Goal: Task Accomplishment & Management: Use online tool/utility

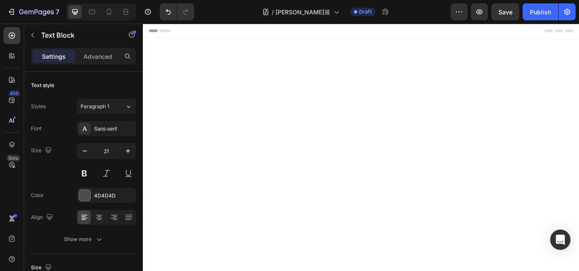
scroll to position [381, 0]
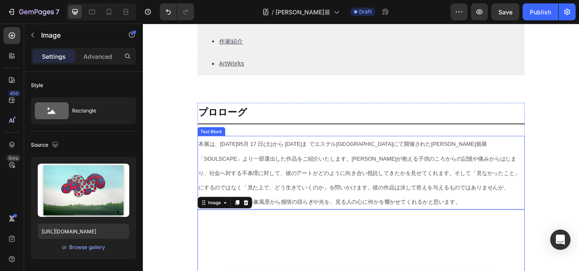
click at [307, 191] on p "本展は、[DATE]95月 17 日(土)から [DATE]ま でエステル[GEOGRAPHIC_DATA]にて開催された[PERSON_NAME]個展「S…" at bounding box center [397, 198] width 380 height 84
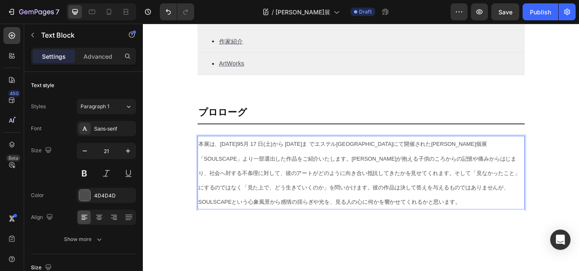
click at [376, 233] on span "てきたかを見せてくれます。そして「見なかったこと」にするのではなく「見た上で、どう生きていくのか」を問いかけます。彼の作品は決して答えを与えるものではありませ…" at bounding box center [394, 215] width 375 height 41
click at [382, 233] on p "本展は、[DATE]95月 17 日(土)から [DATE]ま でエステル[GEOGRAPHIC_DATA]にて開催された[PERSON_NAME]個展「S…" at bounding box center [397, 198] width 380 height 84
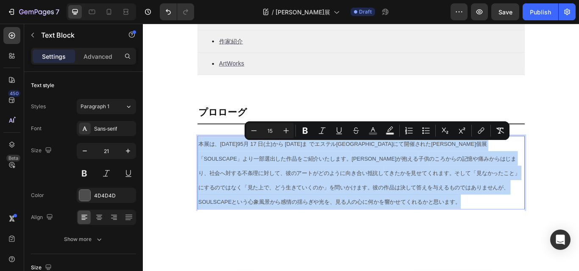
drag, startPoint x: 386, startPoint y: 234, endPoint x: 206, endPoint y: 166, distance: 192.2
click at [207, 166] on p "本展は、[DATE]95月 17 日(土)から [DATE]ま でエステル[GEOGRAPHIC_DATA]にて開催された[PERSON_NAME]個展「S…" at bounding box center [397, 198] width 380 height 84
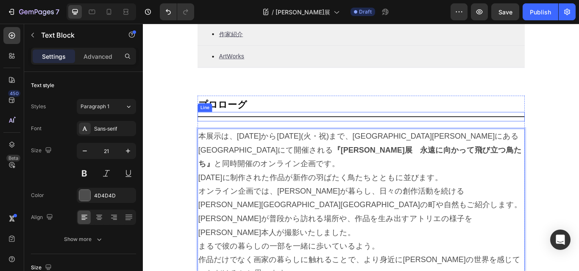
scroll to position [393, 0]
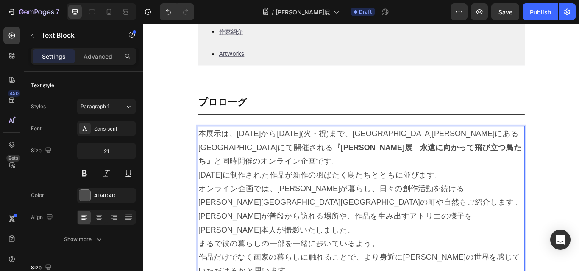
drag, startPoint x: 280, startPoint y: 218, endPoint x: 298, endPoint y: 290, distance: 73.7
click at [281, 230] on p "オンライン企画では、[PERSON_NAME]が暮らし、日々の創作活動を続ける[PERSON_NAME][GEOGRAPHIC_DATA][GEOGRAPHI…" at bounding box center [397, 240] width 380 height 64
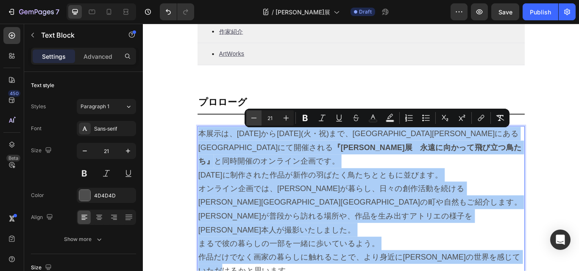
click at [257, 116] on icon "Editor contextual toolbar" at bounding box center [253, 118] width 8 height 8
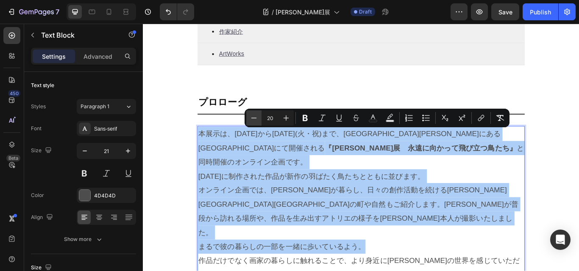
click at [257, 116] on icon "Editor contextual toolbar" at bounding box center [253, 118] width 8 height 8
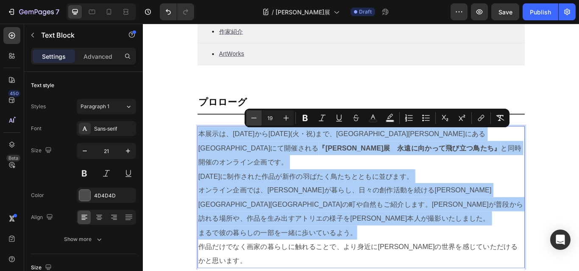
click at [257, 116] on icon "Editor contextual toolbar" at bounding box center [253, 118] width 8 height 8
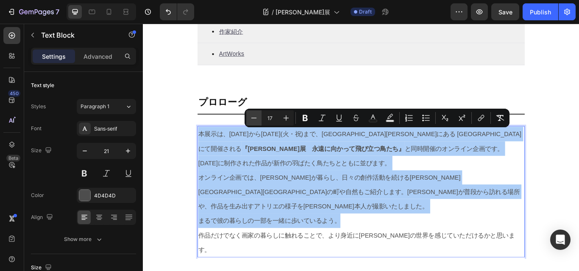
click at [257, 116] on icon "Editor contextual toolbar" at bounding box center [253, 118] width 8 height 8
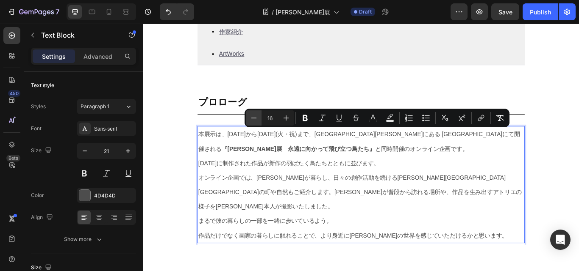
click at [257, 116] on icon "Editor contextual toolbar" at bounding box center [253, 118] width 8 height 8
type input "15"
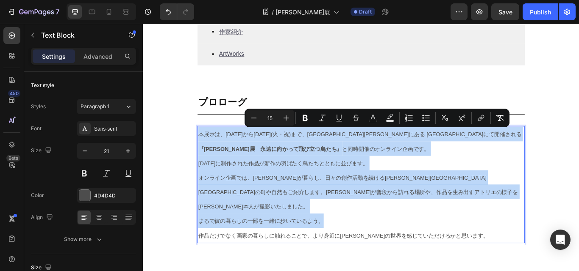
click at [336, 198] on p "オンライン企画では、[PERSON_NAME]が暮らし、日々の創作活動を続ける[PERSON_NAME][GEOGRAPHIC_DATA][GEOGRAPHI…" at bounding box center [397, 220] width 380 height 50
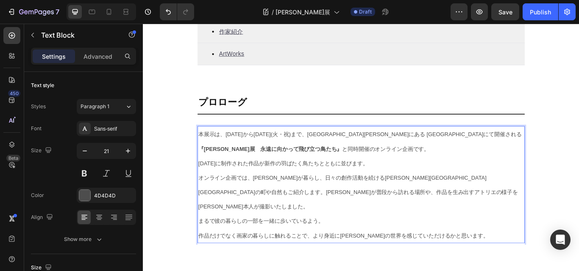
click at [393, 172] on p "本展示は、[DATE]から[DATE](火・祝)まで、代々木[PERSON_NAME]にある [GEOGRAPHIC_DATA]にて開催される 『[PERSO…" at bounding box center [397, 161] width 380 height 34
click at [222, 188] on p "本展示は、[DATE]から[DATE](火・祝)まで、代々木[PERSON_NAME]にある [GEOGRAPHIC_DATA]にて開催される 『[PERSO…" at bounding box center [397, 169] width 380 height 50
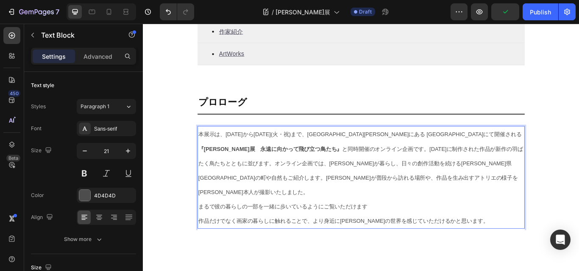
click at [410, 229] on p "まるで彼の暮らしの一部を一緒に歩いているようにご覧いただけます" at bounding box center [397, 237] width 380 height 17
click at [299, 234] on span "まるで彼の暮らしの一部を一緒に歩いているようにご覧いただけます。" at bounding box center [308, 237] width 203 height 7
click at [350, 229] on p "まるで彼の暮らしの一部を一緒に歩いているようにご覧いただけます。" at bounding box center [397, 237] width 380 height 17
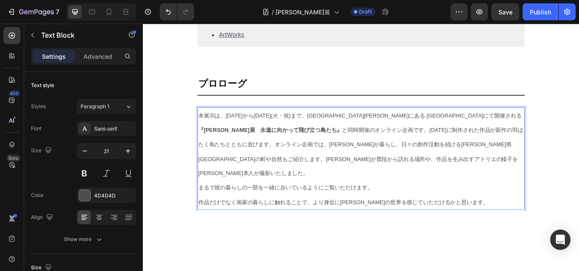
scroll to position [435, 0]
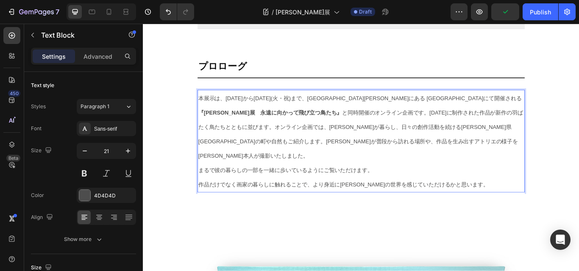
click at [464, 208] on span "作品だけでなく画家の暮らしに触れることで、より身近に[PERSON_NAME]の世界を感じていただけるかと思います。" at bounding box center [376, 211] width 338 height 7
click at [348, 208] on span "作品だけでなく画家の暮らしに触れることで、より身近に[PERSON_NAME]の世界を感じていただけるかと思います。" at bounding box center [376, 211] width 338 height 7
click at [398, 191] on span "まるで彼の暮らしの一部を一緒に歩いているようにご覧いただけます。" at bounding box center [308, 194] width 203 height 7
click at [439, 139] on p "本展示は、[DATE]から[DATE](火・祝)まで、代々木[PERSON_NAME]にある [GEOGRAPHIC_DATA]にて開催される 『[PERSO…" at bounding box center [397, 144] width 380 height 84
click at [359, 191] on span "まるで彼の暮らしの一部を一緒に歩いているようです。" at bounding box center [286, 194] width 159 height 7
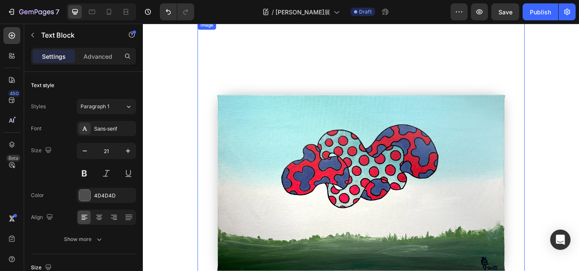
scroll to position [689, 0]
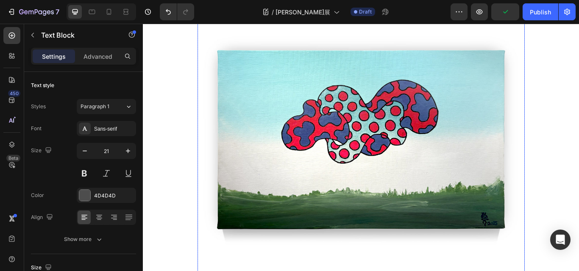
click at [388, 186] on img at bounding box center [396, 159] width 381 height 381
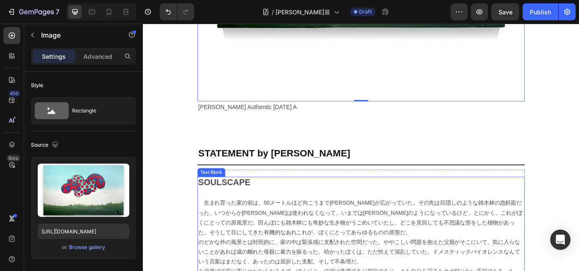
scroll to position [943, 0]
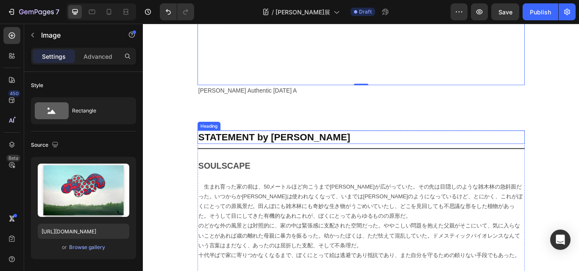
click at [292, 149] on h2 "STATEMENT by [PERSON_NAME]" at bounding box center [396, 157] width 381 height 16
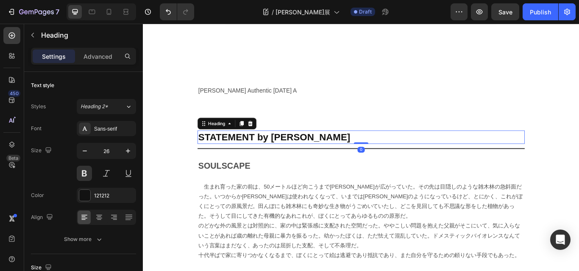
click at [362, 149] on h2 "STATEMENT by [PERSON_NAME]" at bounding box center [396, 157] width 381 height 16
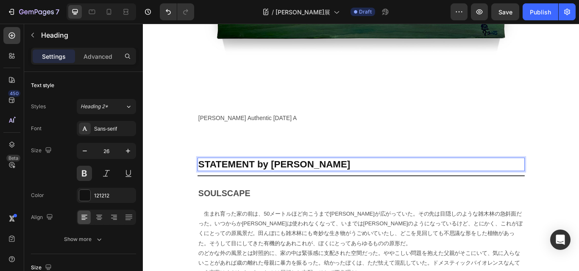
scroll to position [911, 0]
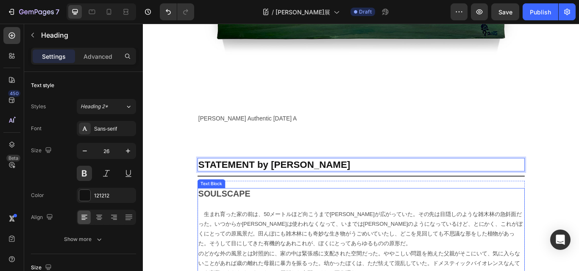
click at [243, 217] on strong "SOULSCAPE" at bounding box center [237, 222] width 61 height 11
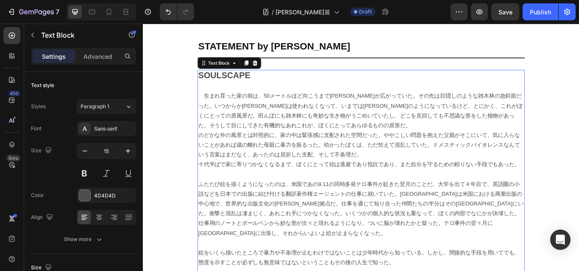
scroll to position [1038, 0]
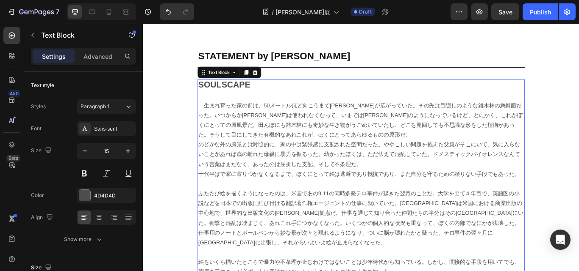
click at [273, 90] on p "SOULSCAPE" at bounding box center [397, 96] width 380 height 12
click at [257, 90] on strong "SOULSCAPE" at bounding box center [237, 95] width 61 height 11
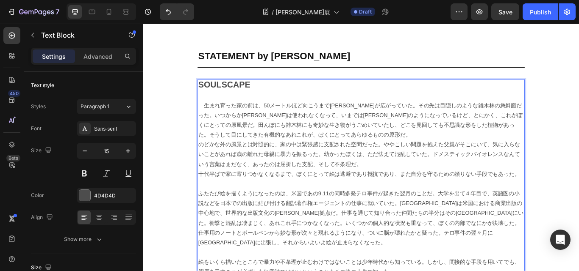
click at [266, 90] on p "SOULSCAPE" at bounding box center [397, 96] width 380 height 12
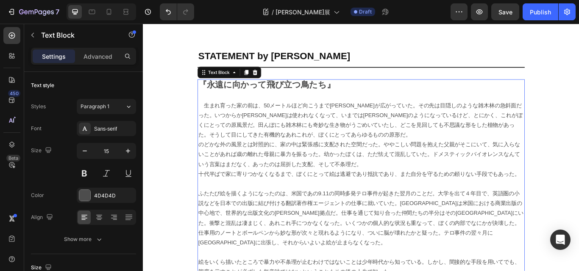
click at [338, 159] on p "のどかな外の風景とは対照的に、家の中は緊張感に支配された空間だった。ややこしい問題を抱えた父親がそこにいて、気に入らないことがあれば歳の離れた母親に暴力を振る…" at bounding box center [397, 176] width 380 height 34
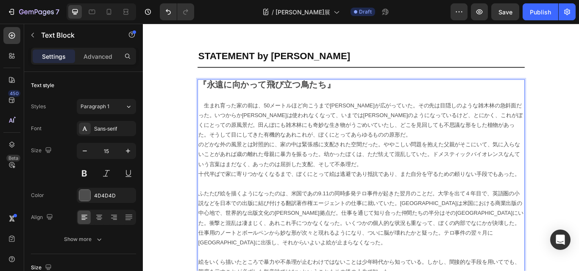
click at [212, 116] on span "生まれ育った家の前は、50メートルほど向こうまで[PERSON_NAME]が広がっていた。その先は目隠しのような雑木林の急斜面だった。いつからか[PERSON…" at bounding box center [396, 137] width 378 height 42
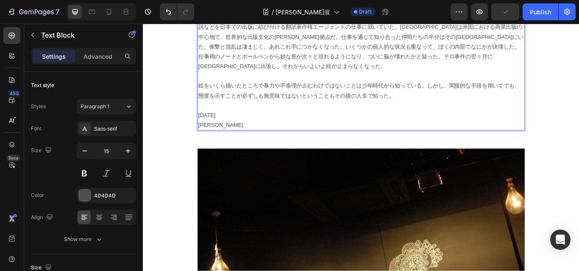
scroll to position [1182, 0]
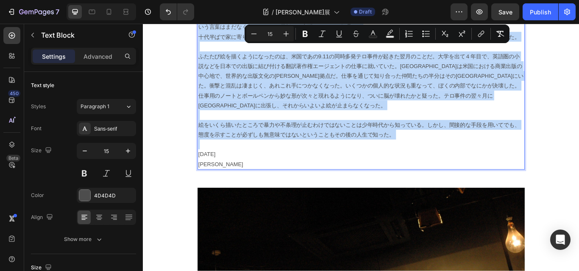
drag, startPoint x: 211, startPoint y: 102, endPoint x: 418, endPoint y: 172, distance: 219.0
click at [418, 172] on div "『永遠に向かって飛び立つ鳥たち』 　 生まれ育った家の前は、50メートルほど向こうまで[PERSON_NAME]が広がっていた。その先は目隠しのような雑木林の…" at bounding box center [396, 62] width 381 height 266
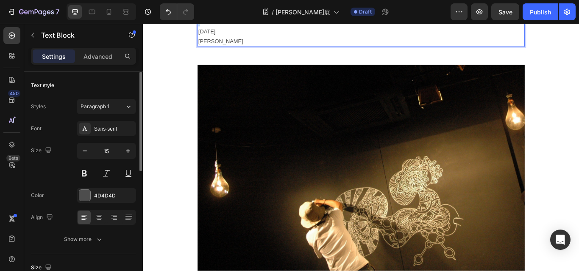
scroll to position [1010, 0]
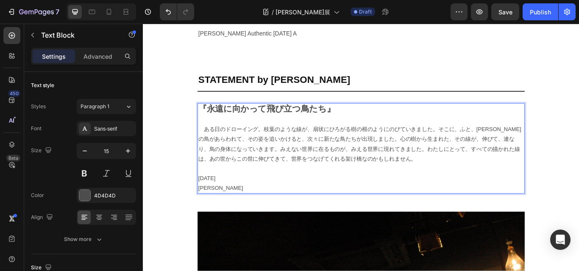
click at [227, 199] on p "[DATE] [PERSON_NAME]" at bounding box center [397, 210] width 380 height 23
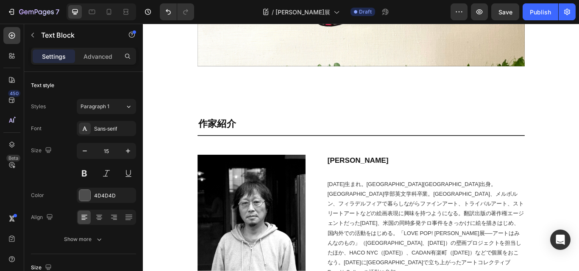
scroll to position [1936, 0]
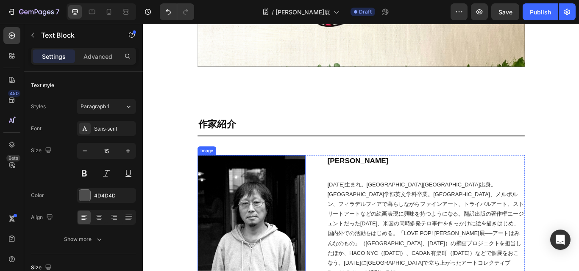
click at [285, 204] on img at bounding box center [269, 263] width 126 height 173
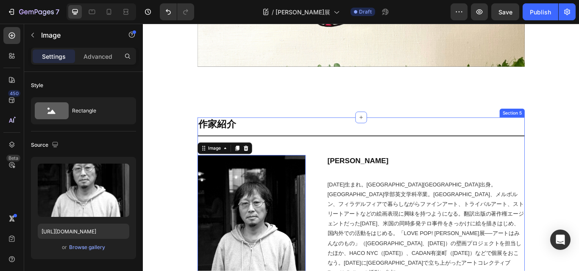
click at [364, 141] on div "作家紹介 Heading Title Line Image 0 [PERSON_NAME] Heading [DATE]生まれ。[GEOGRAPHIC_DAT…" at bounding box center [396, 254] width 381 height 243
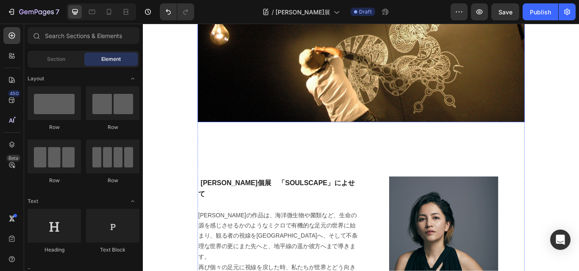
scroll to position [1343, 0]
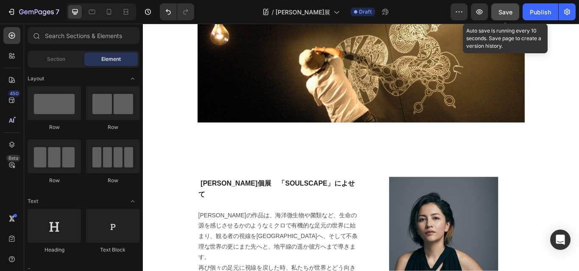
click at [499, 10] on span "Save" at bounding box center [505, 11] width 14 height 7
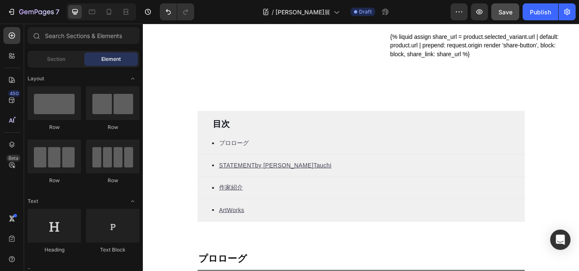
scroll to position [254, 0]
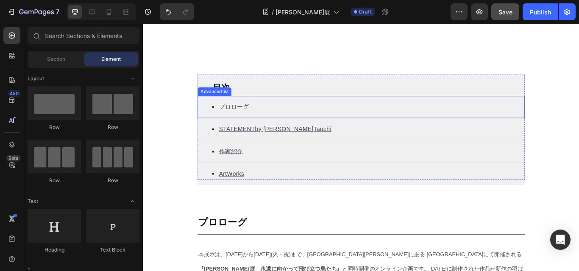
click at [275, 120] on div "Icon プロローグ Text block" at bounding box center [396, 121] width 381 height 26
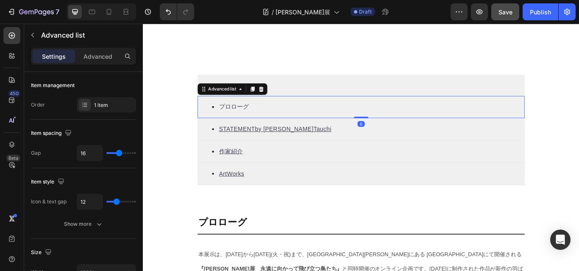
click at [275, 120] on div "Icon プロローグ Text block" at bounding box center [396, 121] width 381 height 26
click at [254, 119] on p "プロローグ" at bounding box center [248, 121] width 35 height 10
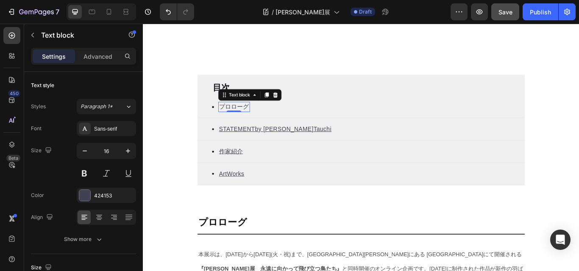
click at [253, 121] on p "プロローグ" at bounding box center [248, 121] width 35 height 10
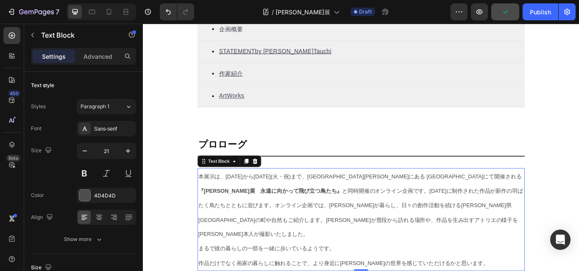
scroll to position [381, 0]
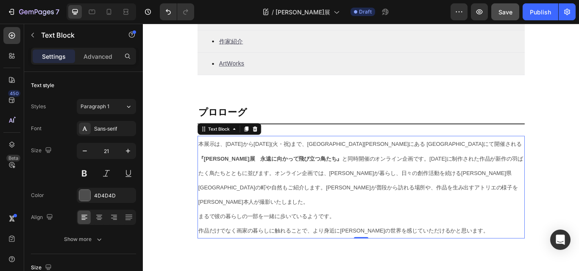
click at [537, 257] on p "作品だけでなく画家の暮らしに触れることで、より身近に[PERSON_NAME]の世界を感じていただけるかと思います。" at bounding box center [397, 265] width 380 height 17
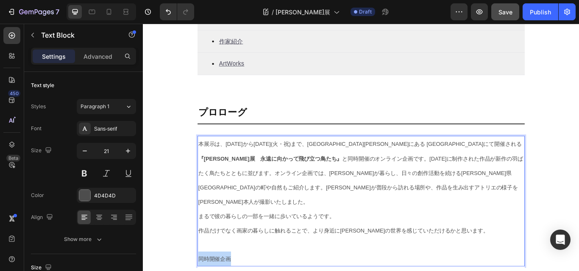
drag, startPoint x: 245, startPoint y: 281, endPoint x: 198, endPoint y: 288, distance: 47.2
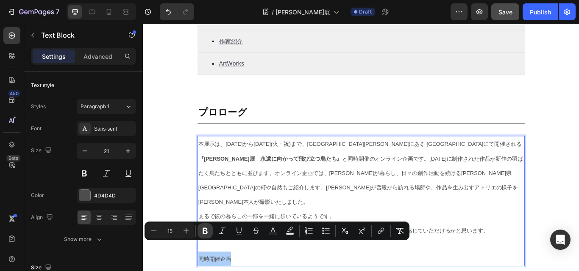
click at [205, 232] on icon "Editor contextual toolbar" at bounding box center [205, 231] width 8 height 8
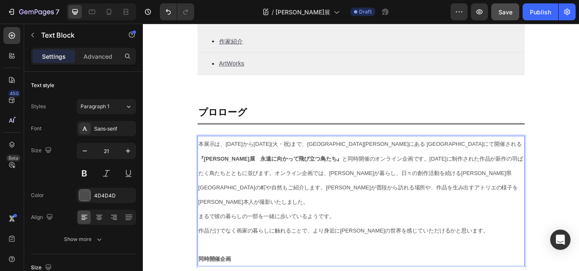
drag, startPoint x: 233, startPoint y: 302, endPoint x: 219, endPoint y: 294, distance: 16.1
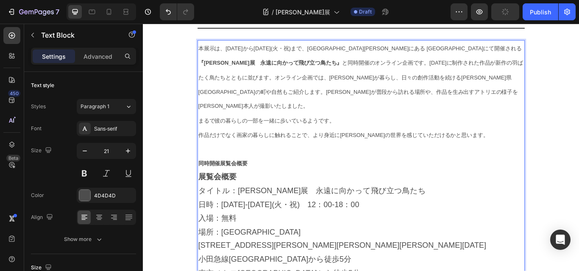
scroll to position [537, 0]
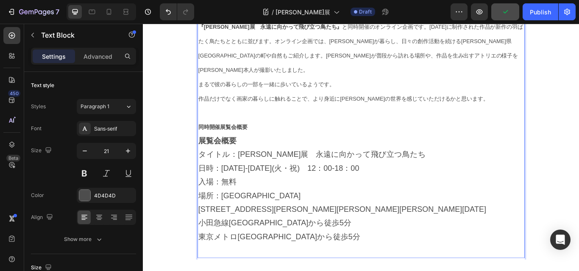
click at [266, 136] on p "同時開催展覧会概要" at bounding box center [397, 144] width 380 height 17
click at [366, 264] on p "東京メトロ[GEOGRAPHIC_DATA]から徒歩5分" at bounding box center [397, 272] width 380 height 16
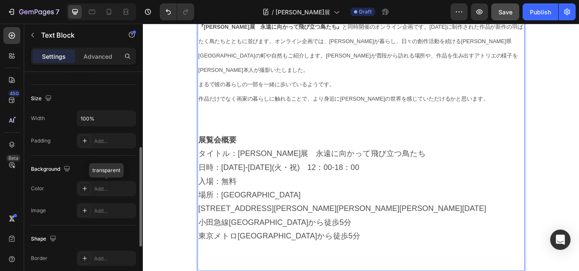
scroll to position [85, 0]
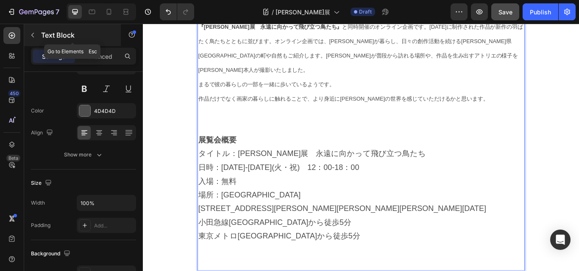
click at [32, 33] on icon "button" at bounding box center [32, 35] width 7 height 7
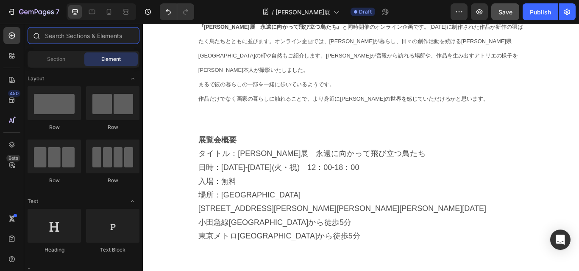
click at [61, 36] on input "text" at bounding box center [84, 35] width 112 height 17
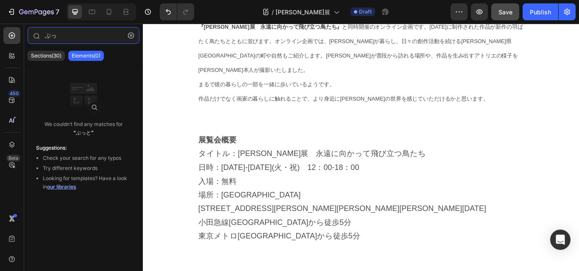
type input "ぶ"
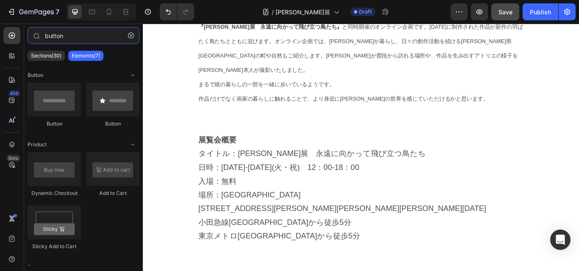
type input "button"
click at [81, 40] on input "button" at bounding box center [84, 35] width 112 height 17
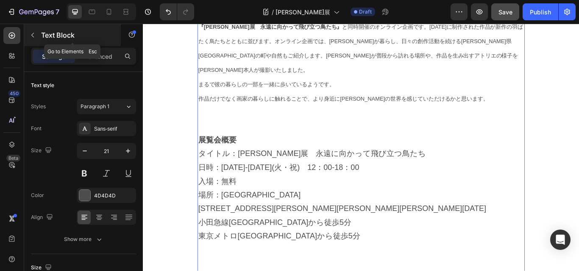
click at [39, 31] on div "Text Block" at bounding box center [72, 35] width 97 height 22
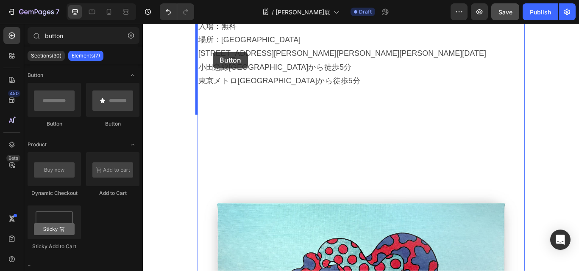
scroll to position [710, 0]
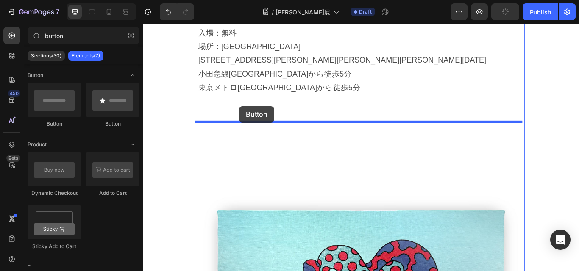
drag, startPoint x: 193, startPoint y: 130, endPoint x: 255, endPoint y: 120, distance: 62.7
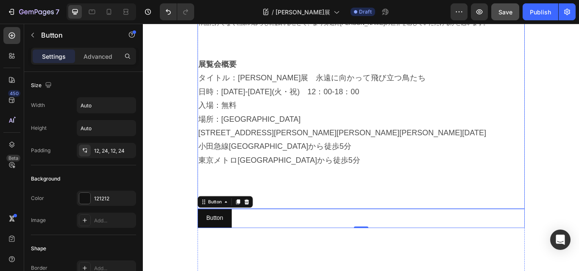
scroll to position [668, 0]
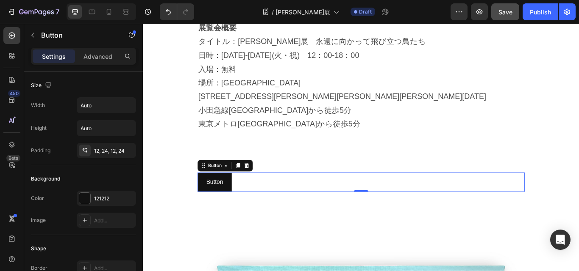
click at [321, 198] on div "Button Button 0" at bounding box center [396, 209] width 381 height 22
click at [224, 203] on p "Button" at bounding box center [225, 209] width 19 height 12
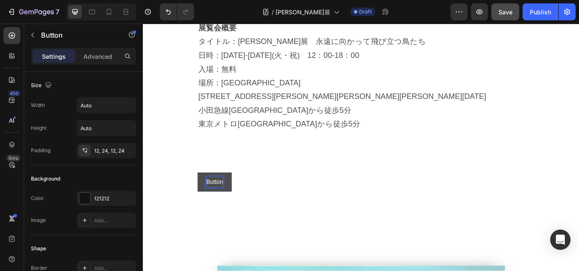
click at [227, 203] on p "Button" at bounding box center [225, 209] width 19 height 12
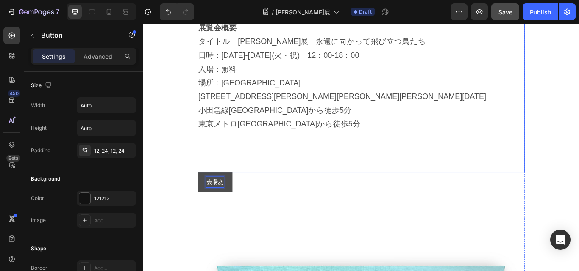
scroll to position [0, 0]
click at [403, 149] on p "Rich Text Editor. Editing area: main" at bounding box center [397, 157] width 380 height 16
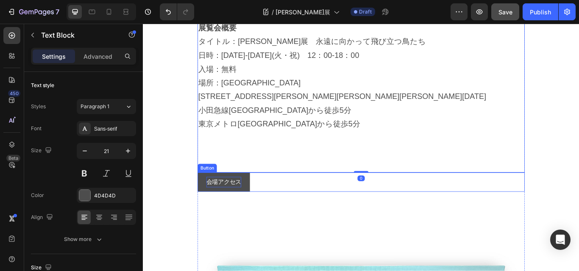
click at [244, 203] on p "会場アクセス" at bounding box center [236, 209] width 41 height 12
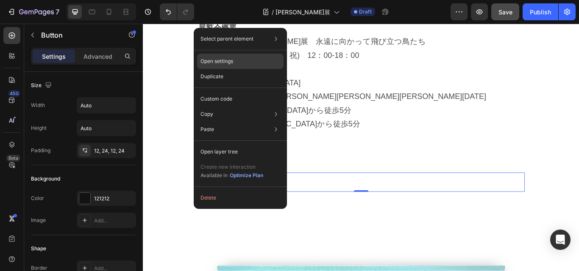
click at [221, 61] on p "Open settings" at bounding box center [216, 62] width 33 height 8
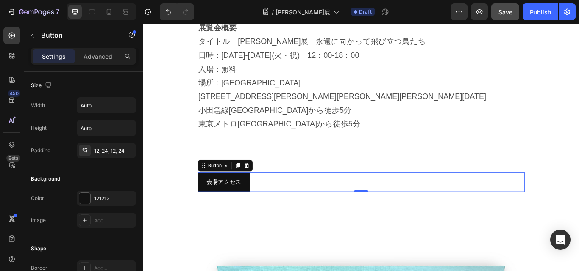
click at [281, 198] on div "会場アクセス Button 0" at bounding box center [396, 209] width 381 height 22
click at [231, 186] on div "Button" at bounding box center [226, 190] width 19 height 8
click at [232, 185] on div "Button" at bounding box center [226, 190] width 36 height 10
click at [233, 185] on div "Button" at bounding box center [226, 190] width 36 height 10
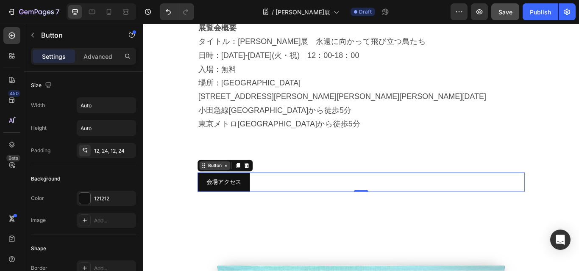
click at [233, 185] on div "Button" at bounding box center [226, 190] width 36 height 10
click at [239, 185] on div "Button" at bounding box center [226, 190] width 36 height 10
click at [212, 186] on icon at bounding box center [213, 189] width 7 height 7
click at [210, 186] on icon at bounding box center [213, 189] width 7 height 7
click at [212, 191] on icon at bounding box center [212, 191] width 1 height 1
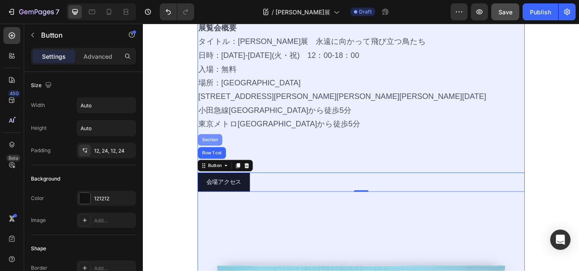
click at [218, 153] on div "Section" at bounding box center [221, 160] width 28 height 14
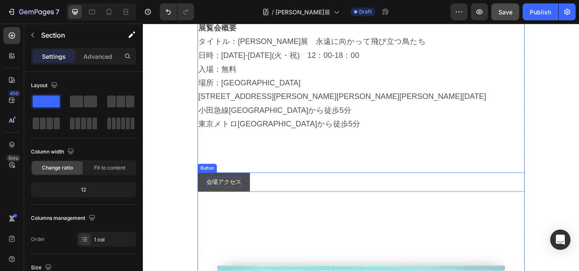
click at [234, 203] on p "会場アクセス" at bounding box center [236, 209] width 41 height 12
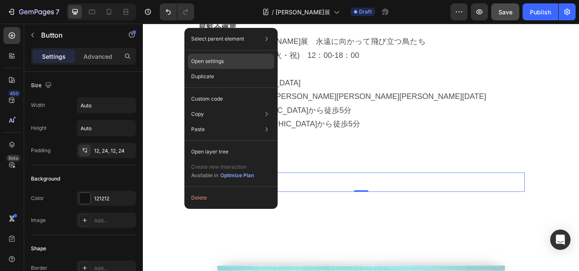
click at [208, 59] on p "Open settings" at bounding box center [207, 62] width 33 height 8
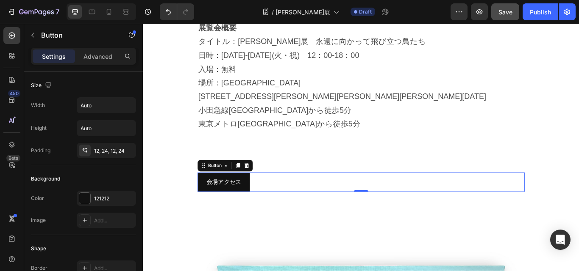
click at [331, 198] on div "会場アクセス Button 0" at bounding box center [396, 209] width 381 height 22
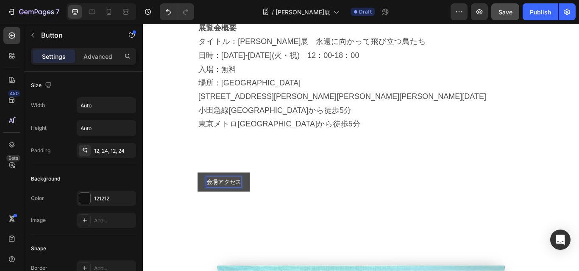
drag, startPoint x: 248, startPoint y: 191, endPoint x: 227, endPoint y: 200, distance: 22.6
click at [227, 200] on button "会場アクセス" at bounding box center [236, 209] width 61 height 22
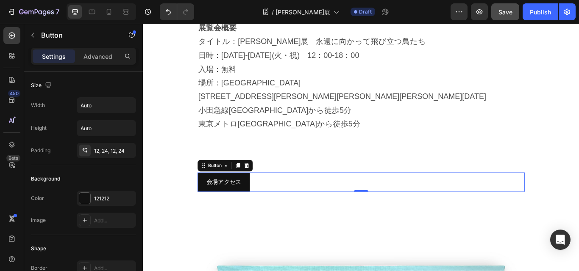
click at [47, 56] on p "Settings" at bounding box center [54, 56] width 24 height 9
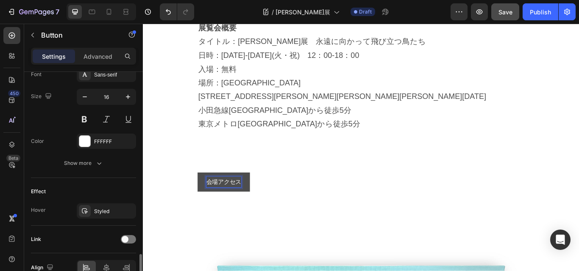
scroll to position [381, 0]
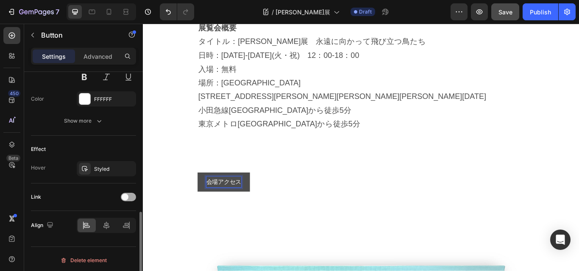
click at [124, 196] on span at bounding box center [125, 197] width 7 height 7
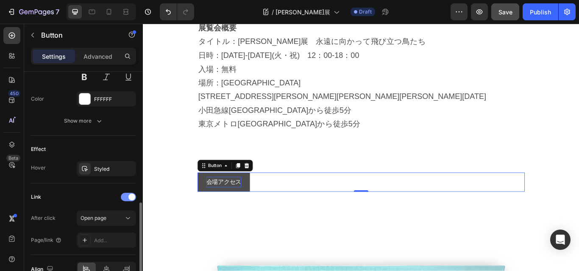
click at [124, 196] on div at bounding box center [128, 197] width 15 height 8
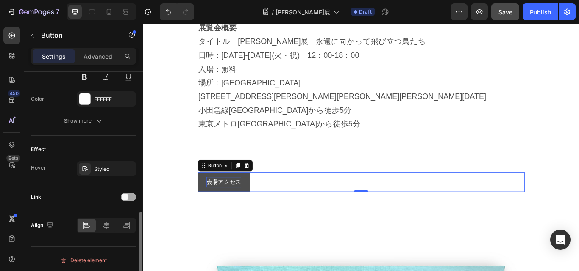
click at [124, 196] on span at bounding box center [125, 197] width 7 height 7
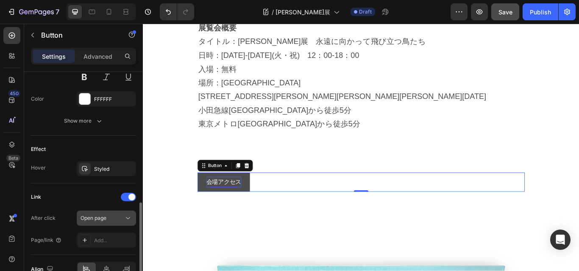
click at [125, 216] on icon at bounding box center [128, 218] width 8 height 8
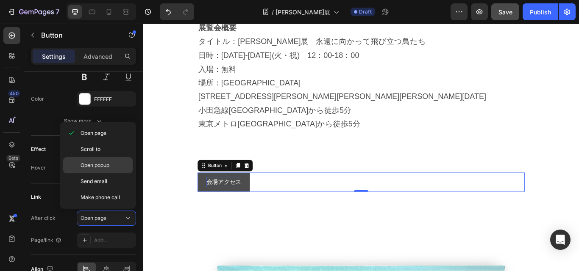
click at [97, 163] on span "Open popup" at bounding box center [94, 166] width 29 height 8
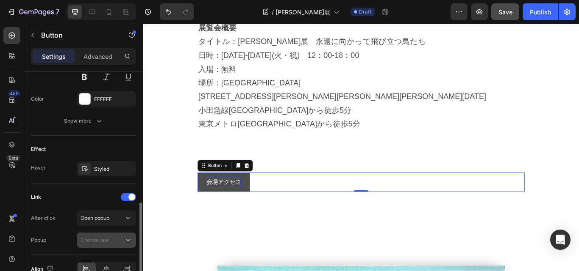
click at [126, 238] on icon at bounding box center [128, 240] width 8 height 8
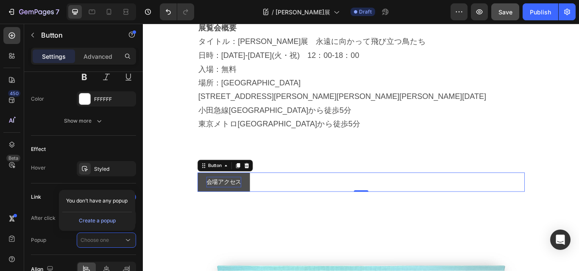
click at [107, 198] on span "You don’t have any popup" at bounding box center [96, 201] width 61 height 8
click at [51, 199] on div "Link" at bounding box center [83, 198] width 105 height 14
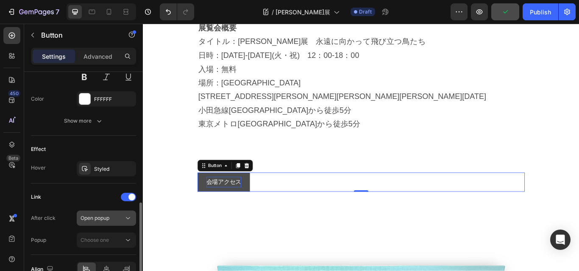
click at [127, 217] on icon at bounding box center [128, 218] width 8 height 8
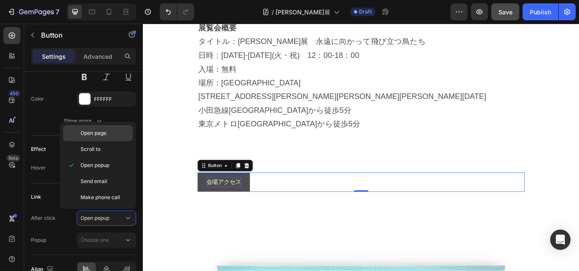
click at [108, 133] on p "Open page" at bounding box center [104, 134] width 48 height 8
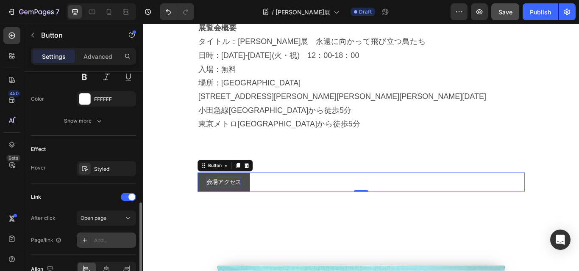
click at [100, 241] on div "Add..." at bounding box center [114, 241] width 40 height 8
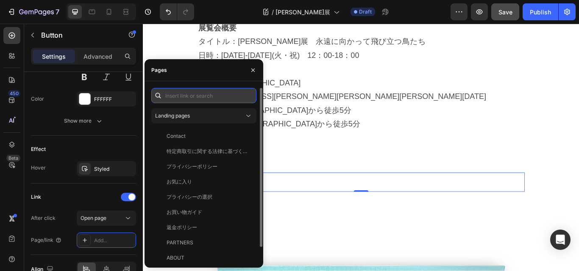
click at [180, 97] on input "text" at bounding box center [203, 95] width 105 height 15
paste input "[URL][DOMAIN_NAME]"
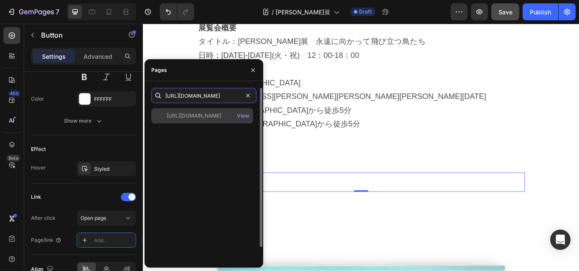
type input "[URL][DOMAIN_NAME]"
click at [200, 116] on div "[URL][DOMAIN_NAME]" at bounding box center [193, 116] width 55 height 8
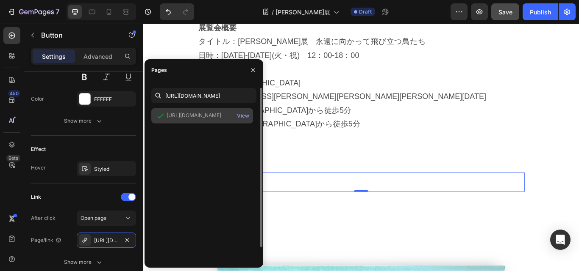
click at [205, 116] on div "[URL][DOMAIN_NAME]" at bounding box center [193, 116] width 55 height 8
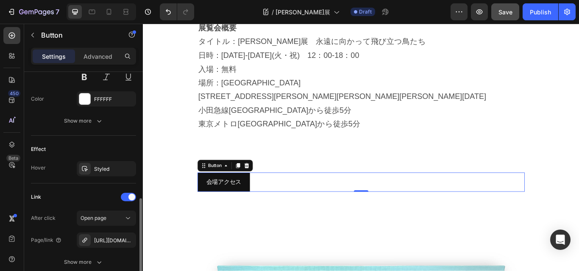
click at [88, 191] on div "Link" at bounding box center [83, 198] width 105 height 14
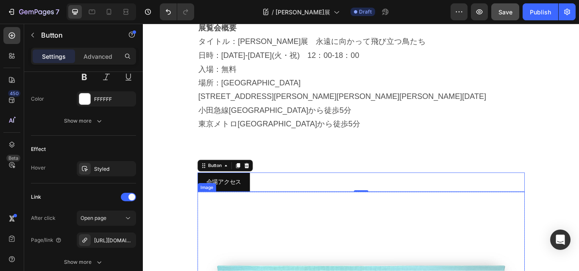
scroll to position [710, 0]
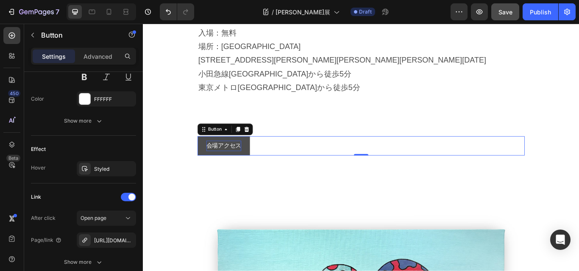
click at [241, 161] on p "会場アクセス" at bounding box center [236, 167] width 41 height 12
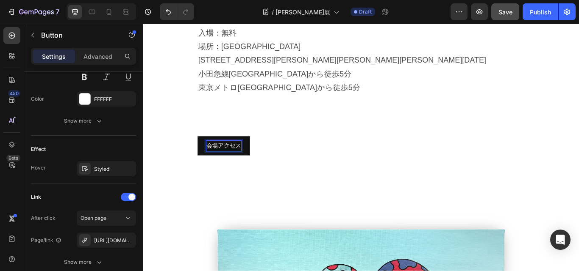
click at [309, 159] on div "会場アクセス Button 0" at bounding box center [396, 166] width 381 height 22
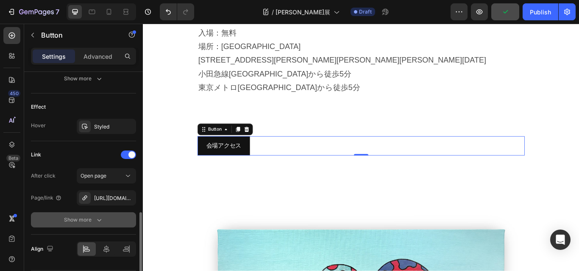
scroll to position [450, 0]
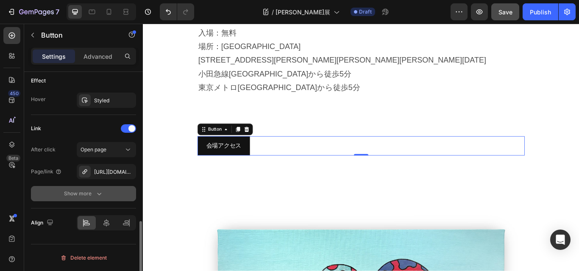
click at [89, 194] on div "Show more" at bounding box center [83, 194] width 39 height 8
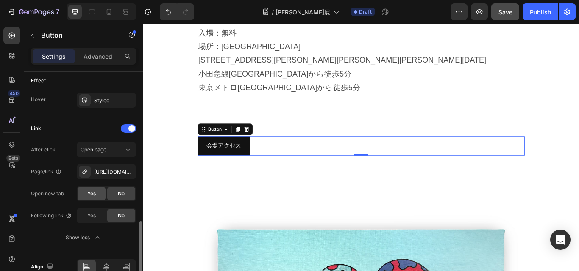
click at [88, 196] on span "Yes" at bounding box center [91, 194] width 8 height 8
click at [93, 216] on span "Yes" at bounding box center [91, 216] width 8 height 8
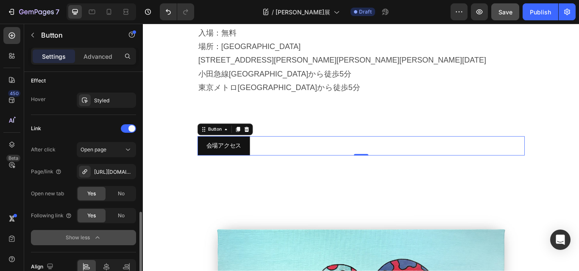
click at [92, 238] on div "Show less" at bounding box center [84, 238] width 36 height 8
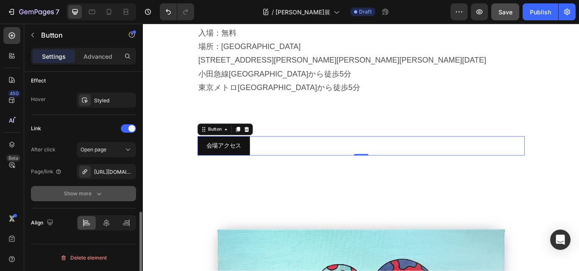
click at [44, 198] on button "Show more" at bounding box center [83, 193] width 105 height 15
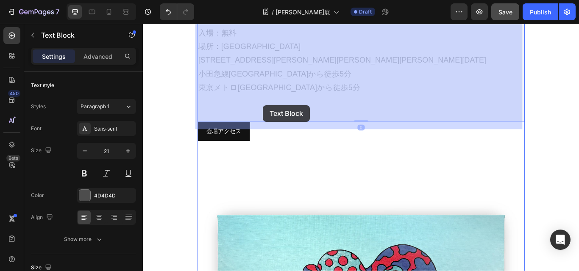
drag, startPoint x: 280, startPoint y: 137, endPoint x: 283, endPoint y: 119, distance: 18.4
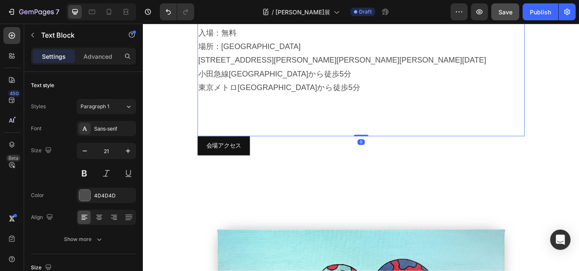
drag, startPoint x: 394, startPoint y: 138, endPoint x: 388, endPoint y: 127, distance: 12.6
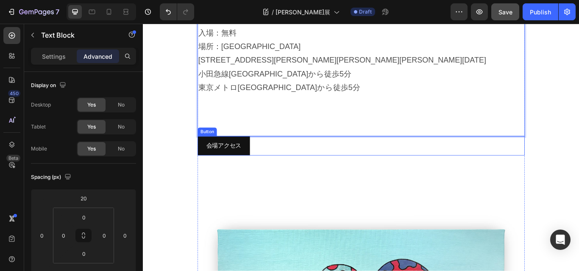
click at [298, 155] on div "会場アクセス [PERSON_NAME]" at bounding box center [396, 166] width 381 height 22
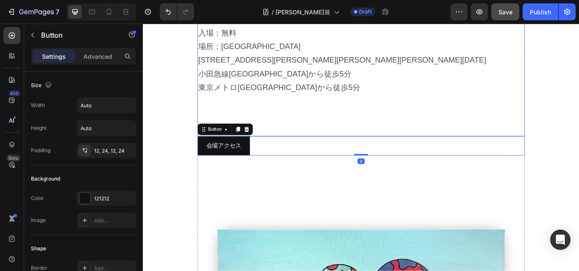
click at [476, 107] on p "Rich Text Editor. Editing area: main" at bounding box center [397, 115] width 380 height 16
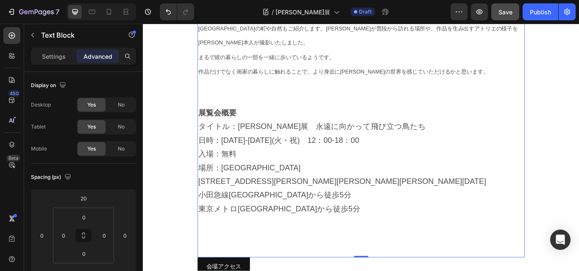
scroll to position [583, 0]
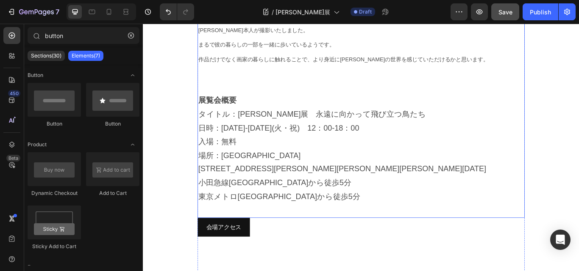
click at [465, 122] on p "タイトル：[PERSON_NAME]展　永遠に向かって飛び立つ鳥たち" at bounding box center [397, 130] width 380 height 16
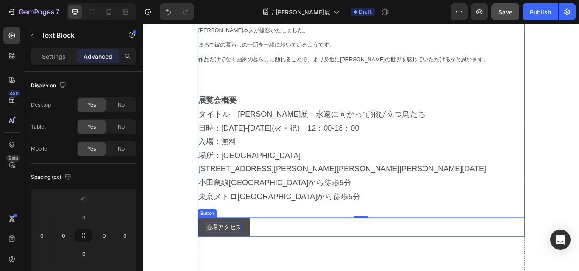
click at [240, 256] on p "会場アクセス" at bounding box center [236, 262] width 41 height 12
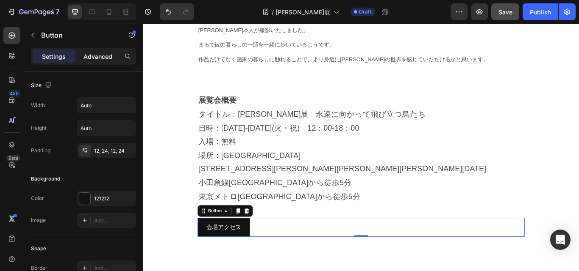
click at [97, 58] on p "Advanced" at bounding box center [97, 56] width 29 height 9
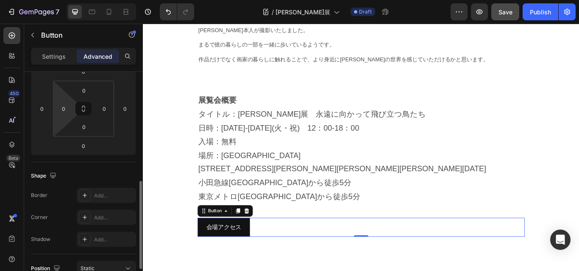
scroll to position [169, 0]
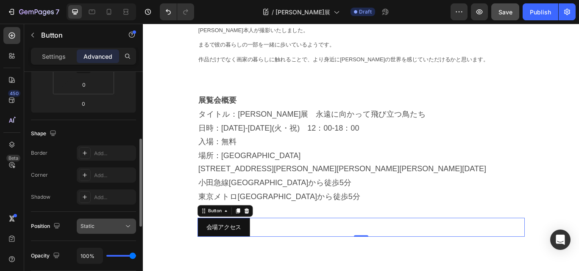
click at [132, 225] on icon at bounding box center [128, 226] width 8 height 8
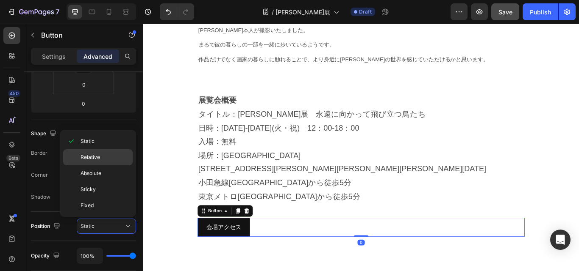
click at [106, 157] on p "Relative" at bounding box center [104, 158] width 48 height 8
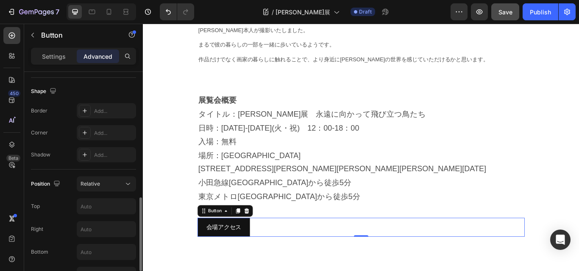
scroll to position [254, 0]
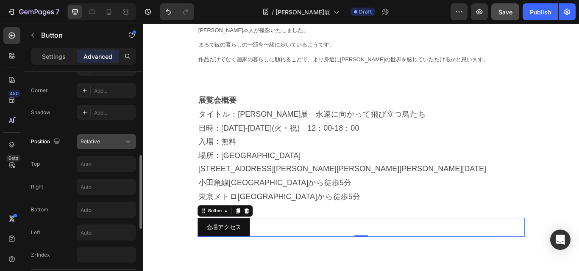
click at [125, 140] on icon at bounding box center [128, 142] width 8 height 8
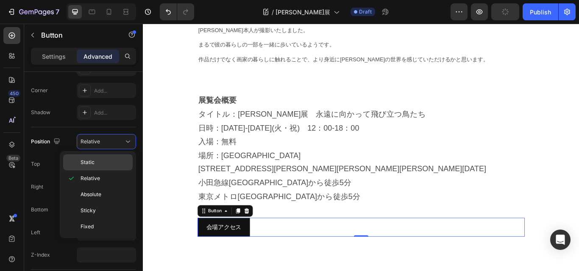
click at [100, 162] on p "Static" at bounding box center [104, 163] width 48 height 8
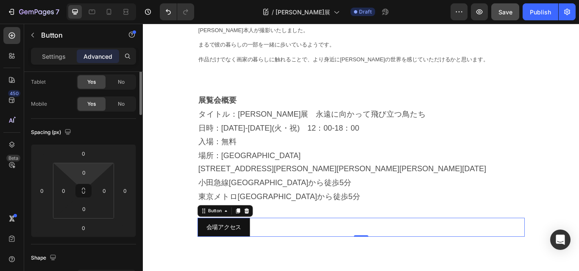
scroll to position [0, 0]
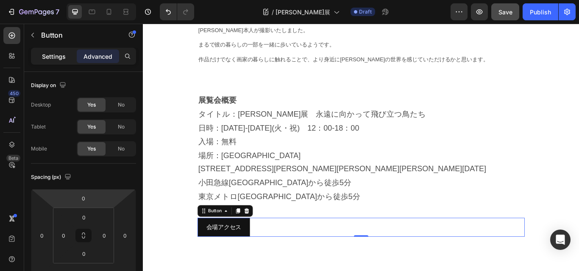
click at [53, 55] on p "Settings" at bounding box center [54, 56] width 24 height 9
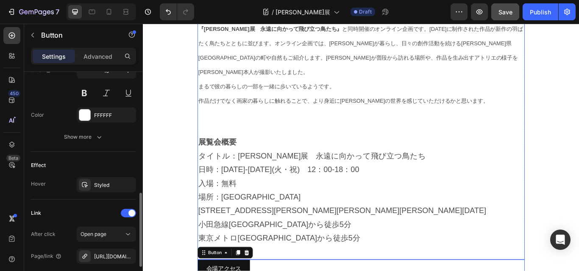
scroll to position [414, 0]
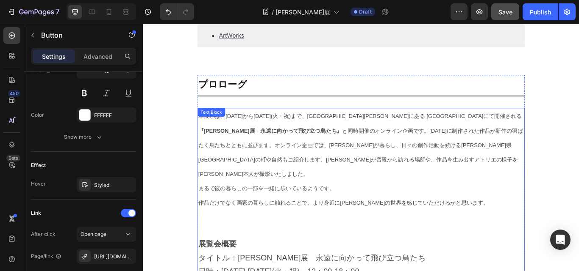
click at [426, 230] on span "作品だけでなく画家の暮らしに触れることで、より身近に[PERSON_NAME]の世界を感じていただけるかと思います。" at bounding box center [376, 233] width 338 height 7
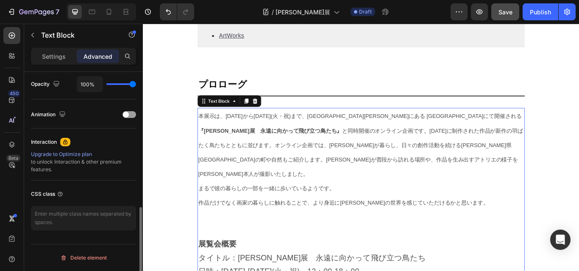
scroll to position [0, 0]
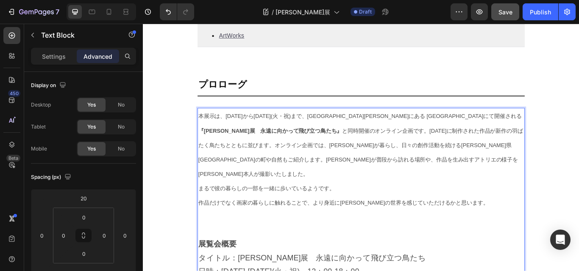
click at [263, 166] on span "本展示は、[DATE]から[DATE](火・祝)まで、代々木[PERSON_NAME]にある [GEOGRAPHIC_DATA]にて開催される 『[PERSO…" at bounding box center [396, 165] width 378 height 75
click at [293, 168] on span "本展示は、[DATE]から[DATE](火・祝)まで、代々木[PERSON_NAME]にある [GEOGRAPHIC_DATA]にて開催される 『[PERSO…" at bounding box center [396, 165] width 378 height 75
click at [282, 213] on span "まるで彼の暮らしの一部を一緒に歩いているようです。" at bounding box center [286, 216] width 159 height 7
click at [397, 224] on p "作品だけでなく画家の暮らしに触れることで、より身近に[PERSON_NAME]の世界を感じていただけるかと思います。" at bounding box center [397, 232] width 380 height 17
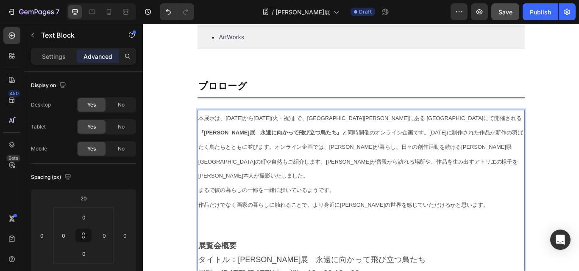
scroll to position [414, 0]
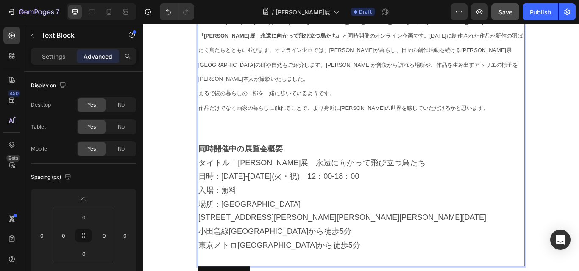
scroll to position [541, 0]
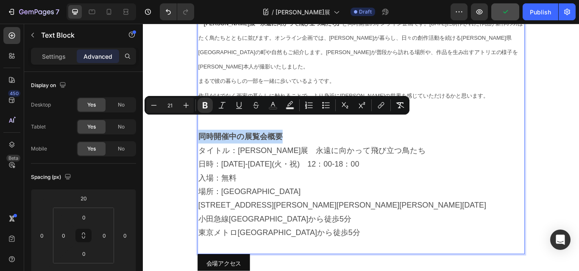
drag, startPoint x: 304, startPoint y: 140, endPoint x: 196, endPoint y: 140, distance: 108.0
click at [237, 107] on icon "Editor contextual toolbar" at bounding box center [238, 105] width 5 height 6
click at [287, 196] on p "入場：無料" at bounding box center [397, 204] width 380 height 16
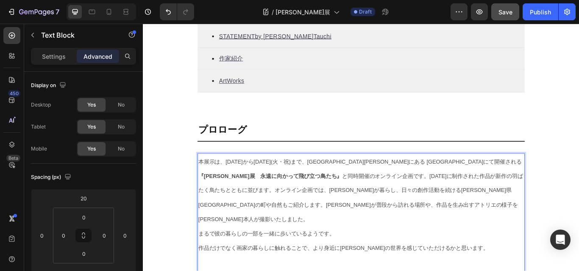
scroll to position [287, 0]
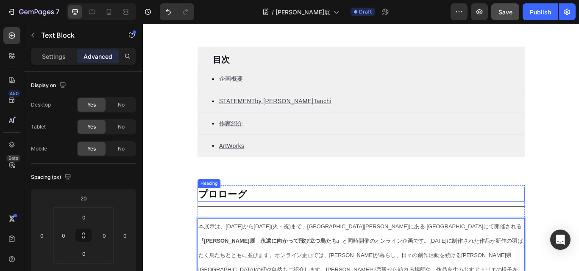
click at [249, 221] on h2 "プロローグ" at bounding box center [396, 224] width 381 height 16
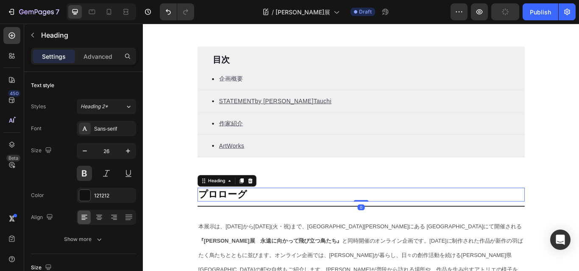
click at [251, 222] on h2 "プロローグ" at bounding box center [396, 224] width 381 height 16
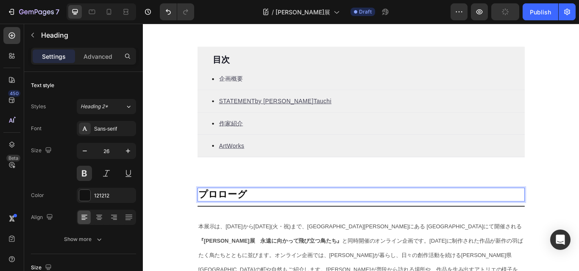
click at [257, 220] on p "プロローグ" at bounding box center [397, 223] width 380 height 14
click at [257, 221] on p "プロローグ" at bounding box center [397, 223] width 380 height 14
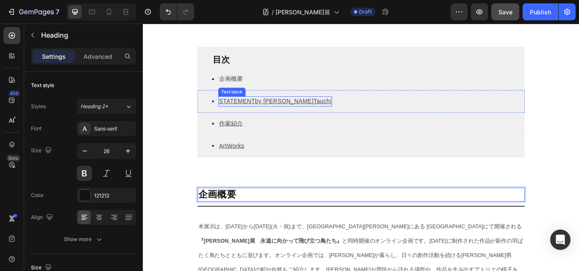
click at [273, 112] on u "by [PERSON_NAME]" at bounding box center [307, 114] width 68 height 7
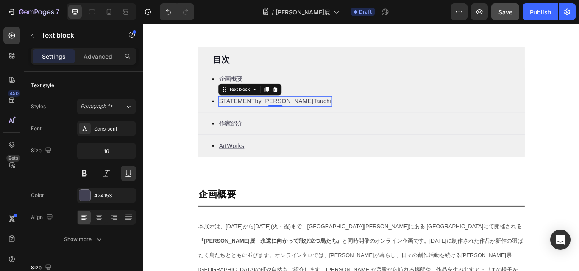
click at [275, 111] on u "by [PERSON_NAME]" at bounding box center [307, 114] width 68 height 7
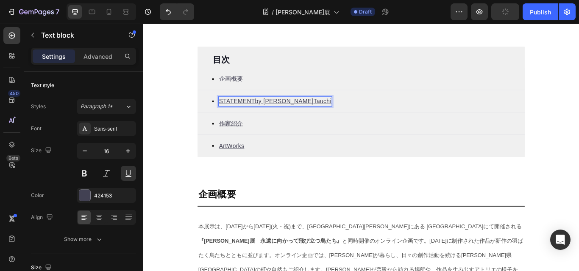
click at [281, 114] on u "by [PERSON_NAME]" at bounding box center [307, 114] width 68 height 7
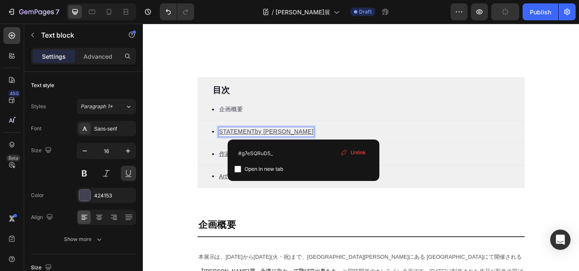
scroll to position [250, 0]
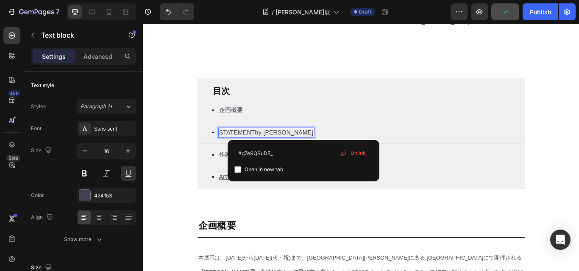
click at [280, 154] on u "by [PERSON_NAME]" at bounding box center [307, 150] width 68 height 7
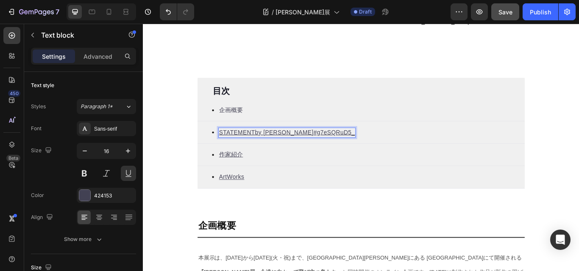
click at [328, 152] on u "by [PERSON_NAME]" at bounding box center [307, 150] width 68 height 7
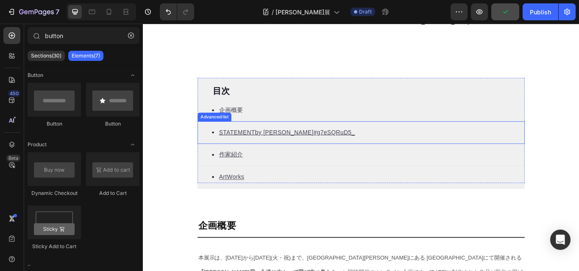
click at [341, 150] on u "#g7eSQRuD5_" at bounding box center [365, 150] width 48 height 7
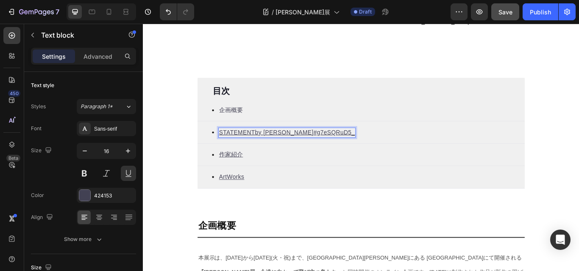
click at [293, 149] on u "by [PERSON_NAME]" at bounding box center [307, 150] width 68 height 7
click at [341, 152] on u "#g7eSQRuD5_" at bounding box center [365, 150] width 48 height 7
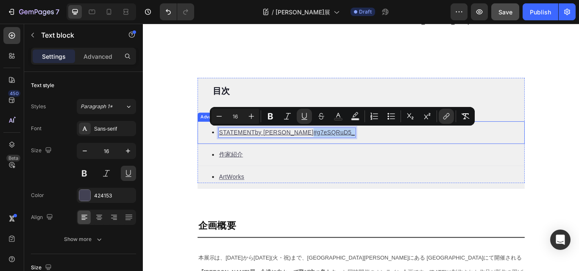
drag, startPoint x: 331, startPoint y: 152, endPoint x: 393, endPoint y: 150, distance: 61.9
click at [393, 150] on div "Icon STATEME NT by [PERSON_NAME] #g7eSQRuD5_ Text block 0" at bounding box center [396, 151] width 381 height 26
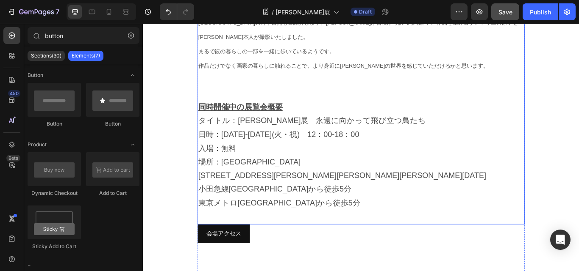
scroll to position [547, 0]
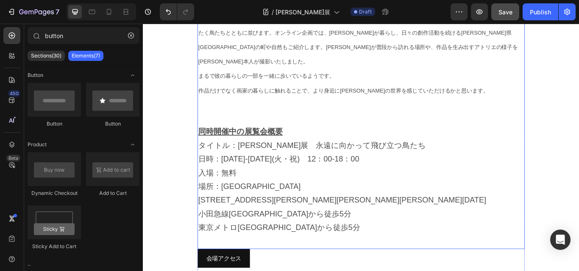
click at [262, 174] on p "日時：[DATE]-[DATE](火・祝)　12：00-18：00" at bounding box center [397, 182] width 380 height 16
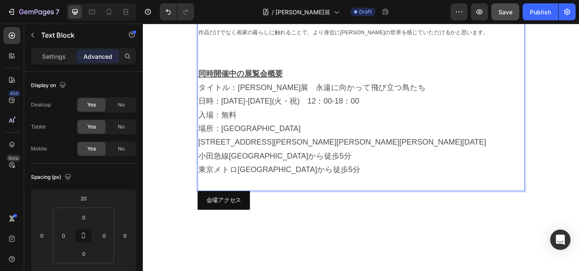
scroll to position [634, 0]
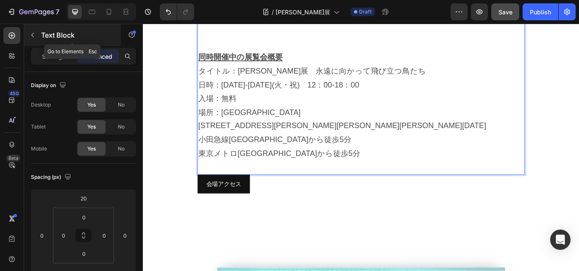
click at [50, 34] on p "Text Block" at bounding box center [77, 35] width 72 height 10
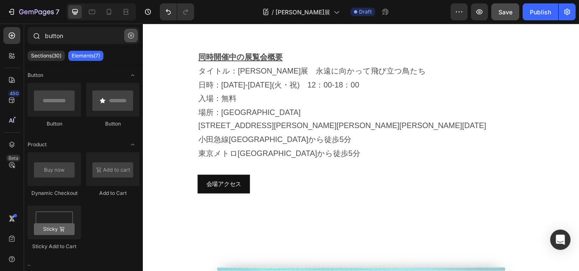
click at [133, 34] on icon "button" at bounding box center [131, 36] width 6 height 6
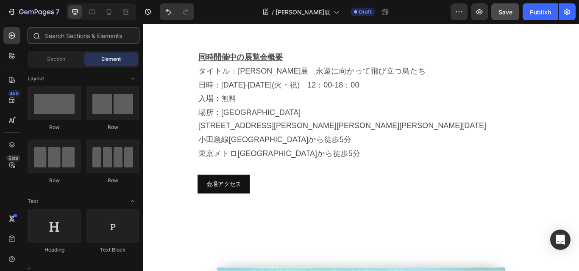
click at [66, 36] on input "text" at bounding box center [84, 35] width 112 height 17
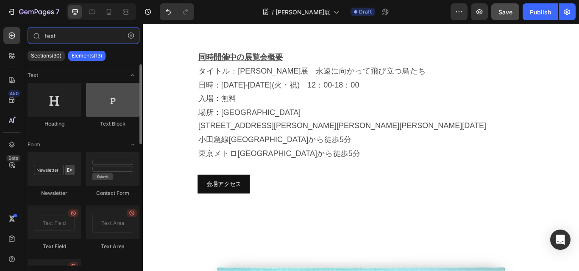
type input "text"
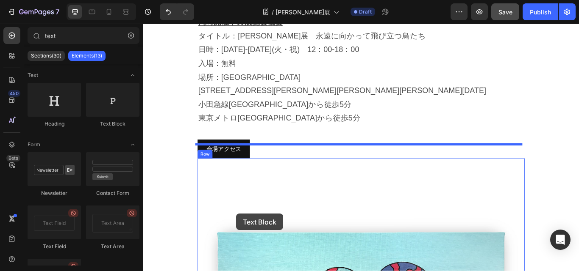
scroll to position [694, 0]
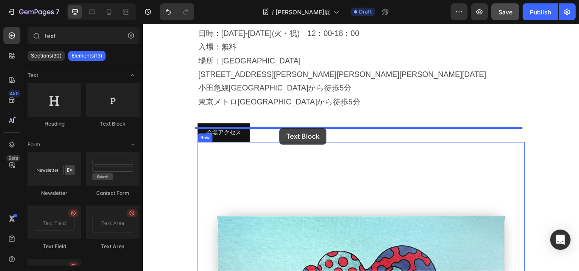
drag, startPoint x: 250, startPoint y: 127, endPoint x: 302, endPoint y: 146, distance: 55.5
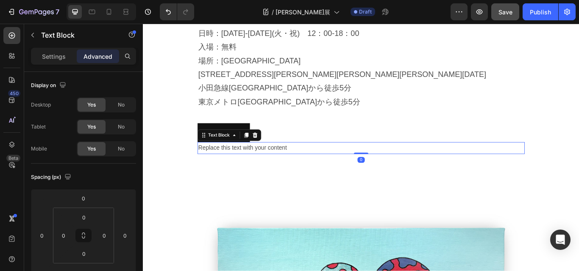
click at [250, 162] on div "Replace this text with your content" at bounding box center [396, 169] width 381 height 14
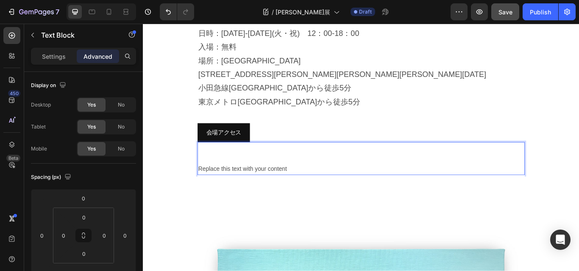
click at [316, 188] on p "Replace this text with your content" at bounding box center [397, 194] width 380 height 12
drag, startPoint x: 318, startPoint y: 176, endPoint x: 198, endPoint y: 171, distance: 119.5
click at [199, 171] on section "企画概要 Heading Title Line 本展示は、[DATE]から[DATE](火・祝)まで、代々木[PERSON_NAME]にある [GEOGRAP…" at bounding box center [396, 211] width 395 height 838
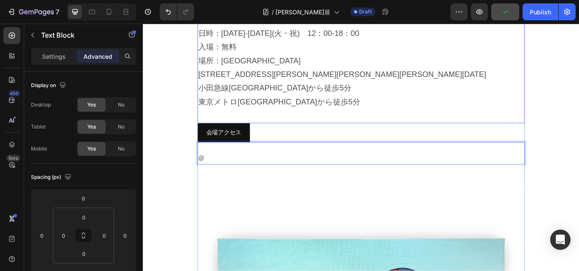
click at [316, 75] on p "[STREET_ADDRESS][PERSON_NAME][PERSON_NAME][PERSON_NAME][DATE]" at bounding box center [397, 83] width 380 height 16
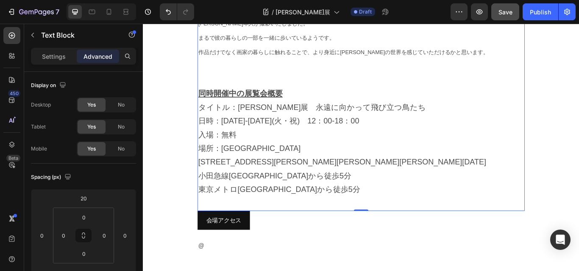
scroll to position [634, 0]
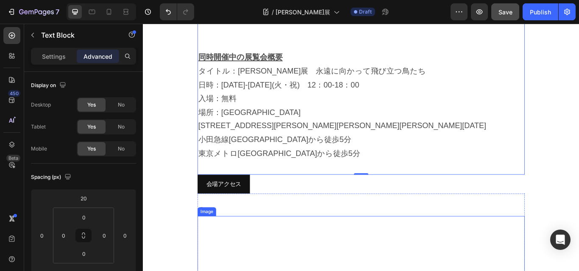
click at [208, 240] on div "Image" at bounding box center [217, 244] width 18 height 8
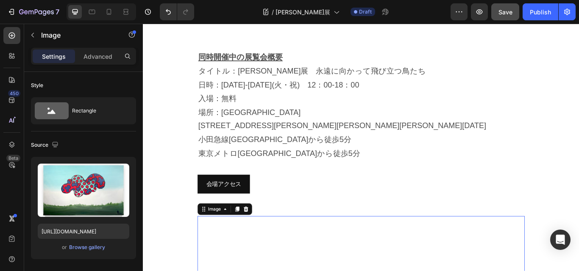
click at [284, 235] on p "@" at bounding box center [397, 241] width 380 height 12
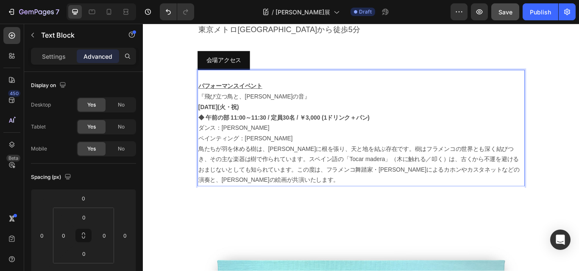
scroll to position [796, 0]
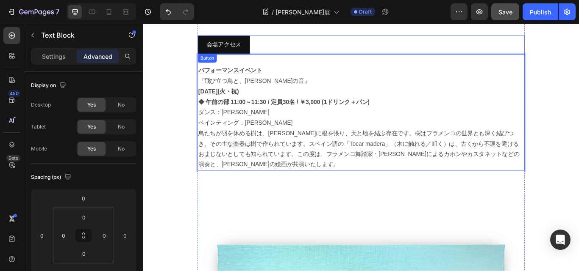
click at [300, 42] on div "会場アクセス [PERSON_NAME]" at bounding box center [396, 49] width 381 height 22
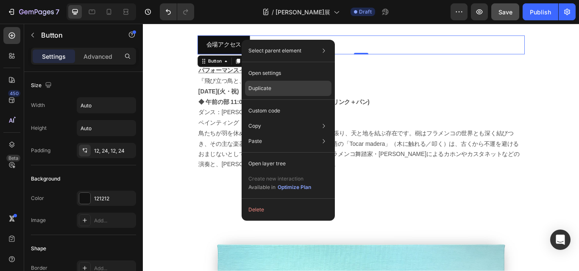
click at [261, 89] on p "Duplicate" at bounding box center [259, 89] width 23 height 8
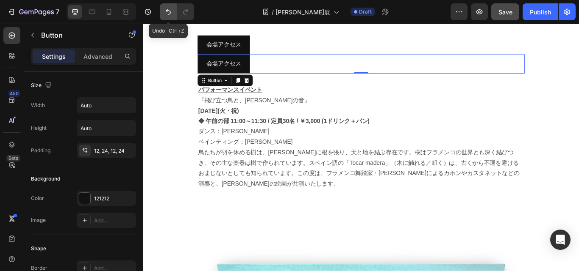
click at [166, 10] on icon "Undo/Redo" at bounding box center [168, 12] width 5 height 6
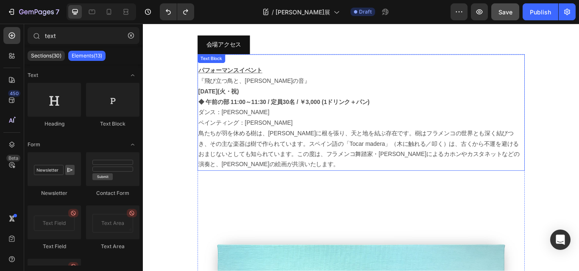
click at [275, 146] on p "鳥たちが羽を休める樹は、[PERSON_NAME]に根を張り、天と地を結ぶ存在です。樹はフラメンコの世界とも深く結びつき、その主な楽器は樹で作られています。ス…" at bounding box center [397, 170] width 380 height 49
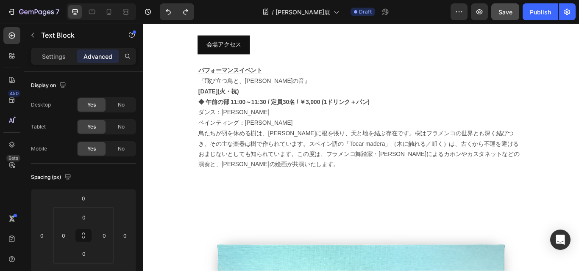
click at [202, 144] on section "企画概要 Heading Title Line 本展示は、[DATE]から[DATE](火・祝)まで、代々木[PERSON_NAME]にある [GEOGRAP…" at bounding box center [396, 158] width 395 height 936
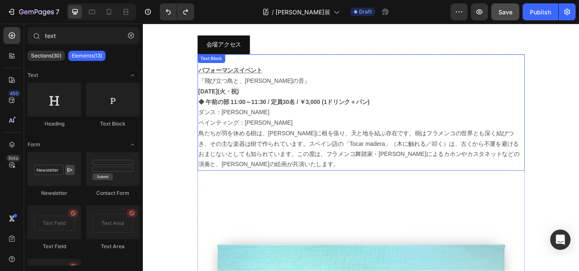
click at [207, 146] on p "鳥たちが羽を休める樹は、[PERSON_NAME]に根を張り、天と地を結ぶ存在です。樹はフラメンコの世界とも深く結びつき、その主な楽器は樹で作られています。ス…" at bounding box center [397, 170] width 380 height 49
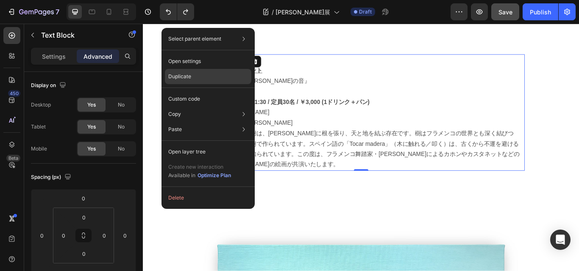
click at [187, 78] on p "Duplicate" at bounding box center [179, 77] width 23 height 8
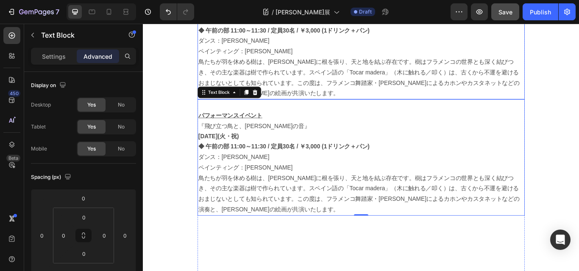
scroll to position [881, 0]
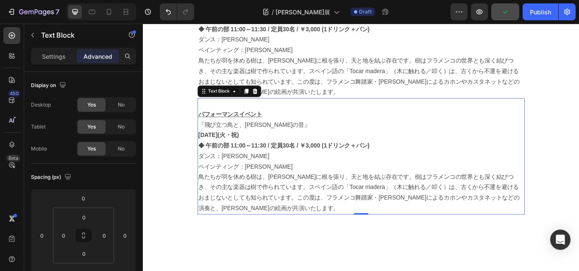
click at [296, 197] on p "鳥たちが羽を休める樹は、[PERSON_NAME]に根を張り、天と地を結ぶ存在です。樹はフラメンコの世界とも深く結びつき、その主な楽器は樹で作られています。ス…" at bounding box center [397, 221] width 380 height 49
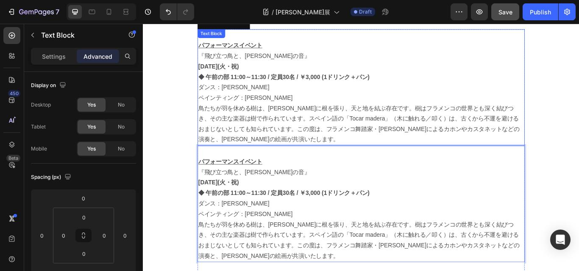
scroll to position [839, 0]
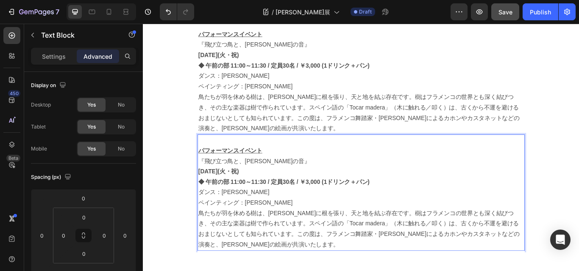
click at [251, 269] on p "鳥たちが羽を休める樹は、[PERSON_NAME]に根を張り、天と地を結ぶ存在です。樹はフラメンコの世界とも深く結びつき、その主な楽器は樹で作られています。ス…" at bounding box center [397, 264] width 380 height 49
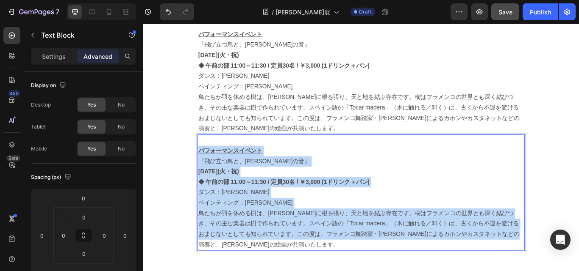
drag, startPoint x: 249, startPoint y: 264, endPoint x: 188, endPoint y: 150, distance: 128.7
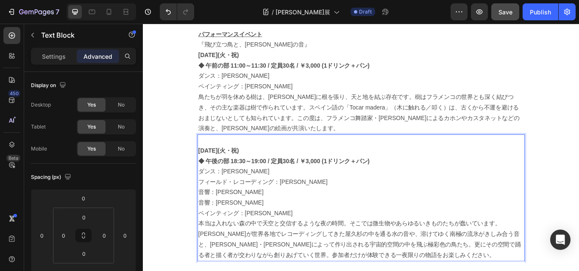
scroll to position [754, 0]
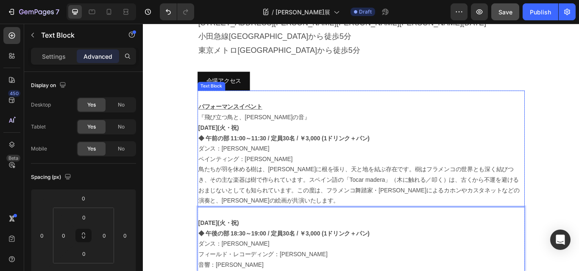
click at [391, 188] on p "鳥たちが羽を休める樹は、[PERSON_NAME]に根を張り、天と地を結ぶ存在です。樹はフラメンコの世界とも深く結びつき、その主な楽器は樹で作られています。ス…" at bounding box center [397, 212] width 380 height 49
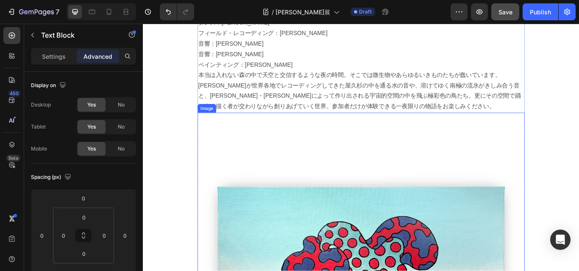
scroll to position [1017, 0]
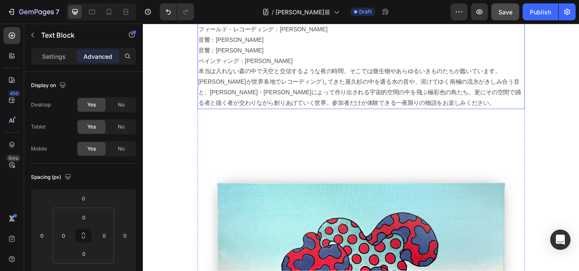
click at [247, 91] on p "本当は入れない森の中で天空と交信するような夜の時間。そこでは微生物やあらゆるいきものたちが蠢いています。[PERSON_NAME]が世界各地でレコーディングし…" at bounding box center [397, 98] width 380 height 49
click at [262, 98] on p "本当は入れない森の中で天空と交信するような夜の時間。そこでは微生物やあらゆるいきものたちが蠢いています。[PERSON_NAME]が世界各地でレコーディングし…" at bounding box center [397, 98] width 380 height 49
click at [251, 105] on p "本当は入れない森の中で天空と交信するような夜の時間。そこでは微生物やあらゆるいきものたちが蠢いています。[PERSON_NAME]が世界各地でレコーディングし…" at bounding box center [397, 98] width 380 height 49
click at [250, 105] on p "本当は入れない森の中で天空と交信するような夜の時間。そこでは微生物やあらゆるいきものたちが蠢いています。[PERSON_NAME]が世界各地でレコーディングし…" at bounding box center [397, 98] width 380 height 49
click at [206, 96] on div "[DATE](火・祝)　 ◆ 午後の部 18:30～19:00 / 定員30名 / ￥3,000 (1ドリンク＋パン) ダンス：[PERSON_NAME] フ…" at bounding box center [396, 49] width 381 height 148
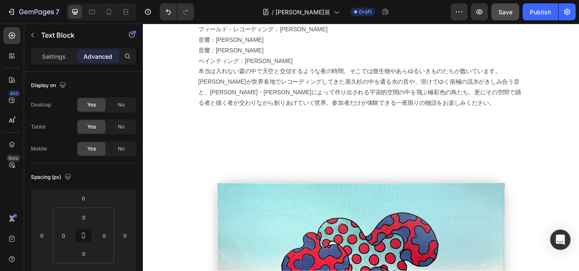
click at [202, 92] on section "企画概要 Heading Title Line 本展示は、[DATE]から[DATE](火・祝)まで、代々木[PERSON_NAME]にある [GEOGRAP…" at bounding box center [396, 11] width 395 height 1084
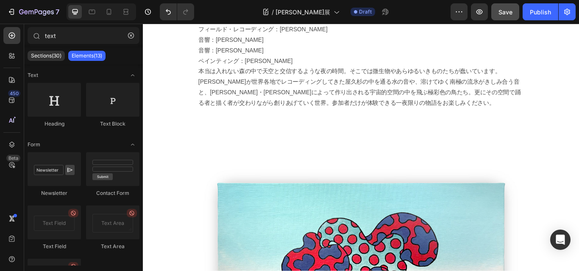
click at [202, 92] on section "企画概要 Heading Title Line 本展示は、[DATE]から[DATE](火・祝)まで、代々木[PERSON_NAME]にある [GEOGRAP…" at bounding box center [396, 11] width 395 height 1084
click at [207, 88] on p "本当は入れない森の中で天空と交信するような夜の時間。そこでは微生物やあらゆるいきものたちが蠢いています。[PERSON_NAME]が世界各地でレコーディングし…" at bounding box center [397, 98] width 380 height 49
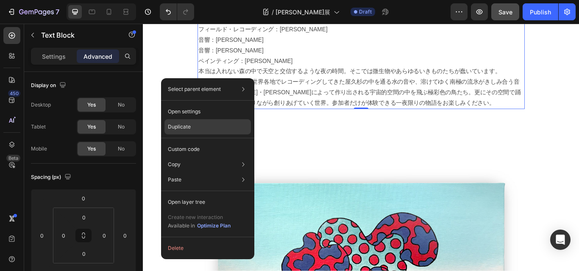
click at [180, 128] on p "Duplicate" at bounding box center [179, 127] width 23 height 8
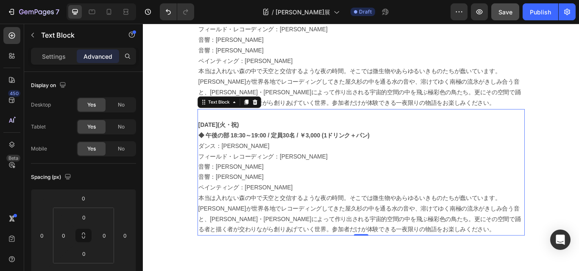
click at [387, 245] on p "本当は入れない森の中で天空と交信するような夜の時間。そこでは微生物やあらゆるいきものたちが蠢いています。[PERSON_NAME]が世界各地でレコーディングし…" at bounding box center [397, 246] width 380 height 49
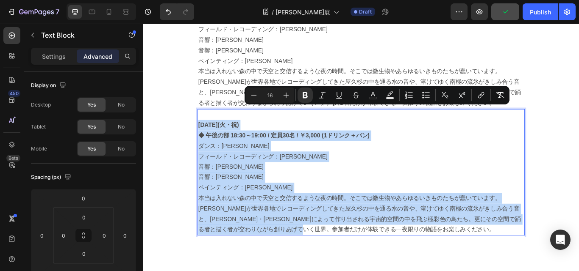
drag, startPoint x: 391, startPoint y: 248, endPoint x: 191, endPoint y: 124, distance: 235.3
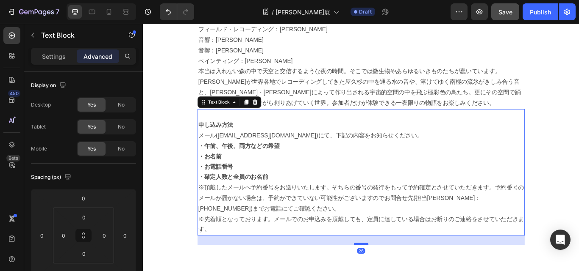
drag, startPoint x: 393, startPoint y: 252, endPoint x: 394, endPoint y: 263, distance: 11.1
click at [394, 271] on div "26" at bounding box center [396, 271] width 381 height 0
type input "26"
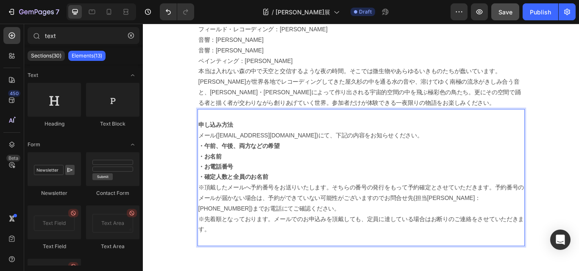
click at [578, 164] on section "企画概要 Heading Title Line 本展示は、[DATE]から[DATE](火・祝)まで、代々木[PERSON_NAME]にある [GEOGRAP…" at bounding box center [396, 96] width 395 height 1255
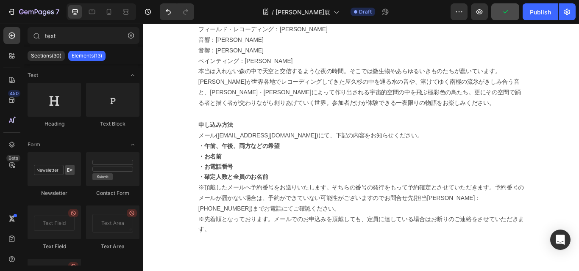
click at [578, 164] on section "企画概要 Heading Title Line 本展示は、[DATE]から[DATE](火・祝)まで、代々木[PERSON_NAME]にある [GEOGRAP…" at bounding box center [396, 96] width 395 height 1255
click at [307, 161] on p "・午前、午後、両方などの希望" at bounding box center [397, 167] width 380 height 12
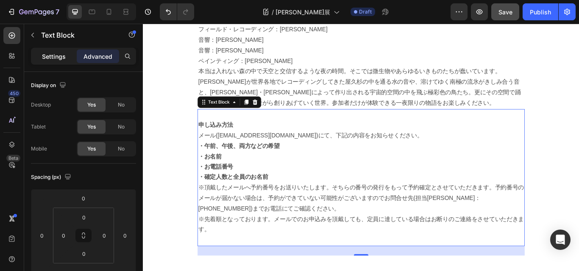
click at [48, 52] on p "Settings" at bounding box center [54, 56] width 24 height 9
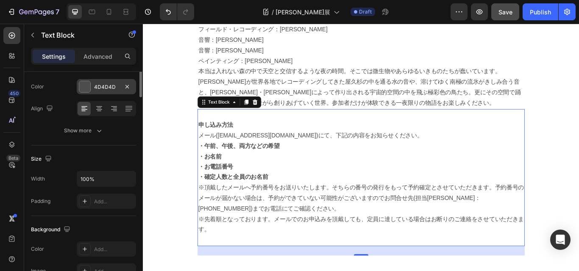
scroll to position [0, 0]
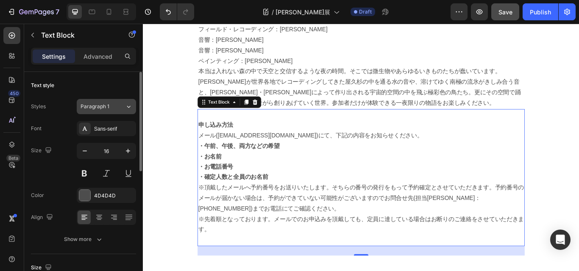
click at [130, 106] on icon at bounding box center [128, 107] width 7 height 8
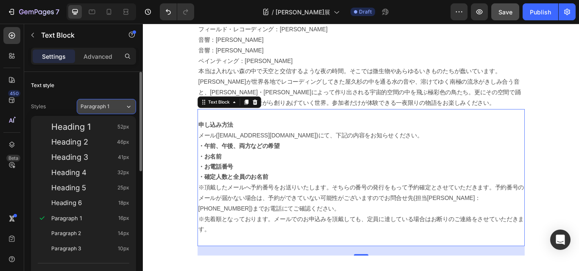
click at [130, 106] on icon at bounding box center [128, 107] width 7 height 8
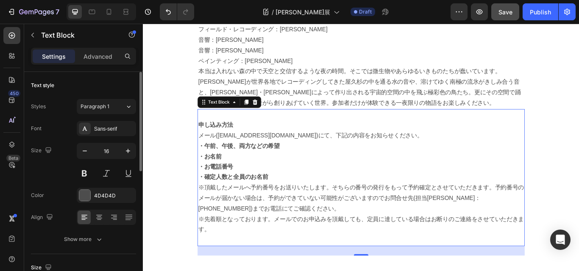
click at [36, 105] on div "Styles" at bounding box center [38, 107] width 15 height 8
click at [43, 106] on div "Styles" at bounding box center [38, 107] width 15 height 8
click at [105, 60] on p "Advanced" at bounding box center [97, 56] width 29 height 9
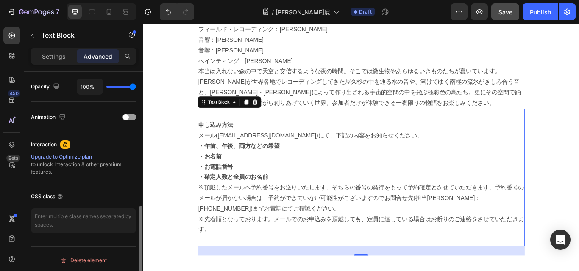
scroll to position [341, 0]
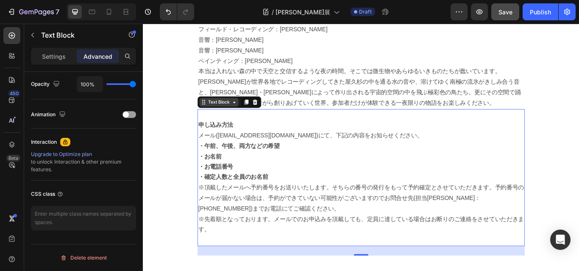
click at [246, 112] on icon at bounding box center [249, 115] width 7 height 7
click at [246, 111] on div "Text Block" at bounding box center [231, 116] width 46 height 10
click at [247, 112] on icon at bounding box center [249, 115] width 7 height 7
click at [219, 112] on div "Text Block" at bounding box center [231, 116] width 29 height 8
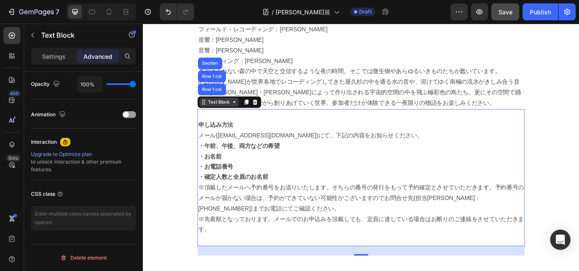
click at [219, 112] on div "Text Block" at bounding box center [231, 116] width 29 height 8
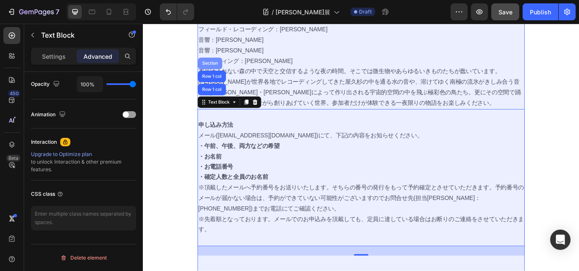
click at [215, 64] on div "Section" at bounding box center [221, 71] width 28 height 14
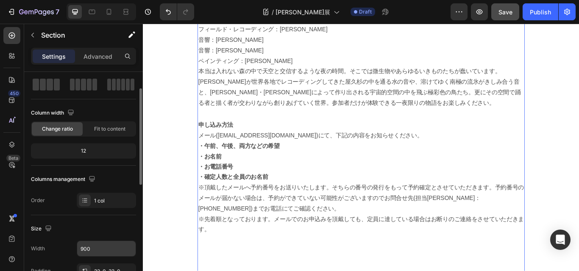
scroll to position [0, 0]
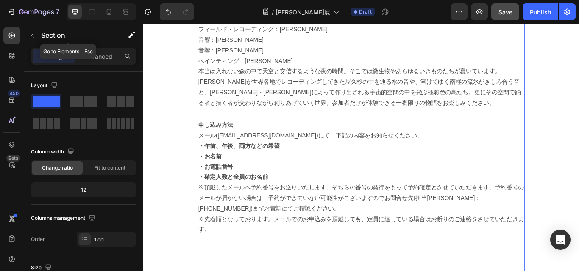
click at [99, 47] on div "Section" at bounding box center [68, 36] width 88 height 24
click at [94, 56] on p "Advanced" at bounding box center [97, 56] width 29 height 9
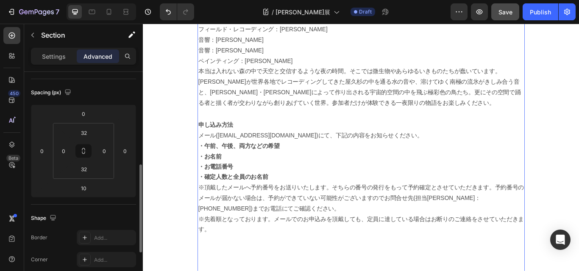
scroll to position [127, 0]
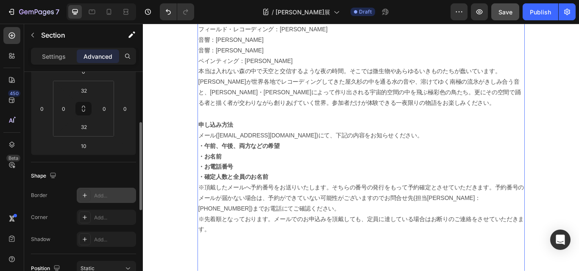
click at [81, 194] on div at bounding box center [85, 196] width 12 height 12
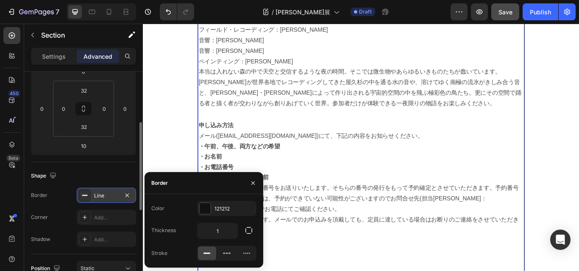
scroll to position [1017, 0]
click at [224, 252] on icon at bounding box center [226, 253] width 8 height 8
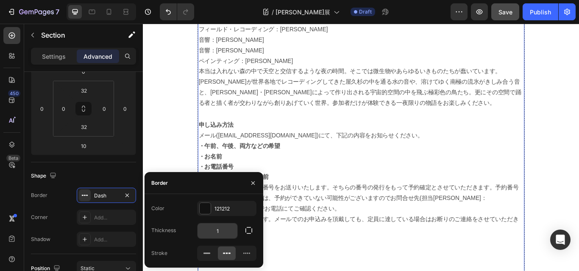
click at [227, 233] on input "1" at bounding box center [217, 231] width 40 height 15
type input "3"
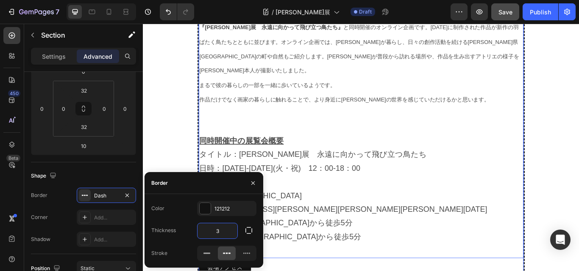
scroll to position [552, 0]
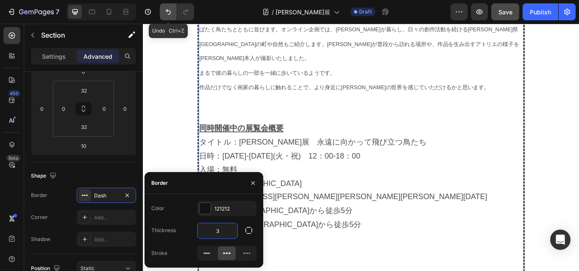
click at [164, 14] on icon "Undo/Redo" at bounding box center [168, 12] width 8 height 8
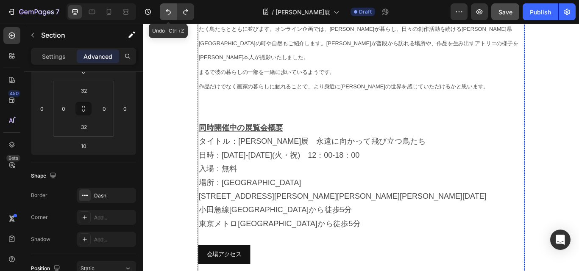
scroll to position [551, 0]
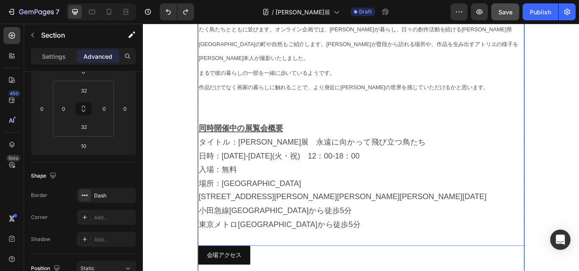
click at [324, 234] on p "小田急線[GEOGRAPHIC_DATA]から徒歩5分" at bounding box center [397, 242] width 379 height 16
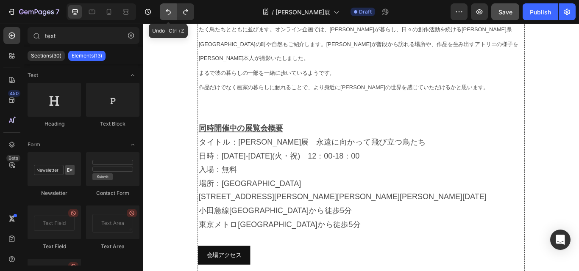
click at [164, 14] on icon "Undo/Redo" at bounding box center [168, 12] width 8 height 8
drag, startPoint x: 125, startPoint y: 209, endPoint x: 132, endPoint y: 209, distance: 6.8
click at [126, 209] on div at bounding box center [112, 223] width 53 height 34
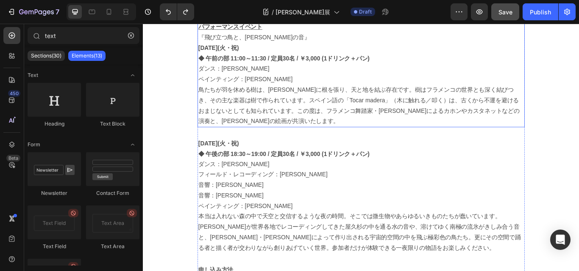
scroll to position [889, 0]
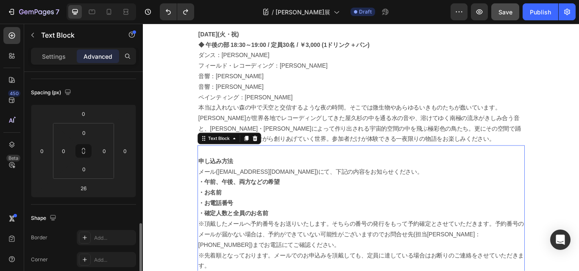
scroll to position [169, 0]
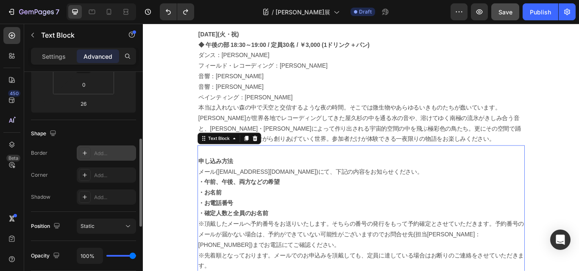
click at [99, 153] on div "Add..." at bounding box center [114, 154] width 40 height 8
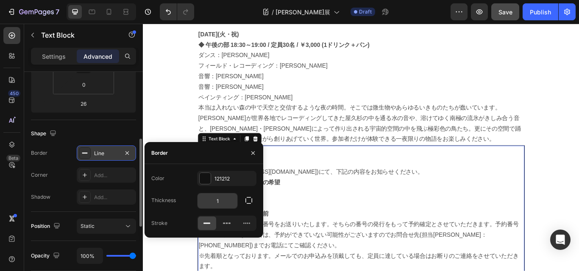
click at [222, 203] on input "1" at bounding box center [217, 201] width 40 height 15
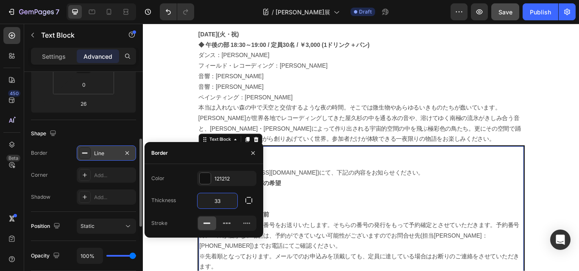
click at [189, 219] on div "Stroke" at bounding box center [203, 223] width 105 height 15
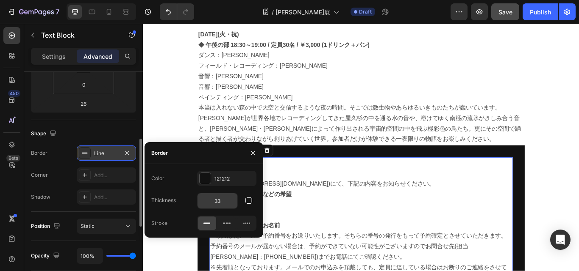
click at [225, 203] on input "33" at bounding box center [217, 201] width 40 height 15
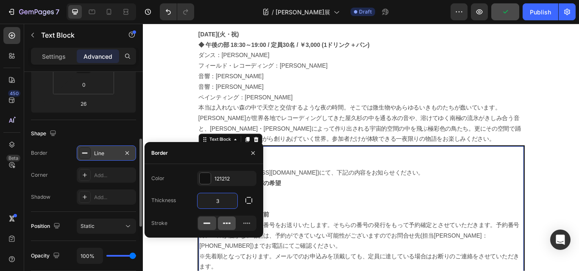
type input "3"
click at [225, 222] on icon at bounding box center [226, 223] width 8 height 8
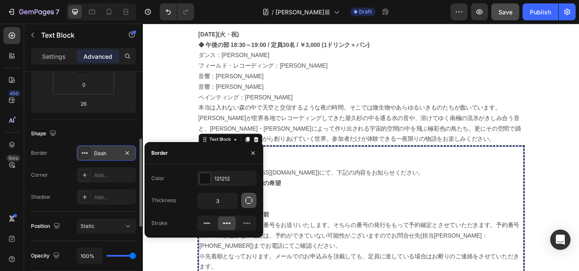
click at [245, 202] on icon "button" at bounding box center [248, 200] width 7 height 7
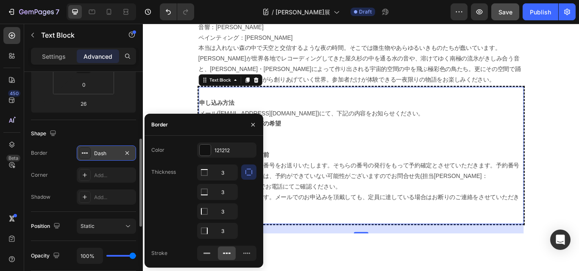
scroll to position [1059, 0]
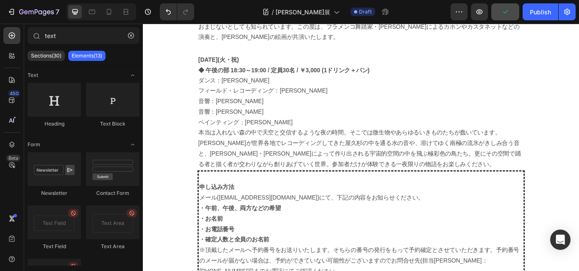
scroll to position [889, 0]
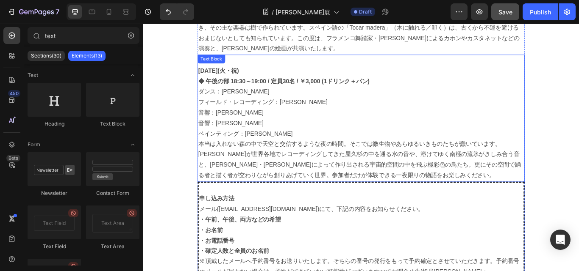
click at [402, 183] on p "本当は入れない森の中で天空と交信するような夜の時間。そこでは微生物やあらゆるいきものたちが蠢いています。[PERSON_NAME]が世界各地でレコーディングし…" at bounding box center [397, 182] width 380 height 49
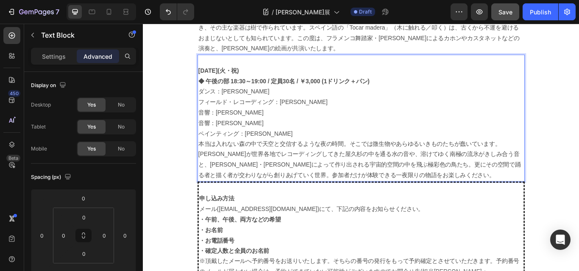
click at [381, 185] on p "本当は入れない森の中で天空と交信するような夜の時間。そこでは微生物やあらゆるいきものたちが蠢いています。[PERSON_NAME]が世界各地でレコーディングし…" at bounding box center [397, 182] width 380 height 49
click at [385, 185] on p "本当は入れない森の中で天空と交信するような夜の時間。そこでは微生物やあらゆるいきものたちが蠢いています。[PERSON_NAME]が世界各地でレコーディングし…" at bounding box center [397, 182] width 380 height 49
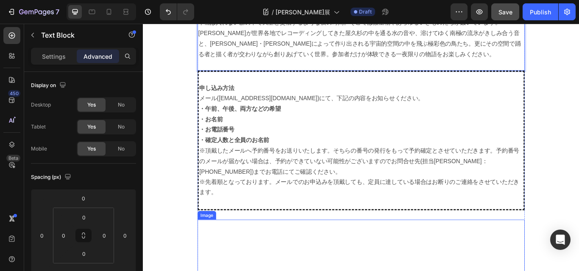
scroll to position [1059, 0]
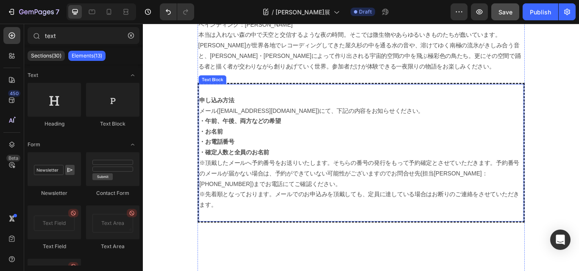
click at [210, 110] on strong "申し込み方法" at bounding box center [228, 113] width 41 height 7
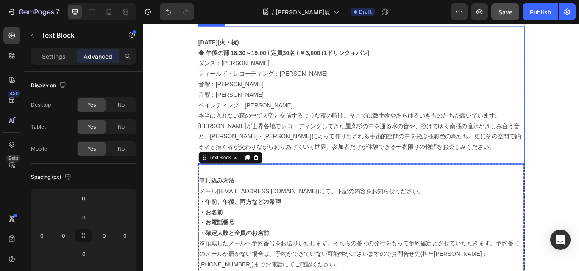
scroll to position [974, 0]
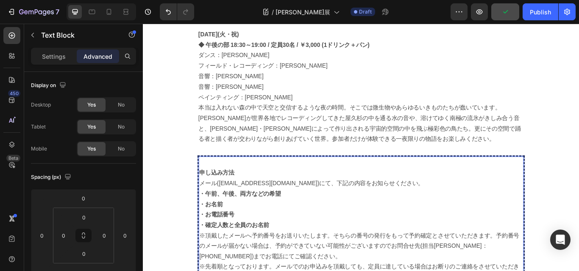
click at [221, 194] on strong "申し込み方法" at bounding box center [228, 197] width 41 height 7
click at [344, 192] on p "パフォーマンスイベントのお申し込み方法" at bounding box center [396, 198] width 377 height 12
drag, startPoint x: 338, startPoint y: 179, endPoint x: 197, endPoint y: 180, distance: 141.0
click at [199, 180] on section "企画概要 Heading Title Line 本展示は、[DATE]から[DATE](火・祝)まで、代々木[PERSON_NAME]にある [GEOGRAP…" at bounding box center [396, 147] width 395 height 1270
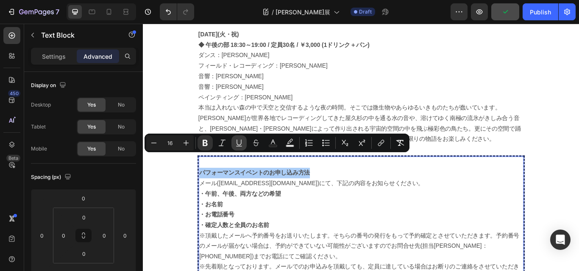
click at [238, 142] on icon "Editor contextual toolbar" at bounding box center [239, 143] width 8 height 8
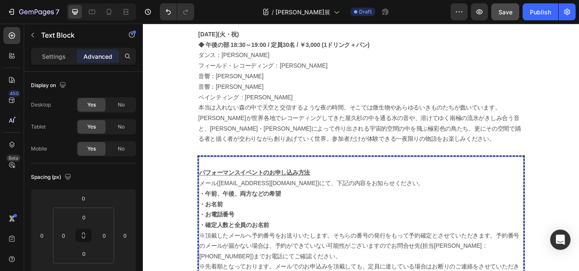
click at [377, 241] on p "・お電話番号" at bounding box center [396, 247] width 377 height 12
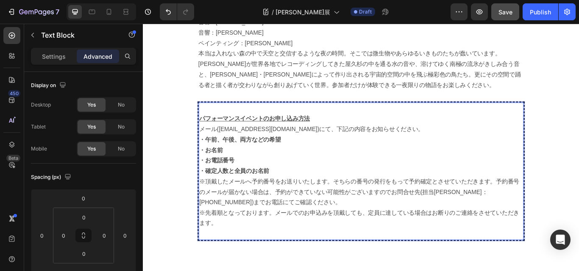
scroll to position [1059, 0]
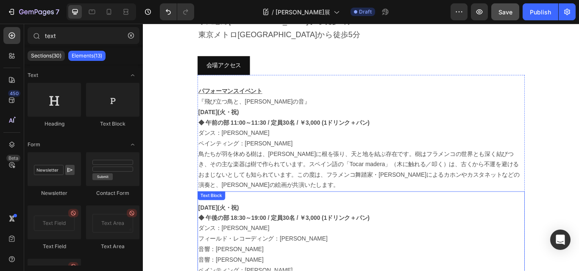
scroll to position [762, 0]
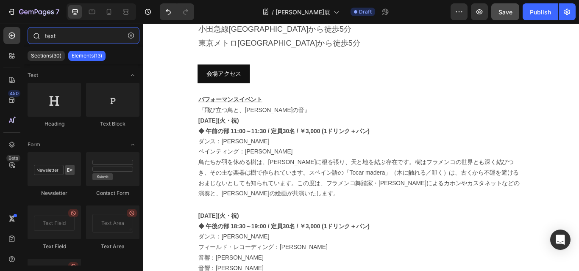
click at [89, 39] on input "text" at bounding box center [84, 35] width 112 height 17
type input "t"
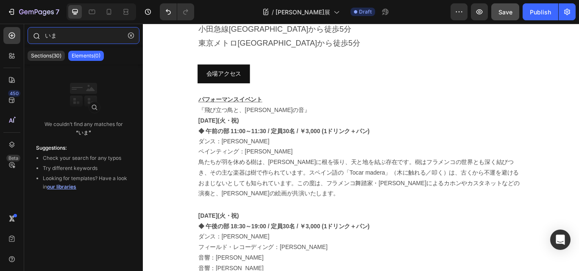
type input "い"
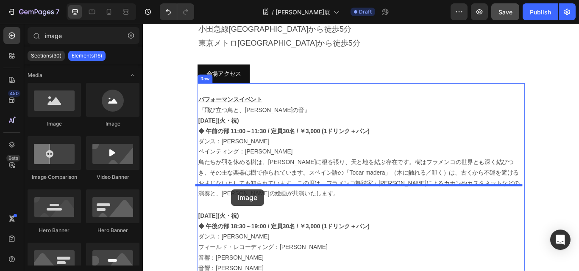
drag, startPoint x: 255, startPoint y: 131, endPoint x: 246, endPoint y: 217, distance: 86.4
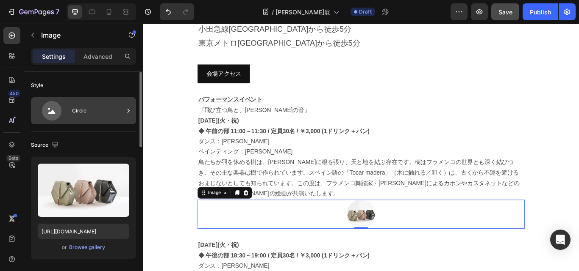
click at [98, 112] on div "Circle" at bounding box center [98, 110] width 52 height 19
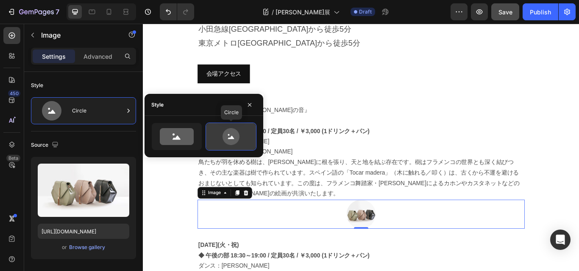
click at [234, 137] on icon at bounding box center [230, 136] width 17 height 17
click at [214, 223] on icon at bounding box center [214, 223] width 1 height 1
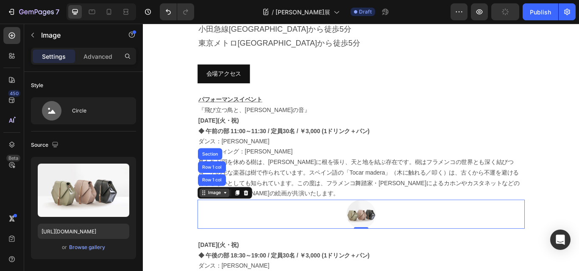
click at [239, 216] on div "Image" at bounding box center [225, 221] width 35 height 10
click at [238, 218] on icon at bounding box center [238, 221] width 7 height 7
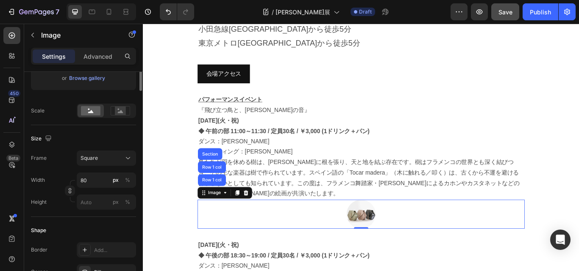
scroll to position [85, 0]
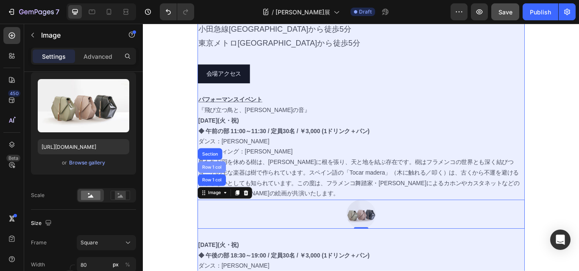
click at [221, 185] on div "Row 1 col" at bounding box center [223, 192] width 33 height 14
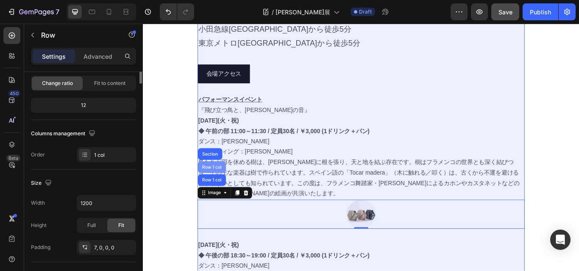
scroll to position [0, 0]
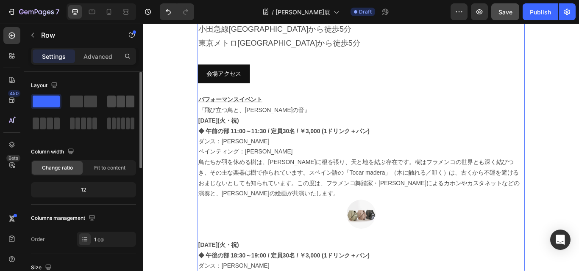
click at [123, 105] on span at bounding box center [120, 102] width 8 height 12
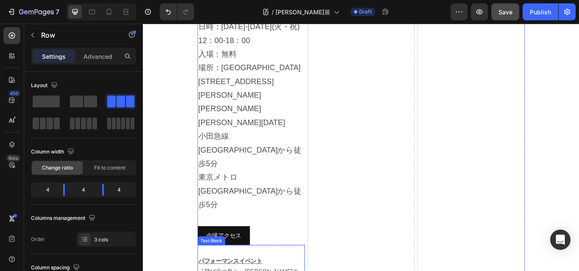
scroll to position [927, 0]
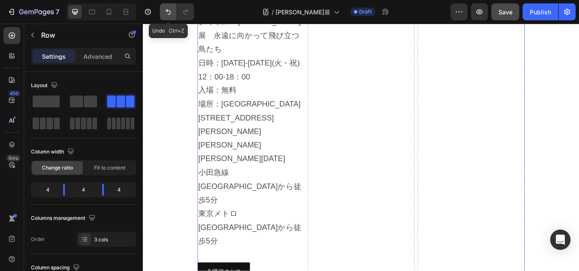
click at [167, 11] on icon "Undo/Redo" at bounding box center [168, 12] width 5 height 6
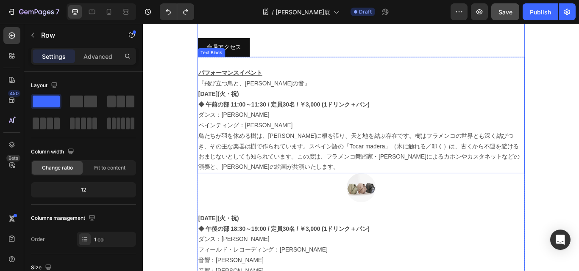
scroll to position [795, 0]
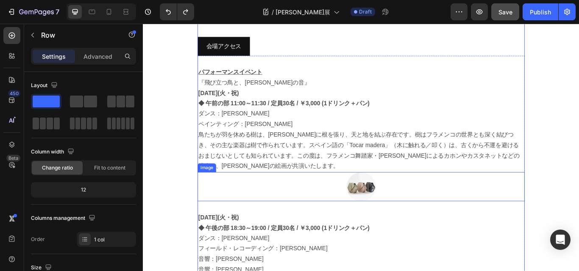
click at [386, 203] on img at bounding box center [397, 214] width 34 height 34
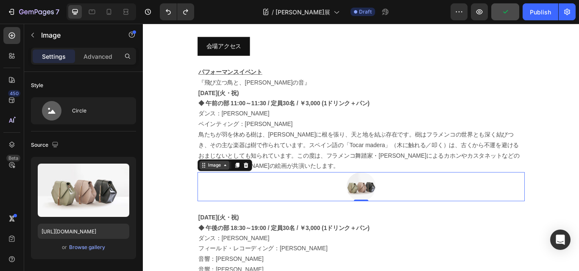
click at [235, 186] on icon at bounding box center [238, 189] width 7 height 7
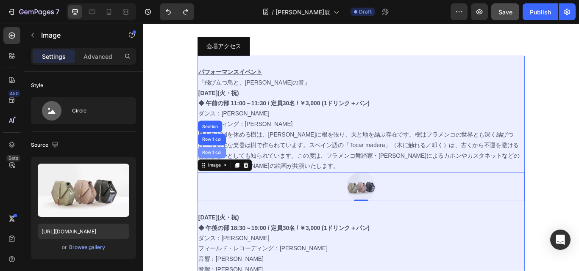
click at [219, 172] on div "Row 1 col" at bounding box center [223, 174] width 26 height 5
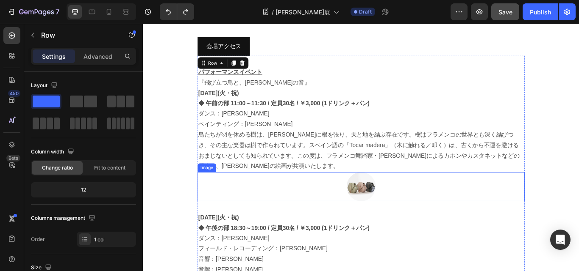
click at [399, 200] on img at bounding box center [397, 214] width 34 height 34
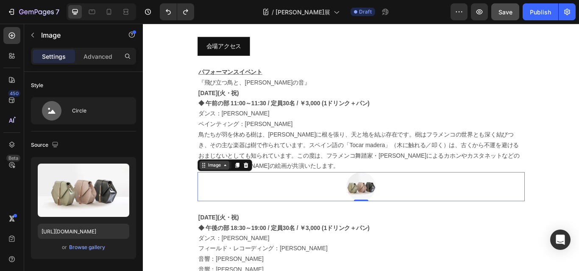
click at [218, 186] on div "Image" at bounding box center [226, 190] width 18 height 8
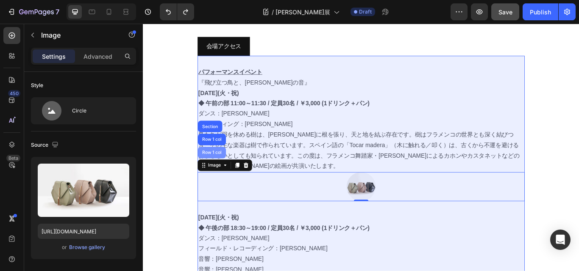
click at [227, 172] on div "Row 1 col" at bounding box center [223, 174] width 26 height 5
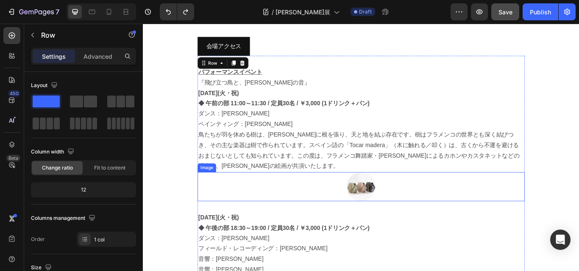
click at [391, 197] on img at bounding box center [397, 214] width 34 height 34
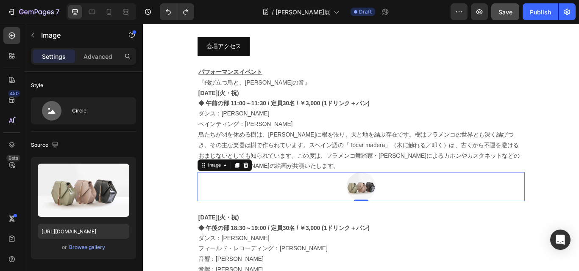
click at [391, 197] on img at bounding box center [397, 214] width 34 height 34
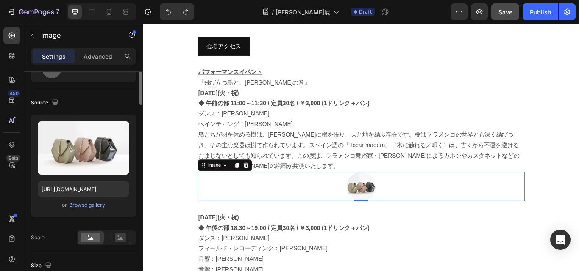
scroll to position [0, 0]
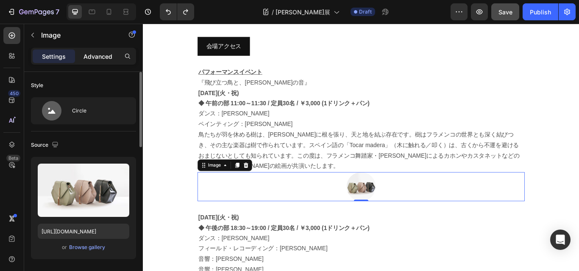
click at [100, 55] on p "Advanced" at bounding box center [97, 56] width 29 height 9
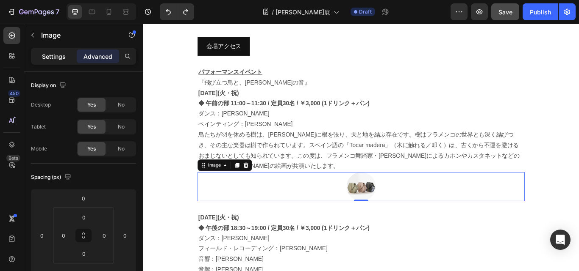
click at [55, 51] on div "Settings" at bounding box center [54, 57] width 42 height 14
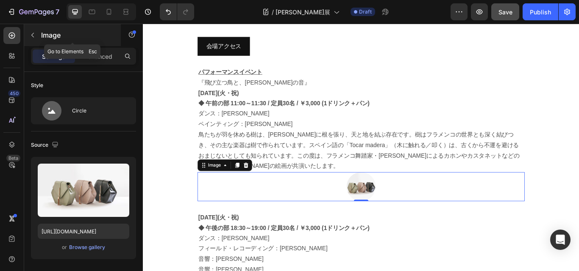
click at [32, 33] on icon "button" at bounding box center [32, 35] width 7 height 7
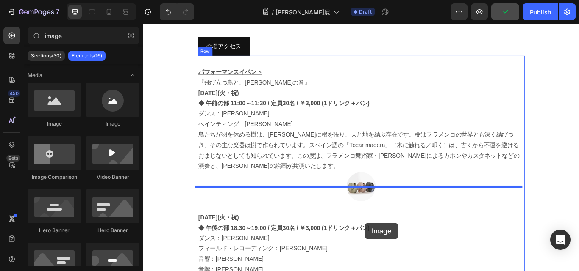
scroll to position [802, 0]
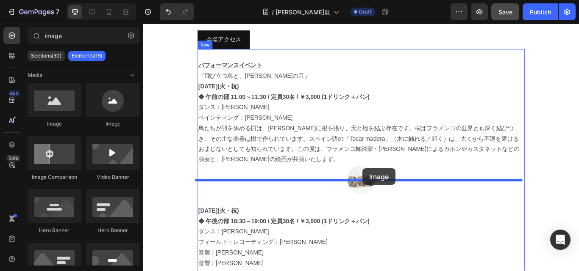
drag, startPoint x: 258, startPoint y: 128, endPoint x: 399, endPoint y: 193, distance: 155.0
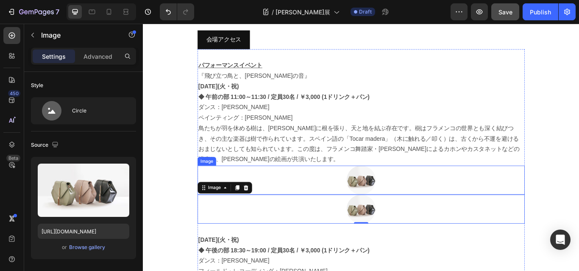
click at [293, 194] on div at bounding box center [396, 207] width 381 height 34
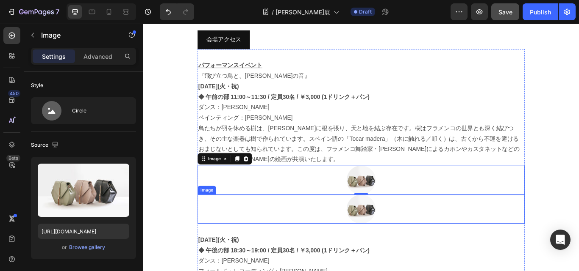
click at [227, 227] on div at bounding box center [396, 241] width 381 height 34
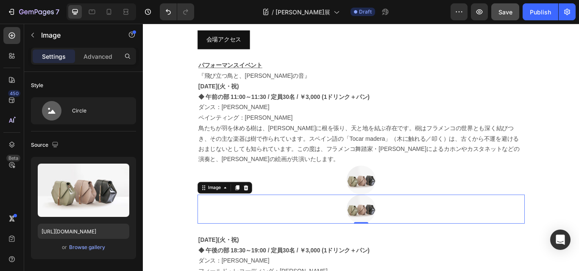
click at [206, 209] on div "Image" at bounding box center [238, 216] width 64 height 14
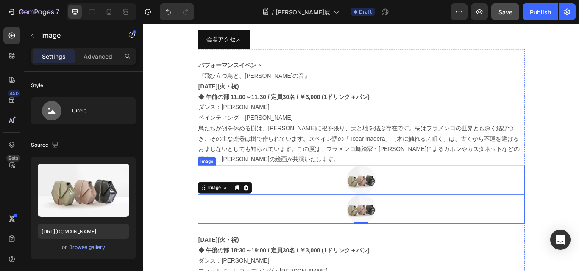
click at [213, 190] on div at bounding box center [396, 207] width 381 height 34
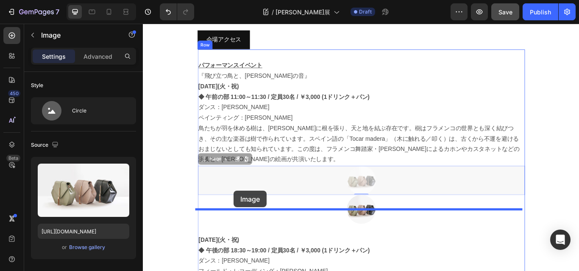
drag, startPoint x: 254, startPoint y: 183, endPoint x: 248, endPoint y: 219, distance: 36.1
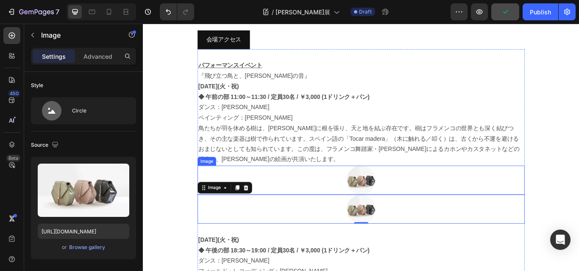
click at [316, 200] on div at bounding box center [396, 207] width 381 height 34
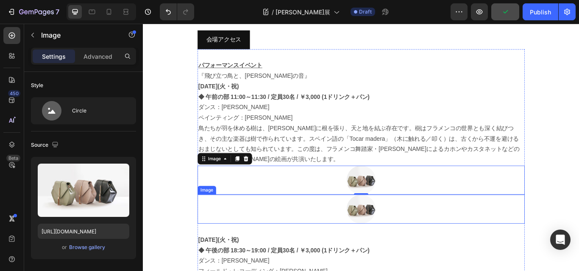
click at [313, 224] on div at bounding box center [396, 241] width 381 height 34
click at [385, 191] on img at bounding box center [397, 207] width 34 height 34
click at [103, 57] on p "Advanced" at bounding box center [97, 56] width 29 height 9
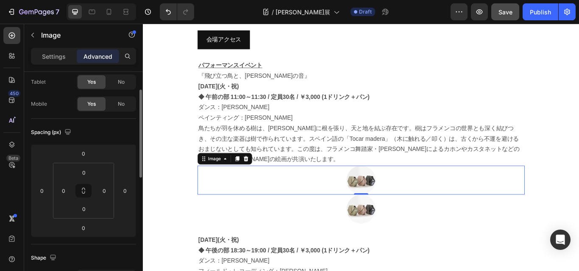
scroll to position [0, 0]
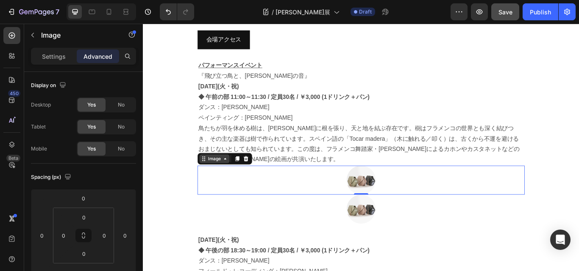
click at [239, 177] on div "Image" at bounding box center [225, 182] width 35 height 10
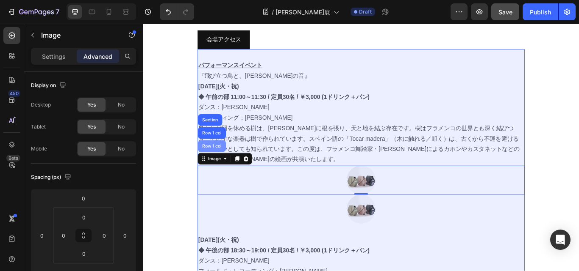
click at [223, 164] on div "Row 1 col" at bounding box center [223, 166] width 26 height 5
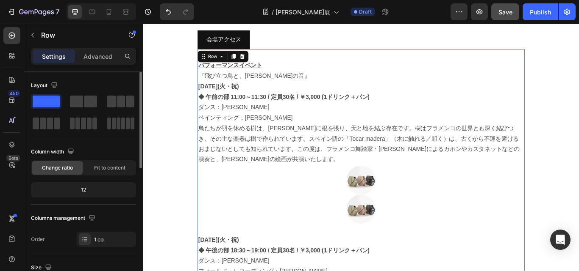
click at [104, 99] on div at bounding box center [83, 112] width 105 height 37
click at [121, 100] on span at bounding box center [120, 102] width 8 height 12
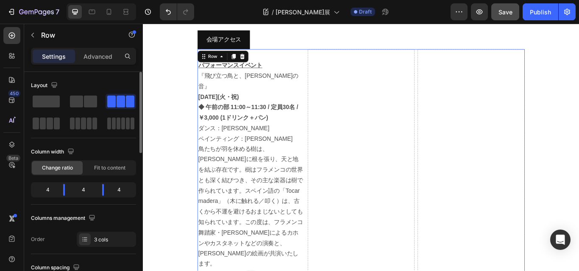
click at [126, 100] on span at bounding box center [130, 102] width 8 height 12
click at [164, 9] on icon "Undo/Redo" at bounding box center [168, 12] width 8 height 8
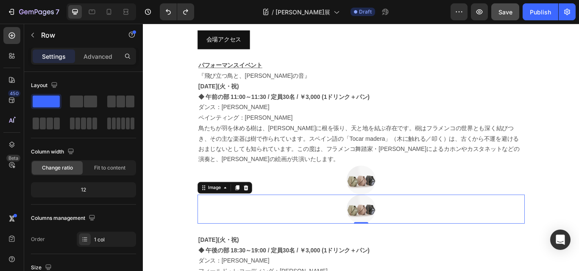
click at [391, 224] on img at bounding box center [397, 241] width 34 height 34
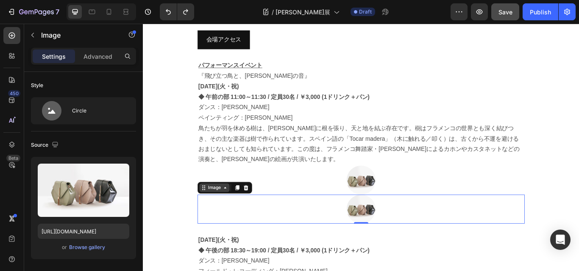
click at [219, 212] on div "Image" at bounding box center [226, 216] width 18 height 8
click at [250, 213] on icon at bounding box center [252, 216] width 5 height 6
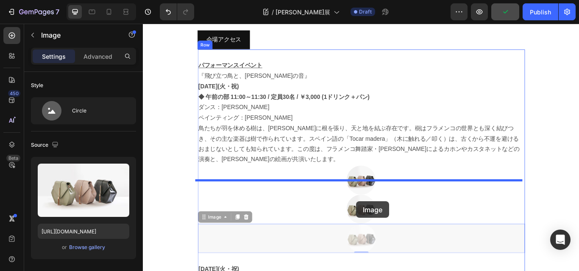
drag, startPoint x: 391, startPoint y: 259, endPoint x: 391, endPoint y: 233, distance: 26.7
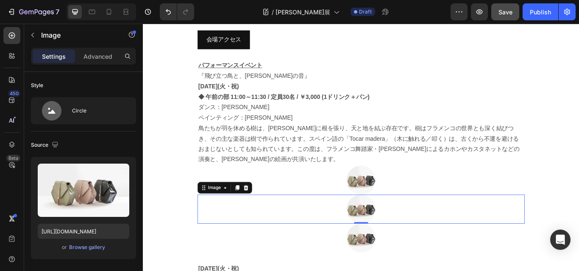
click at [391, 233] on img at bounding box center [397, 241] width 34 height 34
click at [380, 228] on img at bounding box center [397, 241] width 34 height 34
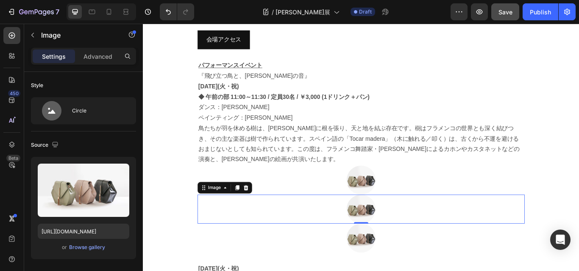
click at [380, 228] on img at bounding box center [397, 241] width 34 height 34
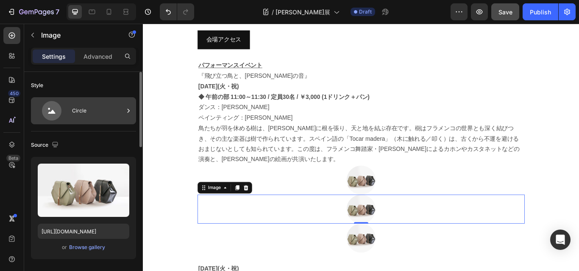
click at [71, 116] on div "Circle" at bounding box center [83, 110] width 105 height 27
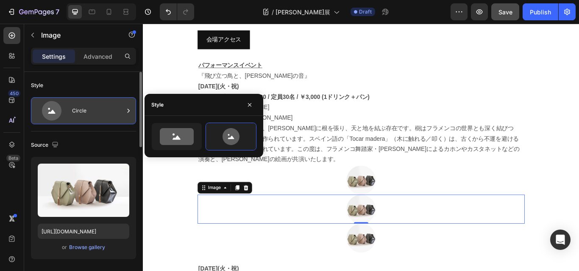
click at [71, 116] on div "Circle" at bounding box center [83, 110] width 105 height 27
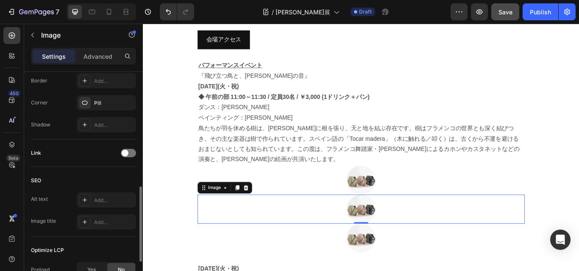
scroll to position [437, 0]
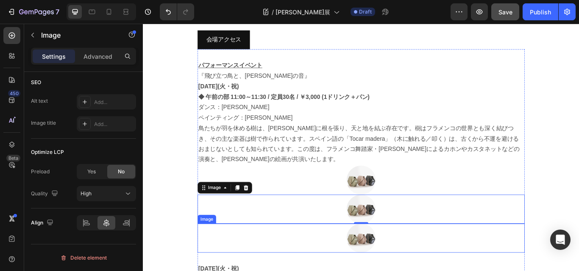
click at [419, 258] on div at bounding box center [396, 275] width 381 height 34
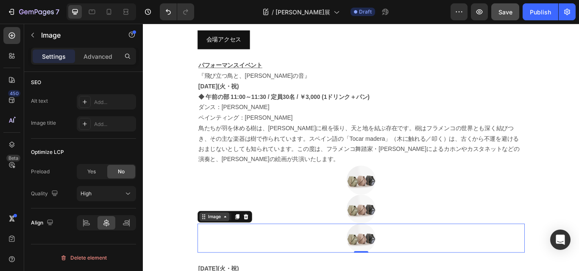
click at [222, 246] on div "Image" at bounding box center [226, 250] width 18 height 8
click at [386, 261] on img at bounding box center [397, 275] width 34 height 34
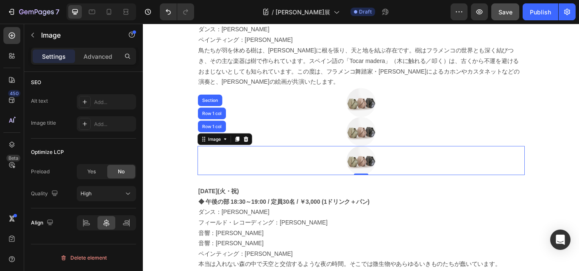
scroll to position [845, 0]
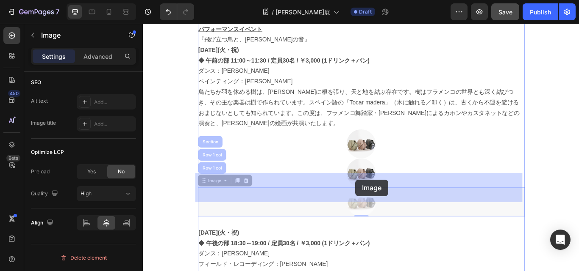
drag, startPoint x: 400, startPoint y: 216, endPoint x: 389, endPoint y: 208, distance: 14.2
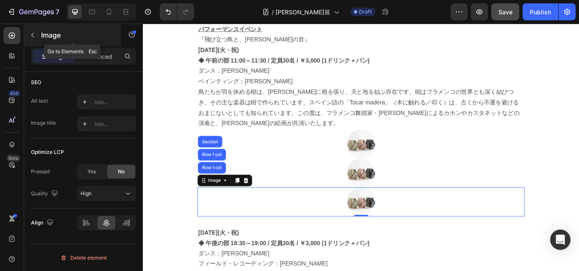
click at [49, 36] on p "Image" at bounding box center [77, 35] width 72 height 10
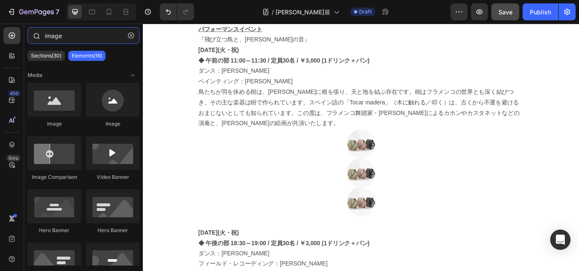
click at [74, 35] on input "image" at bounding box center [84, 35] width 112 height 17
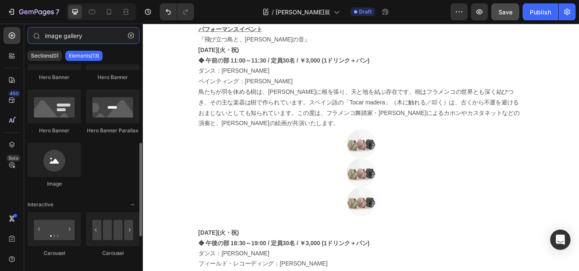
scroll to position [212, 0]
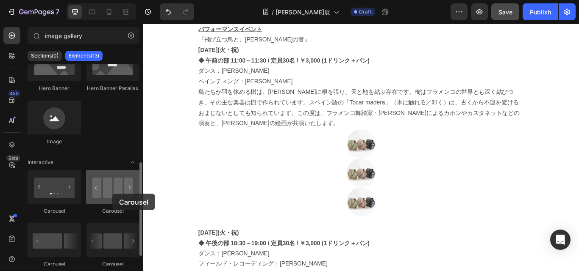
click at [112, 194] on div at bounding box center [112, 187] width 53 height 34
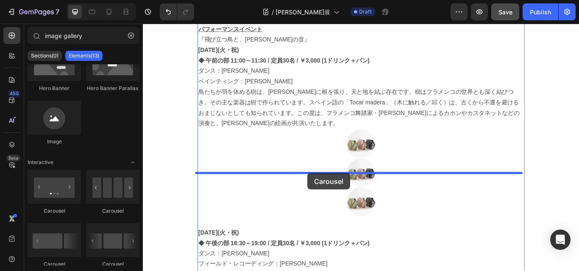
drag, startPoint x: 251, startPoint y: 213, endPoint x: 335, endPoint y: 198, distance: 85.2
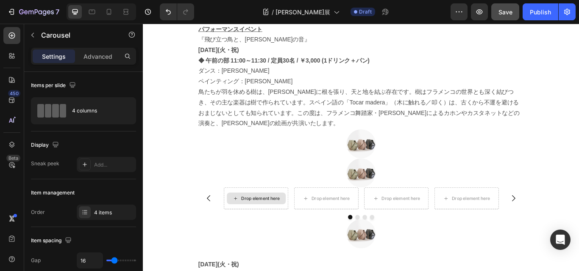
click at [267, 224] on div "Drop element here" at bounding box center [279, 227] width 45 height 7
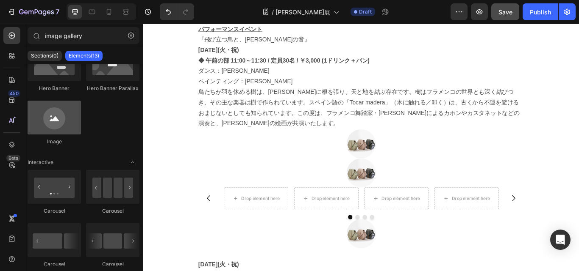
click at [50, 116] on div at bounding box center [54, 118] width 53 height 34
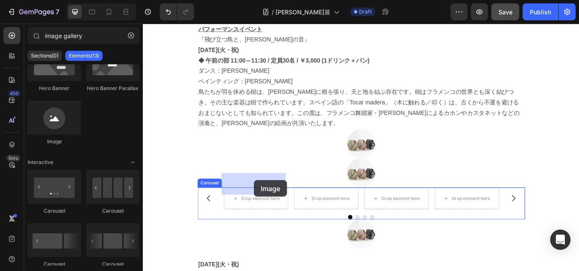
drag, startPoint x: 193, startPoint y: 140, endPoint x: 272, endPoint y: 207, distance: 103.7
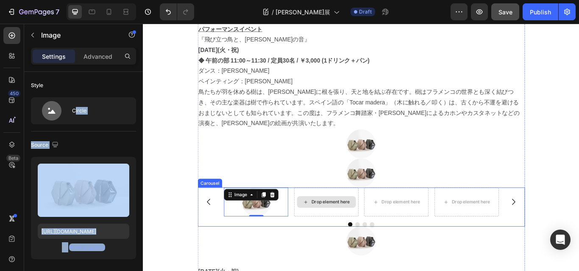
drag, startPoint x: 218, startPoint y: 129, endPoint x: 340, endPoint y: 218, distance: 151.3
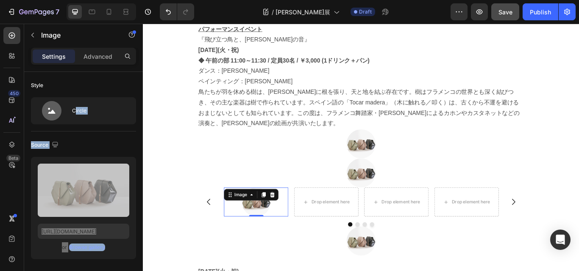
click at [282, 219] on img at bounding box center [275, 232] width 34 height 34
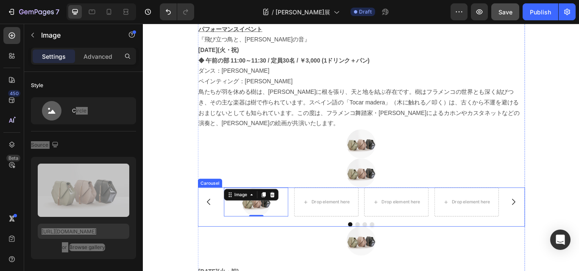
click at [271, 234] on div "Image 0 Drop element here Drop element here Drop element here [GEOGRAPHIC_DATA]" at bounding box center [396, 238] width 381 height 46
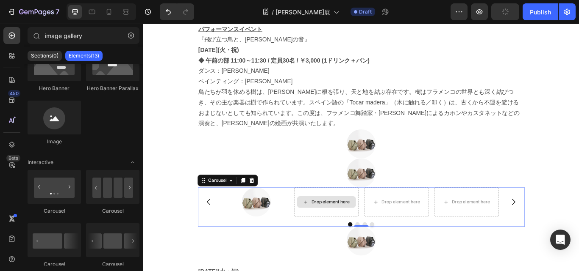
click at [331, 229] on icon at bounding box center [332, 232] width 7 height 7
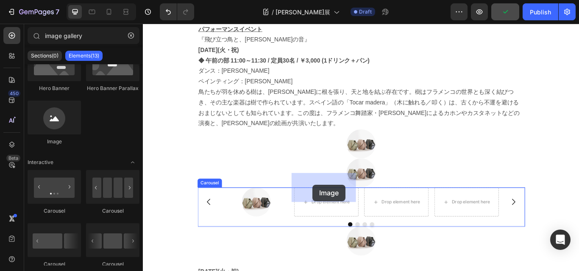
drag, startPoint x: 200, startPoint y: 145, endPoint x: 341, endPoint y: 212, distance: 155.6
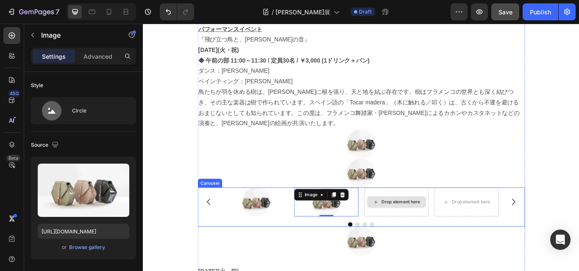
click at [432, 229] on div "Drop element here" at bounding box center [443, 232] width 45 height 7
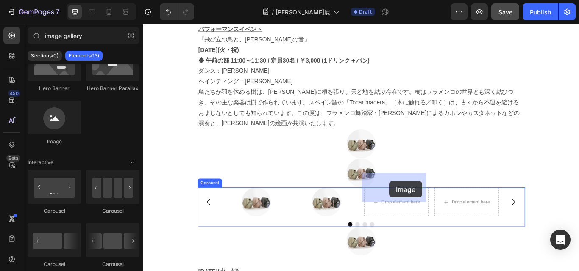
drag, startPoint x: 199, startPoint y: 141, endPoint x: 430, endPoint y: 208, distance: 239.9
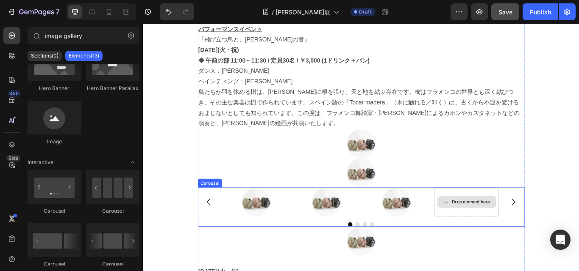
click at [513, 229] on div "Drop element here" at bounding box center [524, 232] width 45 height 7
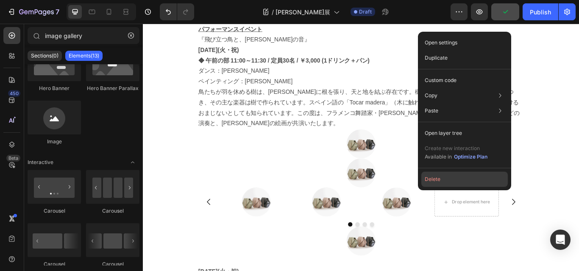
click at [431, 180] on button "Delete" at bounding box center [464, 179] width 86 height 15
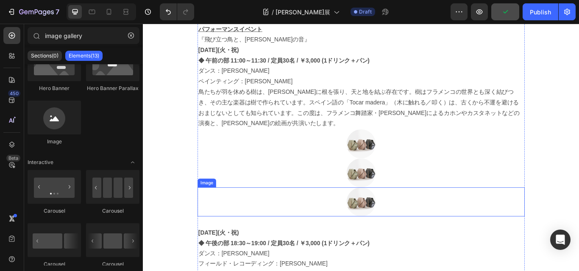
click at [395, 218] on img at bounding box center [397, 232] width 34 height 34
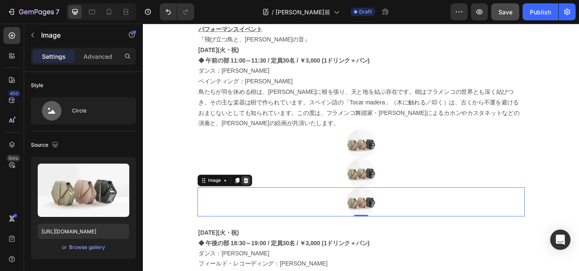
click at [262, 204] on icon at bounding box center [262, 207] width 7 height 7
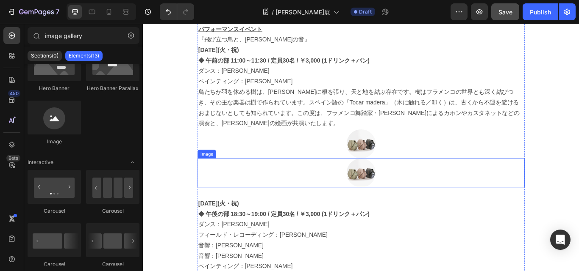
click at [396, 186] on img at bounding box center [397, 198] width 34 height 34
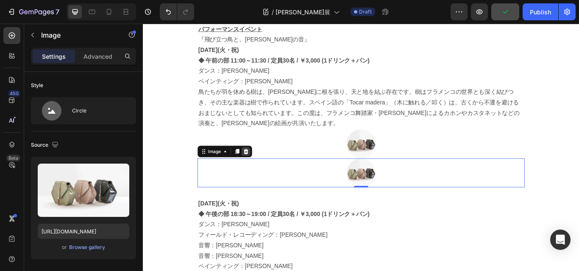
click at [260, 170] on icon at bounding box center [262, 173] width 7 height 7
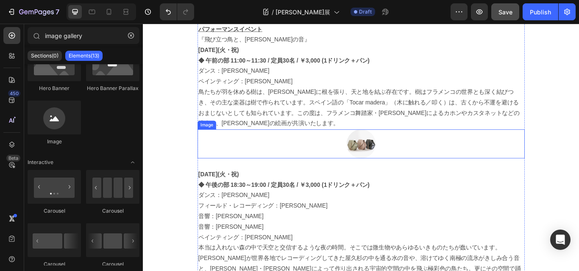
click at [394, 150] on img at bounding box center [397, 164] width 34 height 34
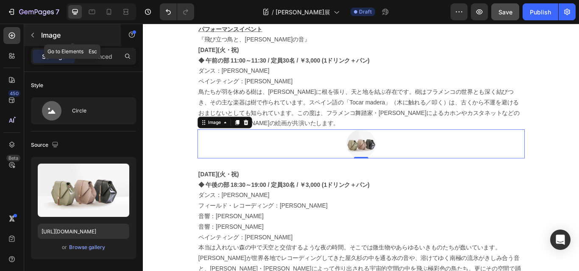
click at [44, 32] on p "Image" at bounding box center [77, 35] width 72 height 10
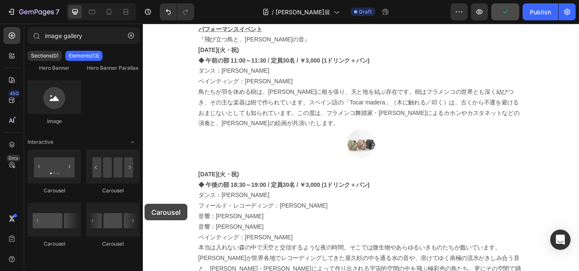
scroll to position [855, 0]
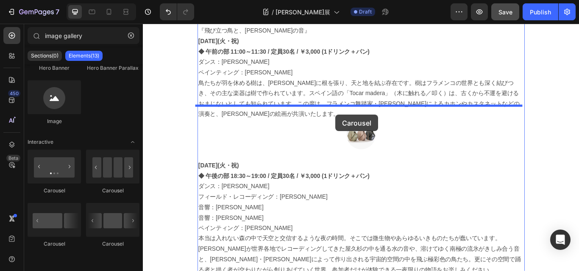
drag, startPoint x: 252, startPoint y: 248, endPoint x: 367, endPoint y: 130, distance: 165.0
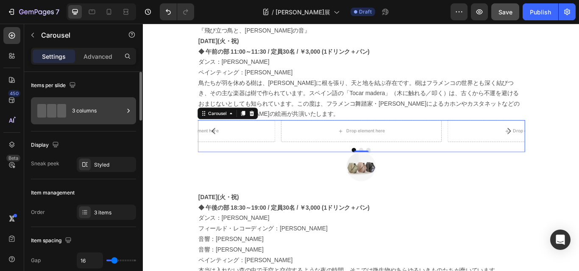
click at [88, 106] on div "3 columns" at bounding box center [98, 110] width 52 height 19
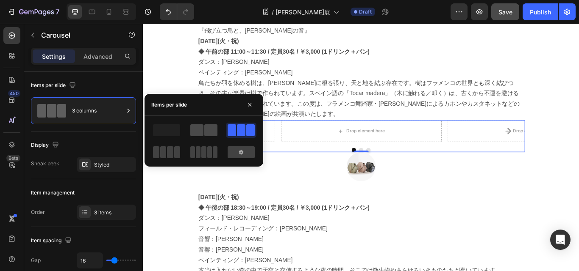
click at [205, 130] on span at bounding box center [210, 131] width 13 height 12
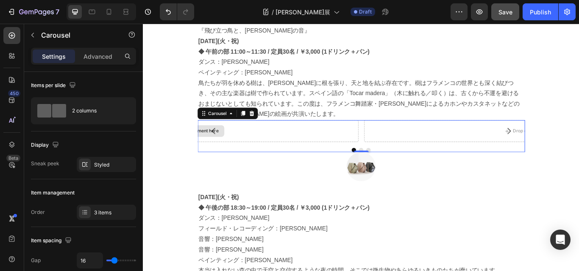
click at [301, 137] on div "Drop element here" at bounding box center [202, 149] width 381 height 25
click at [224, 144] on icon "Carousel Back Arrow" at bounding box center [225, 149] width 10 height 10
click at [222, 144] on icon "Carousel Back Arrow" at bounding box center [225, 149] width 10 height 10
click at [316, 169] on div at bounding box center [396, 171] width 381 height 5
click at [269, 125] on icon at bounding box center [269, 128] width 7 height 7
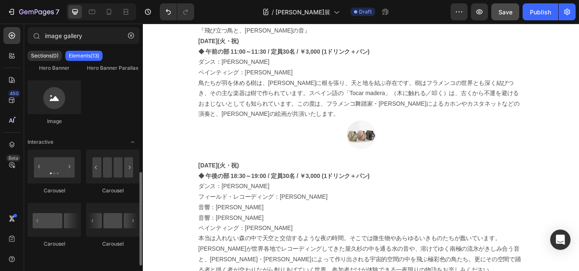
scroll to position [190, 0]
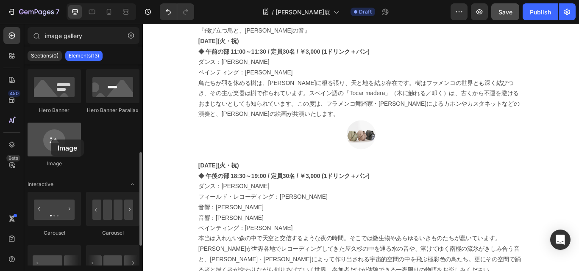
click at [51, 140] on div at bounding box center [54, 140] width 53 height 34
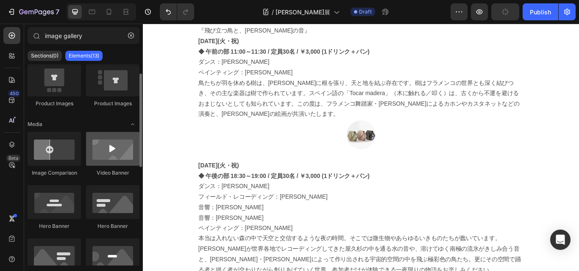
scroll to position [0, 0]
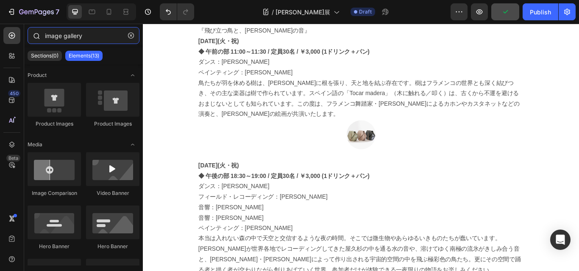
click at [97, 35] on input "image gallery" at bounding box center [84, 35] width 112 height 17
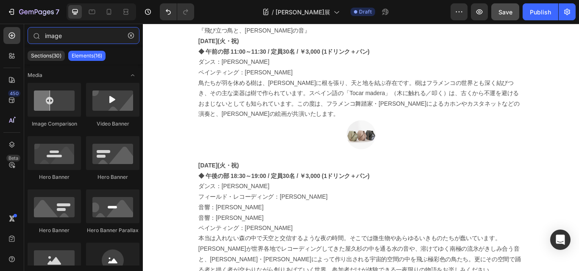
type input "image"
click at [94, 56] on p "Elements(16)" at bounding box center [87, 56] width 30 height 7
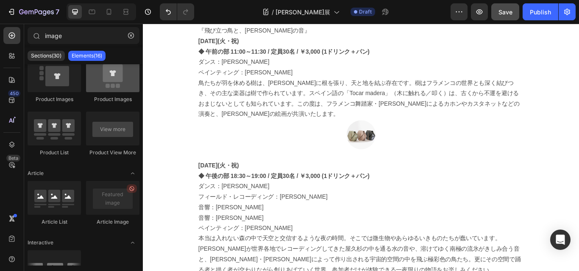
scroll to position [374, 0]
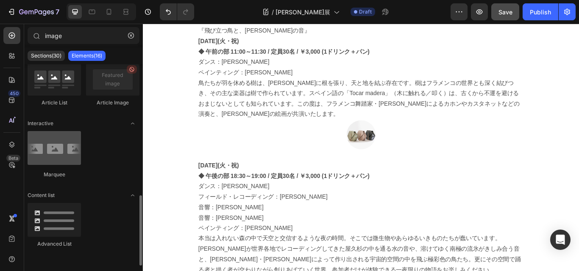
click at [48, 151] on div at bounding box center [54, 148] width 53 height 34
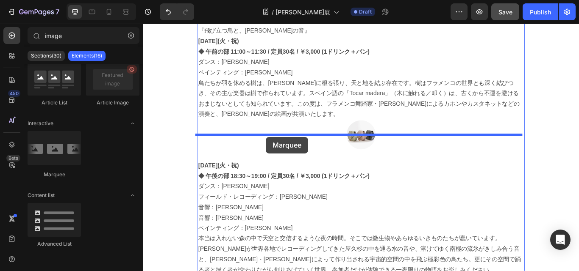
drag, startPoint x: 187, startPoint y: 173, endPoint x: 286, endPoint y: 156, distance: 100.1
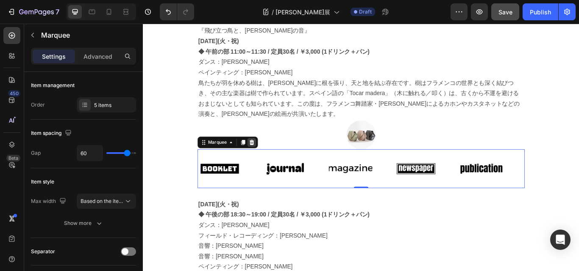
click at [264, 158] on div at bounding box center [269, 163] width 10 height 10
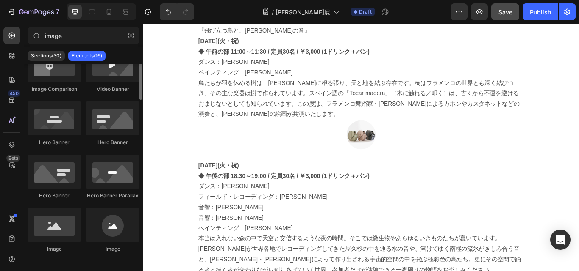
scroll to position [0, 0]
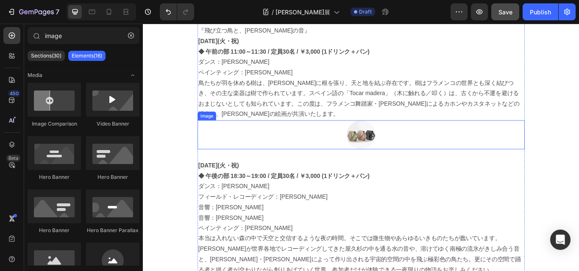
click at [396, 137] on img at bounding box center [397, 154] width 34 height 34
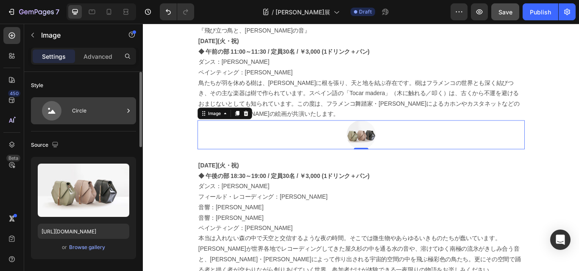
click at [74, 112] on div "Circle" at bounding box center [98, 110] width 52 height 19
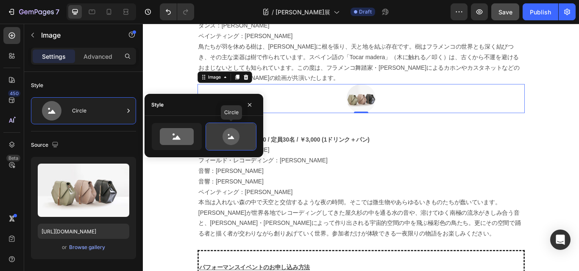
scroll to position [855, 0]
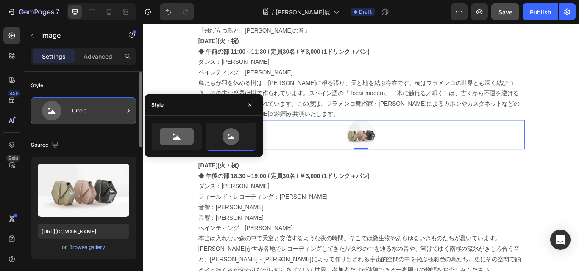
click at [69, 108] on div "Circle" at bounding box center [83, 110] width 105 height 27
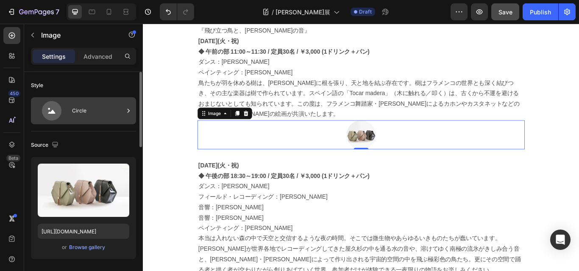
scroll to position [127, 0]
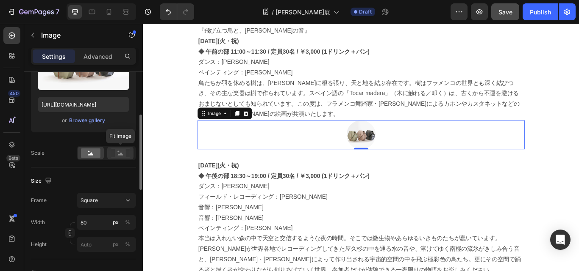
click at [118, 154] on rect at bounding box center [120, 153] width 11 height 8
click at [96, 154] on rect at bounding box center [90, 153] width 19 height 9
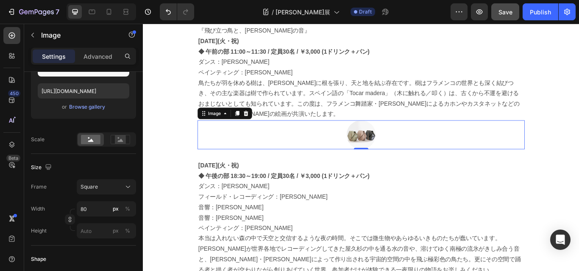
scroll to position [0, 0]
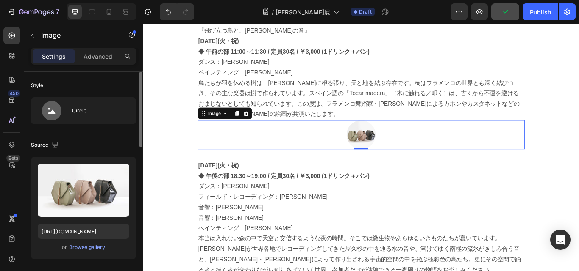
click at [396, 137] on img at bounding box center [397, 154] width 34 height 34
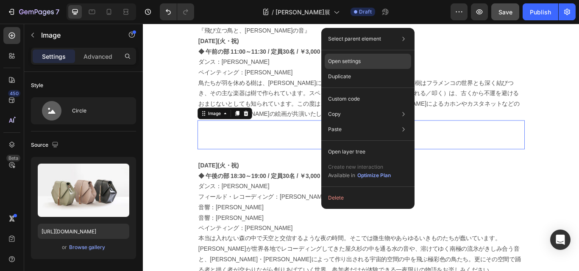
click at [343, 58] on p "Open settings" at bounding box center [344, 62] width 33 height 8
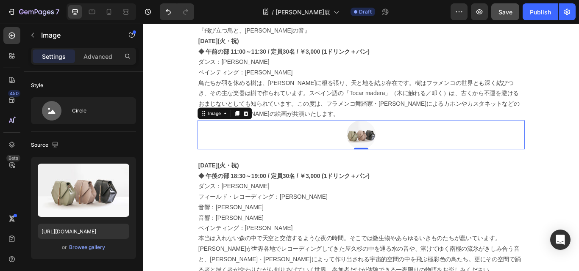
click at [364, 138] on div at bounding box center [396, 154] width 381 height 34
click at [396, 137] on img at bounding box center [397, 154] width 34 height 34
click at [235, 125] on icon at bounding box center [238, 128] width 7 height 7
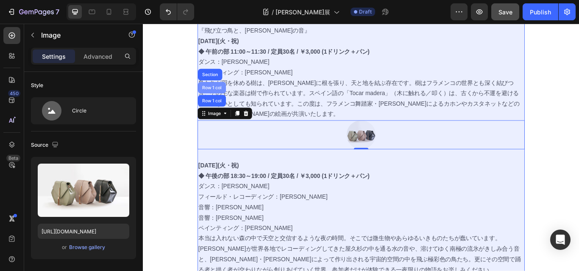
click at [213, 96] on div "Row 1 col" at bounding box center [223, 98] width 26 height 5
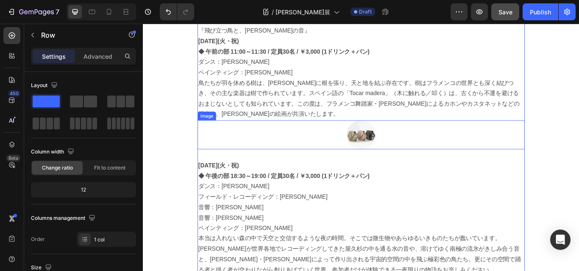
click at [302, 147] on div at bounding box center [396, 154] width 381 height 34
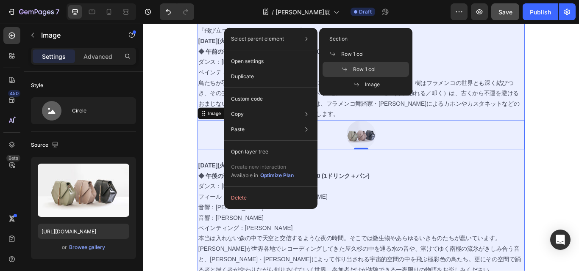
click at [362, 69] on span "Row 1 col" at bounding box center [364, 70] width 22 height 8
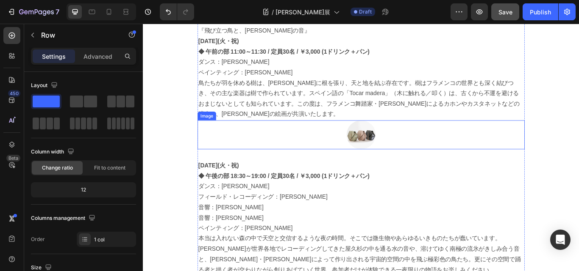
click at [408, 137] on img at bounding box center [397, 154] width 34 height 34
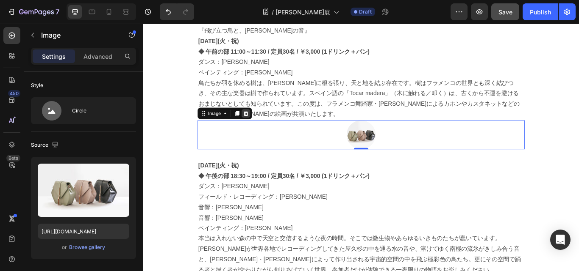
click at [261, 126] on icon at bounding box center [263, 129] width 6 height 6
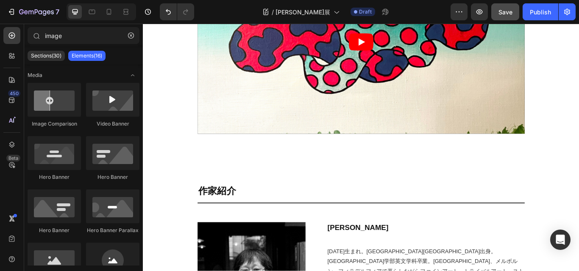
scroll to position [2655, 0]
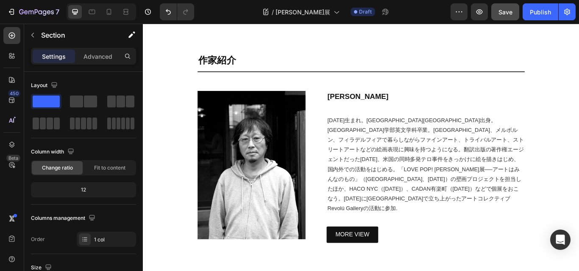
scroll to position [2989, 0]
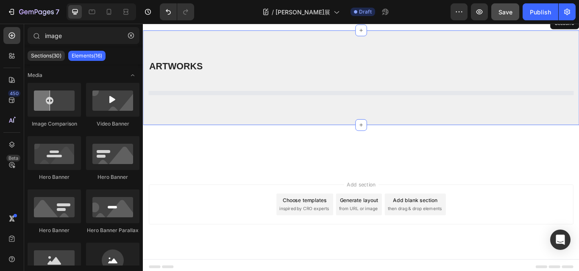
click at [233, 244] on div "Add section Choose templates inspired by CRO experts Generate layout from URL o…" at bounding box center [397, 235] width 495 height 47
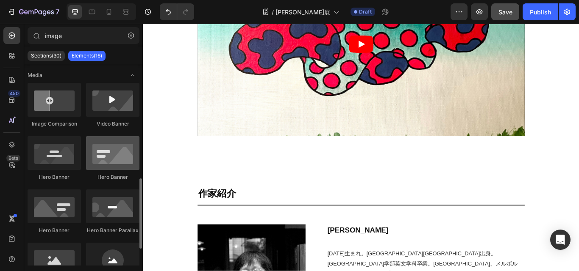
scroll to position [85, 0]
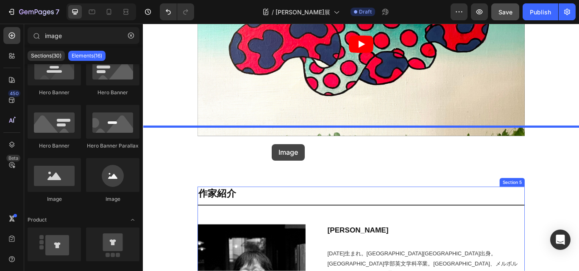
drag, startPoint x: 259, startPoint y: 209, endPoint x: 293, endPoint y: 164, distance: 55.9
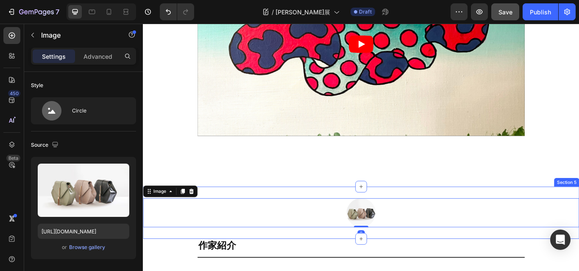
click at [319, 214] on div "Image 0 Section 5" at bounding box center [397, 244] width 508 height 61
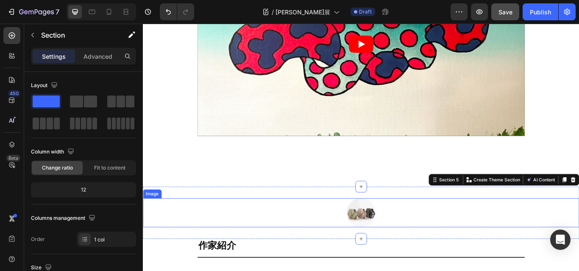
click at [292, 228] on div at bounding box center [397, 245] width 508 height 34
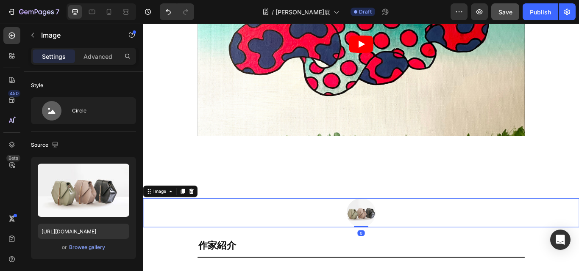
click at [377, 228] on div at bounding box center [397, 245] width 508 height 34
click at [165, 216] on div "Image" at bounding box center [162, 220] width 18 height 8
click at [266, 228] on div at bounding box center [397, 245] width 508 height 34
click at [177, 216] on icon at bounding box center [175, 219] width 7 height 7
click at [147, 216] on icon at bounding box center [150, 219] width 7 height 7
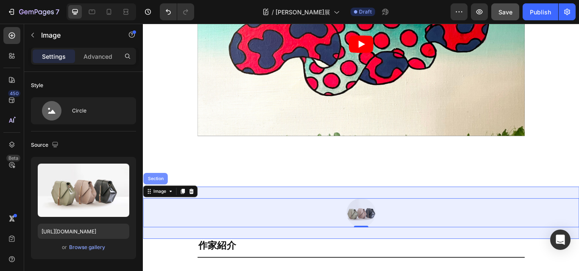
click at [160, 202] on div "Section" at bounding box center [158, 204] width 22 height 5
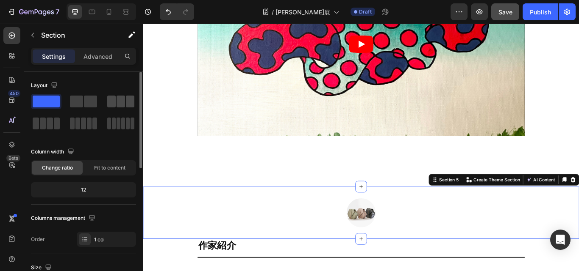
click at [118, 102] on span at bounding box center [120, 102] width 8 height 12
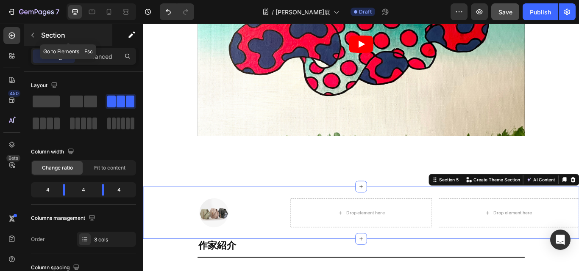
click at [34, 33] on icon "button" at bounding box center [32, 35] width 7 height 7
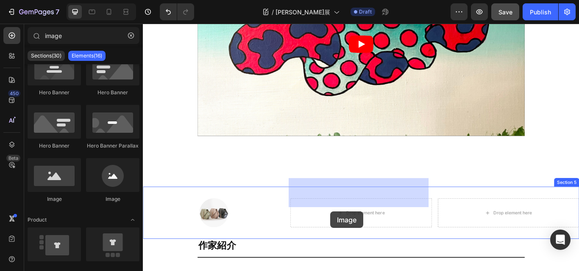
scroll to position [2526, 0]
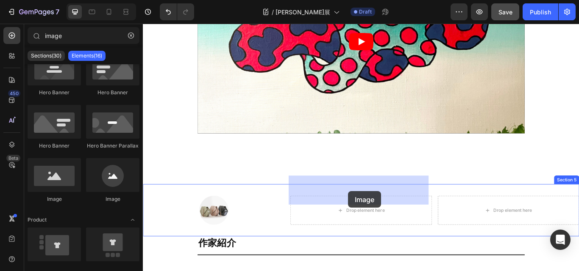
drag, startPoint x: 255, startPoint y: 201, endPoint x: 382, endPoint y: 219, distance: 127.5
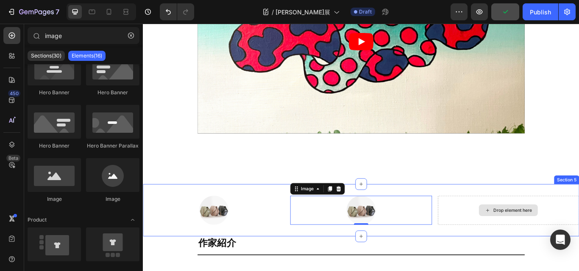
click at [571, 235] on div "Drop element here" at bounding box center [568, 242] width 69 height 14
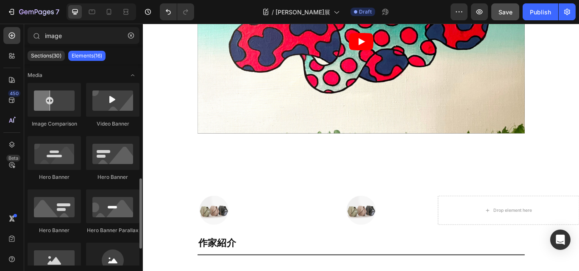
scroll to position [127, 0]
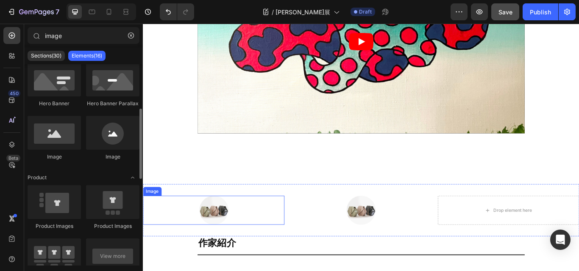
click at [206, 225] on div at bounding box center [225, 242] width 165 height 34
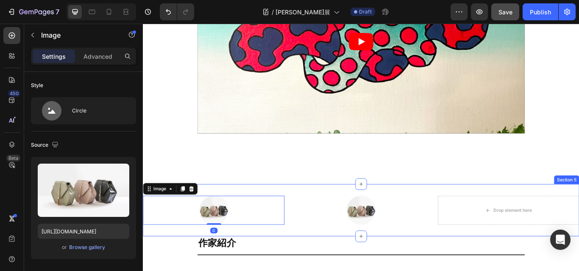
click at [293, 243] on div "Image 0 Image Drop element here Section 5" at bounding box center [397, 241] width 508 height 61
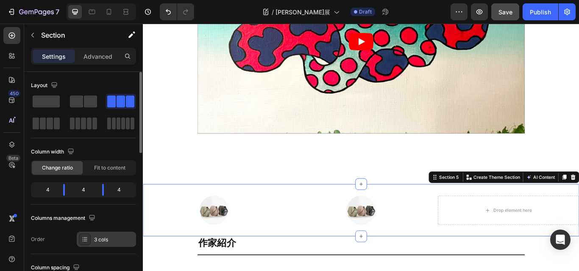
click at [112, 235] on div "3 cols" at bounding box center [106, 239] width 59 height 15
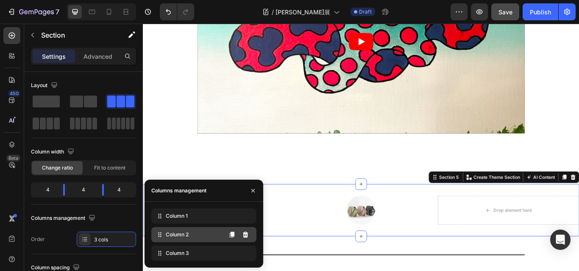
click at [182, 237] on span "Column 2" at bounding box center [177, 235] width 23 height 8
click at [168, 235] on span "Column 2" at bounding box center [177, 235] width 23 height 8
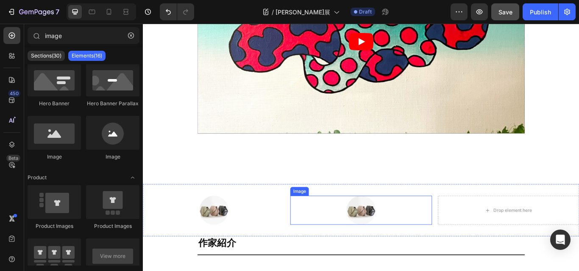
click at [358, 230] on div at bounding box center [396, 242] width 165 height 34
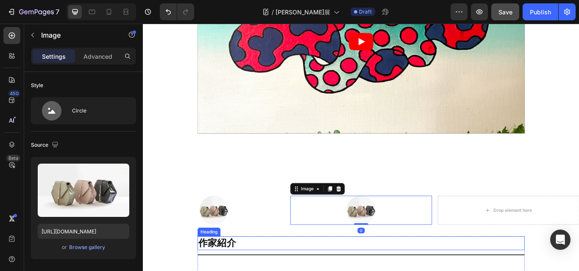
click at [281, 225] on div at bounding box center [225, 242] width 165 height 34
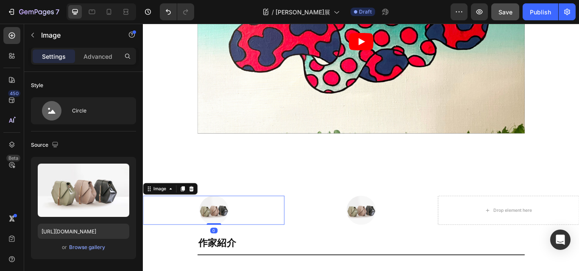
click at [281, 225] on div at bounding box center [225, 242] width 165 height 34
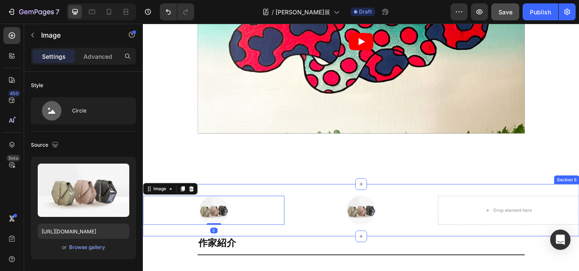
click at [335, 211] on div "Image 0 Image Drop element here Section 5" at bounding box center [397, 241] width 508 height 61
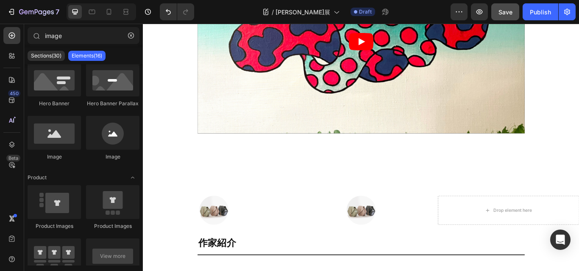
click at [334, 211] on div "Image Image Drop element here Section 5" at bounding box center [397, 241] width 508 height 61
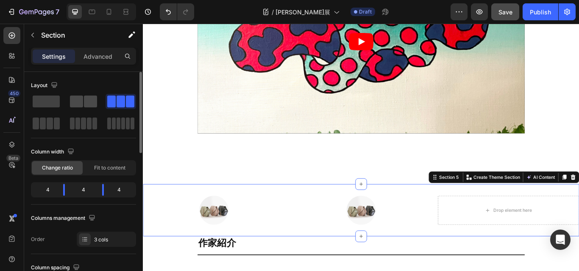
click at [90, 100] on span at bounding box center [90, 102] width 13 height 12
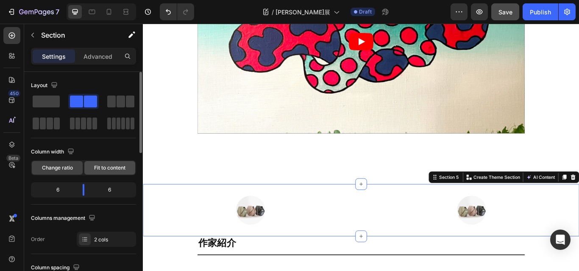
click at [109, 165] on span "Fit to content" at bounding box center [109, 168] width 31 height 8
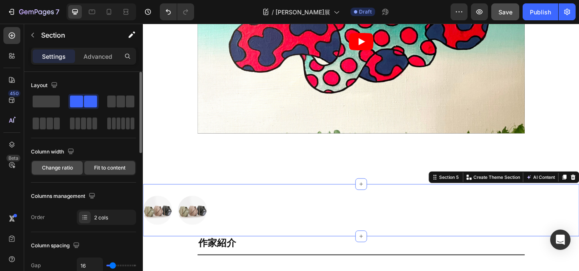
click at [63, 169] on span "Change ratio" at bounding box center [57, 168] width 31 height 8
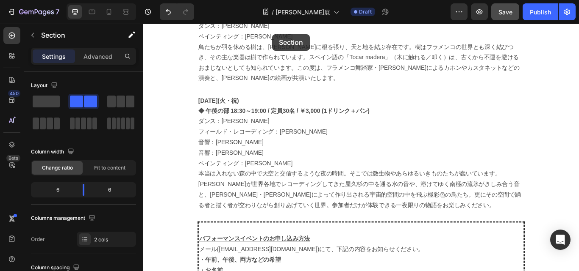
scroll to position [876, 0]
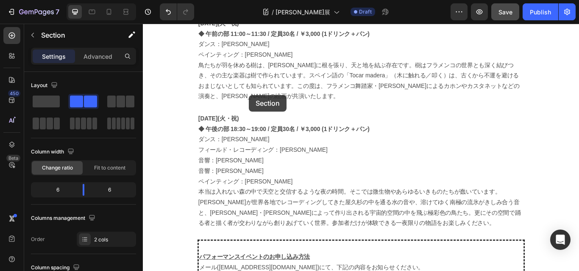
drag, startPoint x: 330, startPoint y: 188, endPoint x: 266, endPoint y: 107, distance: 102.5
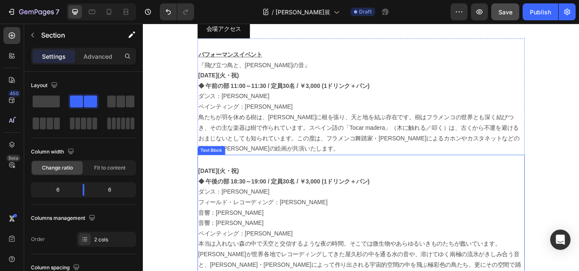
scroll to position [937, 0]
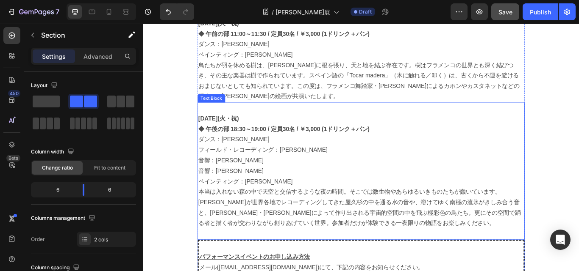
click at [274, 117] on p at bounding box center [397, 123] width 380 height 12
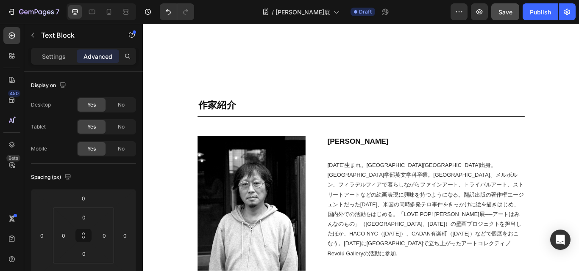
scroll to position [2748, 0]
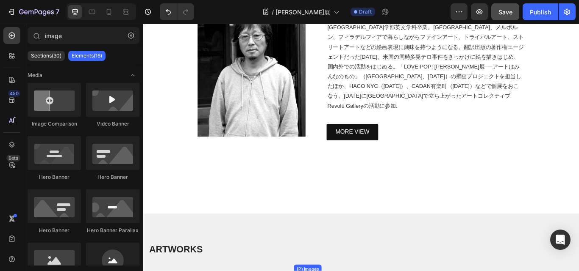
scroll to position [2881, 0]
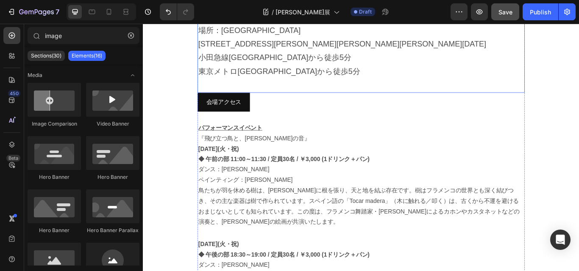
scroll to position [805, 0]
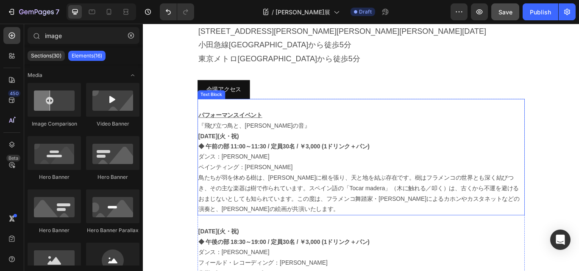
click at [317, 204] on p "鳥たちが羽を休める樹は、[PERSON_NAME]に根を張り、天と地を結ぶ存在です。樹はフラメンコの世界とも深く結びつき、その主な楽器は樹で作られています。ス…" at bounding box center [397, 222] width 380 height 49
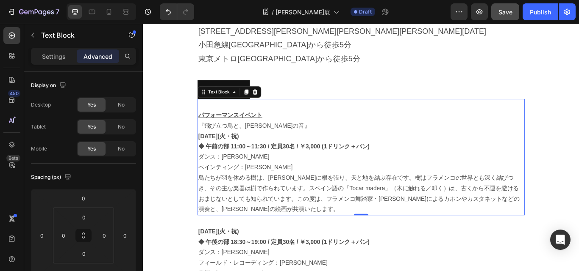
click at [324, 230] on p "鳥たちが羽を休める樹は、[PERSON_NAME]に根を張り、天と地を結ぶ存在です。樹はフラメンコの世界とも深く結びつき、その主な楽器は樹で作られています。ス…" at bounding box center [397, 222] width 380 height 49
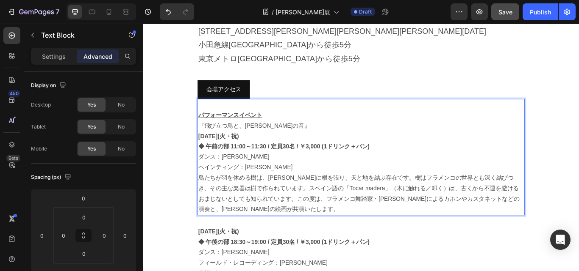
click at [339, 226] on p "鳥たちが羽を休める樹は、[PERSON_NAME]に根を張り、天と地を結ぶ存在です。樹はフラメンコの世界とも深く結びつき、その主な楽器は樹で作られています。ス…" at bounding box center [397, 222] width 380 height 49
click at [351, 230] on p "鳥たちが羽を休める樹は、[PERSON_NAME]に根を張り、天と地を結ぶ存在です。樹はフラメンコの世界とも深く結びつき、その主な楽器は樹で作られています。ス…" at bounding box center [397, 222] width 380 height 49
click at [376, 249] on p at bounding box center [397, 255] width 380 height 12
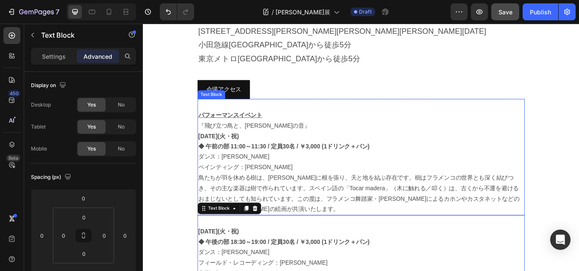
click at [377, 229] on p "鳥たちが羽を休める樹は、[PERSON_NAME]に根を張り、天と地を結ぶ存在です。樹はフラメンコの世界とも深く結びつき、その主な楽器は樹で作られています。ス…" at bounding box center [397, 222] width 380 height 49
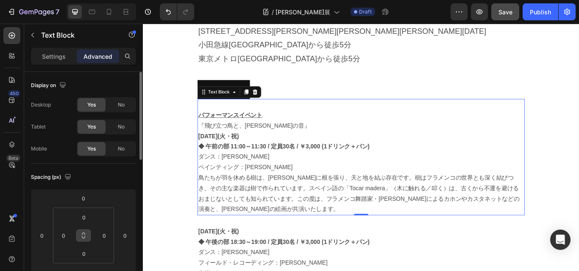
scroll to position [42, 0]
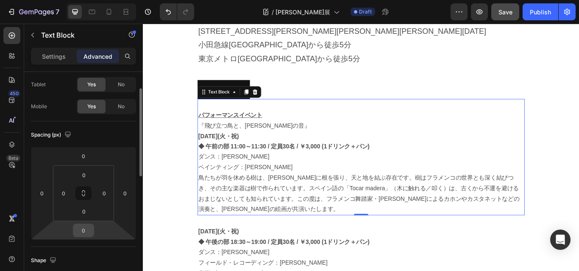
click at [82, 226] on input "0" at bounding box center [83, 230] width 17 height 13
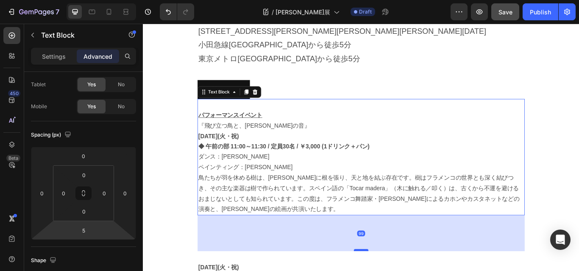
drag, startPoint x: 394, startPoint y: 232, endPoint x: 386, endPoint y: 272, distance: 40.6
click at [396, 266] on div "99" at bounding box center [396, 269] width 9 height 7
click at [82, 229] on input "99" at bounding box center [83, 230] width 17 height 13
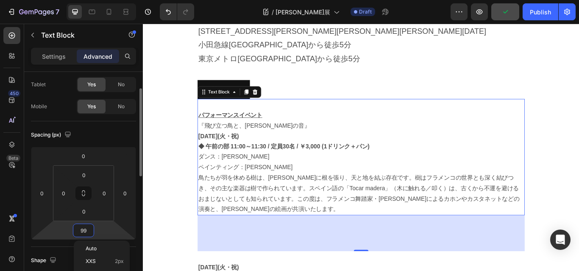
type input "9"
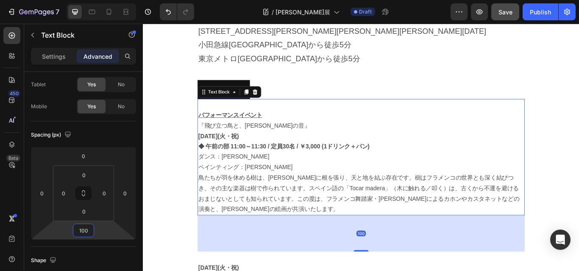
type input "100"
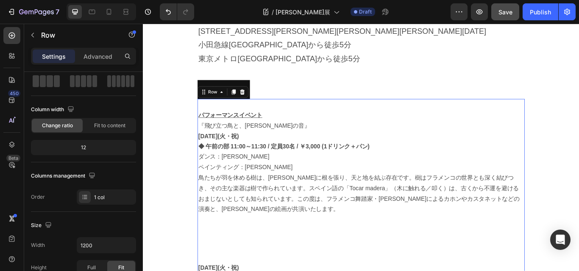
scroll to position [0, 0]
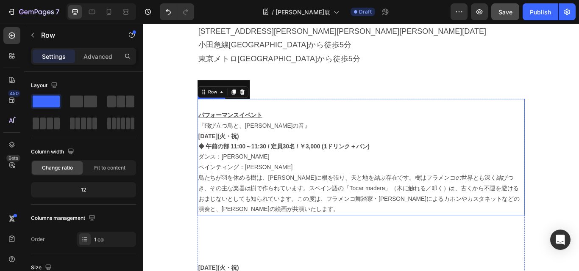
click at [214, 226] on p "鳥たちが羽を休める樹は、[PERSON_NAME]に根を張り、天と地を結ぶ存在です。樹はフラメンコの世界とも深く結びつき、その主な楽器は樹で作られています。ス…" at bounding box center [397, 222] width 380 height 49
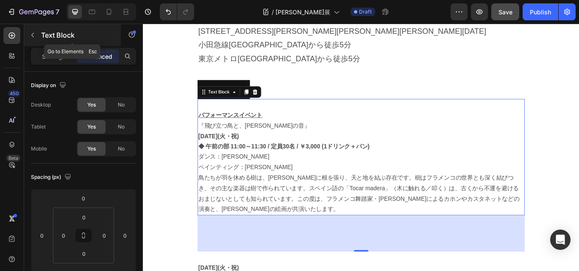
click at [39, 34] on div "Text Block" at bounding box center [72, 35] width 97 height 22
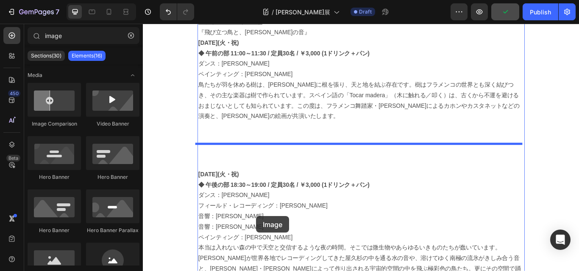
scroll to position [916, 0]
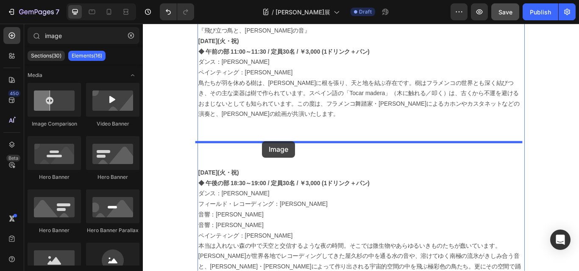
drag, startPoint x: 249, startPoint y: 277, endPoint x: 282, endPoint y: 161, distance: 121.0
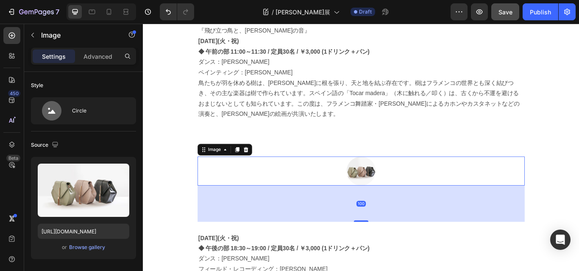
click at [351, 179] on div at bounding box center [396, 196] width 381 height 34
click at [235, 166] on div "Image" at bounding box center [225, 171] width 35 height 10
click at [338, 179] on div at bounding box center [396, 196] width 381 height 34
click at [348, 213] on div "100" at bounding box center [396, 234] width 381 height 42
click at [261, 168] on icon at bounding box center [263, 171] width 6 height 6
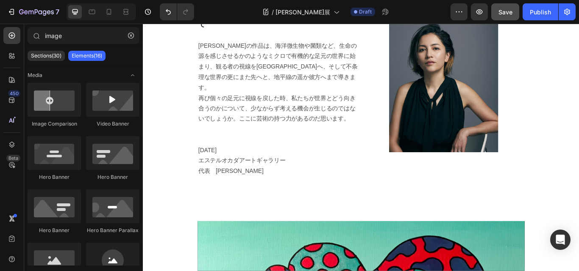
scroll to position [2314, 0]
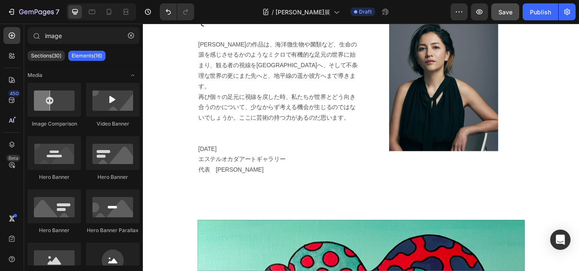
click at [355, 199] on div "STATEMENT by Heading Title Line 『永遠に向かって飛び立つ鳥たち』 　 ある日のドローイング。枝葉のような線が、扇状にひろがる樹…" at bounding box center [396, 6] width 381 height 947
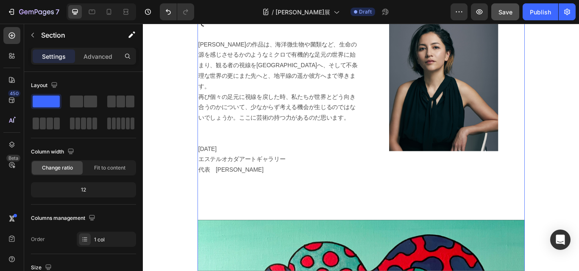
click at [281, 201] on div "STATEMENT by Heading Title Line 『永遠に向かって飛び立つ鳥たち』 　 ある日のドローイング。枝葉のような線が、扇状にひろがる樹…" at bounding box center [396, 6] width 381 height 947
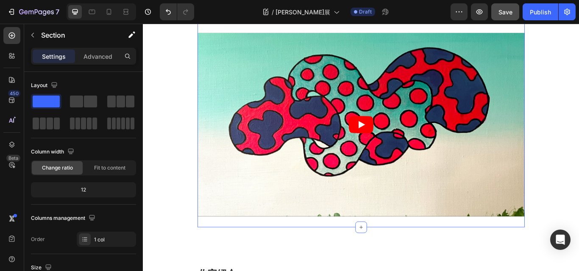
scroll to position [2653, 0]
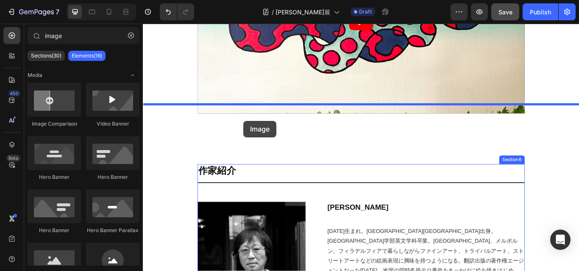
drag, startPoint x: 256, startPoint y: 286, endPoint x: 260, endPoint y: 137, distance: 149.1
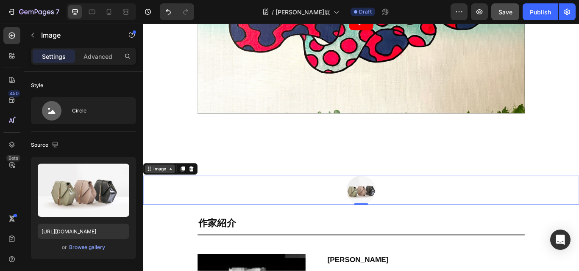
click at [170, 190] on div "Image" at bounding box center [162, 194] width 18 height 8
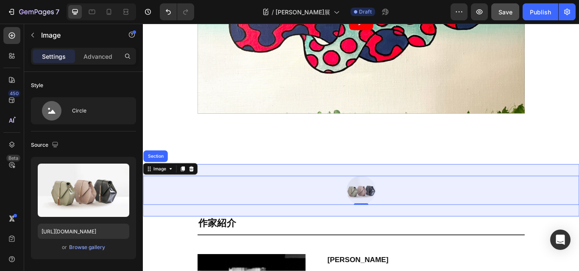
click at [155, 172] on div "Section" at bounding box center [157, 179] width 28 height 14
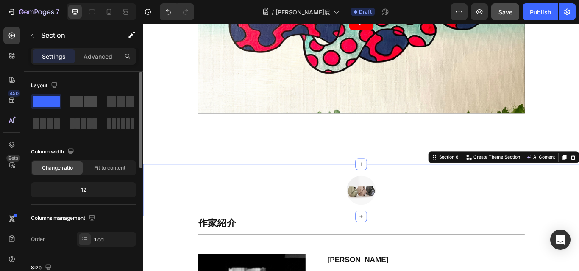
click at [84, 100] on span at bounding box center [90, 102] width 13 height 12
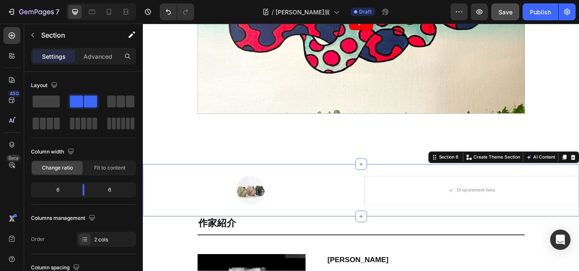
click at [276, 188] on div "Image Drop element here Section 6 Create Theme Section AI Content Write with Ge…" at bounding box center [397, 218] width 508 height 61
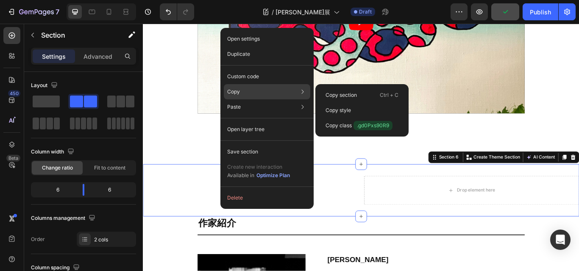
click at [247, 92] on div "Copy Copy section Ctrl + C Copy style Copy class .gd0Pxs90R9" at bounding box center [267, 91] width 86 height 15
click at [243, 89] on div "Copy Copy section Ctrl + C Copy style Copy class .gd0Pxs90R9" at bounding box center [267, 91] width 86 height 15
click at [352, 94] on p "Copy section" at bounding box center [340, 95] width 31 height 8
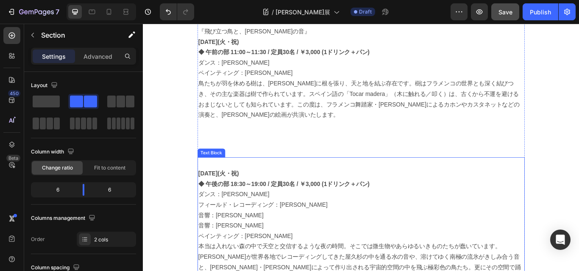
scroll to position [916, 0]
click at [285, 180] on p at bounding box center [397, 186] width 380 height 12
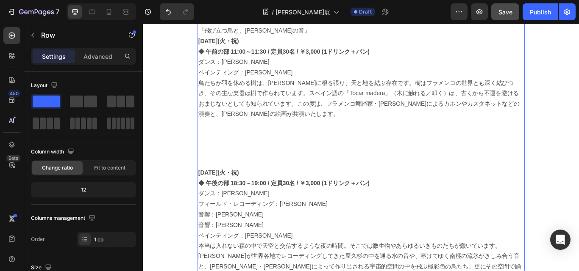
click at [458, 180] on p at bounding box center [397, 186] width 380 height 12
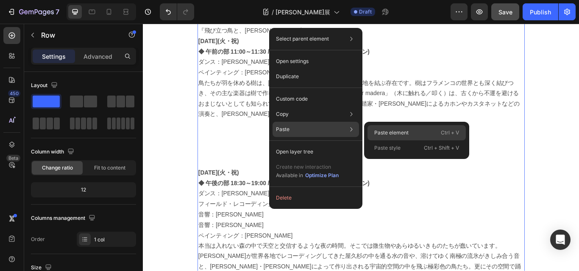
click at [395, 131] on p "Paste element" at bounding box center [391, 133] width 34 height 8
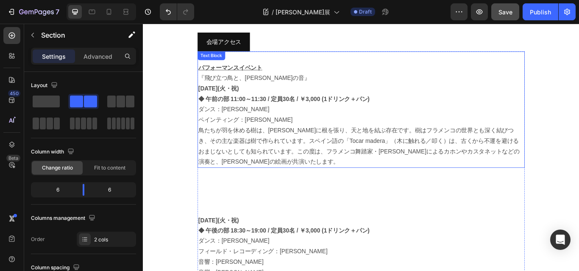
scroll to position [862, 0]
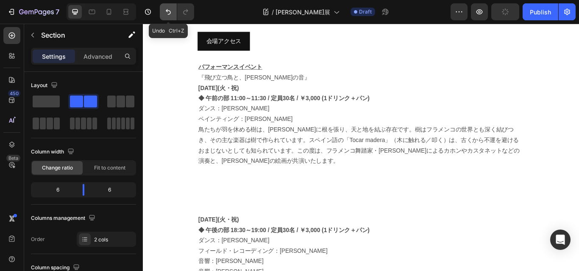
click at [163, 8] on button "Undo/Redo" at bounding box center [168, 11] width 17 height 17
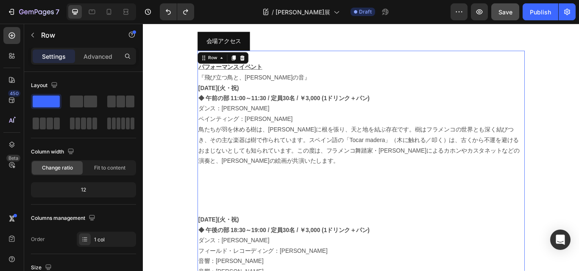
click at [208, 168] on p "鳥たちが羽を休める樹は、[PERSON_NAME]に根を張り、天と地を結ぶ存在です。樹はフラメンコの世界とも深く結びつき、その主な楽器は樹で作られています。ス…" at bounding box center [397, 166] width 380 height 49
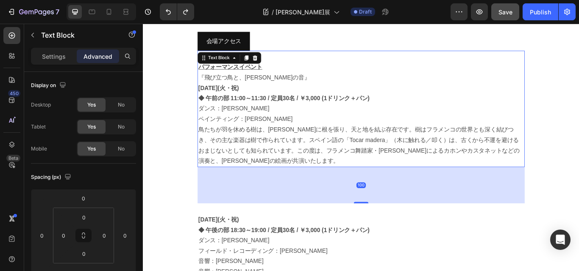
click at [227, 174] on div "パフォーマンスイベント 『飛び立つ鳥と、[PERSON_NAME]の音』 [DATE](火・祝)　 ◆ 午前の部 11:00～11:30 / 定員30名 / …" at bounding box center [396, 123] width 381 height 136
click at [227, 191] on div "100" at bounding box center [396, 212] width 381 height 42
drag, startPoint x: 283, startPoint y: 182, endPoint x: 269, endPoint y: 192, distance: 17.9
click at [283, 191] on div "100" at bounding box center [396, 212] width 381 height 42
click at [257, 195] on div "100" at bounding box center [396, 212] width 381 height 42
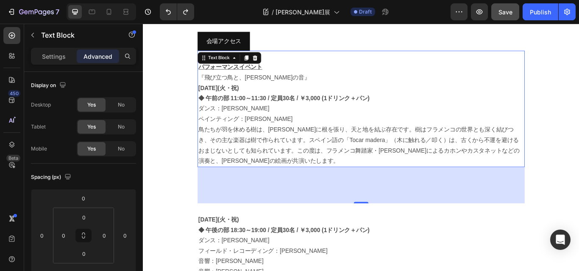
click at [216, 204] on div "100" at bounding box center [396, 212] width 381 height 42
click at [323, 216] on div "100" at bounding box center [396, 212] width 381 height 42
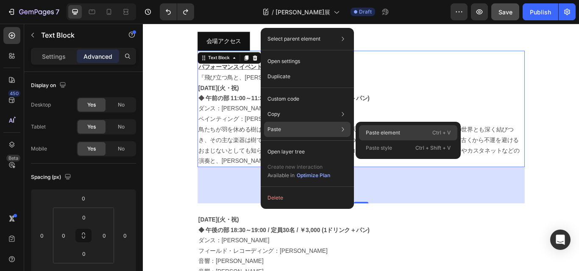
click at [382, 134] on p "Paste element" at bounding box center [383, 133] width 34 height 8
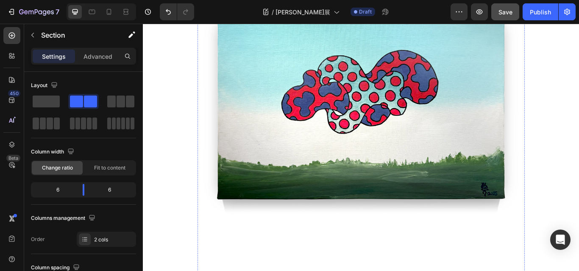
scroll to position [1624, 0]
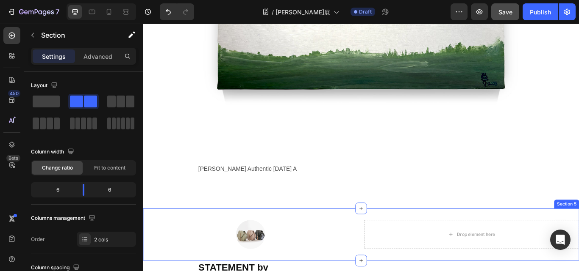
click at [433, 240] on div "Image Drop element here Section 5" at bounding box center [397, 270] width 508 height 61
click at [396, 236] on icon at bounding box center [396, 239] width 7 height 7
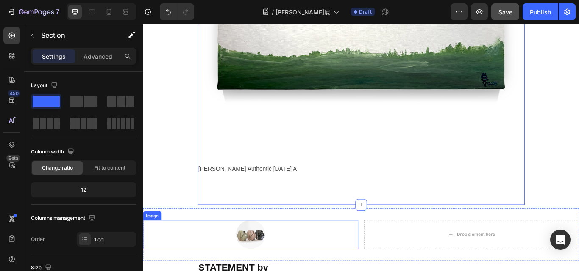
click at [353, 253] on div at bounding box center [268, 270] width 251 height 34
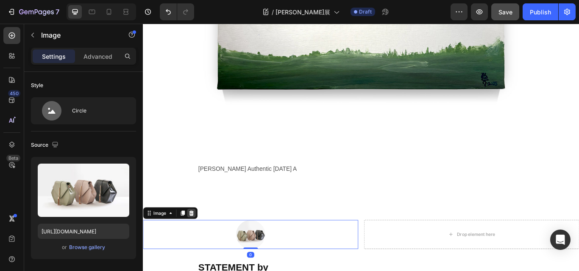
click at [197, 240] on div at bounding box center [199, 245] width 10 height 10
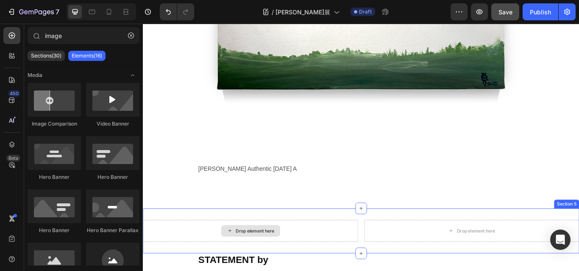
click at [322, 253] on div "Drop element here" at bounding box center [268, 265] width 251 height 25
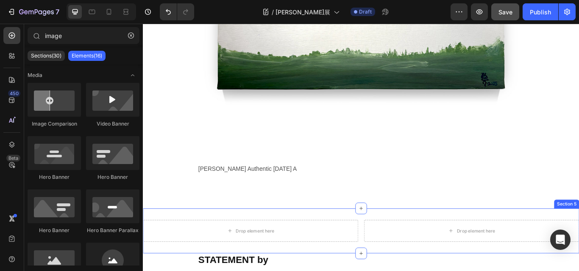
click at [321, 240] on div "Drop element here Drop element here Section 5" at bounding box center [397, 266] width 508 height 53
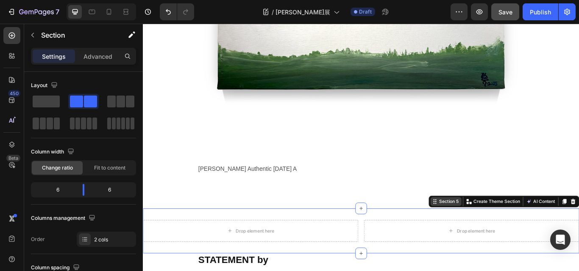
click at [486, 228] on div "Section 5" at bounding box center [499, 232] width 26 height 8
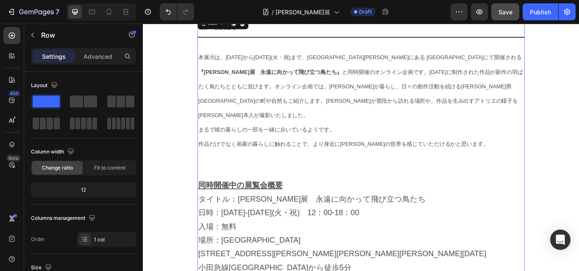
scroll to position [480, 0]
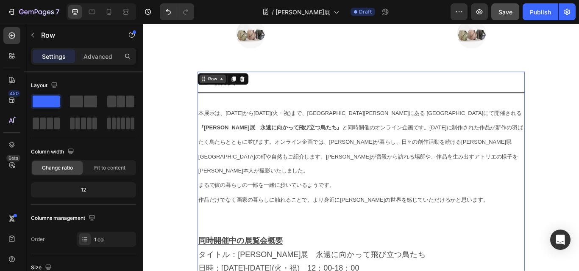
click at [233, 88] on icon at bounding box center [234, 89] width 3 height 2
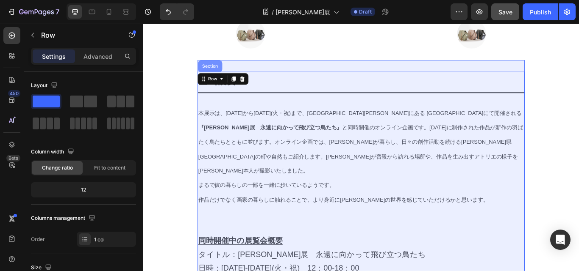
click at [221, 70] on div "Section" at bounding box center [221, 74] width 28 height 14
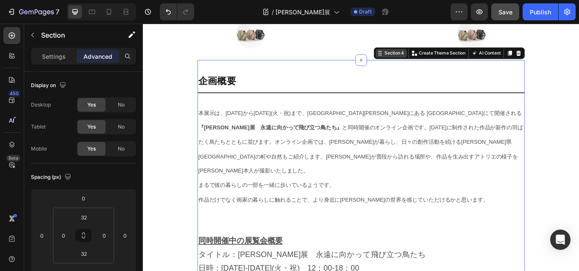
click at [427, 56] on div "Section 4" at bounding box center [435, 59] width 26 height 8
click at [419, 61] on icon at bounding box center [419, 60] width 1 height 1
click at [445, 60] on div "Section 4" at bounding box center [432, 58] width 36 height 10
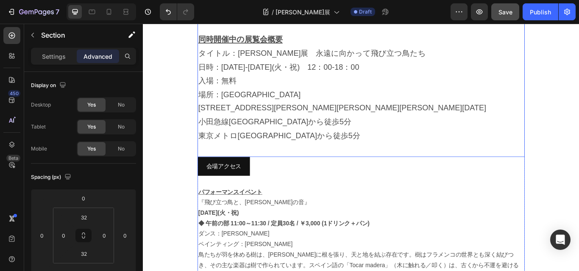
scroll to position [734, 0]
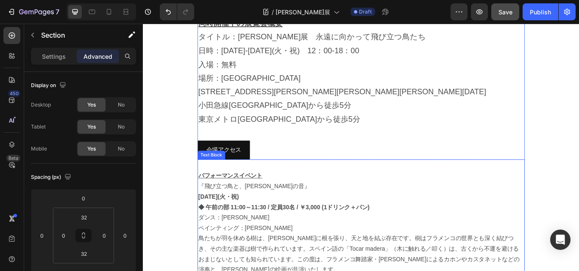
drag, startPoint x: 335, startPoint y: 227, endPoint x: 356, endPoint y: 218, distance: 23.1
click at [335, 244] on p "ダンス：[PERSON_NAME]" at bounding box center [397, 250] width 380 height 12
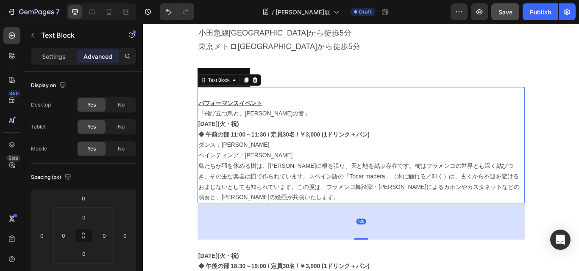
scroll to position [862, 0]
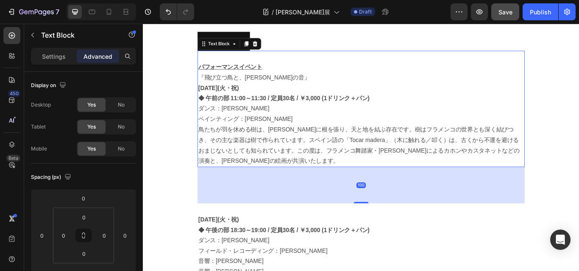
click at [336, 197] on div "100" at bounding box center [396, 212] width 381 height 42
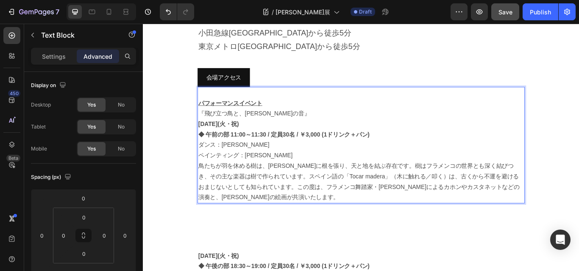
scroll to position [777, 0]
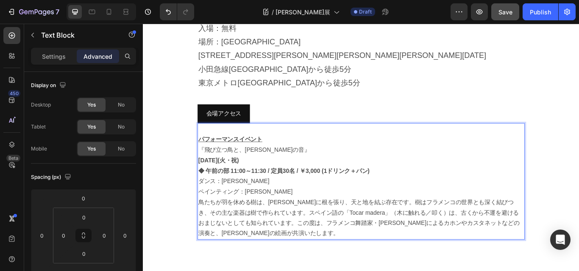
click at [313, 153] on p "パフォーマンスイベント" at bounding box center [397, 159] width 380 height 12
click at [323, 123] on div "会場アクセス [PERSON_NAME]" at bounding box center [396, 129] width 381 height 22
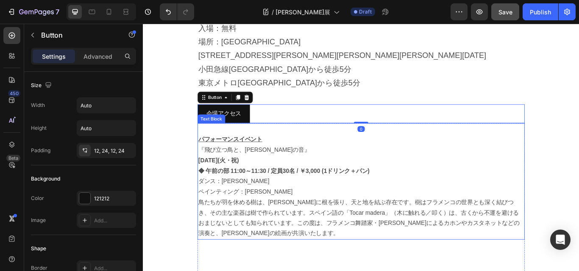
click at [286, 178] on p "[DATE](火・祝)" at bounding box center [397, 184] width 380 height 12
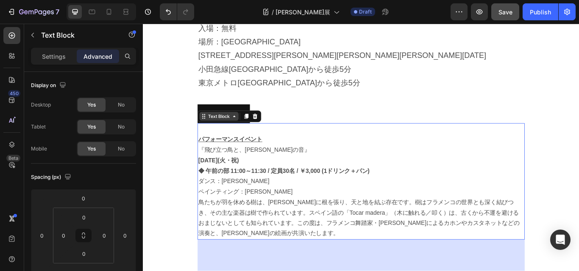
click at [210, 127] on div "Text Block" at bounding box center [231, 132] width 46 height 10
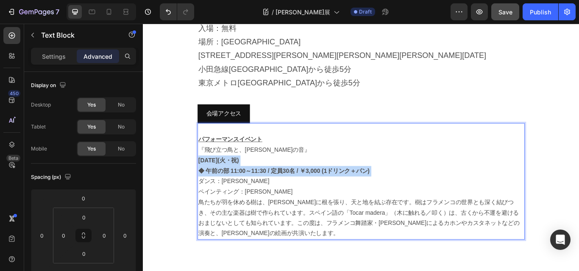
drag, startPoint x: 204, startPoint y: 166, endPoint x: 188, endPoint y: 186, distance: 25.3
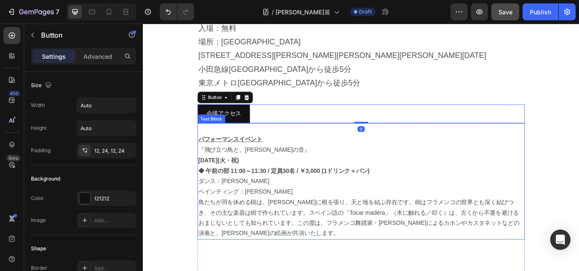
click at [322, 214] on p "ペインティング：[PERSON_NAME]" at bounding box center [397, 220] width 380 height 12
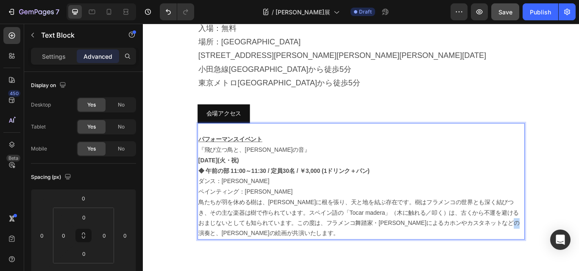
drag, startPoint x: 336, startPoint y: 258, endPoint x: 238, endPoint y: 258, distance: 97.8
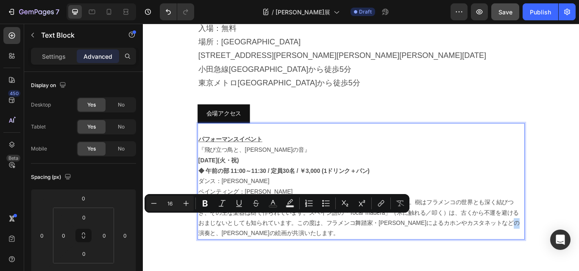
click at [259, 259] on div "パフォーマンスイベント 『飛び立つ鳥と、[PERSON_NAME]の音』 [DATE](火・祝)　 ◆ 午前の部 11:00～11:30 / 定員30名 / …" at bounding box center [396, 208] width 381 height 136
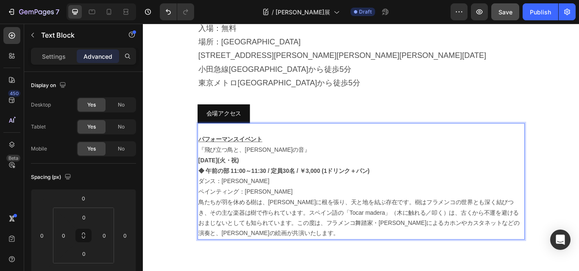
drag, startPoint x: 262, startPoint y: 259, endPoint x: 501, endPoint y: 203, distance: 245.2
click at [501, 214] on p "ペインティング：[PERSON_NAME]" at bounding box center [397, 220] width 380 height 12
click at [504, 227] on p "鳥たちが羽を休める樹は、[PERSON_NAME]に根を張り、天と地を結ぶ存在です。樹はフラメンコの世界とも深く結びつき、その主な楽器は樹で作られています。ス…" at bounding box center [397, 251] width 380 height 49
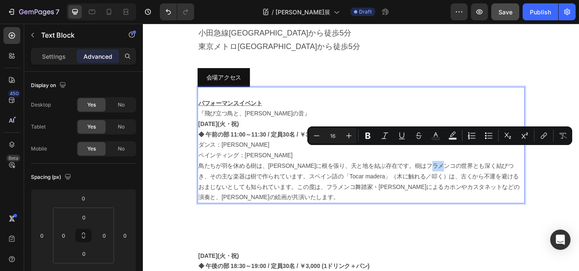
scroll to position [862, 0]
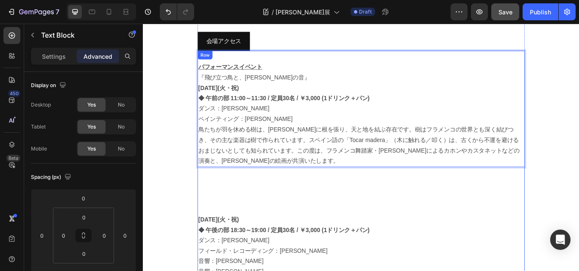
drag, startPoint x: 379, startPoint y: 171, endPoint x: 410, endPoint y: 190, distance: 36.5
click at [283, 162] on p "鳥たちが羽を休める樹は、[PERSON_NAME]に根を張り、天と地を結ぶ存在です。樹はフラメンコの世界とも深く結びつき、その主な楽器は樹で作られています。ス…" at bounding box center [397, 166] width 380 height 49
drag, startPoint x: 292, startPoint y: 173, endPoint x: 317, endPoint y: 188, distance: 29.4
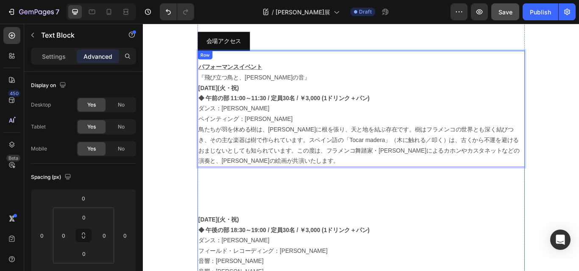
click at [286, 235] on p at bounding box center [397, 241] width 380 height 12
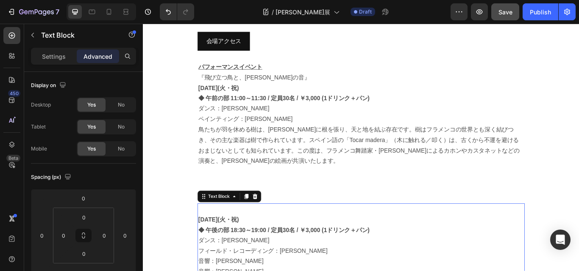
click at [286, 235] on p at bounding box center [397, 241] width 380 height 12
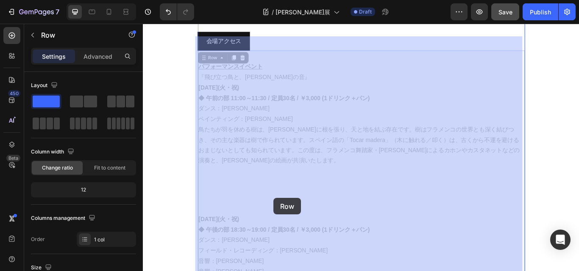
drag, startPoint x: 295, startPoint y: 216, endPoint x: 295, endPoint y: 226, distance: 10.6
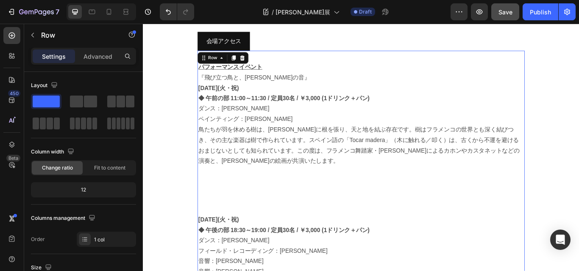
click at [294, 130] on p "ペインティング：[PERSON_NAME]" at bounding box center [397, 136] width 380 height 12
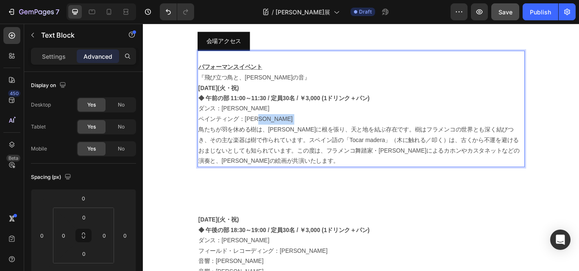
click at [305, 130] on p "ペインティング：[PERSON_NAME]" at bounding box center [397, 136] width 380 height 12
click at [402, 162] on p "鳥たちが羽を休める樹は、[PERSON_NAME]に根を張り、天と地を結ぶ存在です。樹はフラメンコの世界とも深く結びつき、その主な楽器は樹で作られています。ス…" at bounding box center [397, 166] width 380 height 49
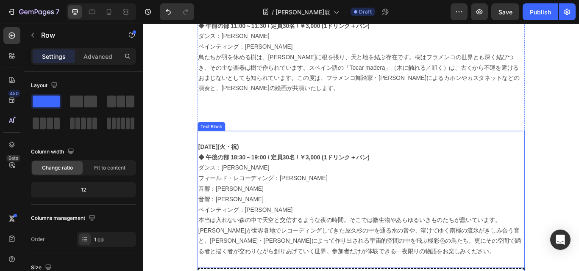
scroll to position [989, 0]
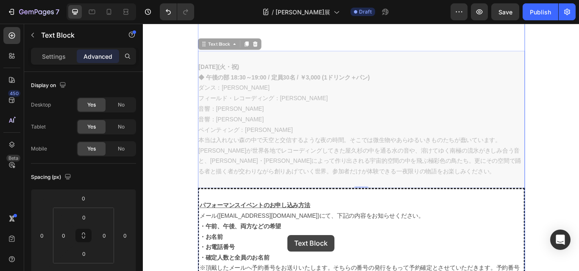
drag, startPoint x: 314, startPoint y: 248, endPoint x: 311, endPoint y: 271, distance: 22.6
type input "26"
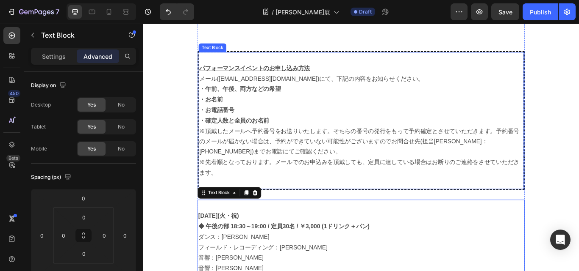
scroll to position [921, 0]
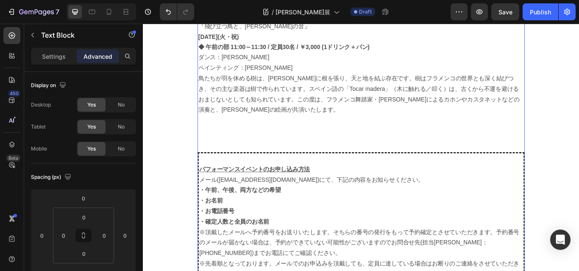
click at [302, 136] on div "パフォーマンスイベント 『飛び立つ鳥と、[PERSON_NAME]の音』 [DATE](火・祝)　 ◆ 午前の部 11:00～11:30 / 定員30名 / …" at bounding box center [396, 264] width 381 height 537
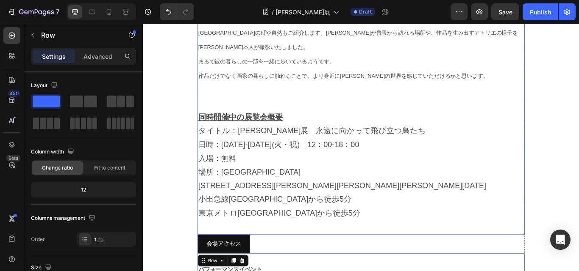
scroll to position [709, 0]
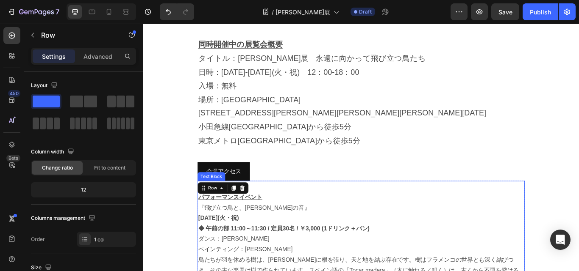
click at [337, 221] on p "パフォーマンスイベント" at bounding box center [397, 227] width 380 height 12
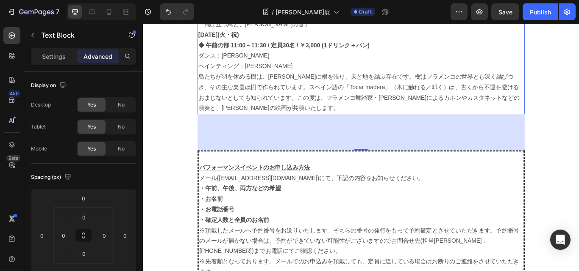
scroll to position [921, 0]
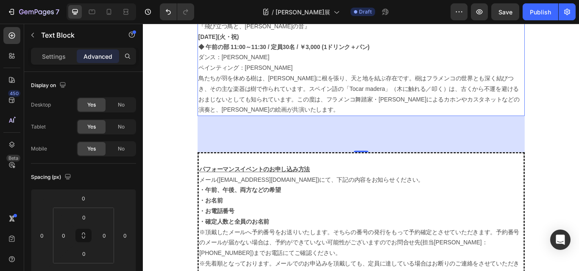
click at [282, 144] on div "100" at bounding box center [396, 153] width 381 height 42
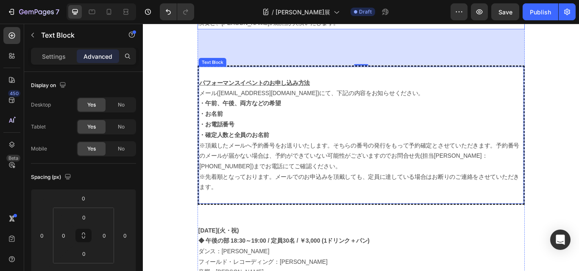
scroll to position [1048, 0]
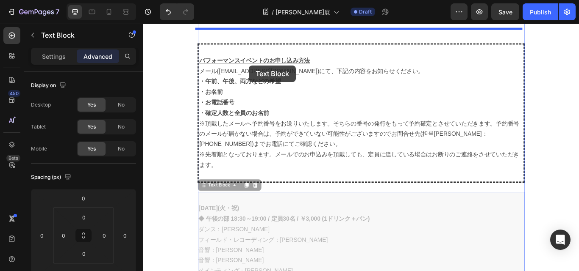
drag, startPoint x: 237, startPoint y: 257, endPoint x: 266, endPoint y: 72, distance: 187.0
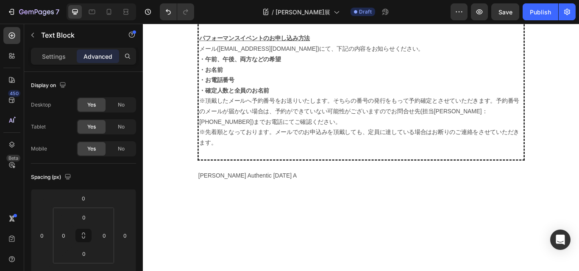
scroll to position [1260, 0]
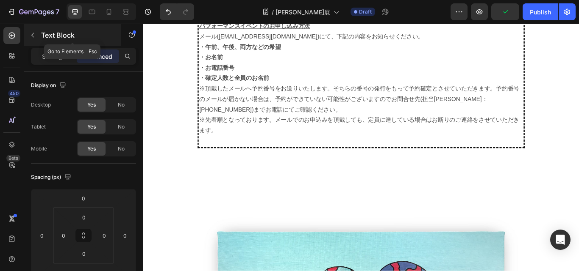
click at [44, 32] on p "Text Block" at bounding box center [77, 35] width 72 height 10
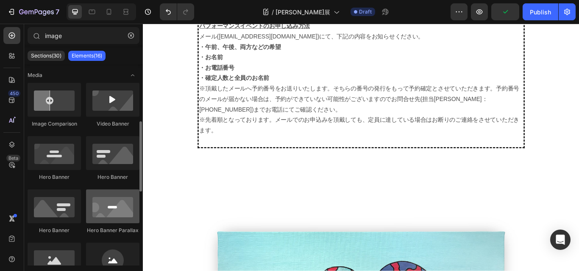
scroll to position [42, 0]
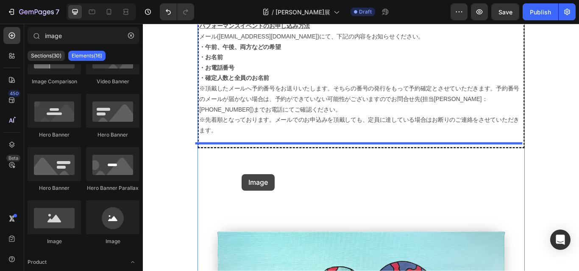
drag, startPoint x: 252, startPoint y: 238, endPoint x: 258, endPoint y: 199, distance: 39.4
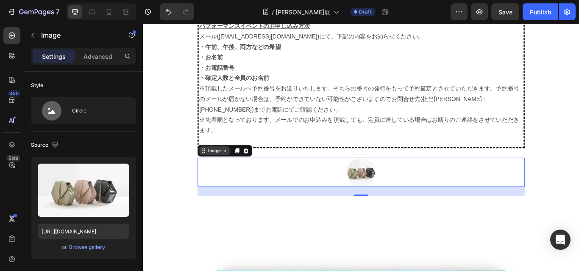
click at [219, 169] on div "Image" at bounding box center [226, 173] width 18 height 8
click at [300, 184] on div at bounding box center [396, 197] width 381 height 34
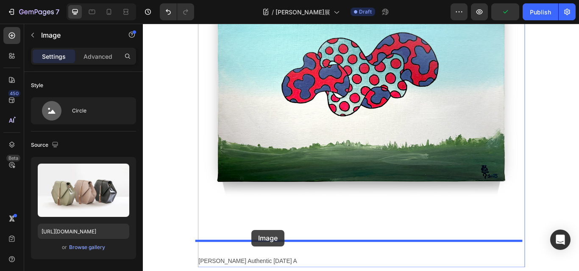
scroll to position [1633, 0]
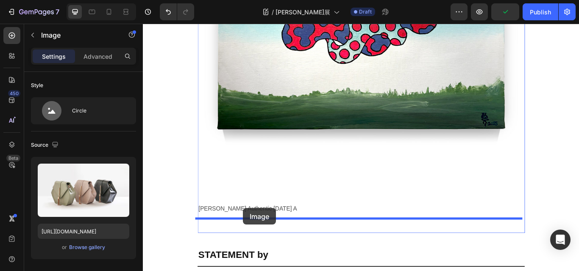
drag, startPoint x: 289, startPoint y: 195, endPoint x: 259, endPoint y: 239, distance: 53.7
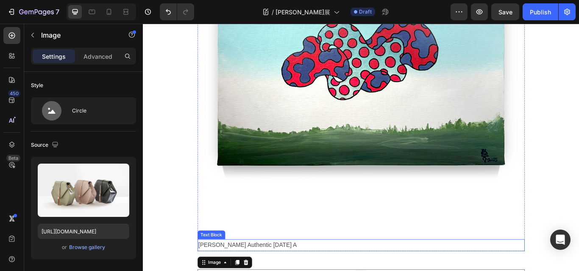
scroll to position [1588, 0]
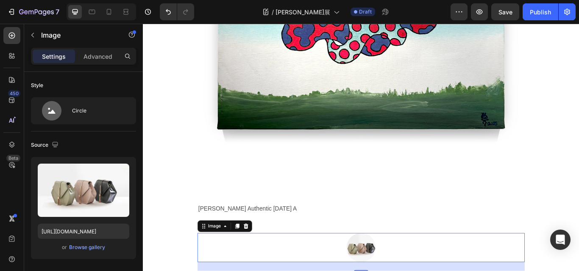
click at [236, 257] on icon at bounding box center [238, 260] width 7 height 7
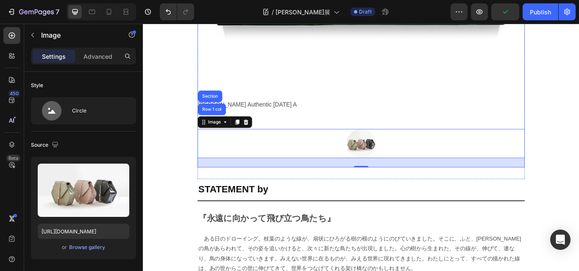
scroll to position [1715, 0]
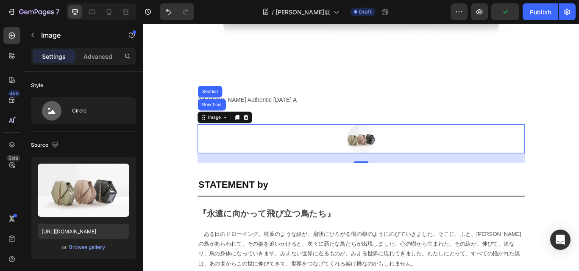
click at [345, 149] on div at bounding box center [396, 158] width 381 height 34
click at [361, 158] on div at bounding box center [396, 158] width 381 height 34
click at [341, 157] on div "Image Row 1 col Section 26" at bounding box center [396, 158] width 381 height 34
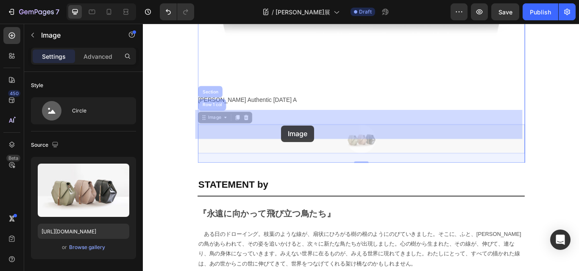
drag, startPoint x: 300, startPoint y: 157, endPoint x: 304, endPoint y: 143, distance: 14.4
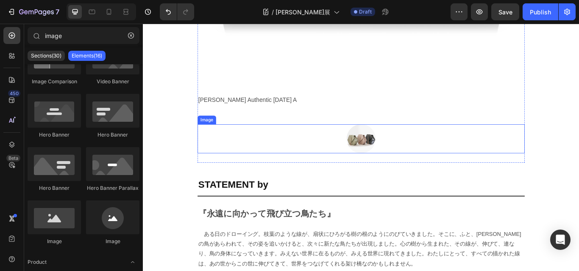
click at [252, 145] on div at bounding box center [396, 158] width 381 height 34
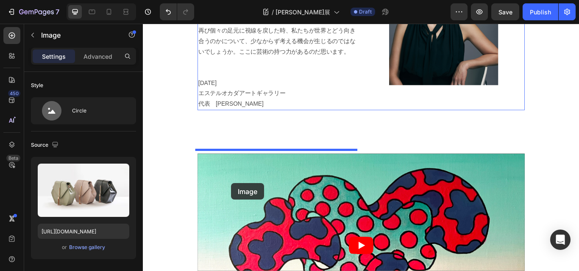
scroll to position [2230, 0]
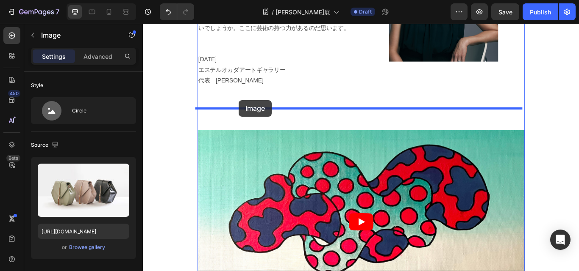
drag, startPoint x: 255, startPoint y: 155, endPoint x: 254, endPoint y: 113, distance: 42.4
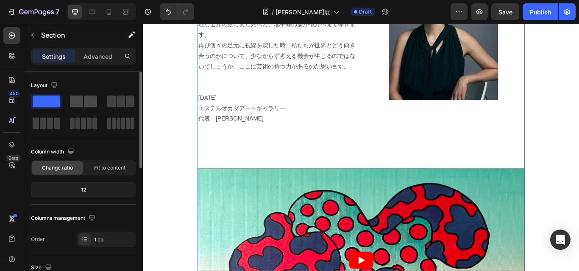
click at [85, 100] on span at bounding box center [90, 102] width 13 height 12
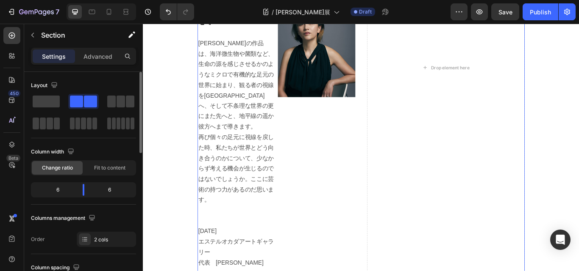
scroll to position [2275, 0]
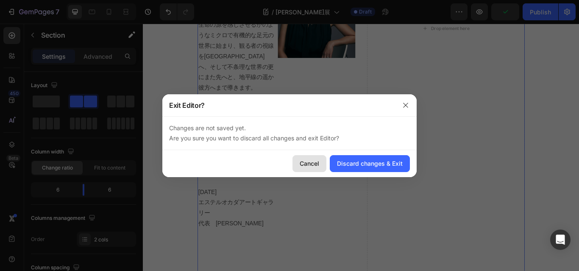
click at [310, 164] on div "Cancel" at bounding box center [308, 163] width 19 height 9
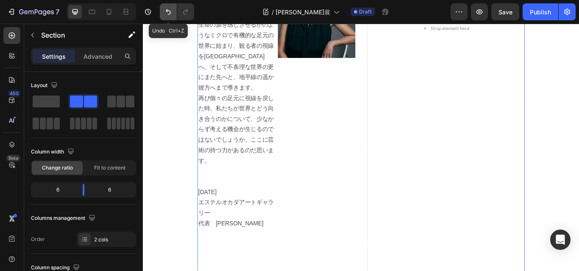
click at [161, 13] on button "Undo/Redo" at bounding box center [168, 11] width 17 height 17
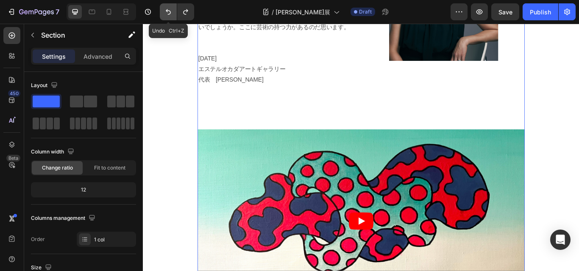
scroll to position [2230, 0]
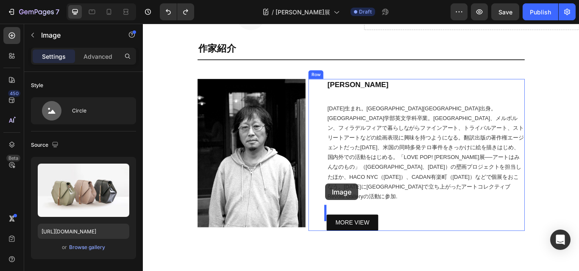
scroll to position [2938, 0]
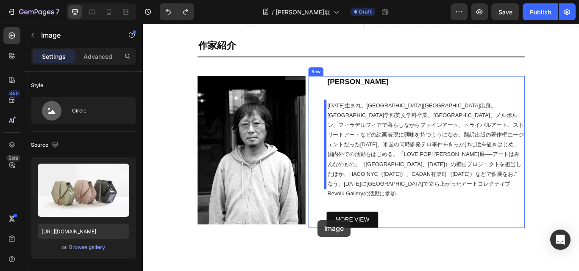
drag, startPoint x: 363, startPoint y: 112, endPoint x: 347, endPoint y: 240, distance: 129.3
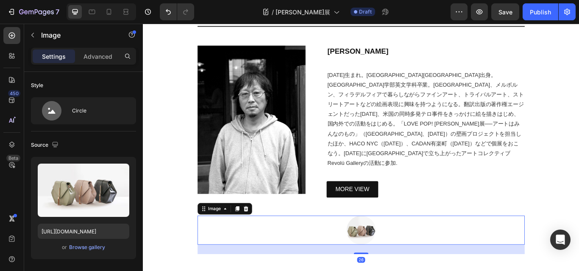
click at [438, 262] on div at bounding box center [396, 265] width 381 height 34
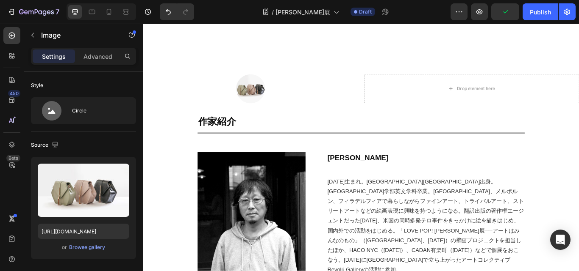
scroll to position [2762, 0]
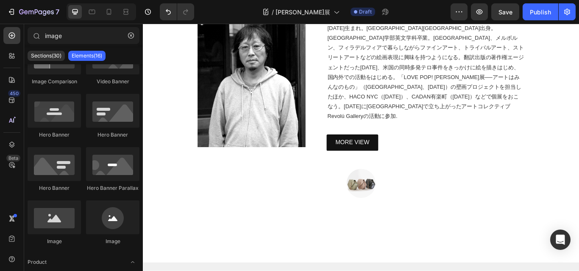
drag, startPoint x: 367, startPoint y: 111, endPoint x: 360, endPoint y: 84, distance: 27.9
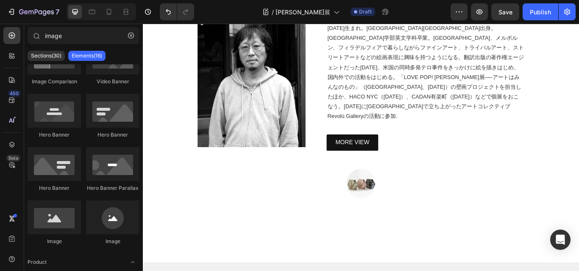
drag, startPoint x: 316, startPoint y: 111, endPoint x: 315, endPoint y: 30, distance: 80.5
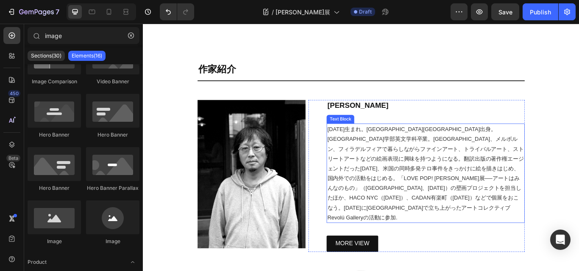
scroll to position [2878, 0]
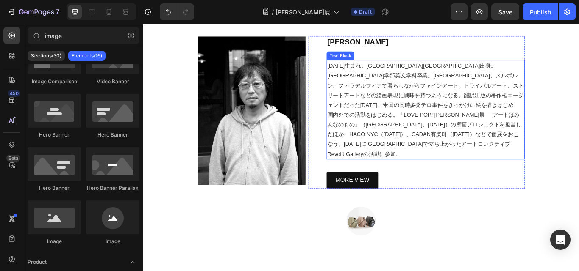
click at [326, 238] on div at bounding box center [396, 255] width 381 height 34
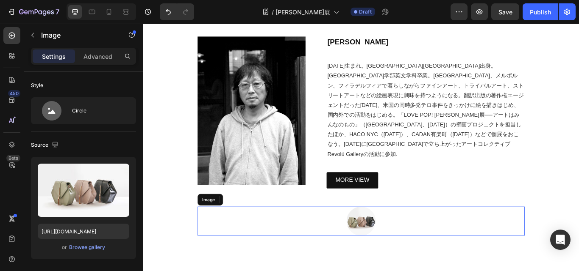
click at [403, 238] on img at bounding box center [397, 255] width 34 height 34
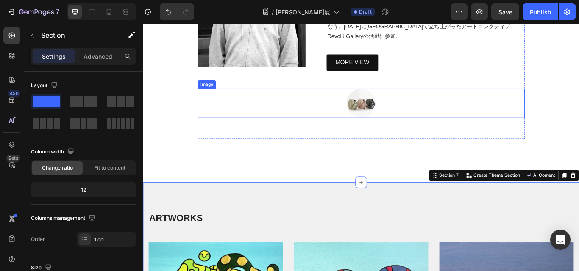
click at [375, 128] on div at bounding box center [396, 117] width 381 height 34
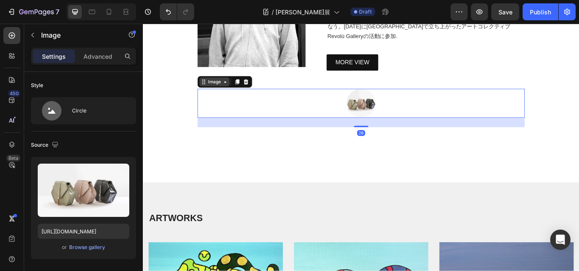
click at [231, 88] on div "Image" at bounding box center [226, 92] width 18 height 8
click at [236, 89] on icon at bounding box center [238, 92] width 7 height 7
click at [235, 90] on icon at bounding box center [238, 92] width 7 height 7
click at [227, 90] on div "Image" at bounding box center [226, 92] width 18 height 8
click at [219, 88] on div "Image" at bounding box center [226, 92] width 18 height 8
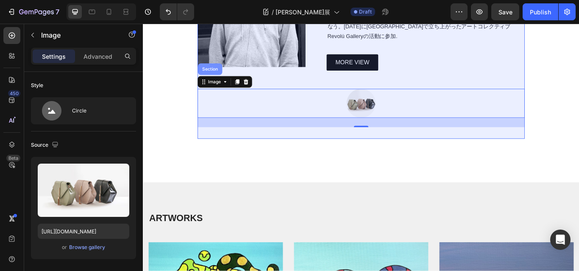
click at [221, 75] on div "Section" at bounding box center [221, 77] width 22 height 5
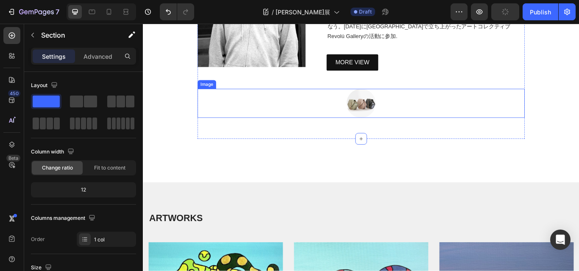
click at [367, 120] on div at bounding box center [396, 117] width 381 height 34
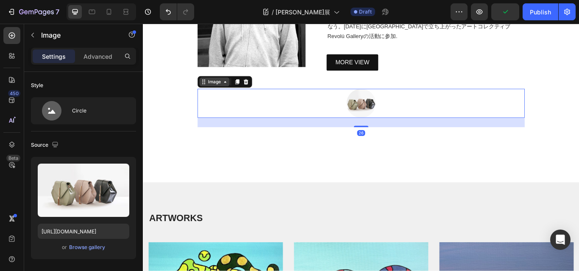
click at [228, 91] on div "Image" at bounding box center [226, 92] width 18 height 8
click at [330, 106] on div at bounding box center [396, 117] width 381 height 34
click at [328, 128] on div at bounding box center [396, 117] width 381 height 34
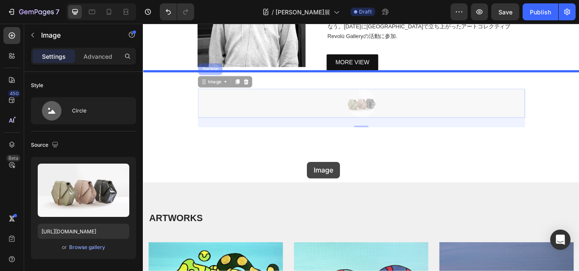
drag, startPoint x: 330, startPoint y: 128, endPoint x: 334, endPoint y: 185, distance: 57.3
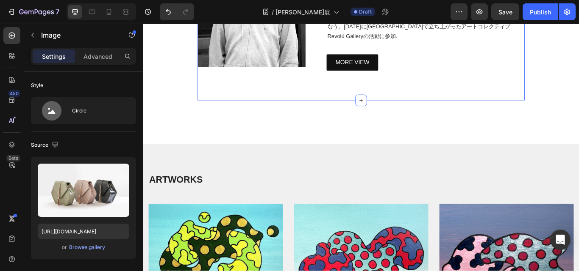
drag, startPoint x: 293, startPoint y: 108, endPoint x: 316, endPoint y: 124, distance: 27.7
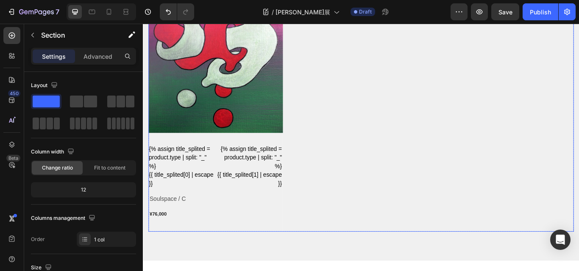
scroll to position [4049, 0]
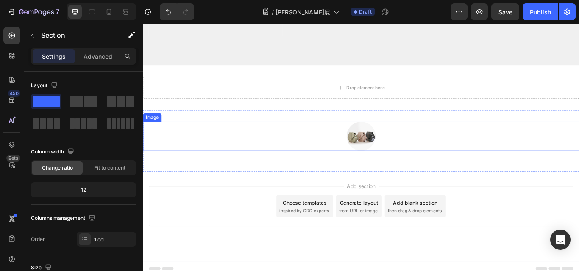
click at [416, 125] on div "Image Section 9" at bounding box center [397, 161] width 508 height 72
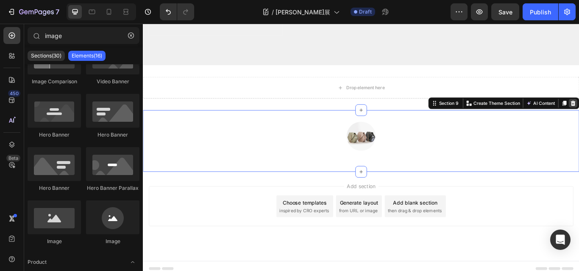
scroll to position [3977, 0]
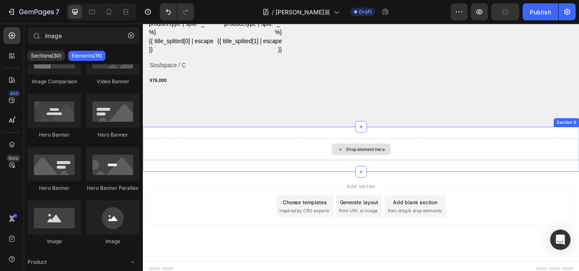
click at [391, 170] on div "Drop element here" at bounding box center [397, 171] width 69 height 14
click at [578, 170] on div "Drop element here" at bounding box center [397, 170] width 508 height 25
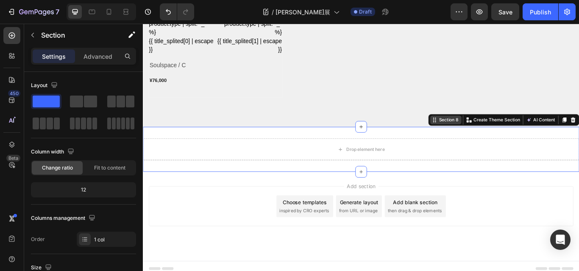
click at [493, 133] on div "Section 8" at bounding box center [499, 137] width 26 height 8
click at [83, 102] on div at bounding box center [83, 102] width 27 height 12
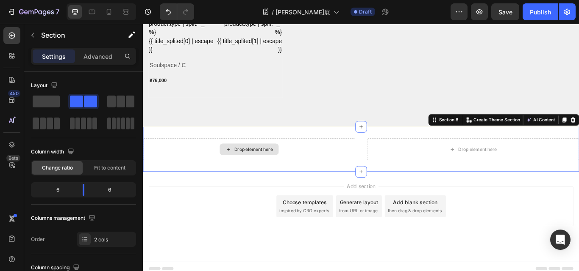
click at [382, 158] on div "Drop element here" at bounding box center [266, 170] width 247 height 25
click at [345, 144] on div "Drop element here Drop element here Section 8 Create Theme Section AI Content W…" at bounding box center [397, 170] width 508 height 53
click at [489, 133] on div "Section 8" at bounding box center [499, 137] width 26 height 8
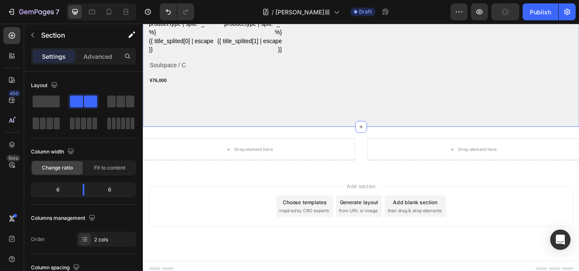
click at [358, 175] on div "Drop element here" at bounding box center [266, 170] width 247 height 25
click at [233, 176] on div "Drop element here Drop element here Section 8" at bounding box center [397, 170] width 508 height 53
click at [238, 144] on div "Drop element here Drop element here Section 8" at bounding box center [397, 170] width 508 height 53
click at [245, 151] on div "Drop element here Drop element here Section 8" at bounding box center [397, 170] width 508 height 53
click at [446, 170] on div "Drop element here" at bounding box center [527, 170] width 247 height 25
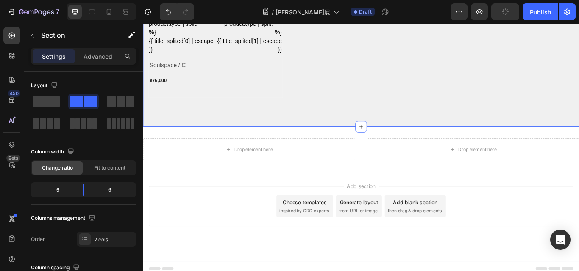
click at [410, 8] on div "/ 石原英介展 Draft" at bounding box center [325, 11] width 249 height 17
click at [266, 224] on div "Add section Choose templates inspired by CRO experts Generate layout from URL o…" at bounding box center [397, 237] width 495 height 47
click at [244, 169] on div "Drop element here" at bounding box center [266, 171] width 69 height 14
click at [246, 169] on div "Drop element here" at bounding box center [266, 171] width 69 height 14
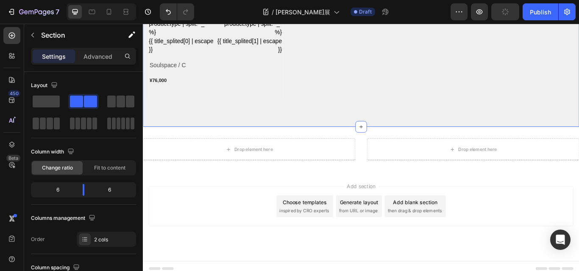
click at [194, 158] on div "Drop element here" at bounding box center [266, 170] width 247 height 25
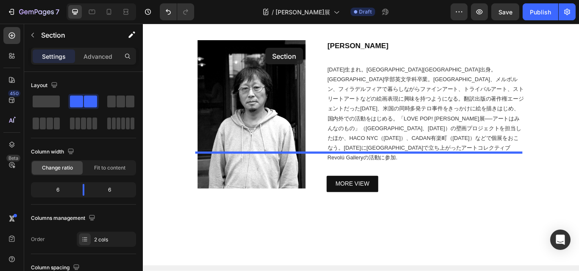
scroll to position [2648, 0]
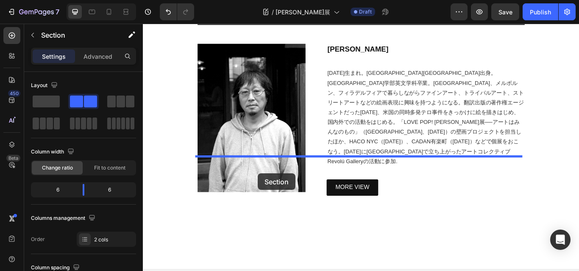
drag, startPoint x: 347, startPoint y: 138, endPoint x: 277, endPoint y: 199, distance: 93.1
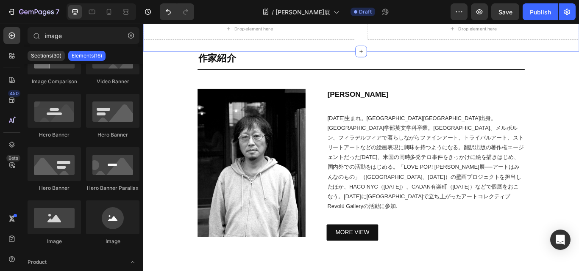
click at [300, 56] on div "Drop element here Drop element here Section 6" at bounding box center [397, 30] width 508 height 53
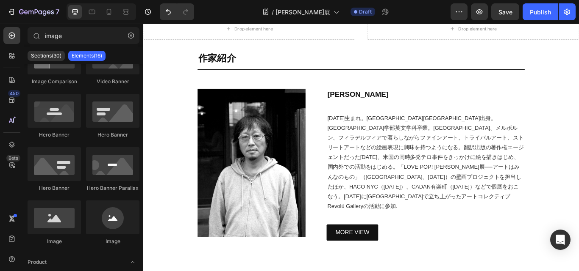
click at [297, 56] on div "Drop element here Drop element here Section 6" at bounding box center [397, 30] width 508 height 53
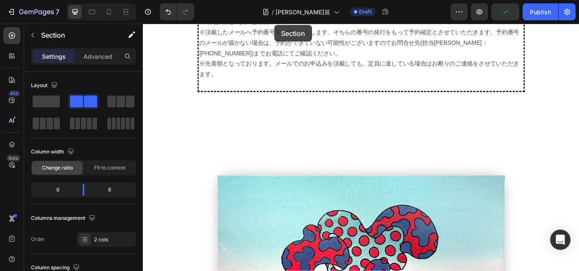
scroll to position [1279, 0]
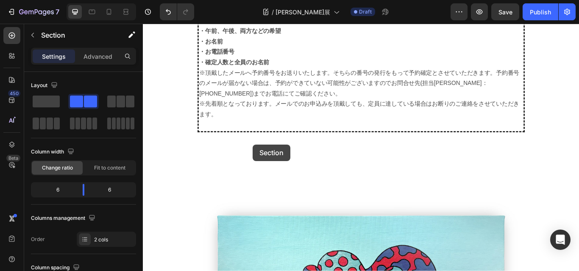
drag, startPoint x: 296, startPoint y: 225, endPoint x: 271, endPoint y: 165, distance: 65.8
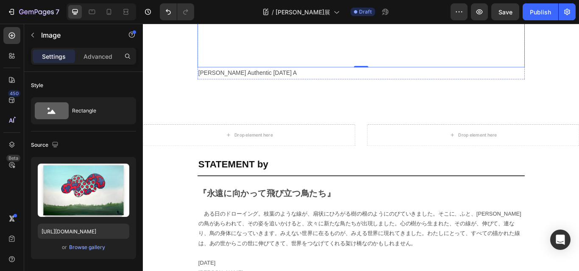
scroll to position [1702, 0]
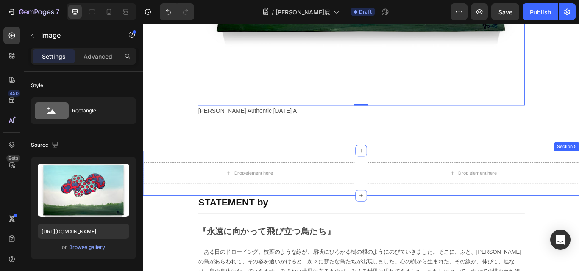
click at [321, 172] on div "Drop element here Drop element here Section 5" at bounding box center [397, 198] width 508 height 53
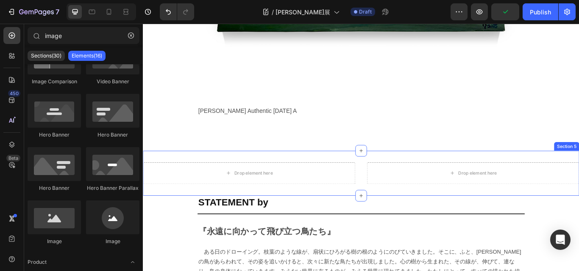
click at [316, 172] on div "Drop element here Drop element here Section 5" at bounding box center [397, 198] width 508 height 53
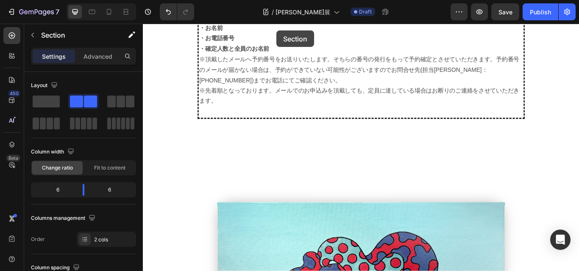
scroll to position [1257, 0]
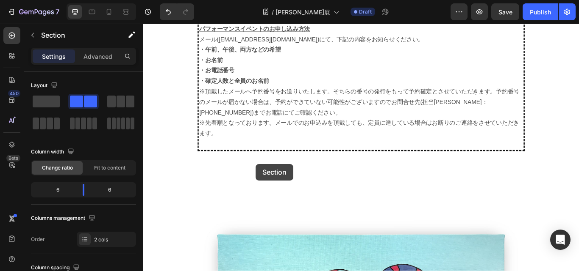
drag, startPoint x: 316, startPoint y: 156, endPoint x: 274, endPoint y: 188, distance: 52.6
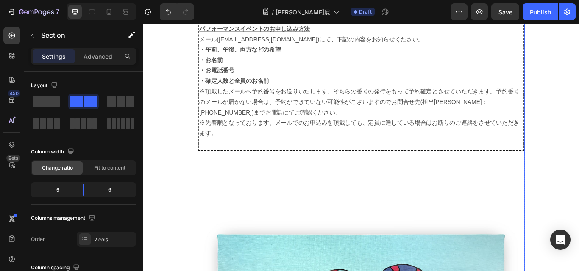
click at [277, 166] on div "パフォーマンスイベント 『飛び立つ鳥と、[PERSON_NAME]の音』 [DATE](火・祝)　 ◆ 午前の部 11:00～11:30 / 定員30名 / …" at bounding box center [396, 119] width 381 height 918
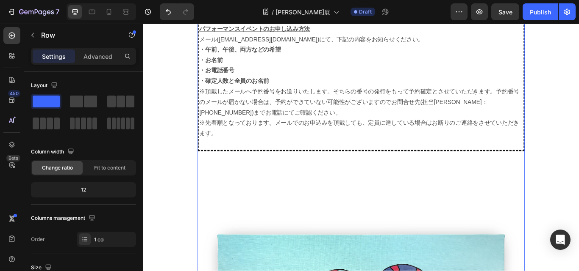
click at [259, 165] on div "パフォーマンスイベント 『飛び立つ鳥と、[PERSON_NAME]の音』 [DATE](火・祝)　 ◆ 午前の部 11:00～11:30 / 定員30名 / …" at bounding box center [396, 119] width 381 height 918
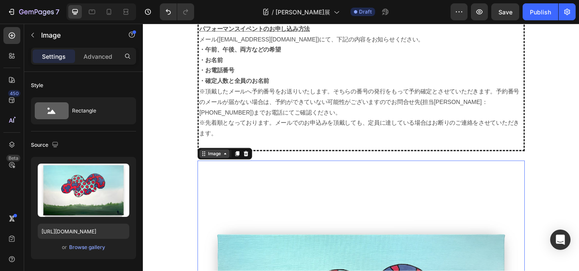
click at [218, 172] on div "Image" at bounding box center [226, 176] width 18 height 8
click at [340, 166] on div "パフォーマンスイベント 『飛び立つ鳥と、[PERSON_NAME]の音』 [DATE](火・祝)　 ◆ 午前の部 11:00～11:30 / 定員30名 / …" at bounding box center [396, 119] width 381 height 918
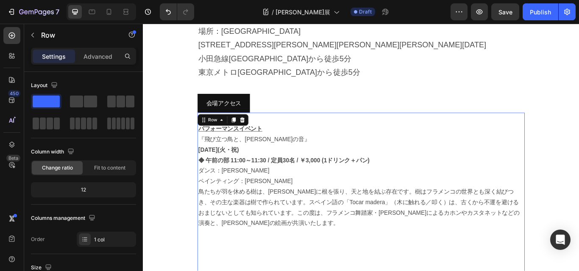
scroll to position [791, 0]
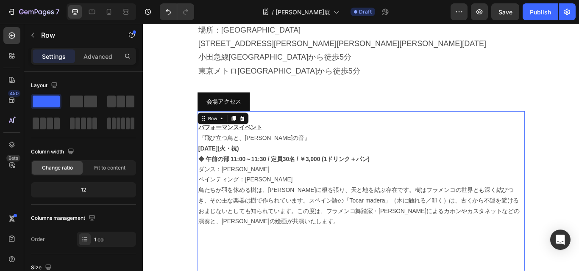
click at [375, 213] on p "鳥たちが羽を休める樹は、[PERSON_NAME]に根を張り、天と地を結ぶ存在です。樹はフラメンコの世界とも深く結びつき、その主な楽器は樹で作られています。ス…" at bounding box center [397, 237] width 380 height 49
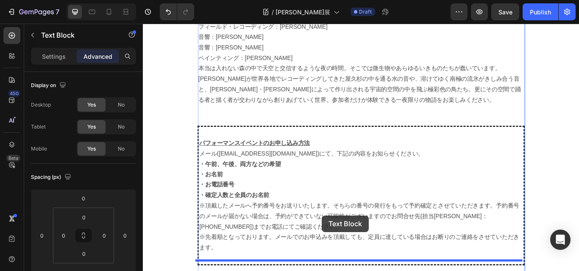
scroll to position [1160, 0]
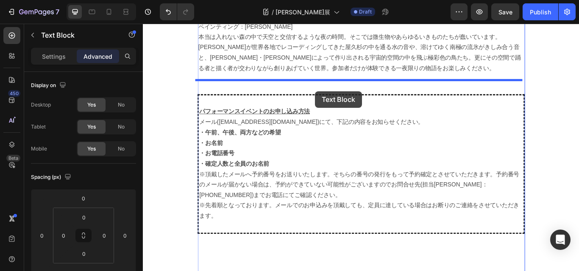
drag, startPoint x: 358, startPoint y: 242, endPoint x: 343, endPoint y: 103, distance: 140.6
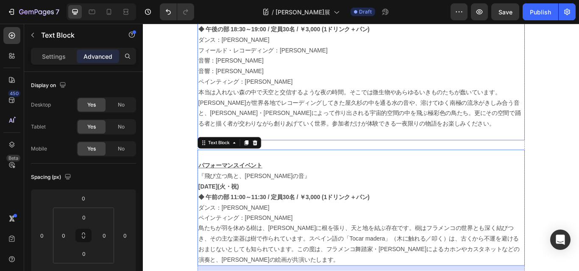
scroll to position [939, 0]
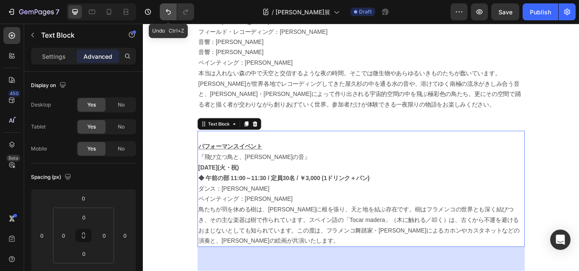
click at [166, 12] on icon "Undo/Redo" at bounding box center [168, 12] width 8 height 8
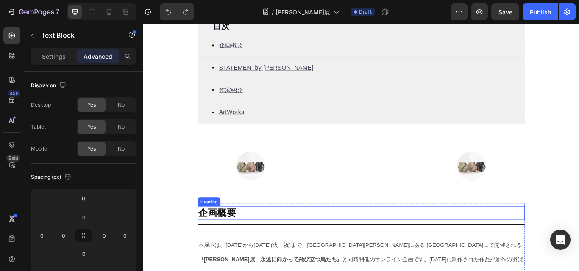
scroll to position [302, 0]
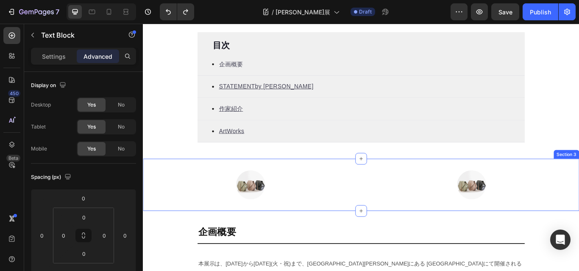
click at [361, 210] on div at bounding box center [268, 212] width 251 height 34
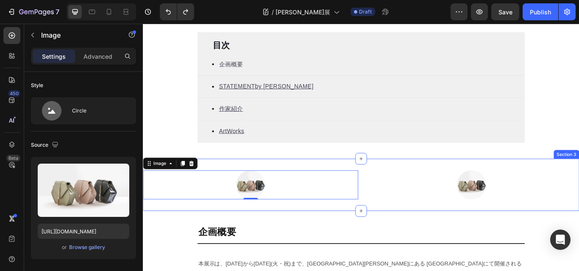
click at [318, 232] on div "Image 0 Image Section 3" at bounding box center [397, 212] width 508 height 61
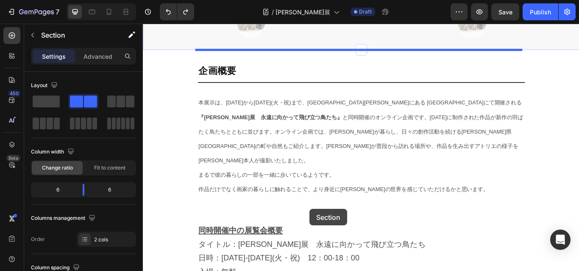
scroll to position [502, 0]
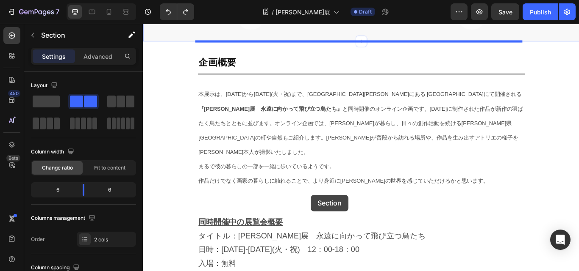
drag, startPoint x: 335, startPoint y: 157, endPoint x: 338, endPoint y: 224, distance: 67.0
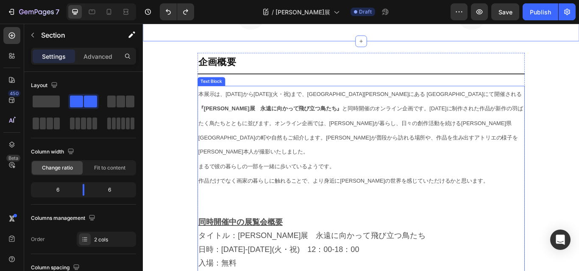
click at [340, 232] on p at bounding box center [397, 240] width 380 height 16
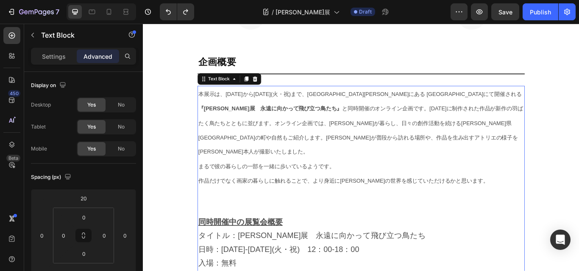
click at [266, 216] on p at bounding box center [397, 224] width 380 height 16
click at [224, 250] on u "同時開催中の展覧会概要" at bounding box center [256, 255] width 98 height 10
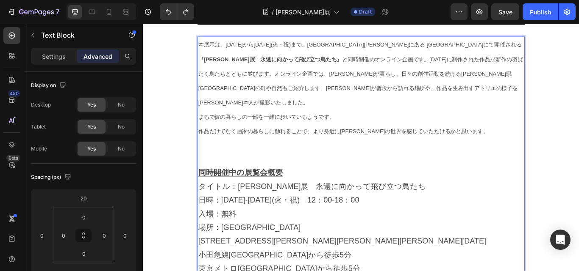
scroll to position [629, 0]
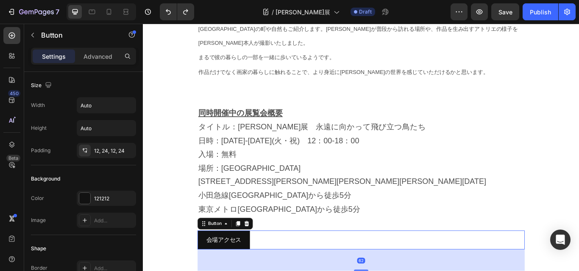
drag, startPoint x: 388, startPoint y: 270, endPoint x: 387, endPoint y: 296, distance: 26.3
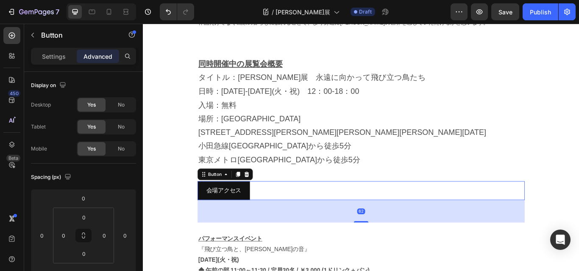
scroll to position [714, 0]
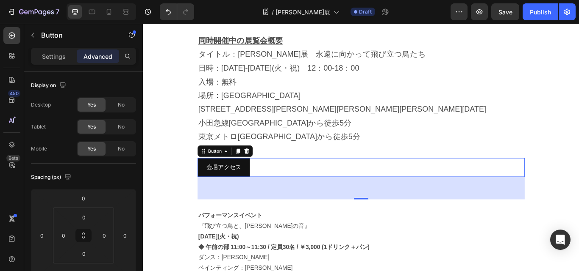
click at [422, 205] on div "62" at bounding box center [396, 216] width 381 height 26
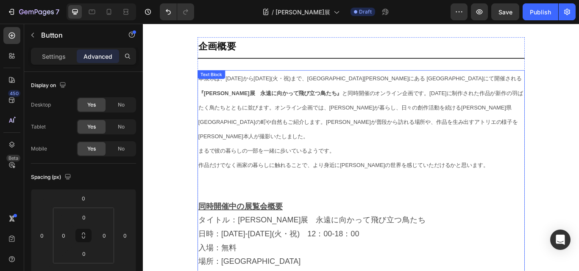
scroll to position [418, 0]
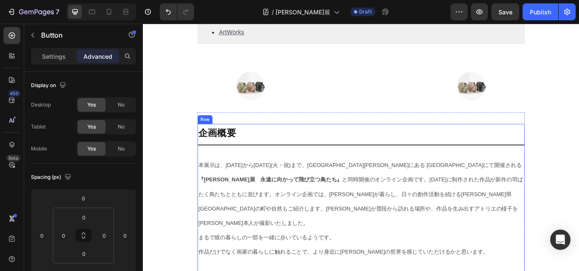
click at [349, 114] on div at bounding box center [268, 97] width 251 height 34
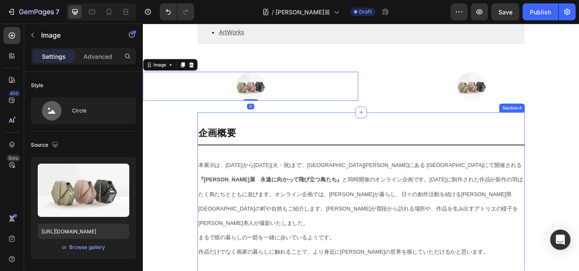
click at [336, 127] on div "Image 0 Image Section 3" at bounding box center [397, 96] width 508 height 61
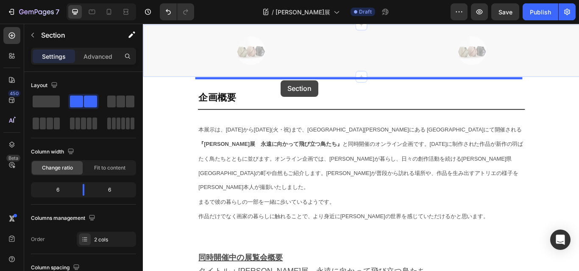
scroll to position [396, 0]
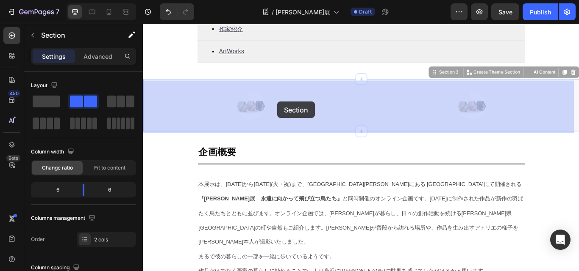
drag, startPoint x: 346, startPoint y: 128, endPoint x: 299, endPoint y: 115, distance: 48.9
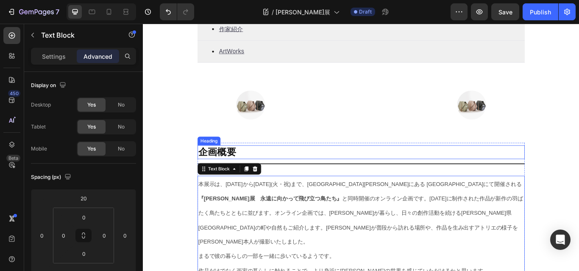
click at [302, 177] on h2 "企画概要" at bounding box center [396, 174] width 381 height 16
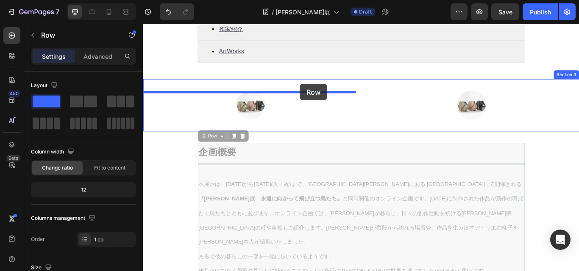
drag, startPoint x: 325, startPoint y: 165, endPoint x: 325, endPoint y: 94, distance: 71.2
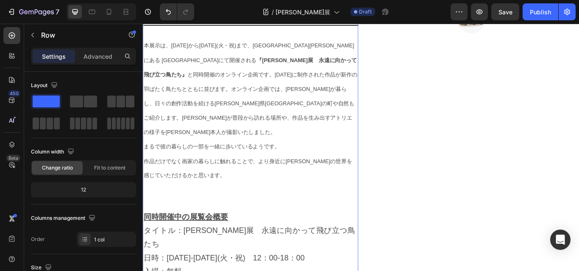
scroll to position [353, 0]
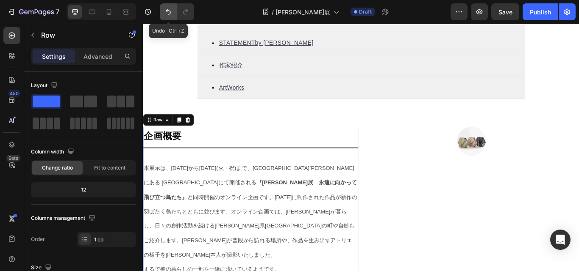
click at [168, 10] on icon "Undo/Redo" at bounding box center [168, 12] width 8 height 8
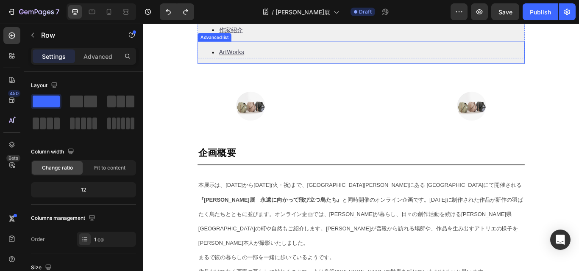
scroll to position [438, 0]
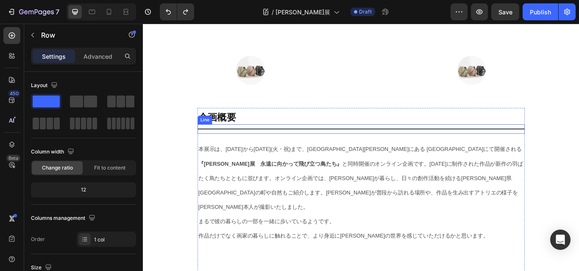
click at [346, 147] on div at bounding box center [396, 147] width 381 height 1
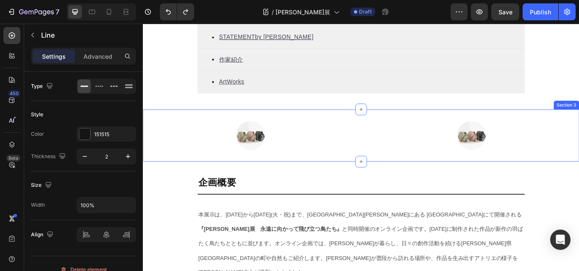
scroll to position [396, 0]
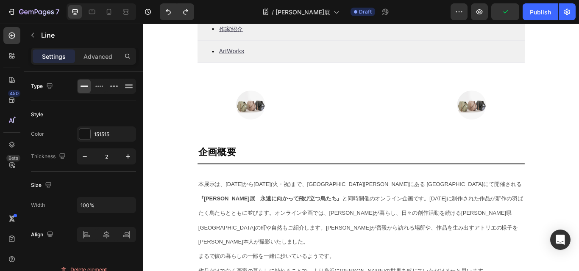
click at [307, 187] on div "Title Line" at bounding box center [396, 187] width 381 height 11
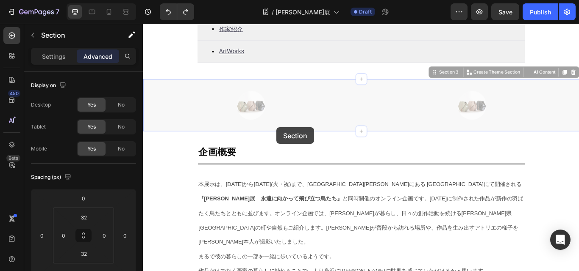
click at [297, 180] on h2 "企画概要" at bounding box center [396, 174] width 381 height 16
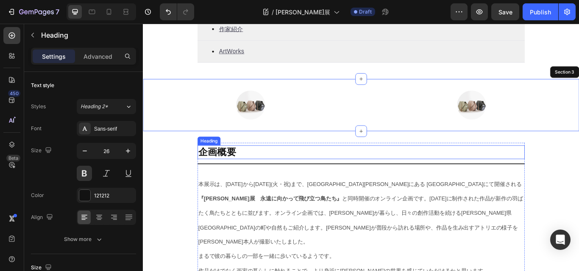
click at [277, 176] on h2 "企画概要" at bounding box center [396, 174] width 381 height 16
click at [272, 168] on p "企画概要" at bounding box center [397, 174] width 380 height 14
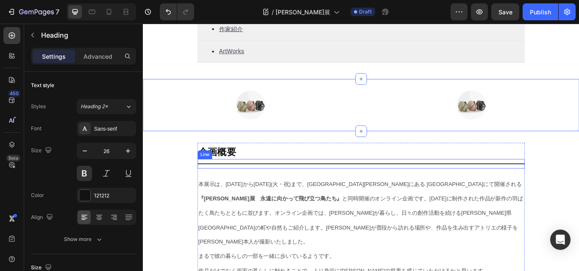
click at [218, 193] on div "Title Line" at bounding box center [396, 187] width 381 height 11
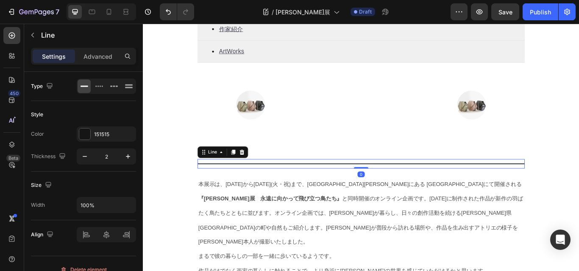
click at [288, 181] on p "企画概要" at bounding box center [397, 174] width 380 height 14
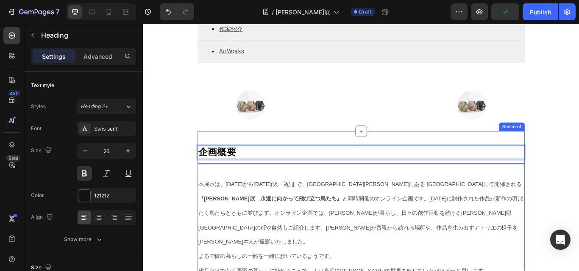
drag, startPoint x: 309, startPoint y: 169, endPoint x: 303, endPoint y: 166, distance: 6.6
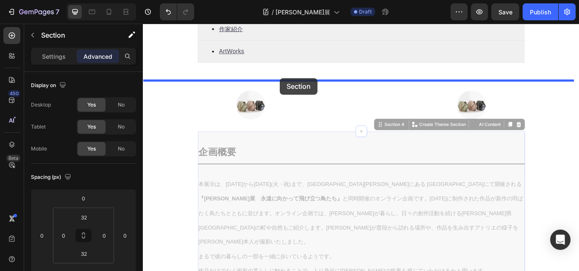
drag, startPoint x: 302, startPoint y: 164, endPoint x: 302, endPoint y: 87, distance: 77.1
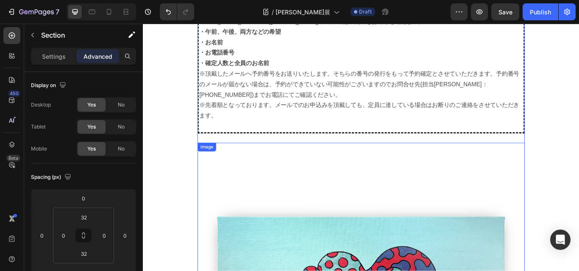
scroll to position [1200, 0]
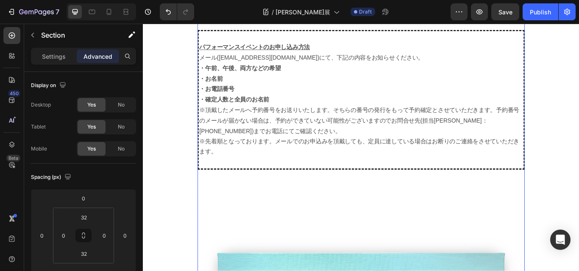
click at [328, 181] on div "パフォーマンスイベント 『飛び立つ鳥と、[PERSON_NAME]の音』 [DATE](火・祝)　 ◆ 午前の部 11:00～11:30 / 定員30名 / …" at bounding box center [396, 141] width 381 height 918
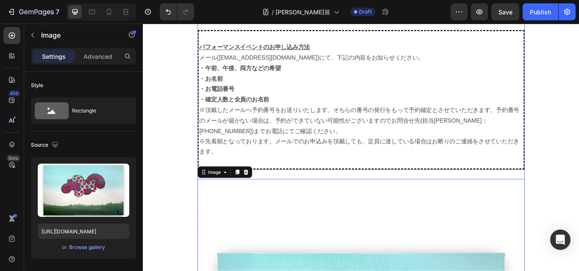
click at [299, 188] on div "パフォーマンスイベント 『飛び立つ鳥と、[PERSON_NAME]の音』 [DATE](火・祝)　 ◆ 午前の部 11:00～11:30 / 定員30名 / …" at bounding box center [396, 141] width 381 height 918
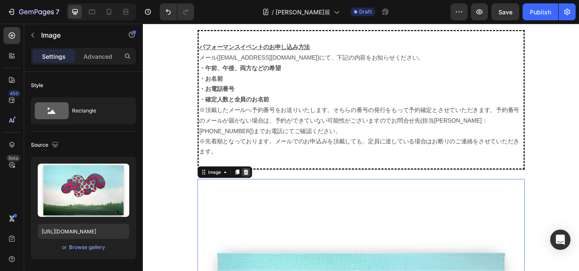
click at [260, 194] on icon at bounding box center [263, 197] width 6 height 6
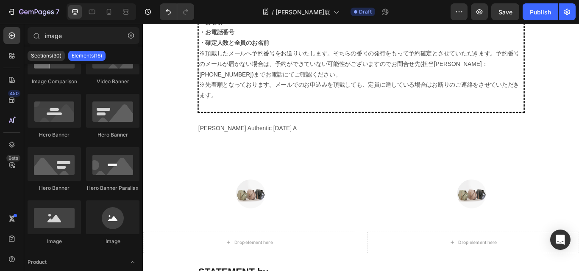
scroll to position [1243, 0]
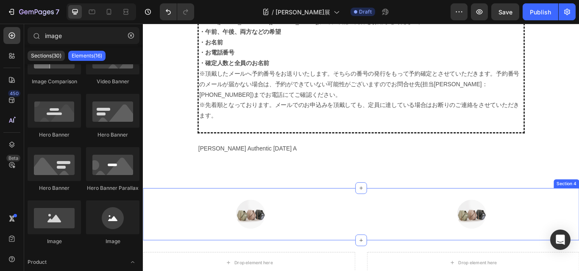
click at [304, 216] on div "Image Image Section 4" at bounding box center [397, 246] width 508 height 61
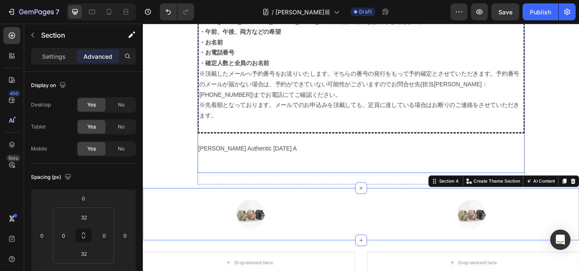
click at [295, 164] on p "[PERSON_NAME] Authentic [DATE] A" at bounding box center [397, 170] width 380 height 12
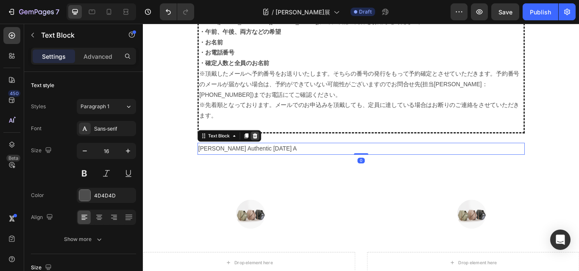
click at [271, 152] on icon at bounding box center [274, 155] width 6 height 6
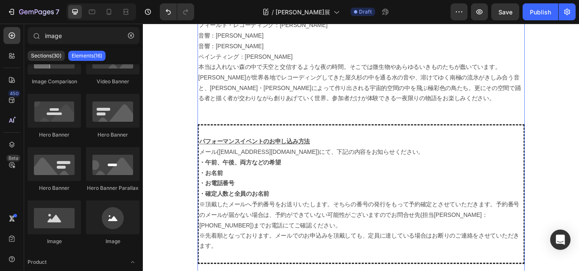
scroll to position [1073, 0]
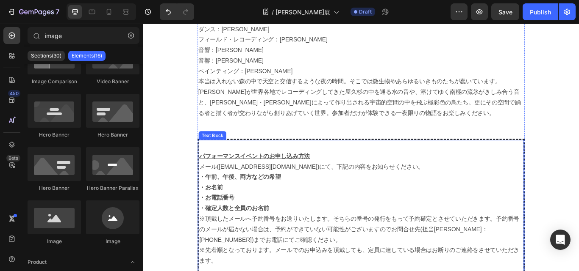
click at [360, 160] on div "パフォーマンスイベントのお申し込み方法 メール([EMAIL_ADDRESS][DOMAIN_NAME])にて、下記の内容をお知らせください。 ・午前、午後、…" at bounding box center [397, 240] width 379 height 160
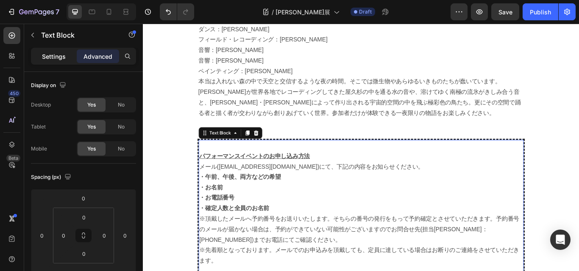
click at [64, 54] on p "Settings" at bounding box center [54, 56] width 24 height 9
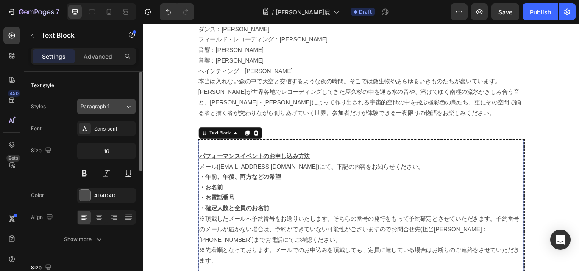
click at [128, 105] on icon at bounding box center [128, 107] width 7 height 8
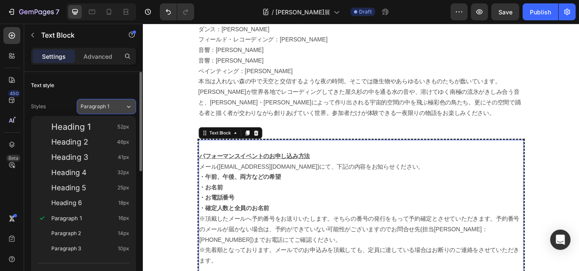
click at [128, 105] on icon at bounding box center [128, 107] width 7 height 8
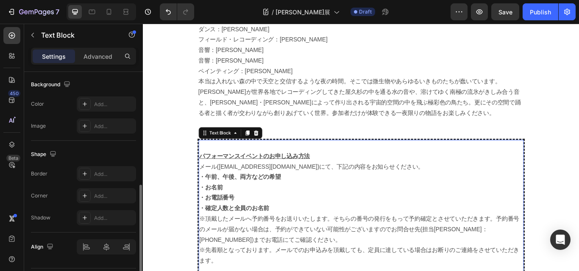
scroll to position [278, 0]
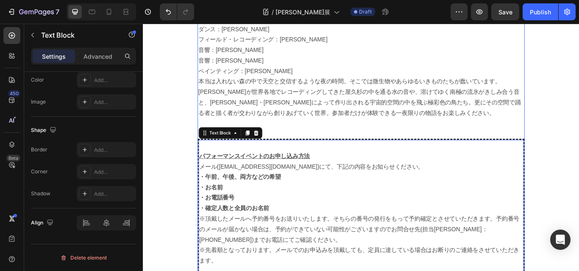
click at [369, 141] on div "パフォーマンスイベント 『飛び立つ鳥と、[PERSON_NAME]の音』 [DATE](火・祝)　 ◆ 午前の部 11:00～11:30 / 定員30名 / …" at bounding box center [396, 70] width 381 height 523
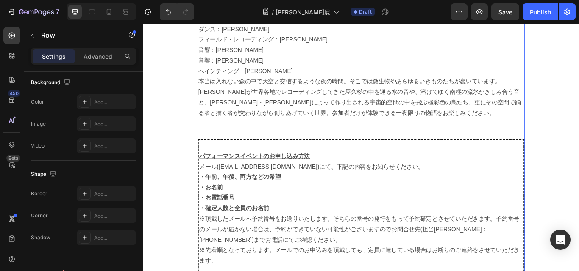
scroll to position [0, 0]
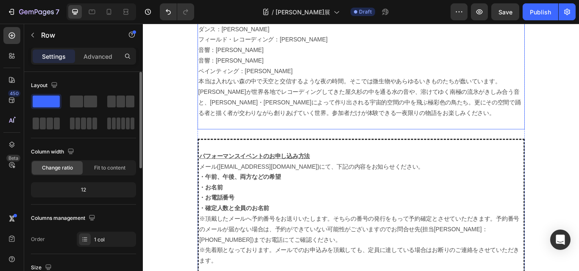
click at [445, 135] on p at bounding box center [397, 141] width 380 height 12
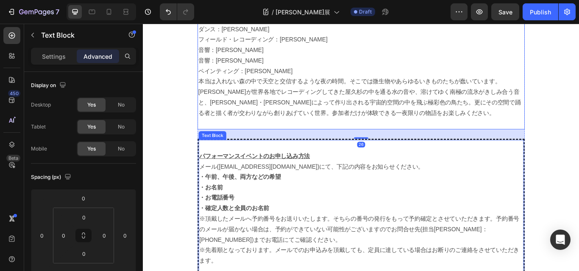
click at [362, 158] on div "パフォーマンスイベントのお申し込み方法 メール(orangegate@kyuryudo.co.jp)にて、下記の内容をお知らせください。 ・午前、午後、両方な…" at bounding box center [396, 239] width 381 height 163
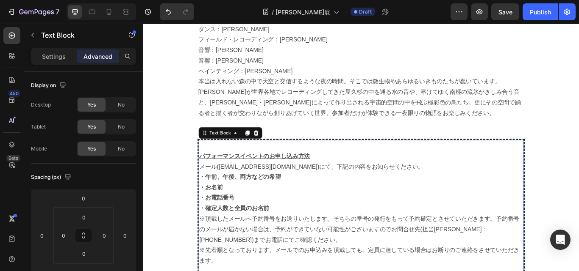
click at [347, 160] on div "パフォーマンスイベントのお申し込み方法 メール([EMAIL_ADDRESS][DOMAIN_NAME])にて、下記の内容をお知らせください。 ・午前、午後、…" at bounding box center [397, 240] width 379 height 160
drag, startPoint x: 347, startPoint y: 143, endPoint x: 303, endPoint y: 141, distance: 43.7
click at [303, 141] on div "パフォーマンスイベント 『飛び立つ鳥と、大地の音』 8月23日(火・祝)　 ◆ 午前の部 11:00～11:30 / 定員30名 / ￥3,000 (1ドリン…" at bounding box center [396, 70] width 381 height 523
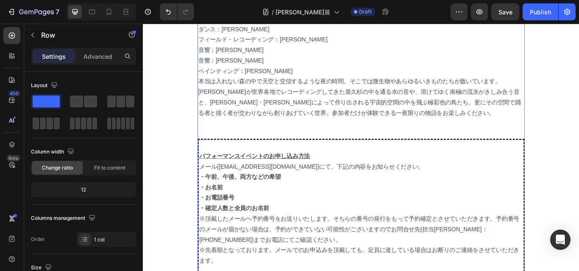
click at [303, 141] on div "パフォーマンスイベント 『飛び立つ鳥と、[PERSON_NAME]の音』 [DATE](火・祝)　 ◆ 午前の部 11:00～11:30 / 定員30名 / …" at bounding box center [396, 70] width 381 height 523
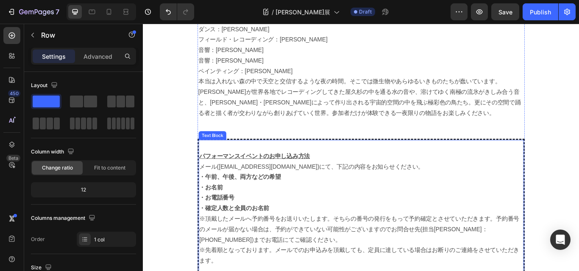
click at [208, 185] on p "メール([EMAIL_ADDRESS][DOMAIN_NAME])にて、下記の内容をお知らせください。" at bounding box center [396, 191] width 377 height 12
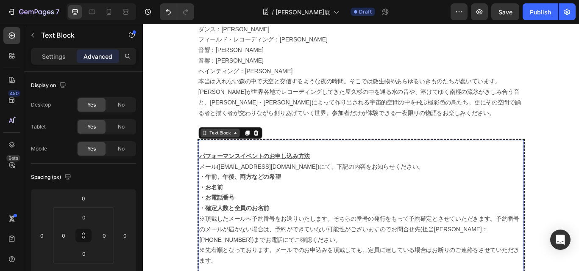
click at [247, 148] on icon at bounding box center [250, 151] width 7 height 7
click at [206, 163] on div "パフォーマンスイベントのお申し込み方法 メール(orangegate@kyuryudo.co.jp)にて、下記の内容をお知らせください。 ・午前、午後、両方な…" at bounding box center [396, 239] width 381 height 163
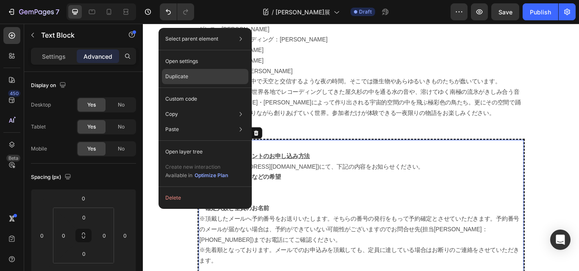
click at [184, 78] on p "Duplicate" at bounding box center [176, 77] width 23 height 8
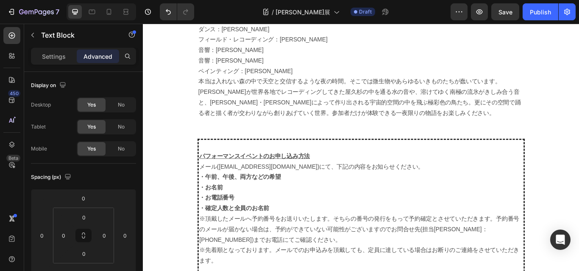
scroll to position [1335, 0]
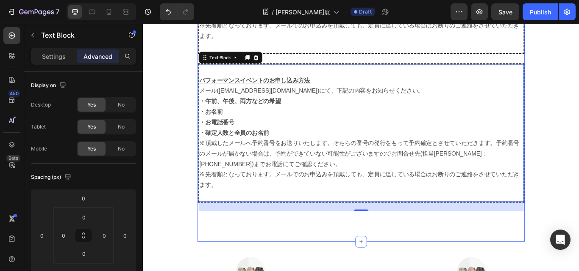
drag, startPoint x: 299, startPoint y: 215, endPoint x: 295, endPoint y: 240, distance: 25.3
click at [289, 219] on p at bounding box center [396, 225] width 377 height 12
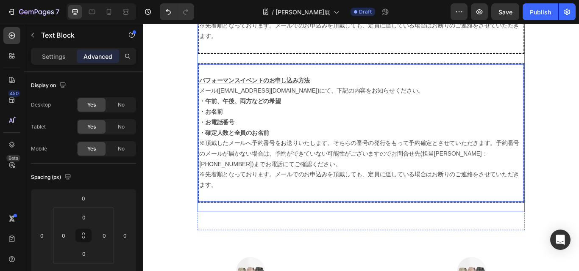
drag, startPoint x: 248, startPoint y: 213, endPoint x: 269, endPoint y: 221, distance: 22.9
click at [246, 72] on p "Rich Text Editor. Editing area: main" at bounding box center [396, 78] width 377 height 12
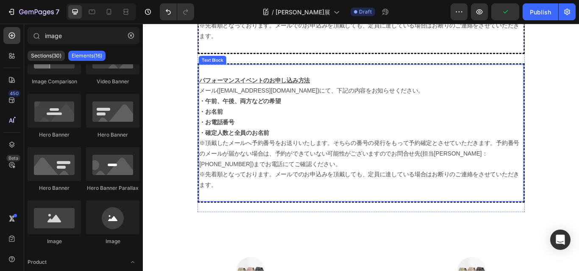
click at [232, 70] on div "パフォーマンスイベントのお申し込み方法 メール(orangegate@kyuryudo.co.jp)にて、下記の内容をお知らせください。 ・午前、午後、両方な…" at bounding box center [396, 151] width 381 height 163
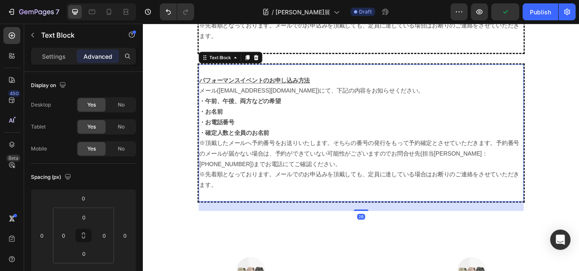
click at [247, 57] on div "Text Block" at bounding box center [245, 64] width 74 height 14
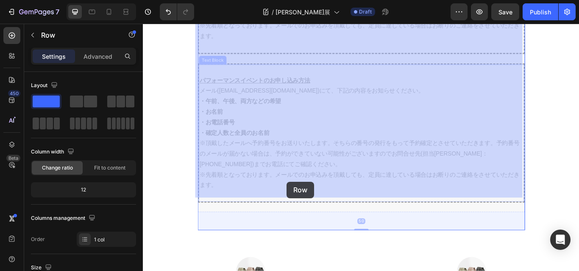
drag, startPoint x: 316, startPoint y: 53, endPoint x: 310, endPoint y: 208, distance: 156.0
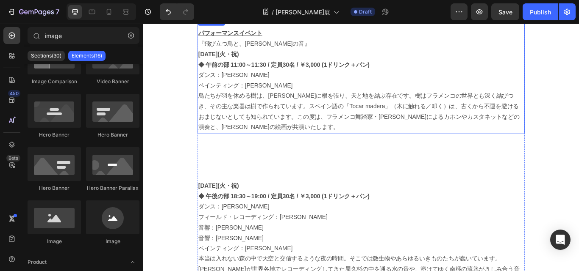
scroll to position [870, 0]
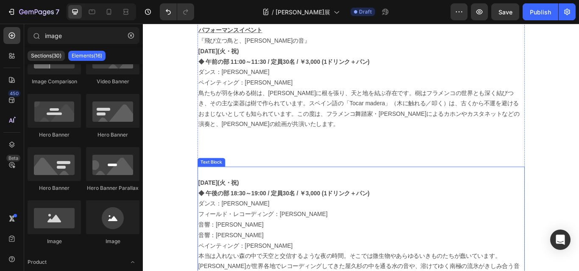
click at [266, 241] on p "フィールド・レコーディング：[PERSON_NAME]" at bounding box center [397, 247] width 380 height 12
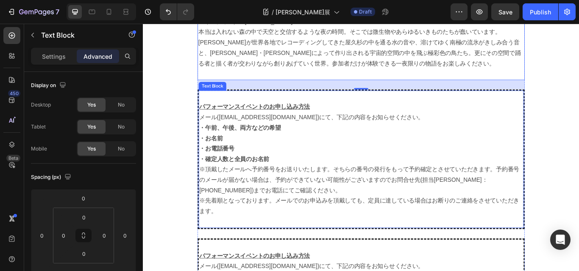
scroll to position [1208, 0]
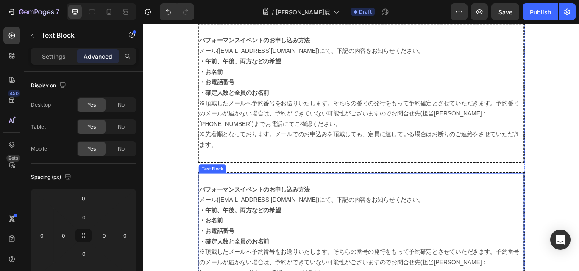
click at [269, 248] on p "・お名前" at bounding box center [396, 254] width 377 height 12
click at [271, 187] on icon at bounding box center [274, 190] width 7 height 7
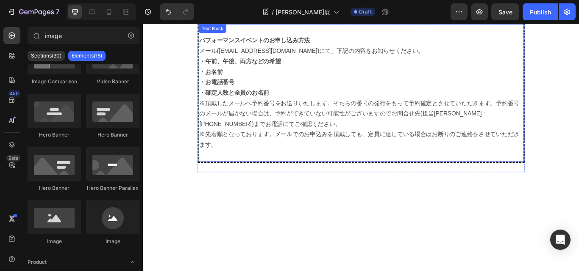
click at [272, 168] on div "パフォーマンスイベントのお申し込み方法 メール(orangegate@kyuryudo.co.jp)にて、下記の内容をお知らせください。 ・午前、午後、両方な…" at bounding box center [396, 104] width 381 height 163
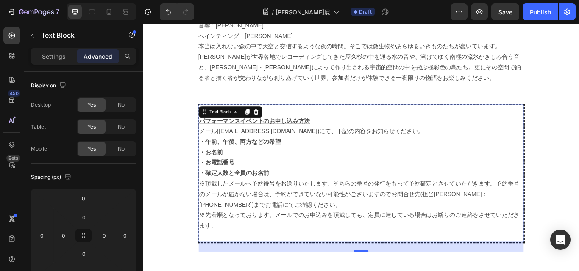
scroll to position [1166, 0]
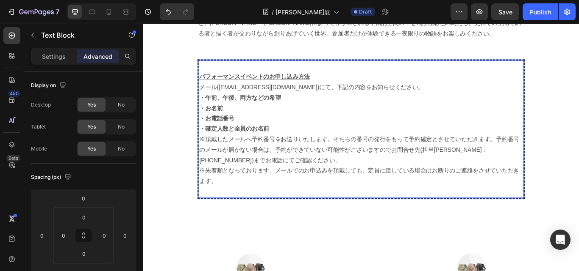
drag, startPoint x: 284, startPoint y: 209, endPoint x: 295, endPoint y: 209, distance: 11.0
click at [274, 214] on p "Rich Text Editor. Editing area: main" at bounding box center [396, 220] width 377 height 12
click at [206, 194] on div "パフォーマンスイベントのお申し込み方法 メール(orangegate@kyuryudo.co.jp)にて、下記の内容をお知らせください。 ・午前、午後、両方な…" at bounding box center [396, 147] width 381 height 163
drag, startPoint x: 246, startPoint y: 209, endPoint x: 354, endPoint y: 202, distance: 108.2
click at [354, 214] on p "Rich Text Editor. Editing area: main" at bounding box center [396, 220] width 377 height 12
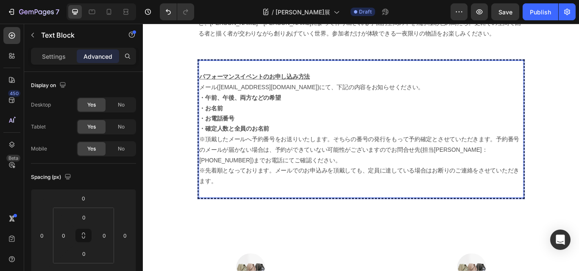
click at [430, 66] on div "パフォーマンスイベントのお申し込み方法 メール(orangegate@kyuryudo.co.jp)にて、下記の内容をお知らせください。 ・午前、午後、両方な…" at bounding box center [396, 147] width 381 height 163
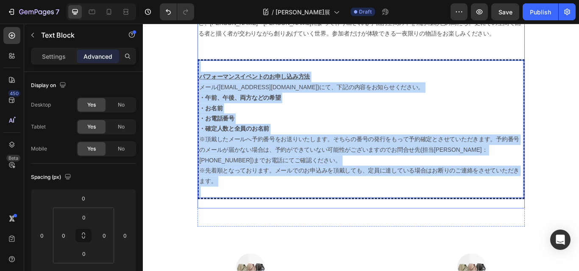
drag, startPoint x: 446, startPoint y: 50, endPoint x: 433, endPoint y: 213, distance: 163.1
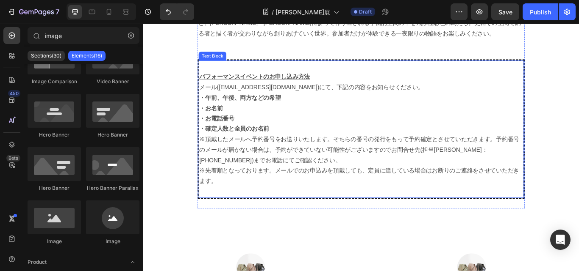
click at [578, 111] on div "パフォーマンスイベントのお申し込み方法 メール(orangegate@kyuryudo.co.jp)にて、下記の内容をお知らせください。 ・午前、午後、両方な…" at bounding box center [396, 147] width 381 height 163
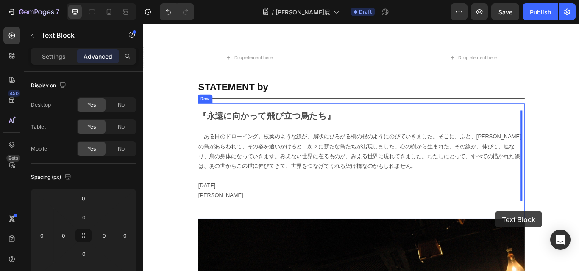
scroll to position [1515, 0]
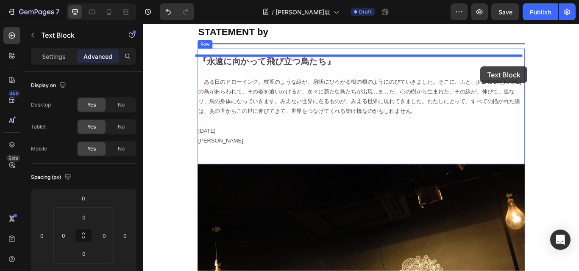
drag, startPoint x: 583, startPoint y: 111, endPoint x: 536, endPoint y: 74, distance: 60.6
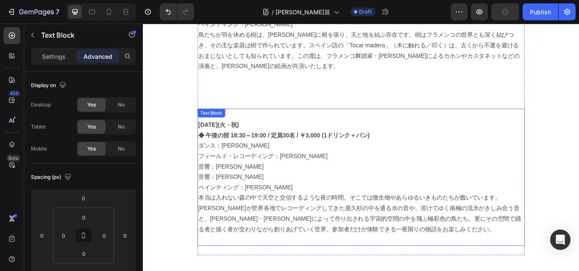
scroll to position [923, 0]
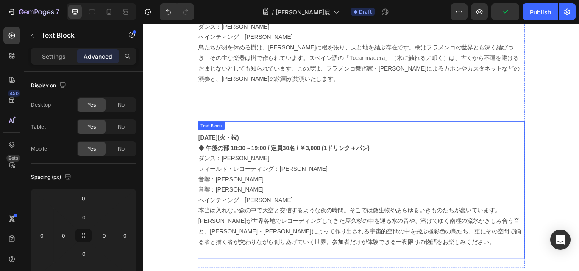
click at [421, 200] on p "音響：[PERSON_NAME]" at bounding box center [397, 206] width 380 height 12
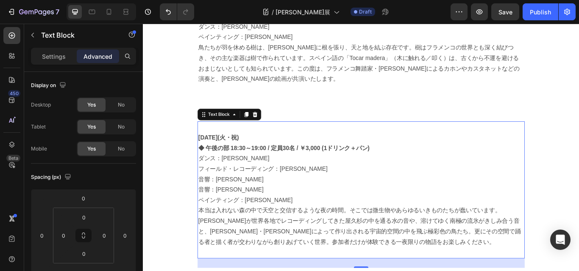
click at [578, 170] on div "[DATE](火・祝)　 ◆ 午後の部 18:30～19:00 / 定員30名 / ￥3,000 (1ドリンク＋パン) ダンス：[PERSON_NAME] フ…" at bounding box center [396, 218] width 381 height 160
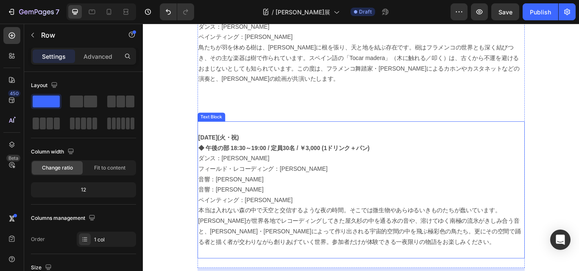
click at [417, 212] on p "音響：[PERSON_NAME]" at bounding box center [397, 218] width 380 height 12
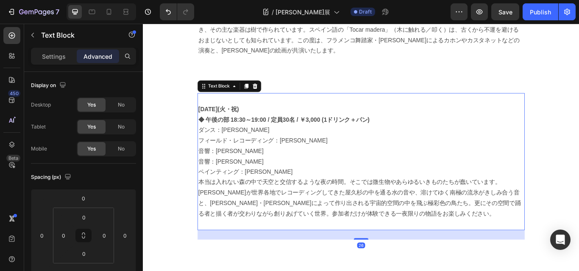
scroll to position [1007, 0]
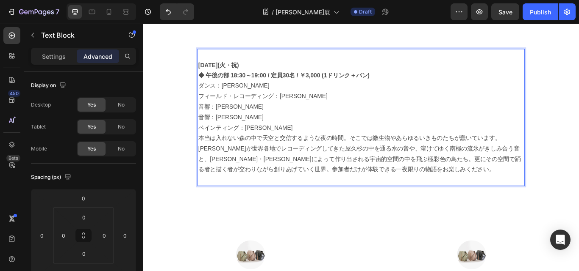
drag, startPoint x: 425, startPoint y: 195, endPoint x: 415, endPoint y: 233, distance: 39.0
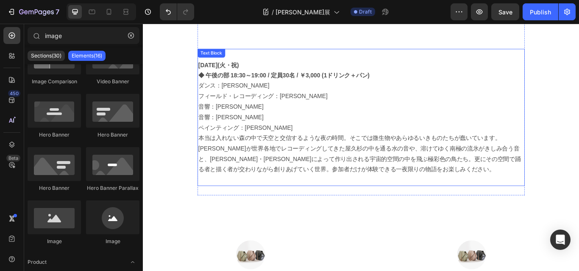
click at [573, 161] on p "本当は入れない森の中で天空と交信するような夜の時間。そこでは微生物やあらゆるいきものたちが蠢いています。[PERSON_NAME]が世界各地でレコーディングし…" at bounding box center [397, 176] width 380 height 49
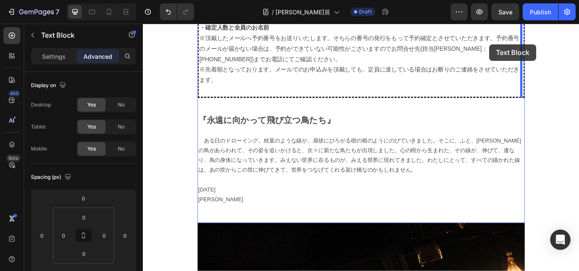
scroll to position [1436, 0]
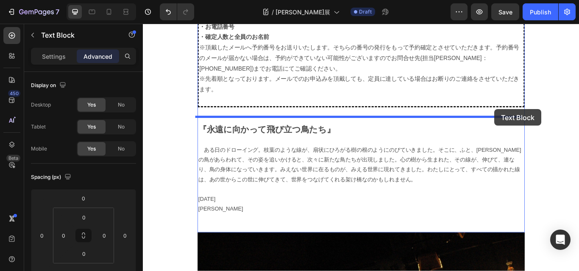
drag, startPoint x: 584, startPoint y: 114, endPoint x: 552, endPoint y: 124, distance: 33.0
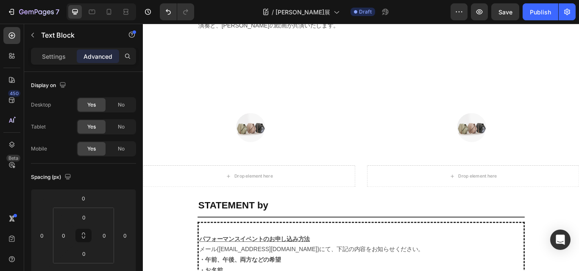
scroll to position [970, 0]
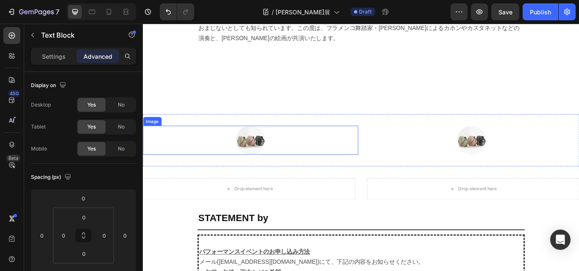
click at [343, 143] on div at bounding box center [268, 160] width 251 height 34
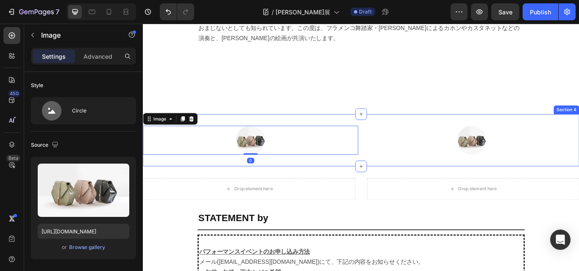
click at [427, 130] on div "Image 0 Image Section 4" at bounding box center [397, 160] width 508 height 61
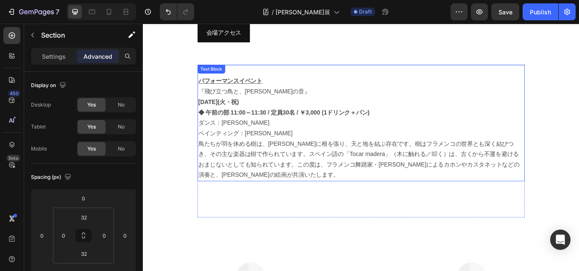
scroll to position [801, 0]
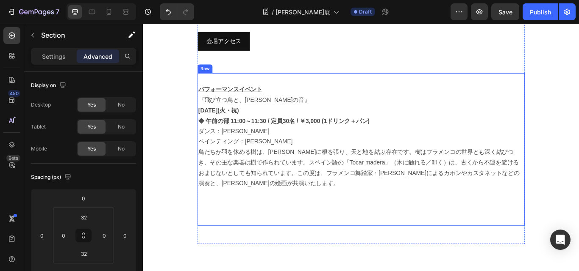
click at [372, 222] on div "パフォーマンスイベント 『飛び立つ鳥と、大地の音』 8月23日(火・祝)　 ◆ 午前の部 11:00～11:30 / 定員30名 / ￥3,000 (1ドリン…" at bounding box center [396, 171] width 381 height 178
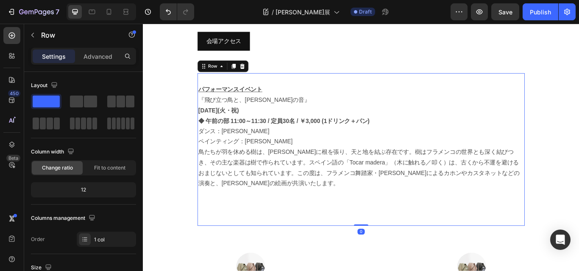
drag, startPoint x: 395, startPoint y: 262, endPoint x: 402, endPoint y: 219, distance: 43.4
click at [402, 219] on div "パフォーマンスイベント 『飛び立つ鳥と、大地の音』 8月23日(火・祝)　 ◆ 午前の部 11:00～11:30 / 定員30名 / ￥3,000 (1ドリン…" at bounding box center [396, 171] width 381 height 178
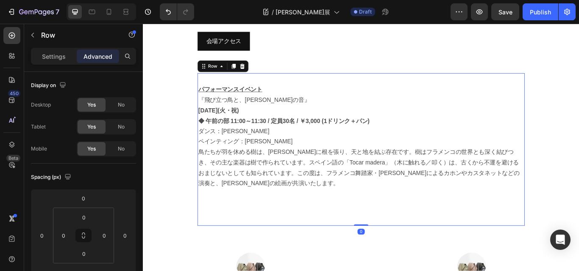
click at [226, 213] on div "パフォーマンスイベント 『飛び立つ鳥と、大地の音』 8月23日(火・祝)　 ◆ 午前の部 11:00～11:30 / 定員30名 / ￥3,000 (1ドリン…" at bounding box center [396, 171] width 381 height 178
drag, startPoint x: 253, startPoint y: 202, endPoint x: 244, endPoint y: 205, distance: 9.4
click at [254, 202] on div "パフォーマンスイベント 『飛び立つ鳥と、大地の音』 8月23日(火・祝)　 ◆ 午前の部 11:00～11:30 / 定員30名 / ￥3,000 (1ドリン…" at bounding box center [396, 171] width 381 height 178
drag, startPoint x: 209, startPoint y: 217, endPoint x: 213, endPoint y: 222, distance: 6.0
click at [209, 218] on div "パフォーマンスイベント 『飛び立つ鳥と、大地の音』 8月23日(火・祝)　 ◆ 午前の部 11:00～11:30 / 定員30名 / ￥3,000 (1ドリン…" at bounding box center [396, 171] width 381 height 178
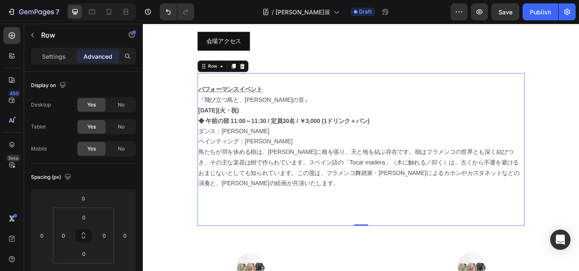
click at [219, 226] on div "パフォーマンスイベント 『飛び立つ鳥と、大地の音』 8月23日(火・祝)　 ◆ 午前の部 11:00～11:30 / 定員30名 / ￥3,000 (1ドリン…" at bounding box center [396, 171] width 381 height 178
click at [271, 224] on div "パフォーマンスイベント 『飛び立つ鳥と、大地の音』 8月23日(火・祝)　 ◆ 午前の部 11:00～11:30 / 定員30名 / ￥3,000 (1ドリン…" at bounding box center [396, 171] width 381 height 178
drag, startPoint x: 256, startPoint y: 187, endPoint x: 230, endPoint y: 197, distance: 28.3
click at [255, 187] on p "鳥たちが羽を休める樹は、[PERSON_NAME]に根を張り、天と地を結ぶ存在です。樹はフラメンコの世界とも深く結びつき、その主な楽器は樹で作られています。ス…" at bounding box center [397, 192] width 380 height 49
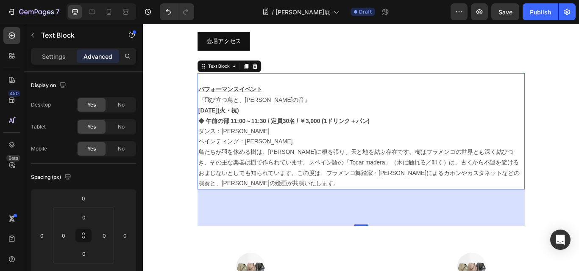
click at [388, 224] on div "100" at bounding box center [396, 239] width 381 height 42
click at [391, 235] on div "100" at bounding box center [396, 238] width 11 height 7
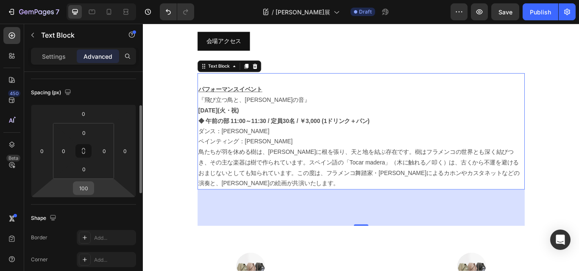
click at [91, 188] on input "100" at bounding box center [83, 188] width 17 height 13
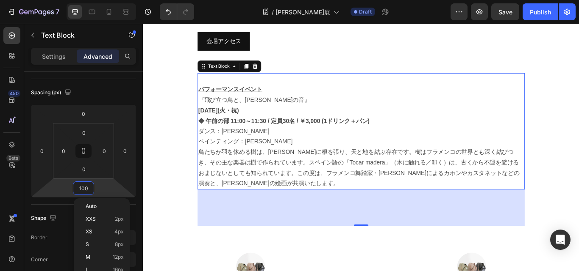
type input "0"
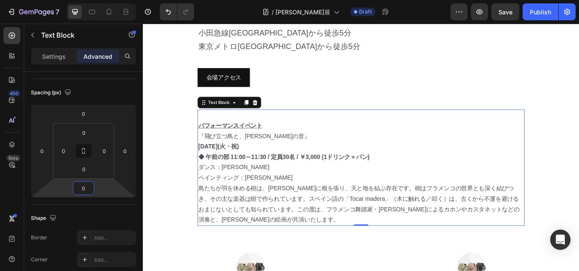
scroll to position [801, 0]
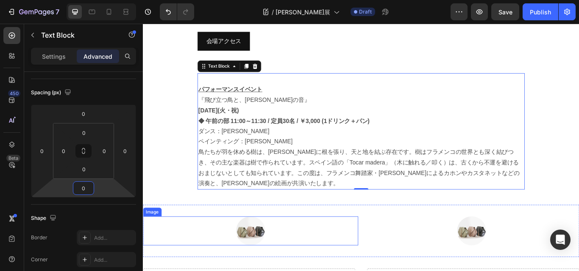
click at [264, 249] on img at bounding box center [268, 266] width 34 height 34
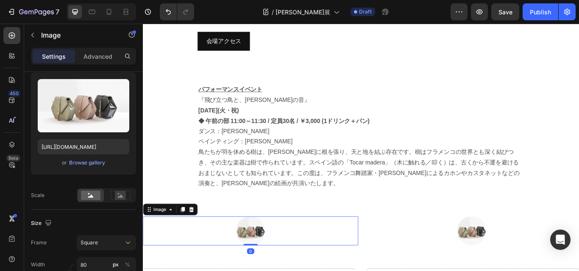
scroll to position [0, 0]
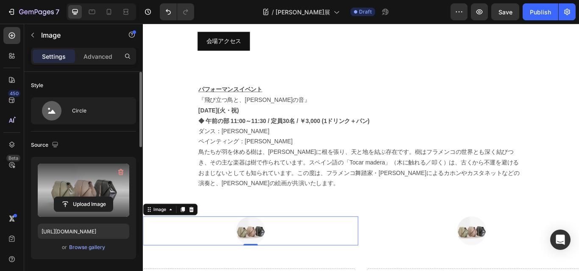
click at [78, 182] on label at bounding box center [83, 190] width 91 height 53
click at [78, 197] on input "file" at bounding box center [83, 204] width 58 height 14
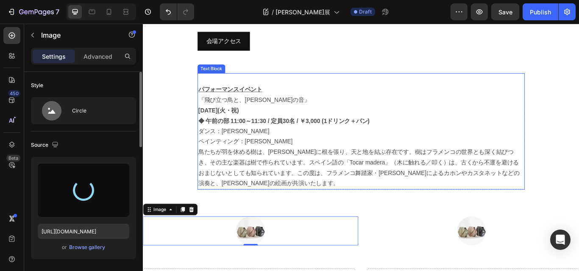
type input "https://cdn.shopify.com/s/files/1/0681/6933/4967/files/gempages_563638959138145…"
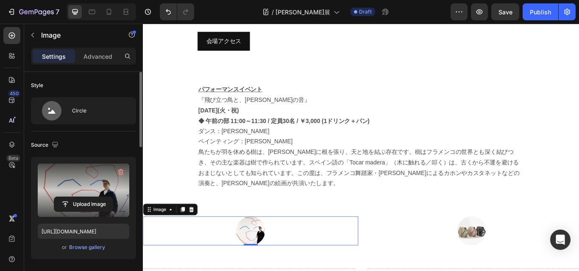
click at [269, 252] on img at bounding box center [268, 266] width 34 height 34
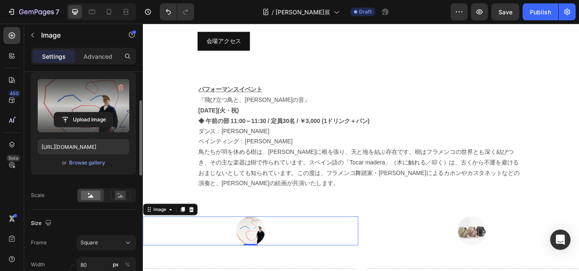
scroll to position [127, 0]
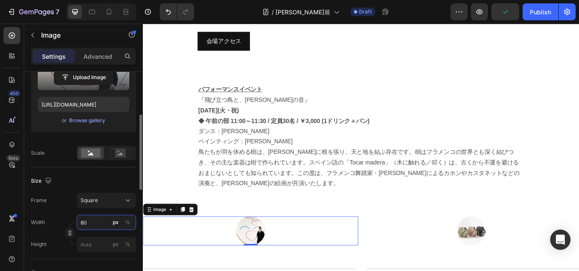
click at [90, 221] on input "80" at bounding box center [106, 222] width 59 height 15
click at [128, 222] on div "%" at bounding box center [127, 223] width 5 height 8
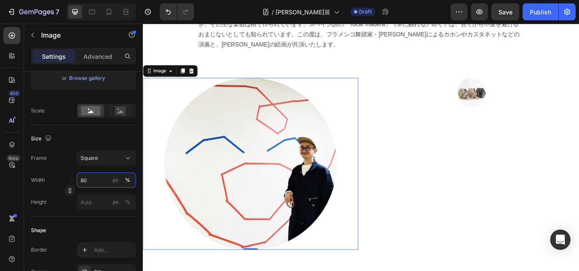
scroll to position [970, 0]
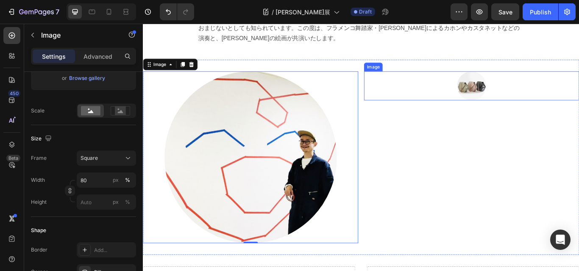
click at [531, 80] on img at bounding box center [526, 97] width 34 height 34
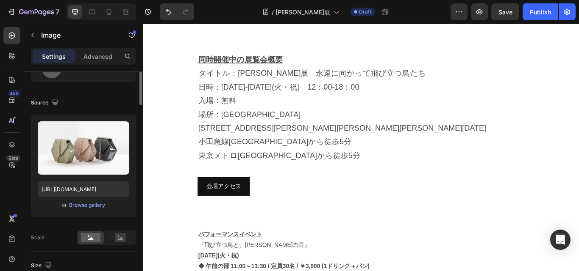
scroll to position [0, 0]
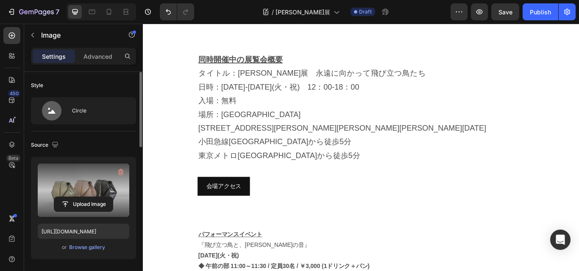
click at [84, 186] on label at bounding box center [83, 190] width 91 height 53
click at [84, 197] on input "file" at bounding box center [83, 204] width 58 height 14
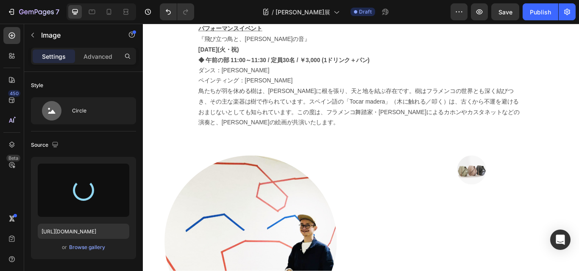
scroll to position [885, 0]
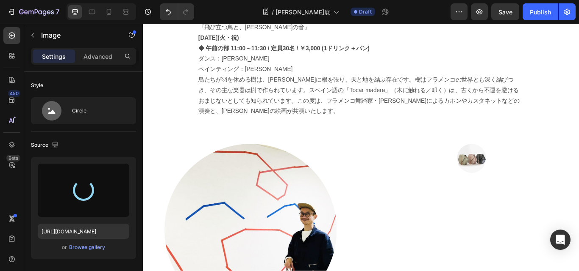
type input "https://cdn.shopify.com/s/files/1/0681/6933/4967/files/gempages_563638959138145…"
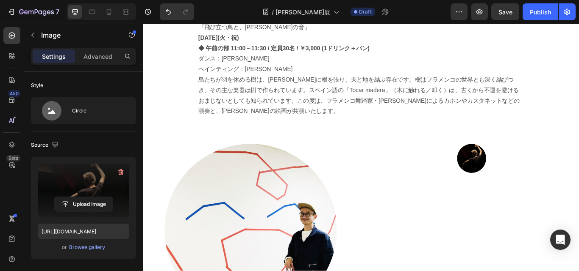
click at [521, 166] on img at bounding box center [526, 181] width 34 height 34
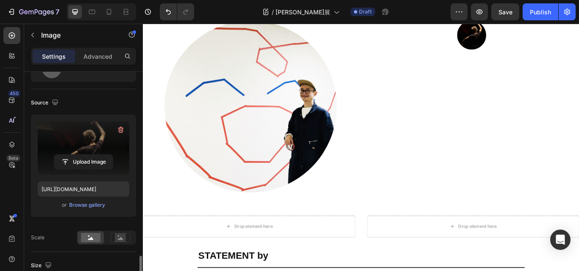
scroll to position [169, 0]
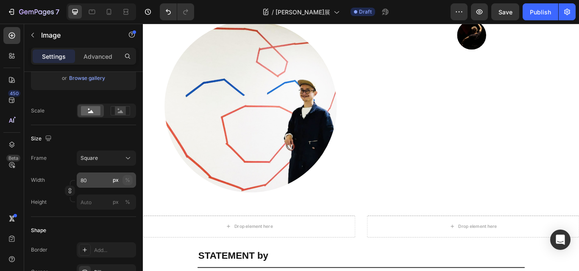
click at [125, 182] on div "%" at bounding box center [127, 181] width 5 height 8
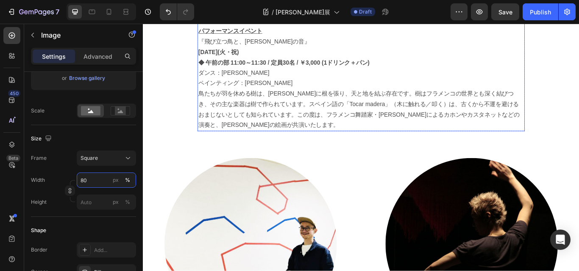
scroll to position [843, 0]
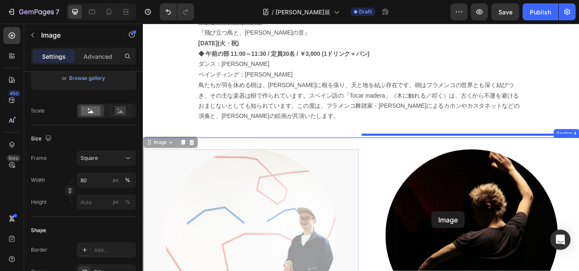
drag, startPoint x: 224, startPoint y: 238, endPoint x: 479, endPoint y: 243, distance: 255.0
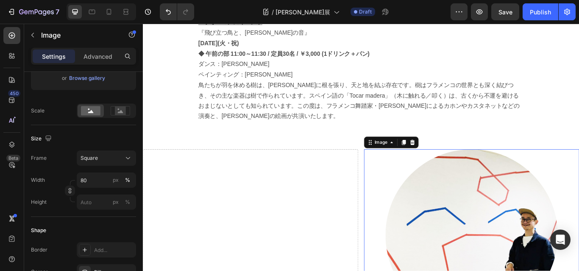
scroll to position [885, 0]
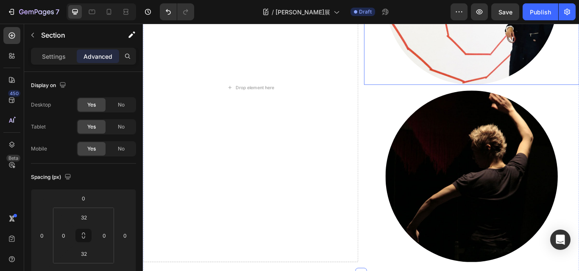
scroll to position [1139, 0]
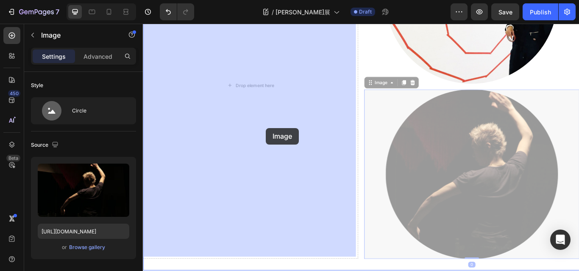
drag, startPoint x: 420, startPoint y: 233, endPoint x: 286, endPoint y: 146, distance: 160.0
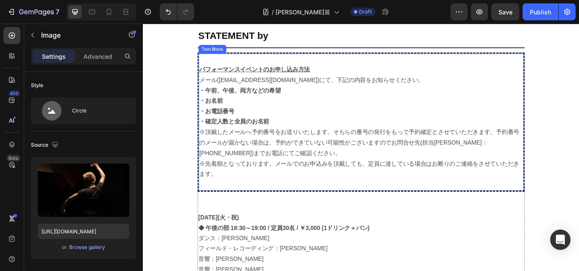
scroll to position [1309, 0]
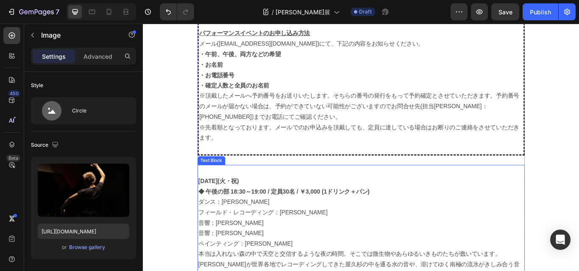
click at [321, 240] on p "フィールド・レコーディング：[PERSON_NAME]" at bounding box center [397, 244] width 380 height 12
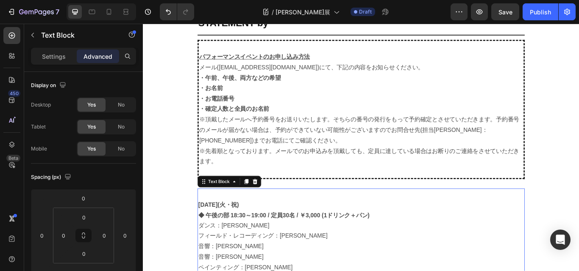
scroll to position [1266, 0]
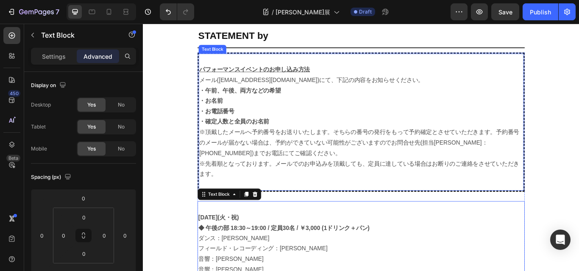
click at [404, 58] on div "パフォーマンスイベントのお申し込み方法 メール(orangegate@kyuryudo.co.jp)にて、下記の内容をお知らせください。 ・午前、午後、両方な…" at bounding box center [396, 139] width 381 height 163
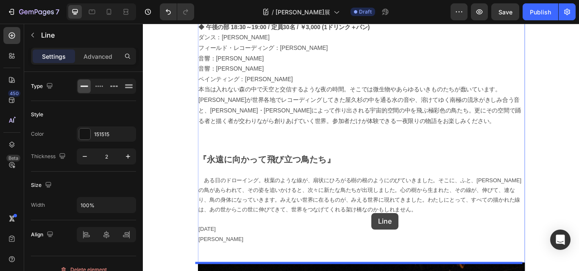
scroll to position [1523, 0]
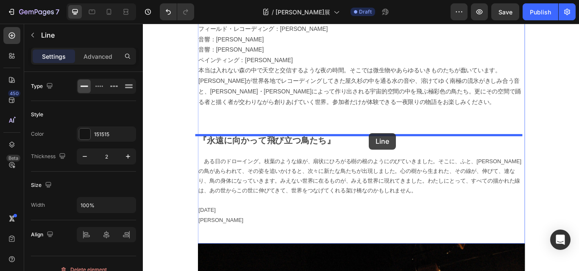
drag, startPoint x: 407, startPoint y: 56, endPoint x: 406, endPoint y: 152, distance: 95.7
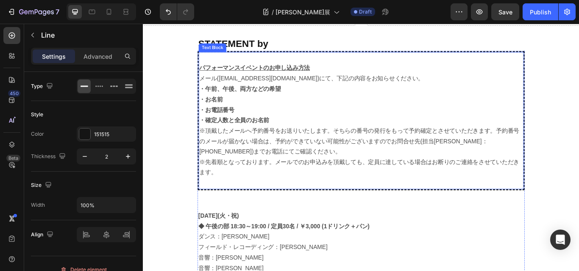
scroll to position [1258, 0]
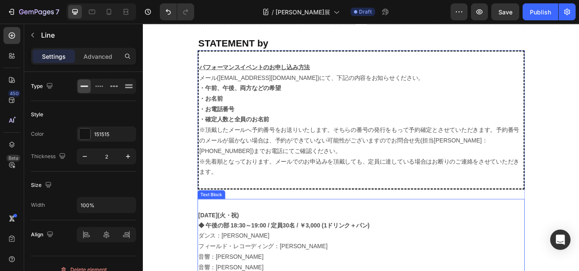
click at [345, 250] on p "[DATE](火・祝)" at bounding box center [397, 248] width 380 height 12
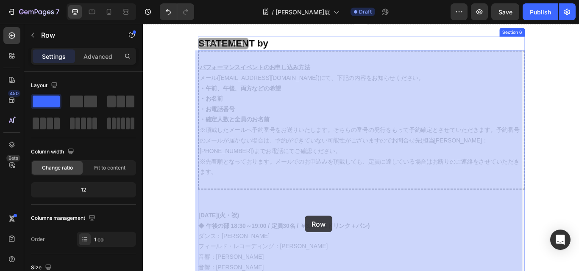
drag, startPoint x: 323, startPoint y: 227, endPoint x: 388, endPoint y: 239, distance: 65.8
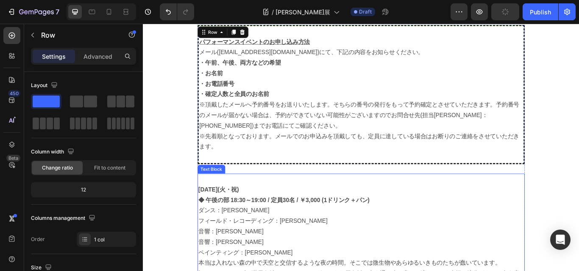
click at [390, 237] on p "ダンス：[PERSON_NAME]" at bounding box center [397, 242] width 380 height 12
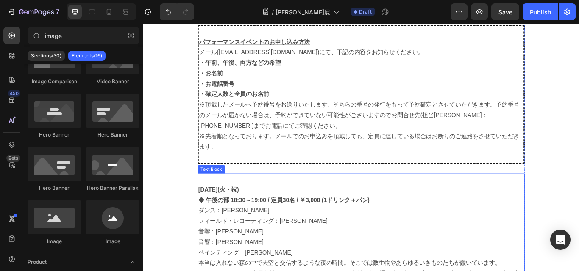
click at [207, 233] on strong "◆ 午後の部 18:30～19:00 / 定員30名 / ￥3,000 (1ドリンク＋パン)" at bounding box center [306, 230] width 199 height 7
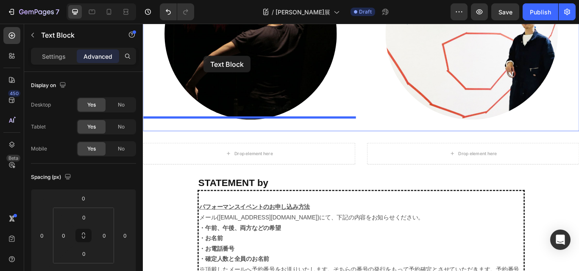
scroll to position [1095, 0]
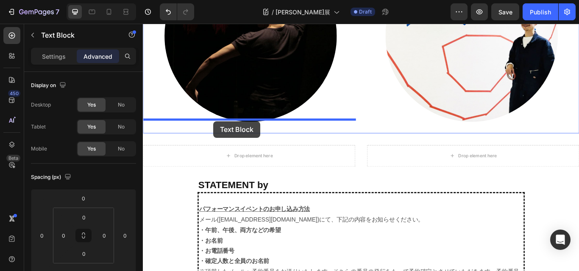
drag, startPoint x: 203, startPoint y: 240, endPoint x: 225, endPoint y: 138, distance: 104.8
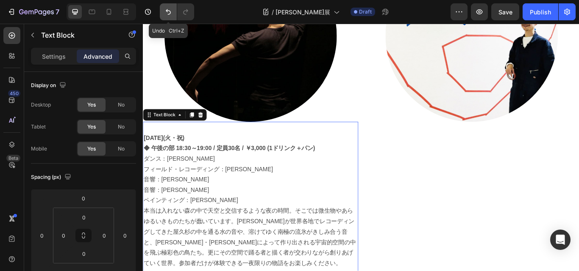
click at [166, 11] on icon "Undo/Redo" at bounding box center [168, 12] width 5 height 6
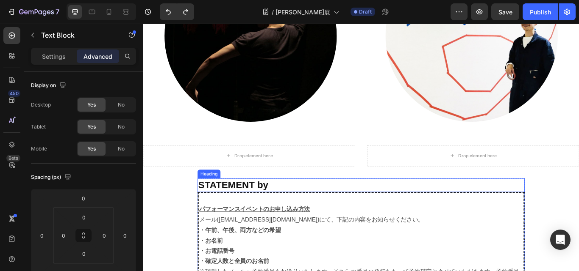
click at [330, 212] on h2 "STATEMENT by" at bounding box center [396, 213] width 381 height 16
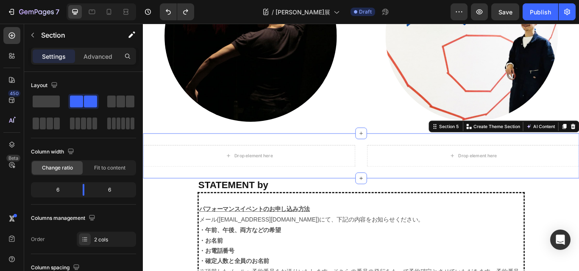
click at [316, 215] on h2 "STATEMENT by" at bounding box center [396, 213] width 381 height 16
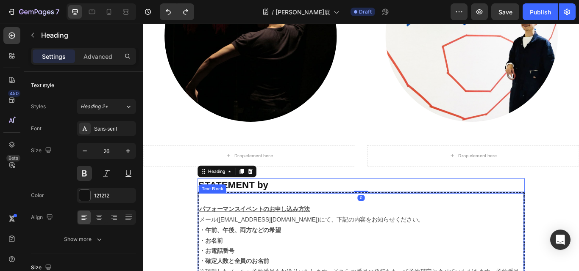
drag, startPoint x: 314, startPoint y: 246, endPoint x: 299, endPoint y: 246, distance: 14.4
click at [316, 247] on p "メール([EMAIL_ADDRESS][DOMAIN_NAME])にて、下記の内容をお知らせください。" at bounding box center [396, 253] width 377 height 12
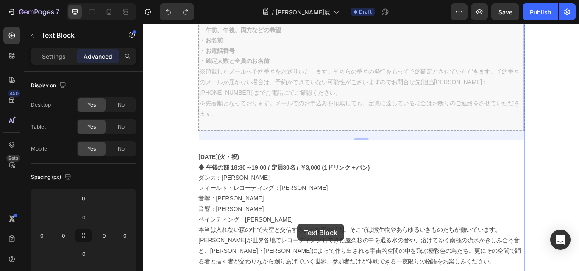
scroll to position [1371, 0]
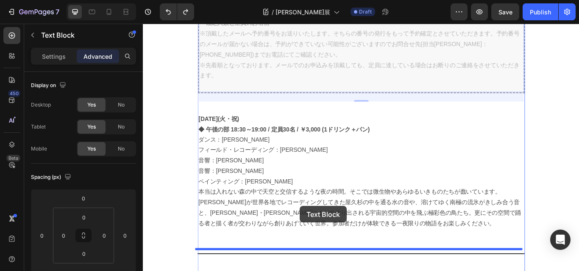
drag, startPoint x: 325, startPoint y: 218, endPoint x: 325, endPoint y: 237, distance: 19.1
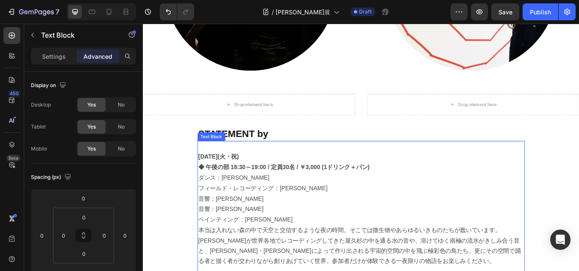
scroll to position [1112, 0]
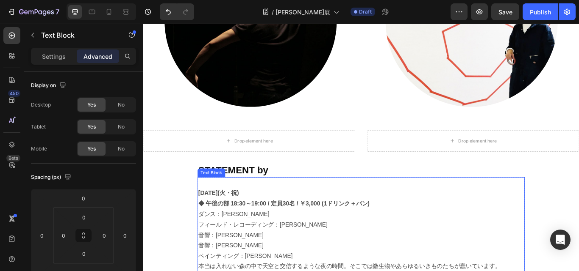
click at [272, 198] on h2 "STATEMENT by" at bounding box center [396, 195] width 381 height 16
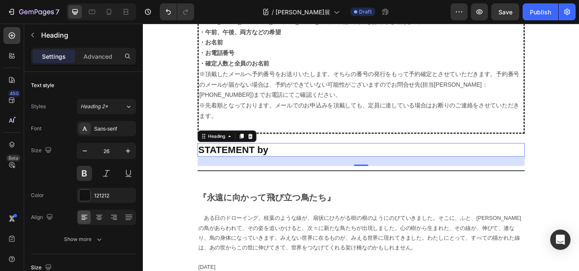
scroll to position [1463, 0]
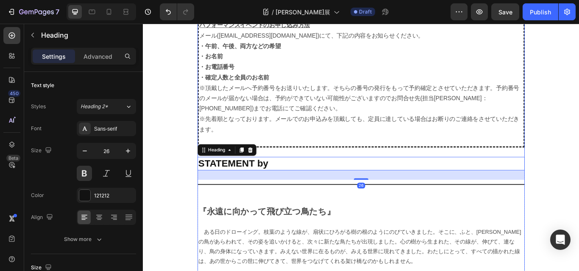
click at [474, 231] on div "8月23日(火・祝)　 ◆ 午後の部 18:30～19:00 / 定員30名 / ￥3,000 (1ドリンク＋パン) ダンス：奥濵春彦 フィールド・レコーディ…" at bounding box center [396, 98] width 381 height 529
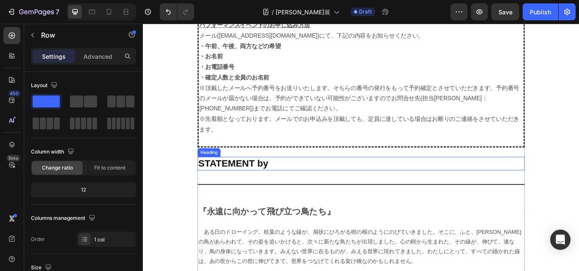
click at [255, 185] on h2 "STATEMENT by" at bounding box center [396, 188] width 381 height 16
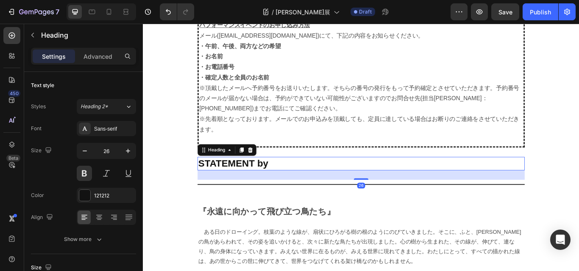
click at [342, 183] on h2 "STATEMENT by" at bounding box center [396, 188] width 381 height 16
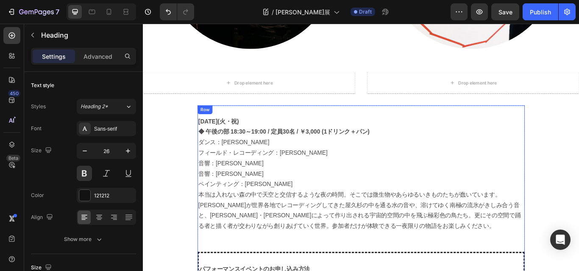
scroll to position [1166, 0]
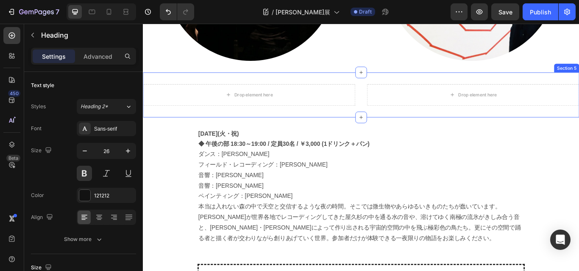
click at [388, 109] on div "Drop element here Drop element here Section 5" at bounding box center [397, 107] width 508 height 53
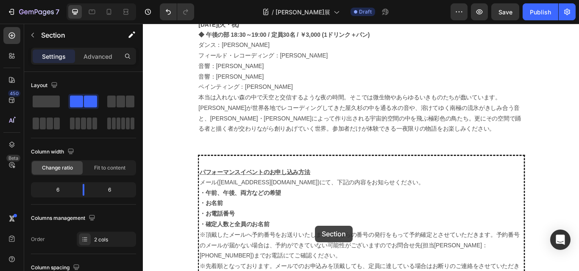
scroll to position [1303, 0]
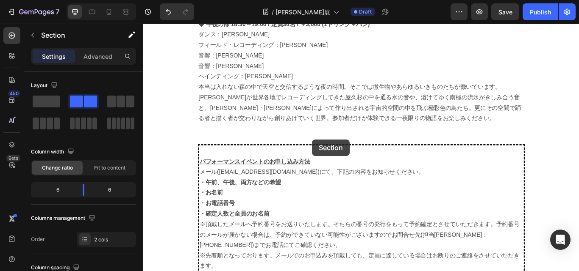
drag, startPoint x: 358, startPoint y: 77, endPoint x: 340, endPoint y: 159, distance: 84.3
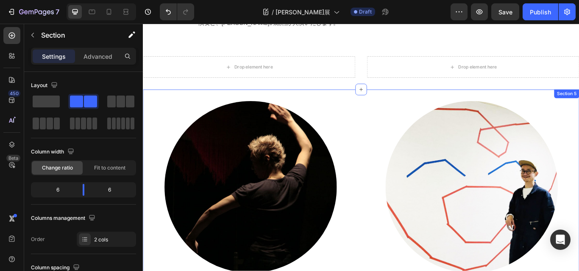
scroll to position [837, 0]
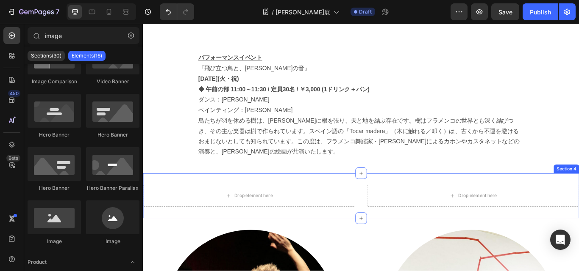
click at [362, 199] on div "Drop element here Drop element here Section 4" at bounding box center [397, 225] width 508 height 53
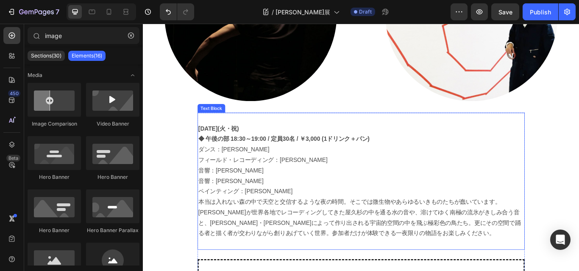
scroll to position [1134, 0]
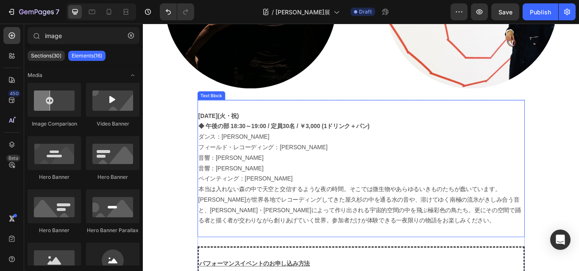
click at [288, 260] on p at bounding box center [397, 266] width 380 height 12
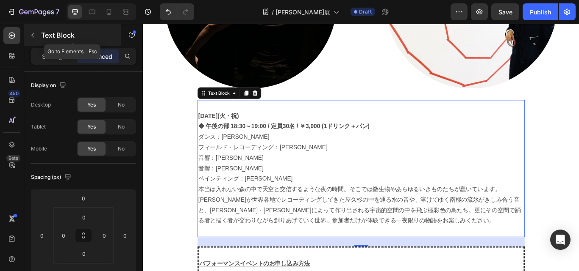
click at [32, 35] on icon "button" at bounding box center [32, 35] width 7 height 7
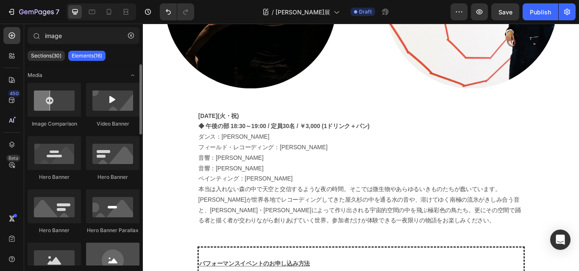
click at [112, 250] on div at bounding box center [112, 260] width 53 height 34
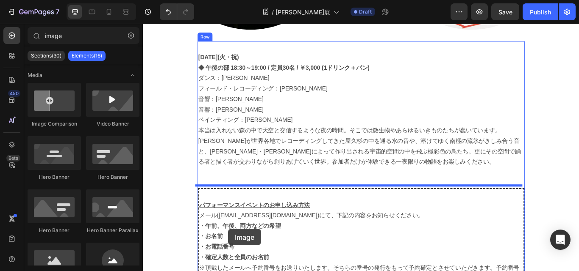
scroll to position [1301, 0]
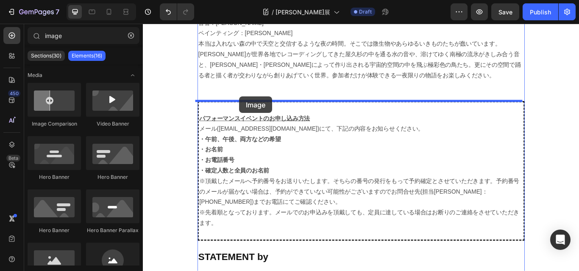
drag, startPoint x: 247, startPoint y: 275, endPoint x: 255, endPoint y: 109, distance: 166.2
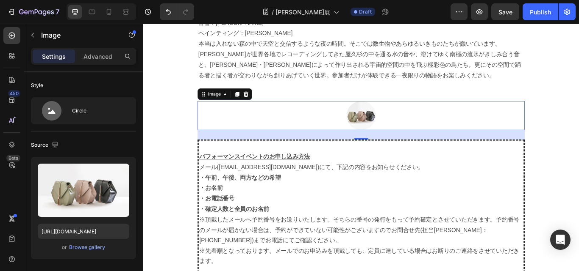
click at [302, 129] on div at bounding box center [396, 131] width 381 height 34
click at [235, 106] on icon at bounding box center [238, 106] width 7 height 7
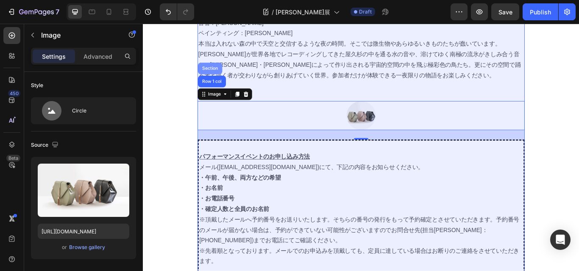
click at [219, 72] on div "Section" at bounding box center [221, 76] width 28 height 14
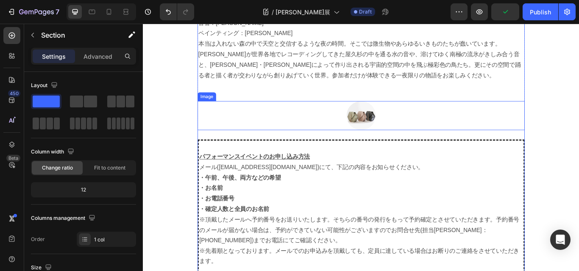
click at [403, 128] on img at bounding box center [397, 131] width 34 height 34
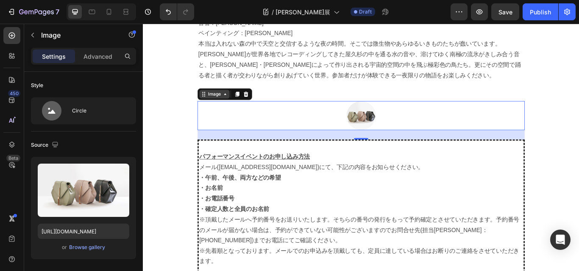
click at [227, 108] on div "Image" at bounding box center [226, 107] width 18 height 8
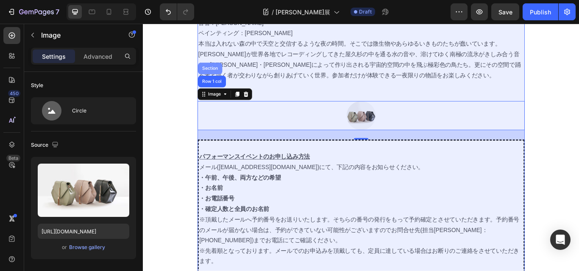
click at [215, 72] on div "Section" at bounding box center [221, 76] width 28 height 14
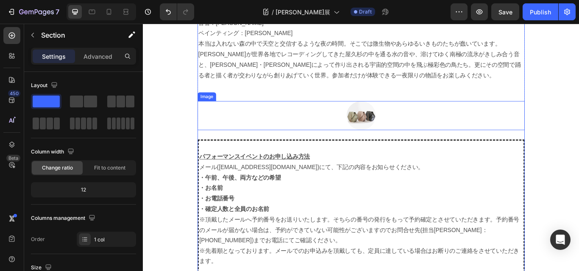
click at [281, 120] on div at bounding box center [396, 131] width 381 height 34
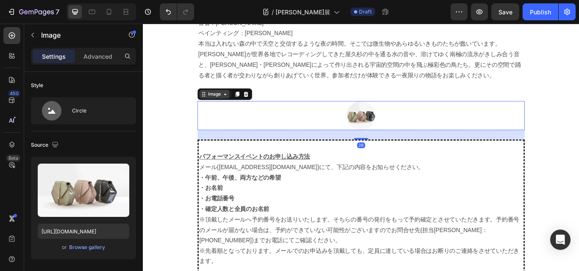
click at [219, 109] on div "Image" at bounding box center [226, 107] width 18 height 8
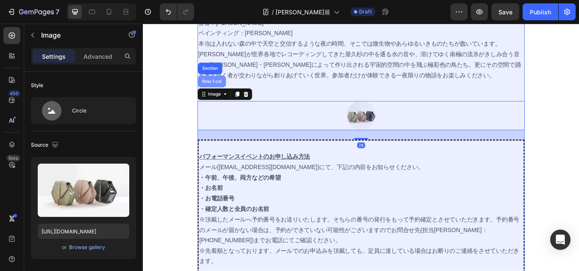
click at [219, 96] on div "Row 1 col" at bounding box center [223, 92] width 33 height 14
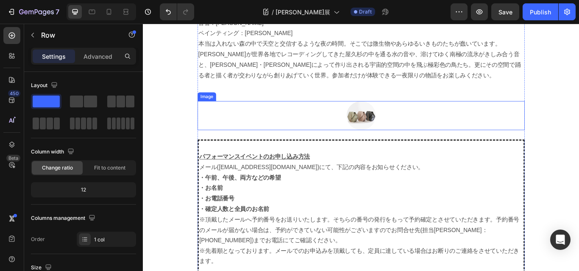
click at [340, 124] on div at bounding box center [396, 131] width 381 height 34
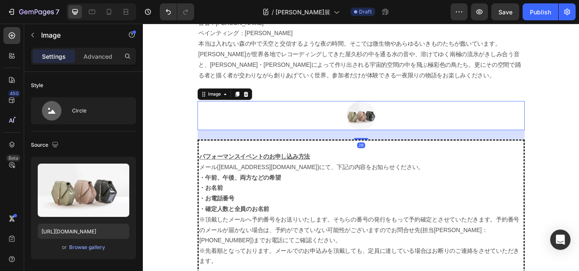
click at [448, 122] on div at bounding box center [396, 131] width 381 height 34
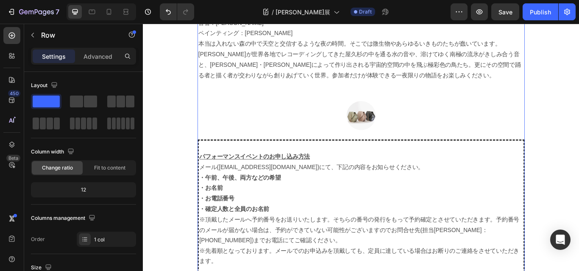
click at [442, 132] on div at bounding box center [396, 131] width 381 height 34
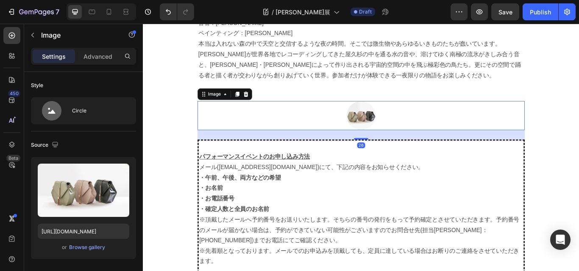
click at [332, 150] on div "26" at bounding box center [396, 153] width 381 height 11
click at [283, 133] on div at bounding box center [396, 131] width 381 height 34
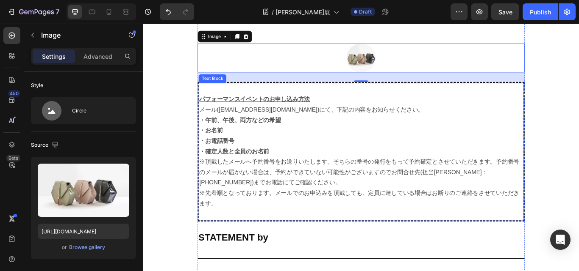
scroll to position [1344, 0]
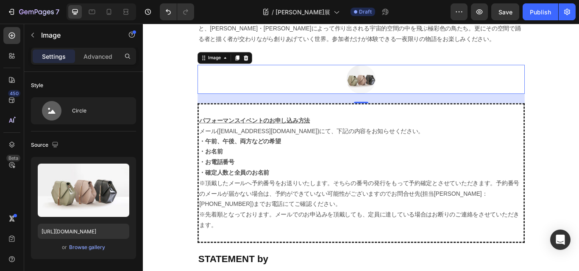
click at [340, 84] on div at bounding box center [396, 89] width 381 height 34
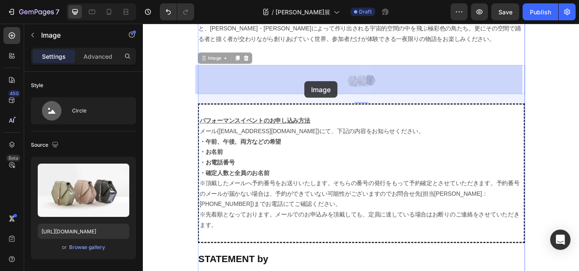
drag, startPoint x: 340, startPoint y: 72, endPoint x: 331, endPoint y: 91, distance: 21.0
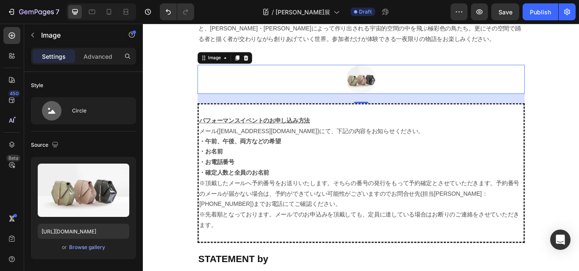
click at [436, 87] on div at bounding box center [396, 89] width 381 height 34
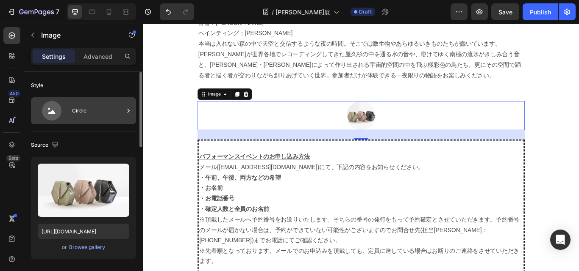
click at [72, 111] on div "Circle" at bounding box center [98, 110] width 52 height 19
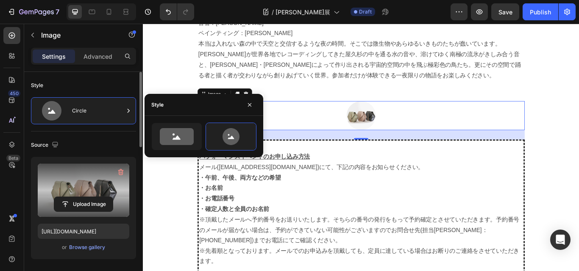
click at [74, 191] on label at bounding box center [83, 190] width 91 height 53
click at [74, 197] on input "file" at bounding box center [83, 204] width 58 height 14
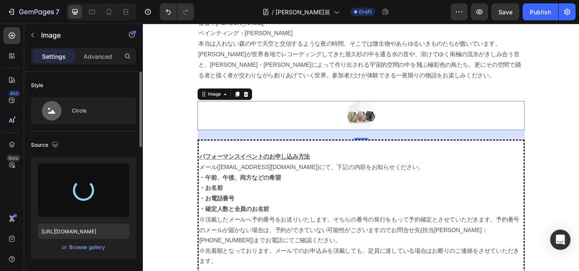
type input "https://cdn.shopify.com/s/files/1/0681/6933/4967/files/gempages_563638959138145…"
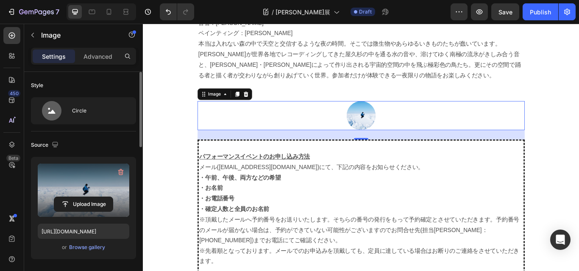
click at [409, 130] on img at bounding box center [397, 131] width 34 height 34
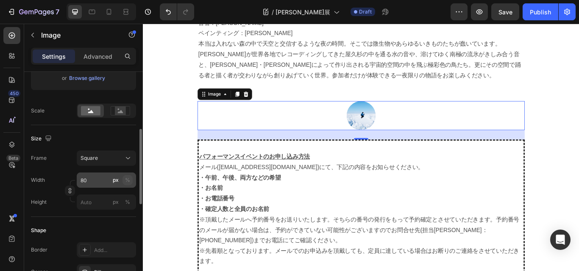
click at [122, 177] on button "%" at bounding box center [127, 180] width 10 height 10
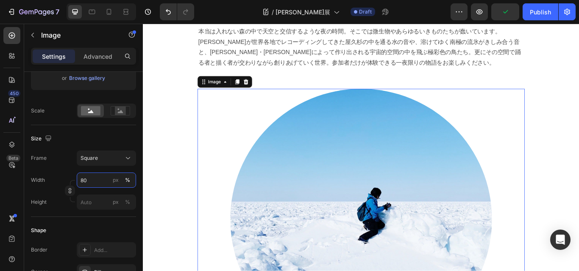
scroll to position [1259, 0]
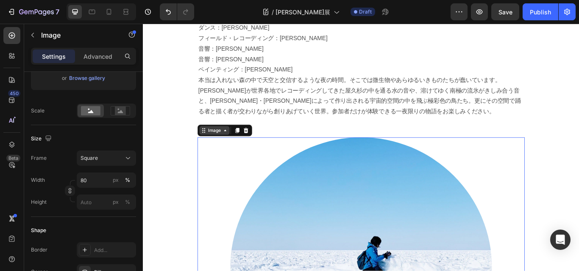
click at [225, 150] on div "Image" at bounding box center [226, 149] width 18 height 8
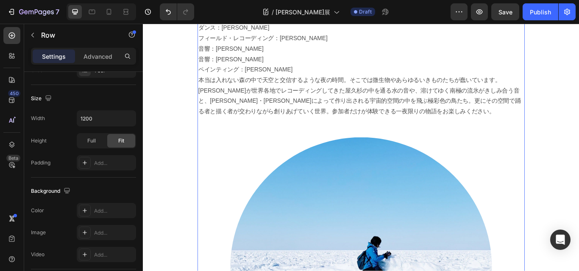
scroll to position [0, 0]
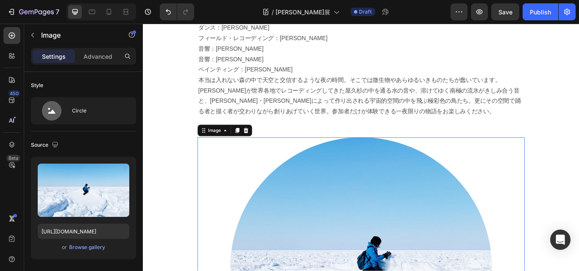
click at [222, 149] on div "Image" at bounding box center [226, 149] width 18 height 8
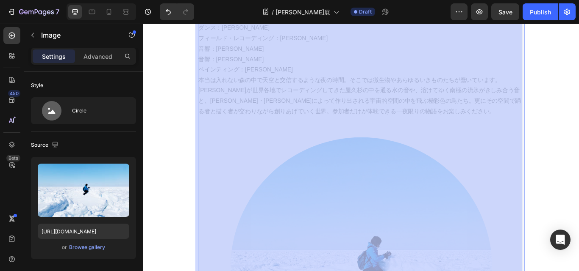
click at [143, 24] on div at bounding box center [143, 24] width 0 height 0
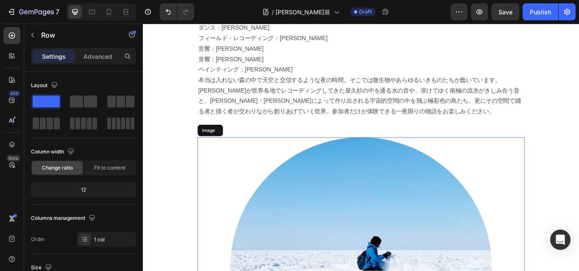
drag, startPoint x: 352, startPoint y: 194, endPoint x: 269, endPoint y: 201, distance: 83.3
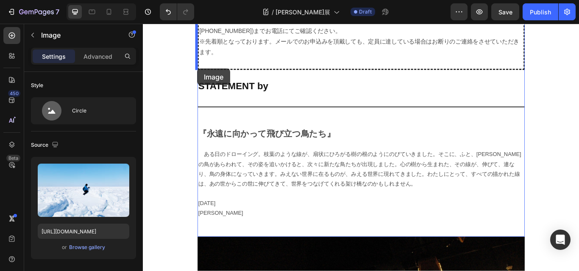
scroll to position [1812, 0]
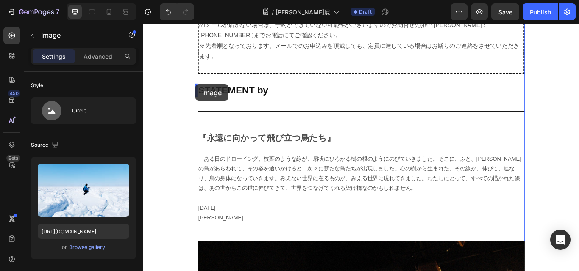
drag, startPoint x: 203, startPoint y: 221, endPoint x: 204, endPoint y: 94, distance: 126.2
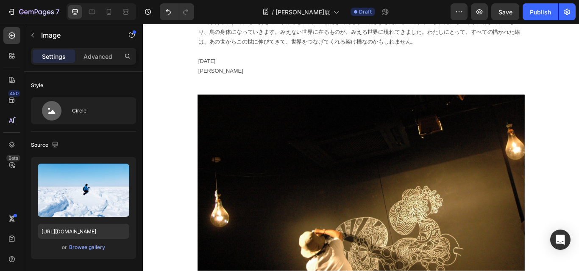
scroll to position [1496, 0]
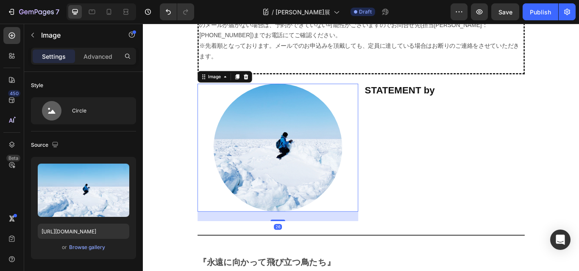
click at [364, 186] on img at bounding box center [300, 169] width 150 height 150
click at [372, 95] on div at bounding box center [299, 169] width 187 height 150
click at [365, 149] on img at bounding box center [300, 169] width 150 height 150
click at [453, 100] on h2 "STATEMENT by" at bounding box center [493, 102] width 187 height 16
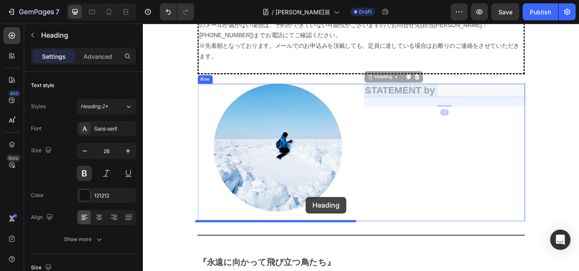
drag, startPoint x: 456, startPoint y: 105, endPoint x: 306, endPoint y: 233, distance: 196.8
click at [307, 233] on img at bounding box center [300, 169] width 150 height 150
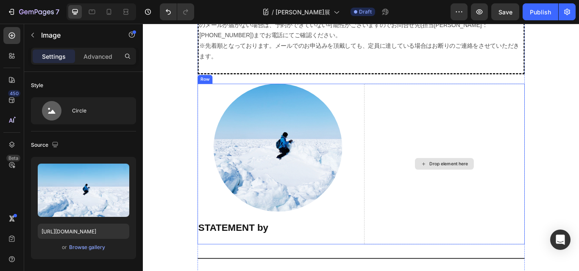
click at [489, 186] on div "Drop element here" at bounding box center [499, 187] width 45 height 7
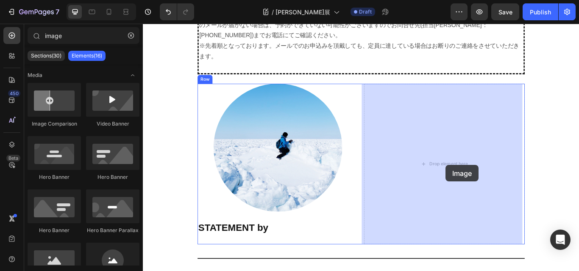
drag, startPoint x: 256, startPoint y: 277, endPoint x: 496, endPoint y: 189, distance: 255.3
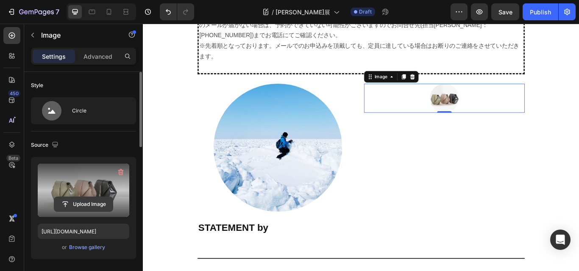
click at [80, 202] on input "file" at bounding box center [83, 204] width 58 height 14
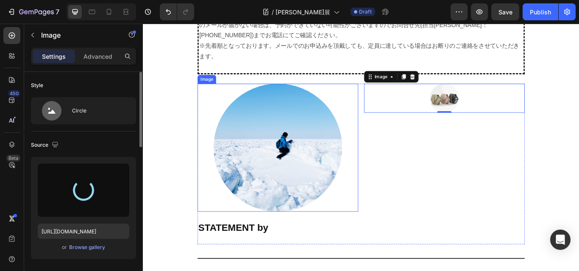
type input "https://cdn.shopify.com/s/files/1/0681/6933/4967/files/gempages_563638959138145…"
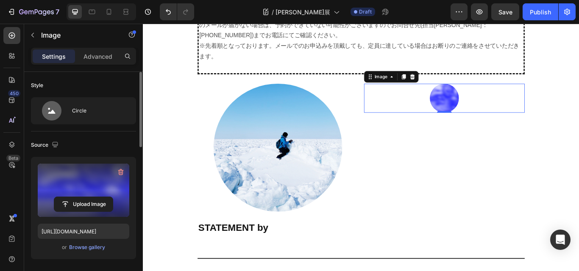
click at [494, 105] on img at bounding box center [494, 111] width 34 height 34
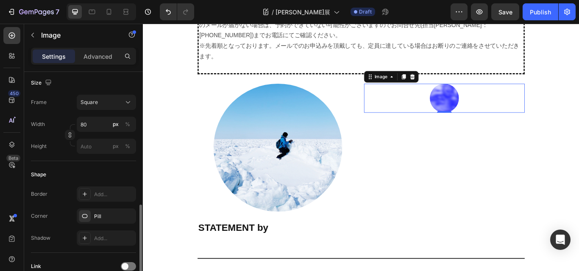
scroll to position [141, 0]
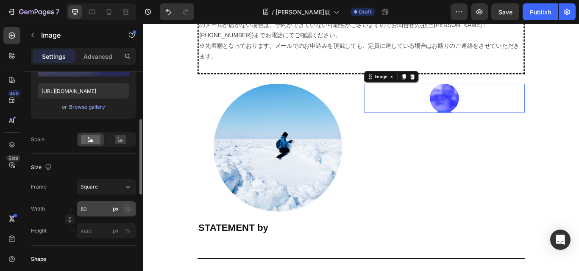
click at [129, 209] on div "%" at bounding box center [127, 209] width 5 height 8
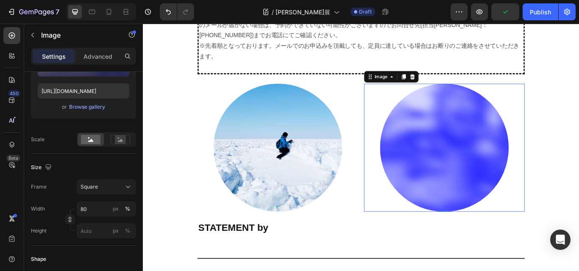
click at [514, 175] on img at bounding box center [494, 169] width 150 height 150
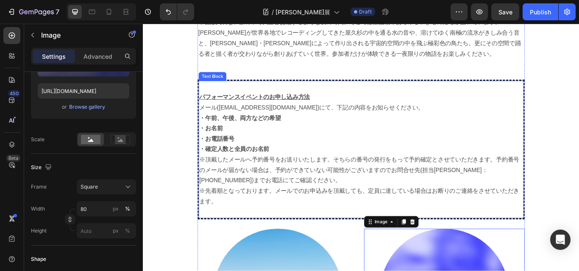
scroll to position [1496, 0]
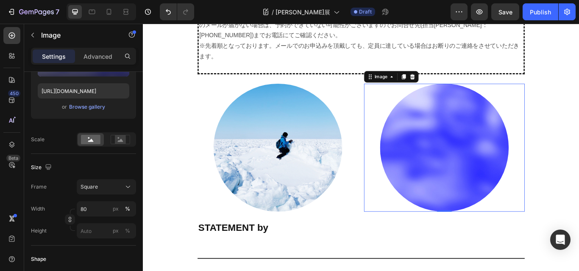
click at [493, 173] on img at bounding box center [494, 169] width 150 height 150
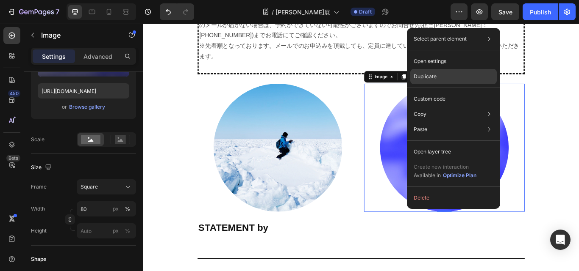
click at [438, 91] on div "Duplicate" at bounding box center [453, 98] width 86 height 15
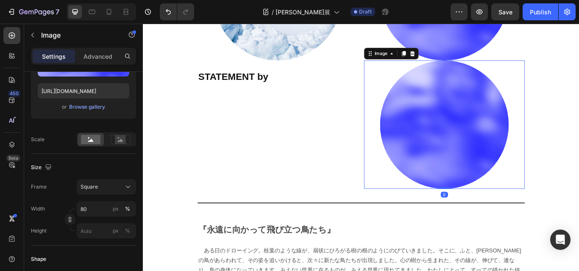
scroll to position [1686, 0]
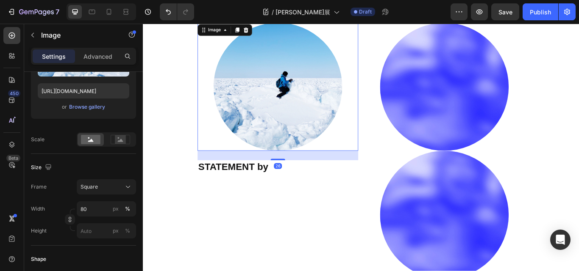
scroll to position [1559, 0]
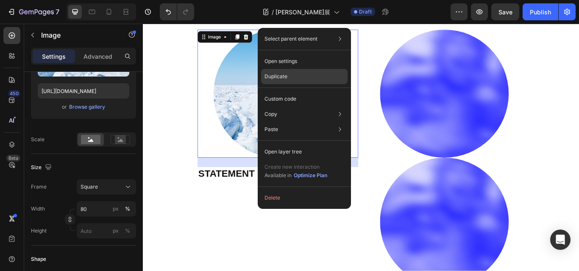
click at [282, 75] on p "Duplicate" at bounding box center [275, 77] width 23 height 8
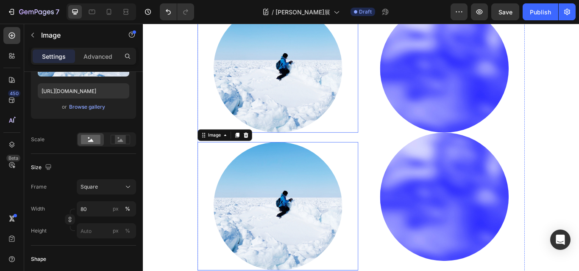
scroll to position [1601, 0]
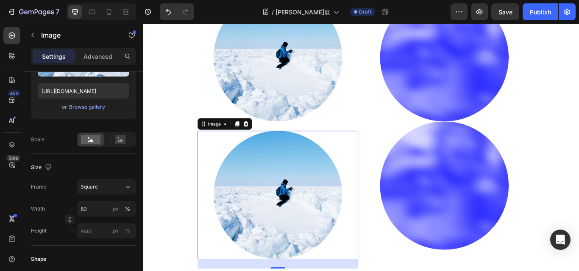
click at [301, 213] on img at bounding box center [300, 224] width 150 height 150
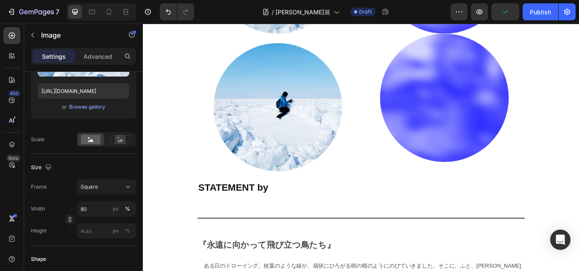
scroll to position [1728, 0]
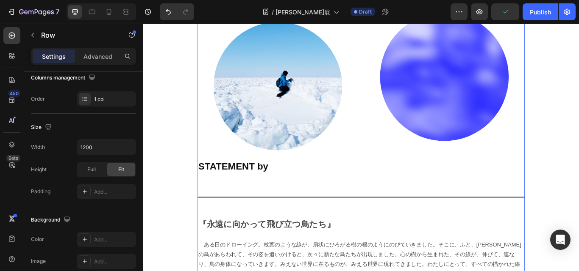
scroll to position [0, 0]
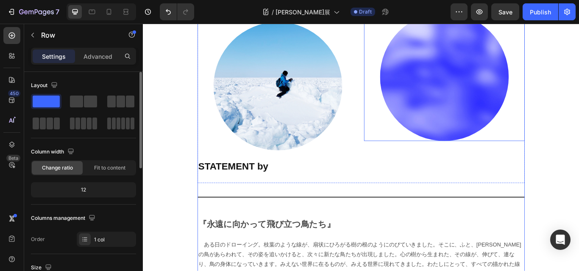
click at [444, 136] on img at bounding box center [494, 86] width 150 height 150
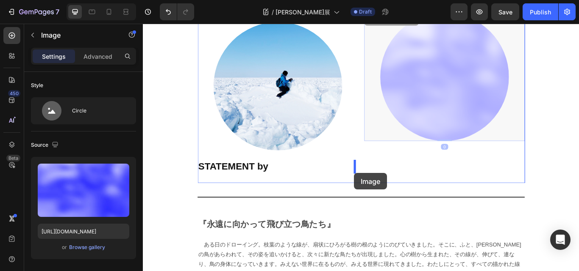
drag, startPoint x: 494, startPoint y: 127, endPoint x: 389, endPoint y: 198, distance: 127.5
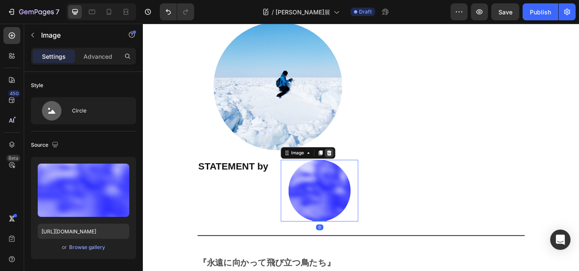
click at [358, 172] on icon at bounding box center [359, 175] width 7 height 7
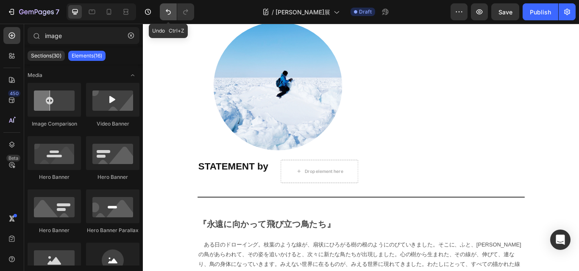
click at [167, 9] on icon "Undo/Redo" at bounding box center [168, 12] width 5 height 6
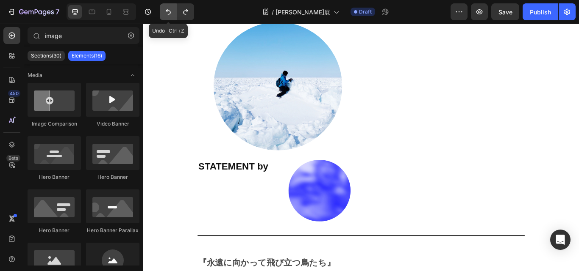
click at [167, 9] on icon "Undo/Redo" at bounding box center [168, 12] width 5 height 6
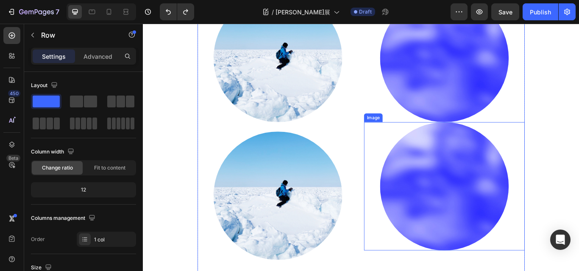
scroll to position [1601, 0]
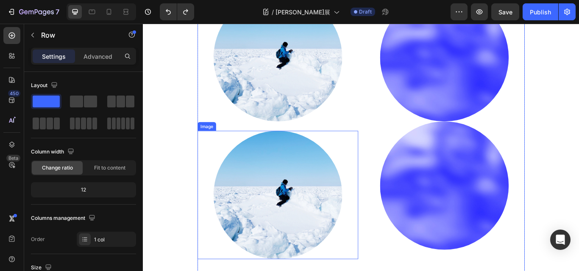
click at [296, 218] on img at bounding box center [300, 224] width 150 height 150
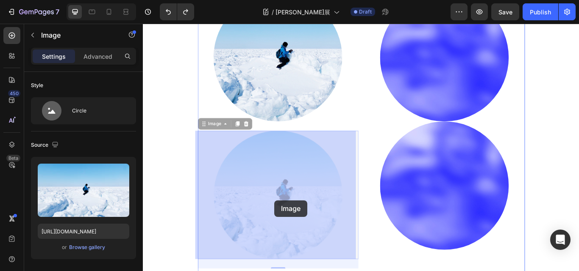
drag, startPoint x: 298, startPoint y: 220, endPoint x: 296, endPoint y: 230, distance: 10.0
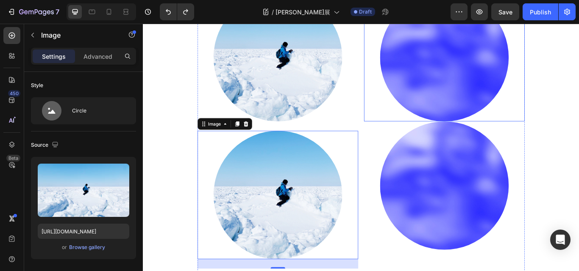
click at [451, 72] on img at bounding box center [494, 64] width 150 height 150
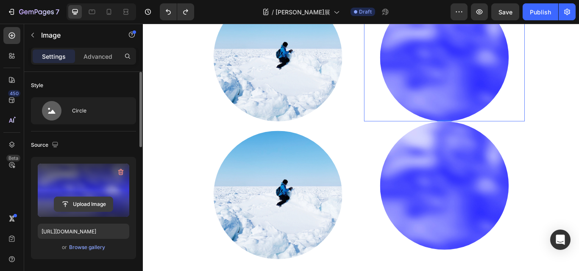
click at [82, 202] on input "file" at bounding box center [83, 204] width 58 height 14
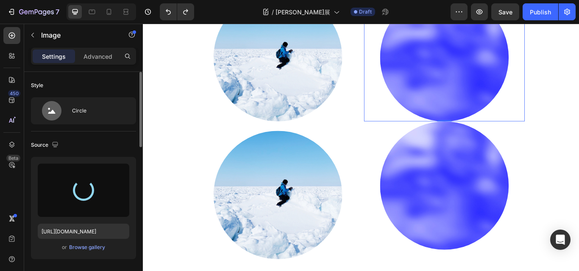
type input "https://cdn.shopify.com/s/files/1/0681/6933/4967/files/gempages_563638959138145…"
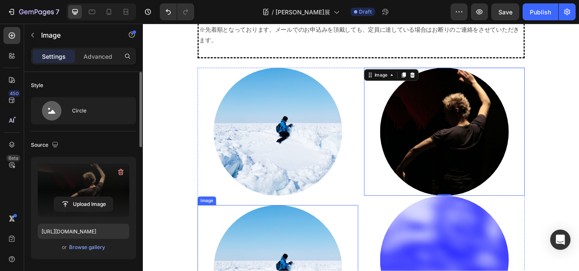
scroll to position [1474, 0]
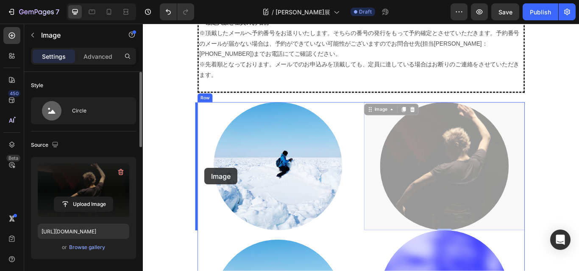
drag, startPoint x: 488, startPoint y: 194, endPoint x: 214, endPoint y: 192, distance: 274.0
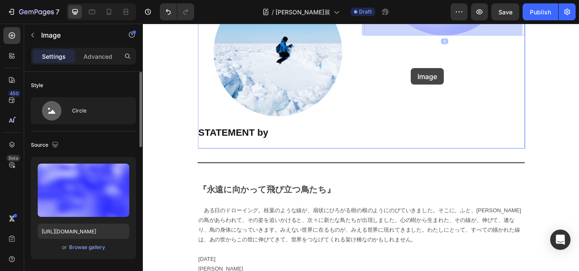
scroll to position [1682, 0]
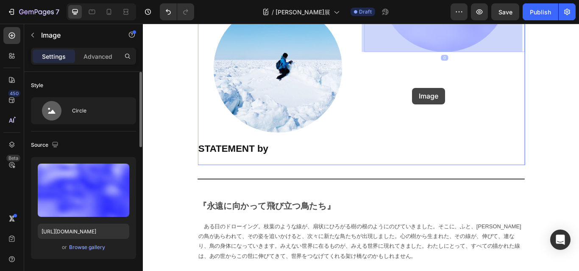
drag, startPoint x: 499, startPoint y: 194, endPoint x: 457, endPoint y: 99, distance: 103.7
click at [457, 99] on div "Header 8月23日(火・祝)　 ◆ 午後の部 18:30～19:00 / 定員30名 / ￥3,000 (1ドリンク＋パン) ダンス：奥濵春彦 フィール…" at bounding box center [397, 32] width 508 height 3383
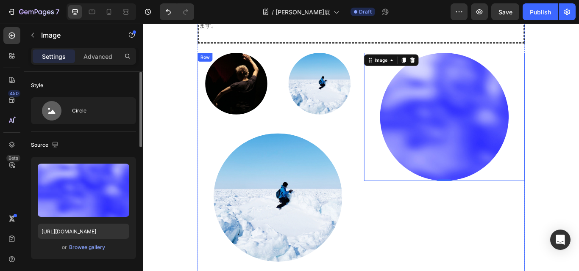
scroll to position [1513, 0]
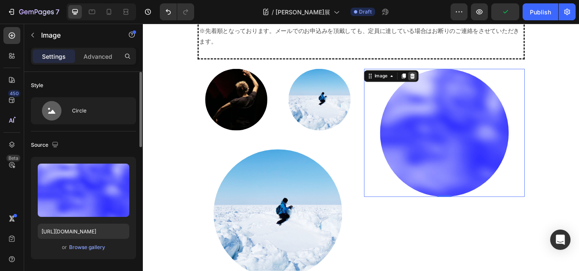
click at [455, 82] on icon at bounding box center [456, 85] width 7 height 7
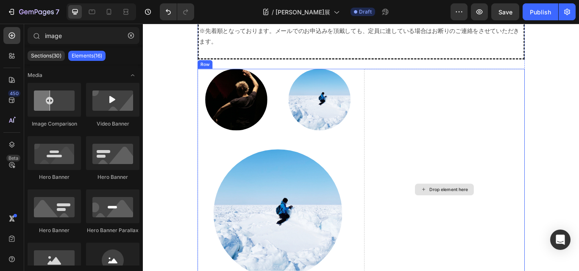
click at [400, 135] on div "Drop element here" at bounding box center [493, 218] width 187 height 282
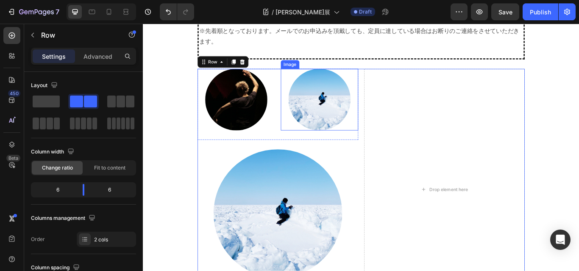
click at [368, 127] on img at bounding box center [348, 113] width 72 height 72
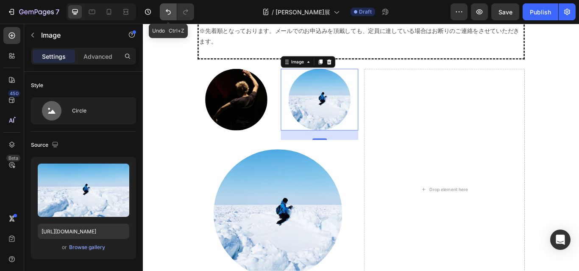
click at [166, 8] on icon "Undo/Redo" at bounding box center [168, 12] width 8 height 8
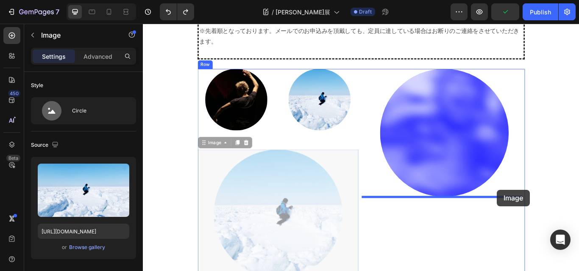
drag, startPoint x: 382, startPoint y: 252, endPoint x: 555, endPoint y: 218, distance: 176.5
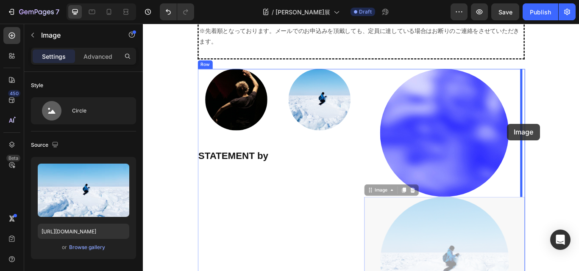
drag, startPoint x: 500, startPoint y: 277, endPoint x: 567, endPoint y: 141, distance: 151.5
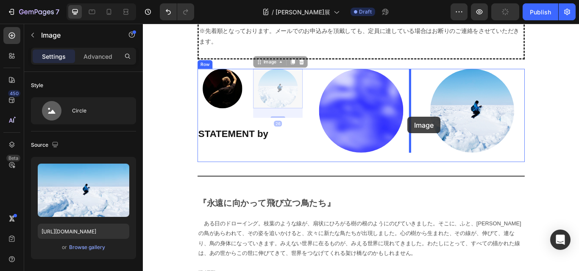
drag, startPoint x: 298, startPoint y: 100, endPoint x: 451, endPoint y: 133, distance: 156.4
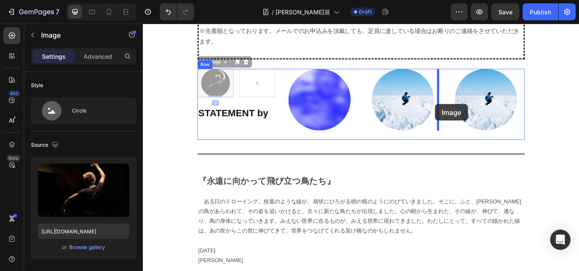
drag, startPoint x: 225, startPoint y: 93, endPoint x: 483, endPoint y: 118, distance: 258.7
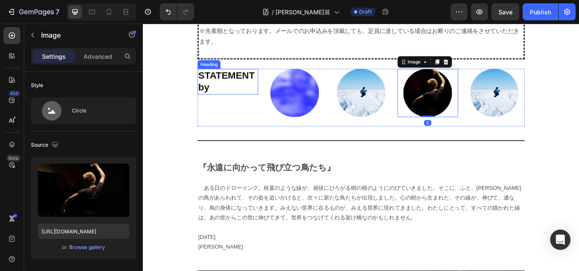
click at [253, 84] on h2 "STATEMENT by" at bounding box center [241, 92] width 71 height 30
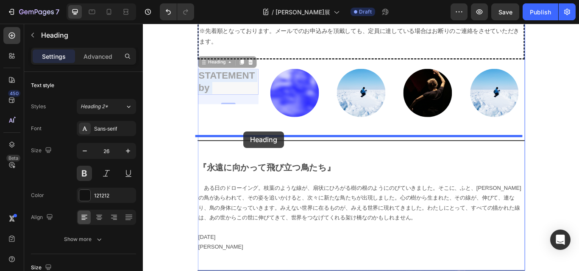
drag, startPoint x: 272, startPoint y: 78, endPoint x: 260, endPoint y: 150, distance: 72.3
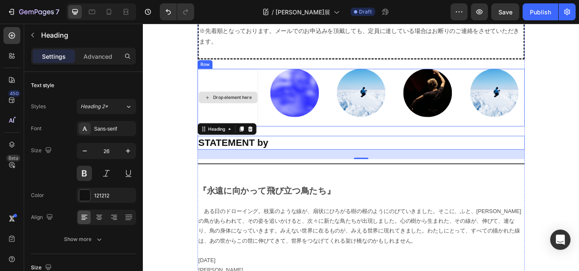
click at [232, 107] on div "Drop element here" at bounding box center [246, 110] width 45 height 7
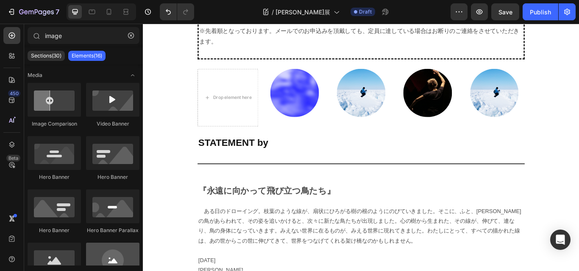
click at [107, 255] on div at bounding box center [112, 260] width 53 height 34
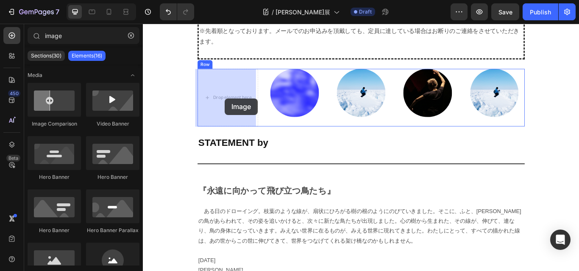
drag, startPoint x: 253, startPoint y: 283, endPoint x: 238, endPoint y: 111, distance: 172.2
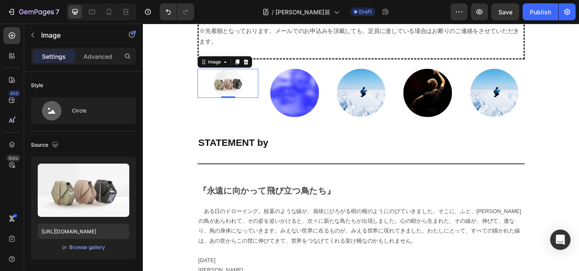
click at [242, 97] on img at bounding box center [242, 94] width 34 height 34
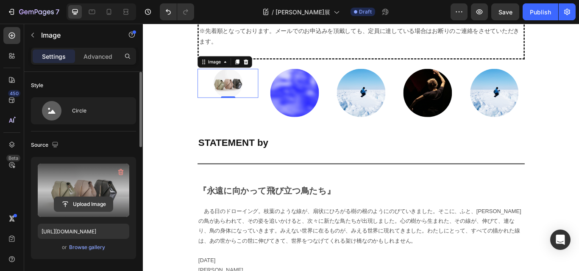
click at [79, 198] on input "file" at bounding box center [83, 204] width 58 height 14
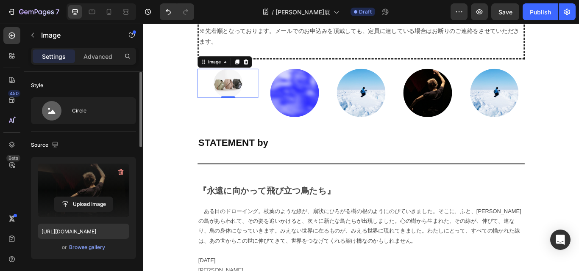
type input "https://cdn.shopify.com/s/files/1/0681/6933/4967/files/gempages_563638959138145…"
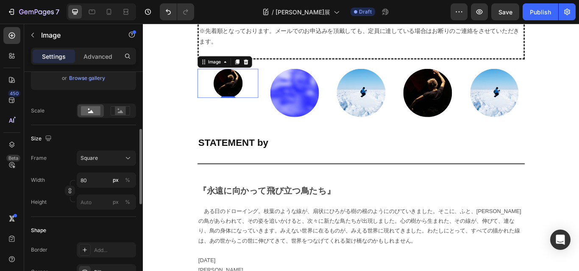
scroll to position [212, 0]
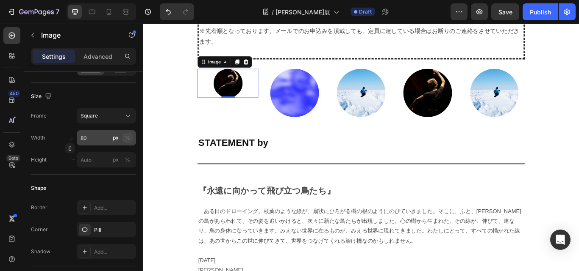
click at [130, 138] on div "%" at bounding box center [127, 138] width 5 height 8
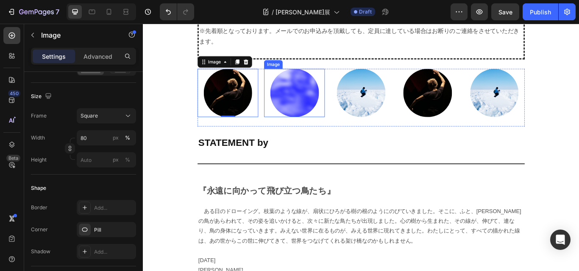
click at [313, 109] on img at bounding box center [319, 105] width 57 height 57
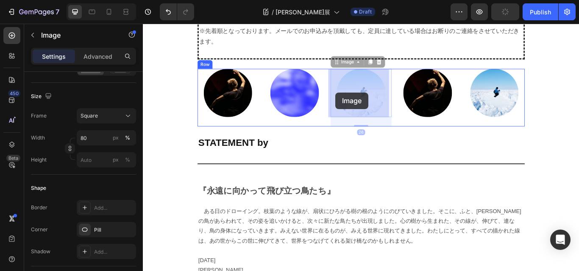
drag, startPoint x: 393, startPoint y: 105, endPoint x: 367, endPoint y: 104, distance: 26.7
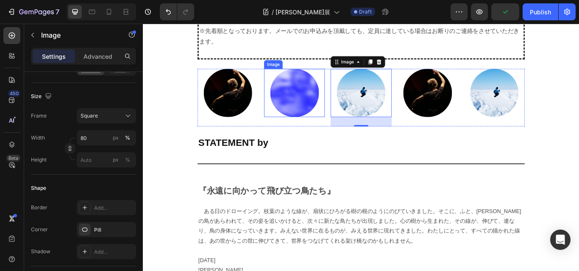
click at [313, 108] on img at bounding box center [319, 105] width 57 height 57
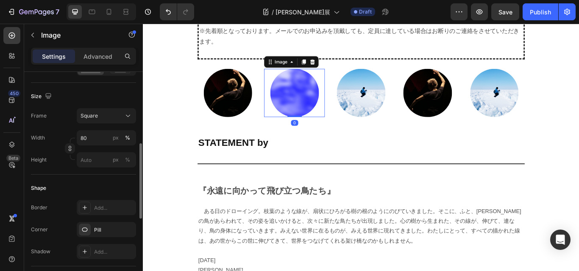
scroll to position [42, 0]
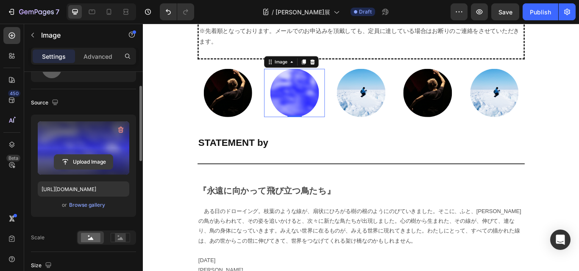
click at [89, 158] on input "file" at bounding box center [83, 162] width 58 height 14
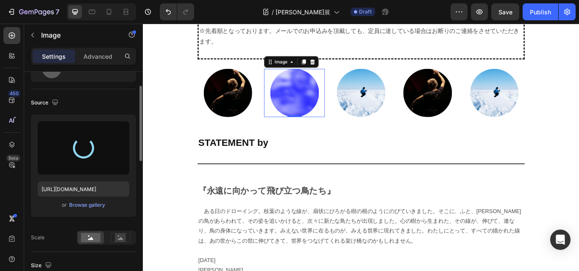
type input "https://cdn.shopify.com/s/files/1/0681/6933/4967/files/gempages_563638959138145…"
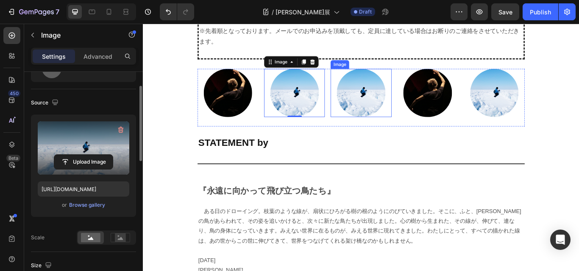
click at [382, 99] on img at bounding box center [396, 105] width 57 height 57
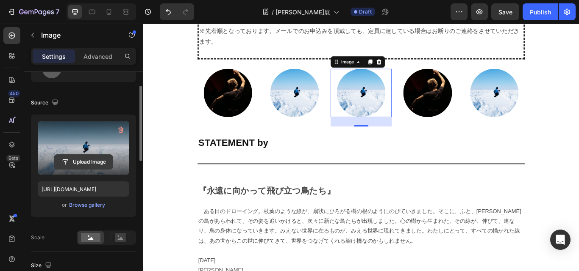
click at [84, 160] on input "file" at bounding box center [83, 162] width 58 height 14
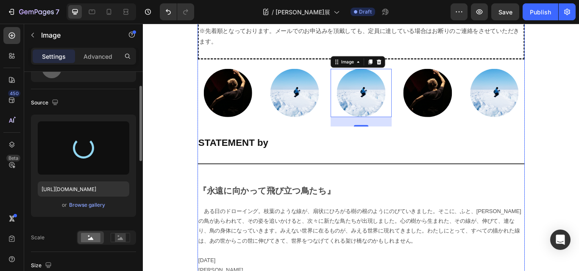
type input "https://cdn.shopify.com/s/files/1/0681/6933/4967/files/gempages_563638959138145…"
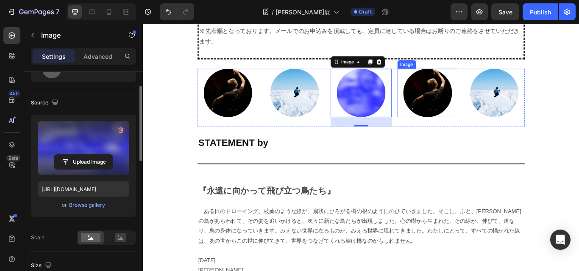
click at [474, 101] on img at bounding box center [474, 105] width 57 height 57
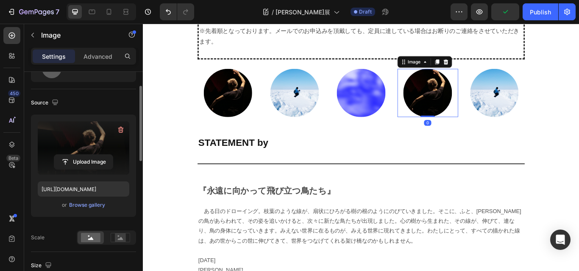
click at [76, 144] on label at bounding box center [83, 148] width 91 height 53
click at [76, 155] on input "file" at bounding box center [83, 162] width 58 height 14
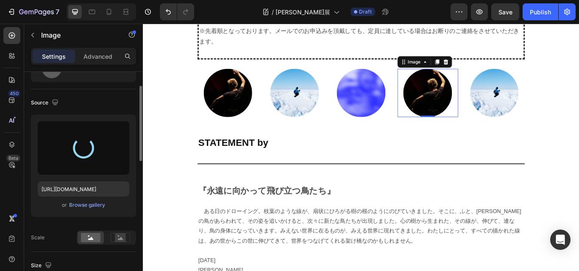
type input "https://cdn.shopify.com/s/files/1/0681/6933/4967/files/gempages_563638959138145…"
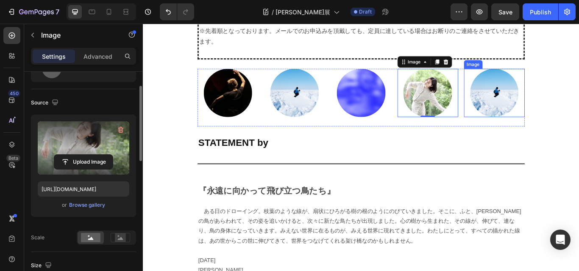
click at [560, 103] on img at bounding box center [552, 105] width 57 height 57
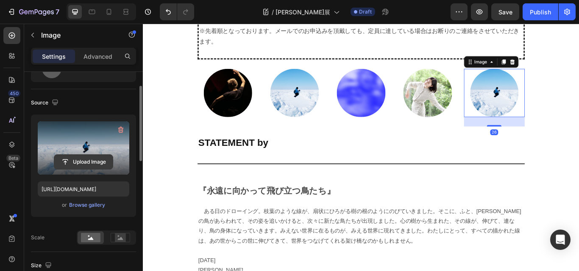
click at [82, 160] on input "file" at bounding box center [83, 162] width 58 height 14
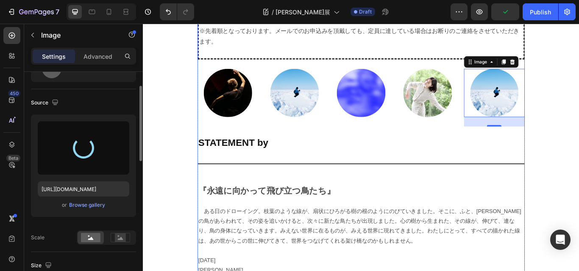
type input "https://cdn.shopify.com/s/files/1/0681/6933/4967/files/gempages_563638959138145…"
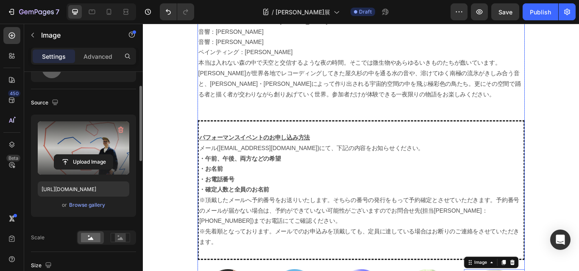
scroll to position [1301, 0]
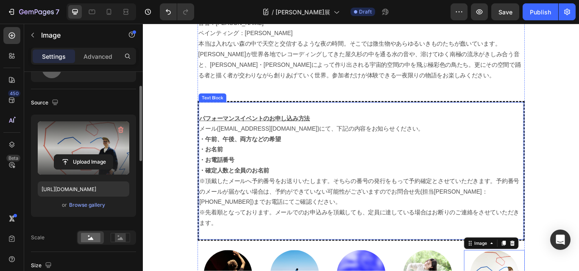
click at [323, 194] on p "・確定人数と全員のお名前" at bounding box center [396, 196] width 377 height 12
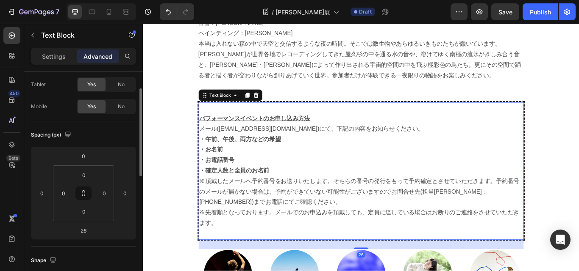
scroll to position [0, 0]
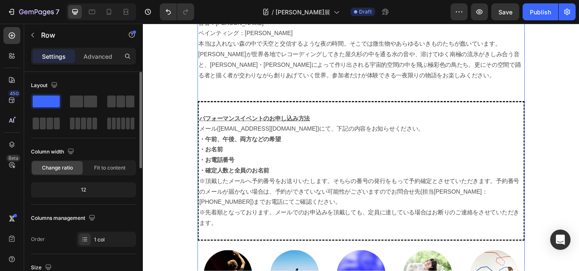
click at [578, 152] on div "8月23日(火・祝)　 ◆ 午後の部 18:30～19:00 / 定員30名 / ￥3,000 (1ドリンク＋パン) ダンス：奥濵春彦 フィールド・レコーディ…" at bounding box center [397, 268] width 508 height 3056
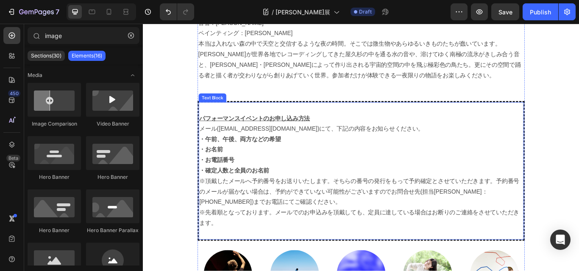
click at [541, 155] on p "・午前、午後、両方などの希望" at bounding box center [396, 159] width 377 height 12
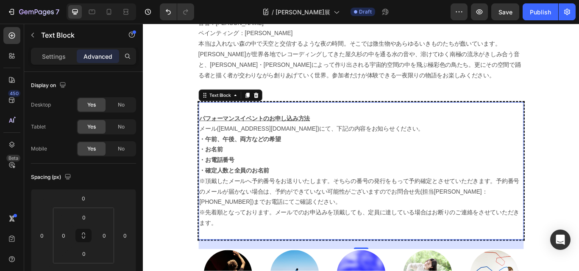
click at [578, 166] on p "・お名前" at bounding box center [396, 171] width 377 height 12
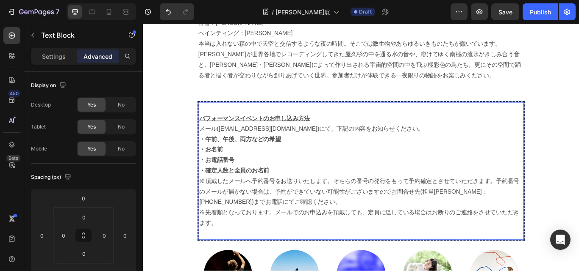
click at [578, 165] on div "パフォーマンスイベントのお申し込み方法 メール(orangegate@kyuryudo.co.jp)にて、下記の内容をお知らせください。 ・午前、午後、両方な…" at bounding box center [396, 195] width 381 height 163
click at [578, 162] on div "パフォーマンスイベントのお申し込み方法 メール([EMAIL_ADDRESS][DOMAIN_NAME])にて、下記の内容をお知らせください。 ・午前、午後、…" at bounding box center [397, 196] width 379 height 160
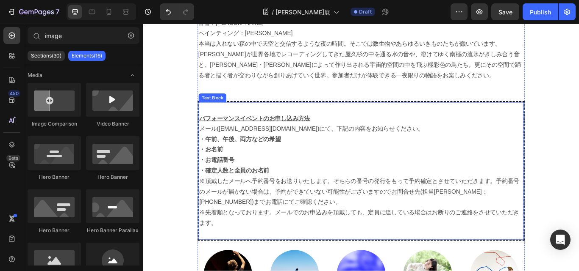
click at [208, 197] on div "パフォーマンスイベントのお申し込み方法 メール([EMAIL_ADDRESS][DOMAIN_NAME])にて、下記の内容をお知らせください。 ・午前、午後、…" at bounding box center [397, 196] width 379 height 160
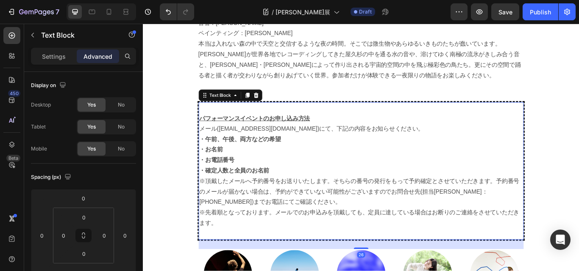
click at [208, 197] on div "パフォーマンスイベントのお申し込み方法 メール([EMAIL_ADDRESS][DOMAIN_NAME])にて、下記の内容をお知らせください。 ・午前、午後、…" at bounding box center [397, 196] width 379 height 160
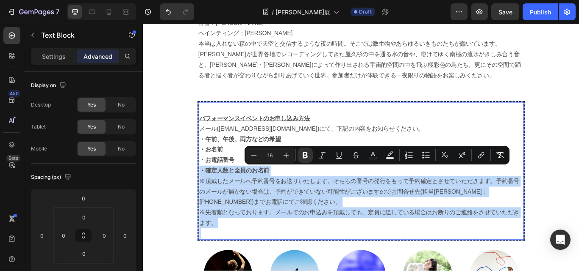
drag, startPoint x: 204, startPoint y: 197, endPoint x: 213, endPoint y: 269, distance: 73.0
click at [213, 269] on div "パフォーマンスイベントのお申し込み方法 メール([EMAIL_ADDRESS][DOMAIN_NAME])にて、下記の内容をお知らせください。 ・午前、午後、…" at bounding box center [397, 196] width 379 height 160
click at [208, 268] on div "パフォーマンスイベントのお申し込み方法 メール([EMAIL_ADDRESS][DOMAIN_NAME])にて、下記の内容をお知らせください。 ・午前、午後、…" at bounding box center [397, 196] width 379 height 160
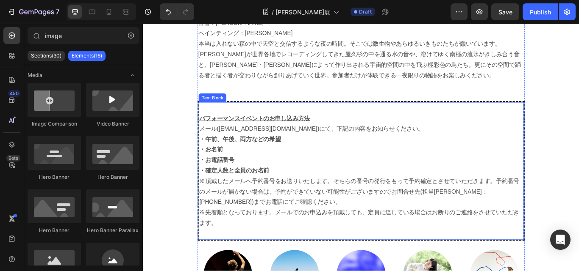
click at [208, 123] on div "パフォーマンスイベントのお申し込み方法 メール([EMAIL_ADDRESS][DOMAIN_NAME])にて、下記の内容をお知らせください。 ・午前、午後、…" at bounding box center [397, 196] width 379 height 160
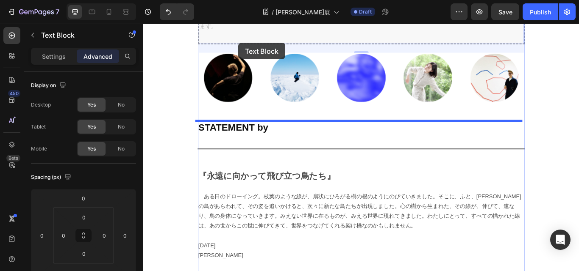
scroll to position [1528, 0]
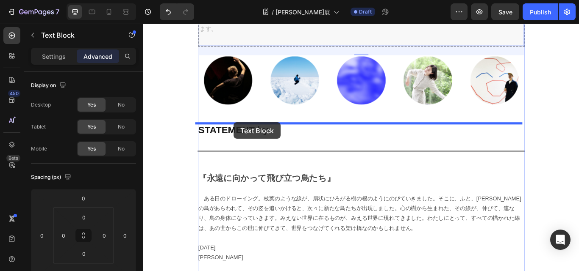
drag, startPoint x: 204, startPoint y: 123, endPoint x: 249, endPoint y: 139, distance: 47.7
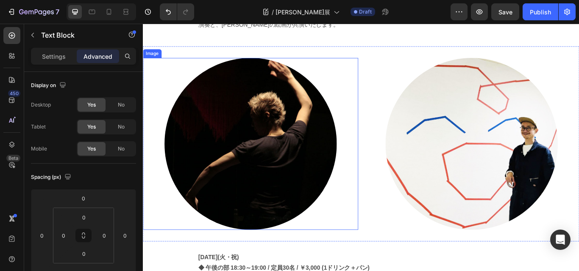
scroll to position [972, 0]
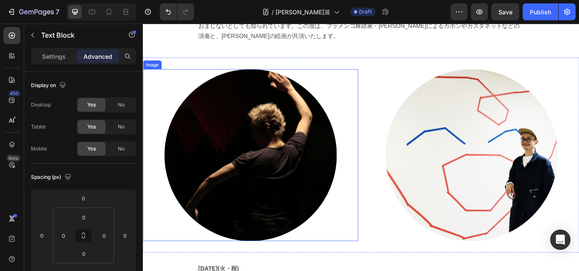
click at [280, 176] on img at bounding box center [268, 177] width 201 height 201
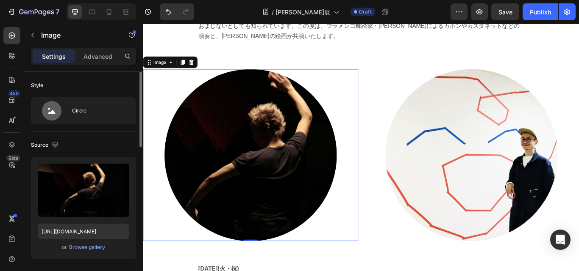
scroll to position [127, 0]
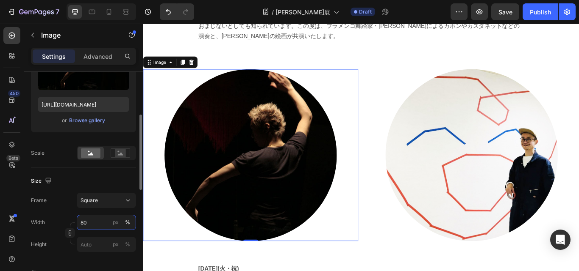
click at [89, 222] on input "80" at bounding box center [106, 222] width 59 height 15
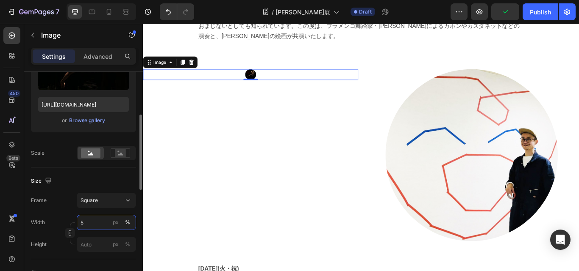
type input "50"
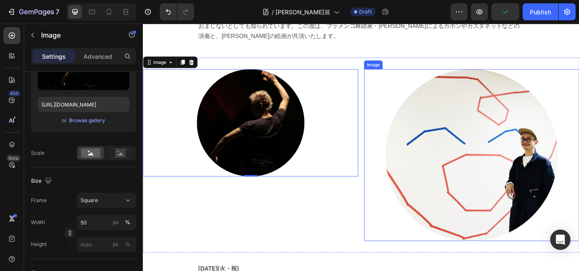
click at [506, 186] on img at bounding box center [525, 177] width 201 height 201
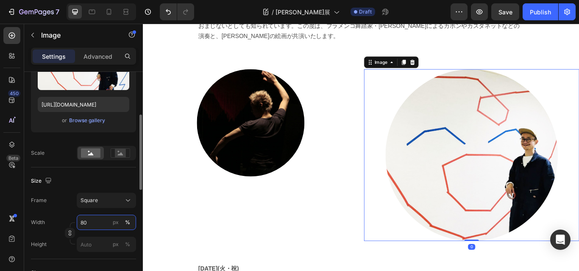
click at [92, 225] on input "80" at bounding box center [106, 222] width 59 height 15
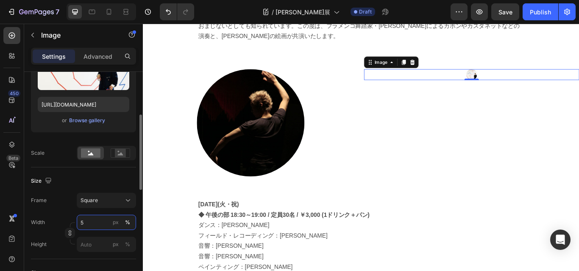
type input "50"
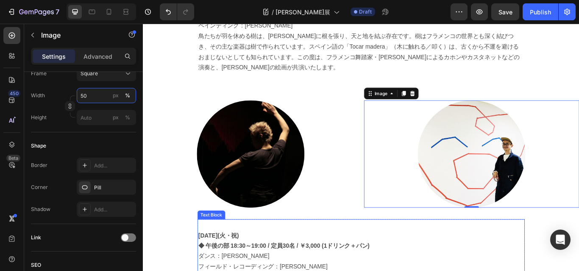
scroll to position [888, 0]
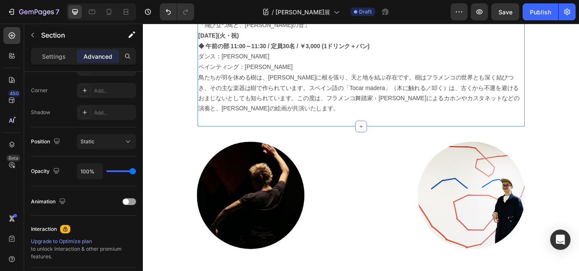
scroll to position [0, 0]
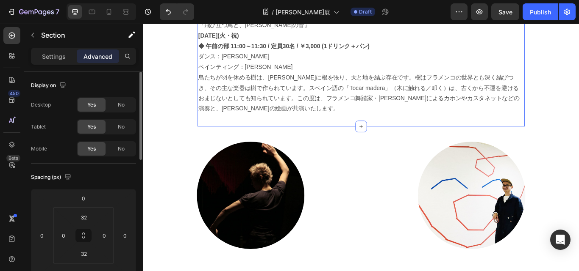
click at [235, 108] on p "鳥たちが羽を休める樹は、[PERSON_NAME]に根を張り、天と地を結ぶ存在です。樹はフラメンコの世界とも深く結びつき、その主な楽器は樹で作られています。ス…" at bounding box center [397, 105] width 380 height 49
click at [247, 106] on p "鳥たちが羽を休める樹は、[PERSON_NAME]に根を張り、天と地を結ぶ存在です。樹はフラメンコの世界とも深く結びつき、その主な楽器は樹で作られています。ス…" at bounding box center [397, 105] width 380 height 49
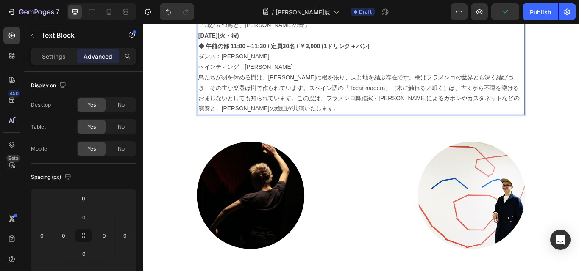
click at [328, 148] on div "Image Image Section 4" at bounding box center [397, 224] width 508 height 152
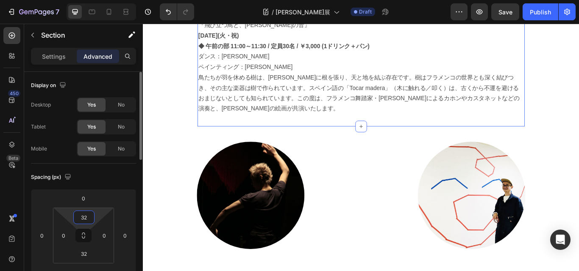
click at [89, 216] on input "32" at bounding box center [83, 217] width 17 height 13
type input "0"
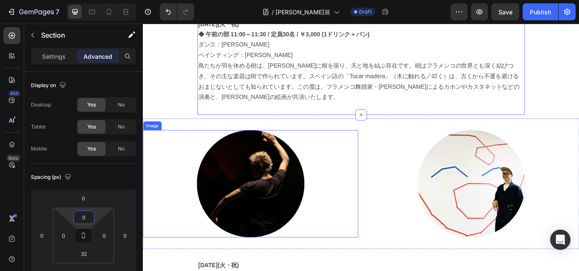
click at [297, 206] on img at bounding box center [267, 210] width 125 height 125
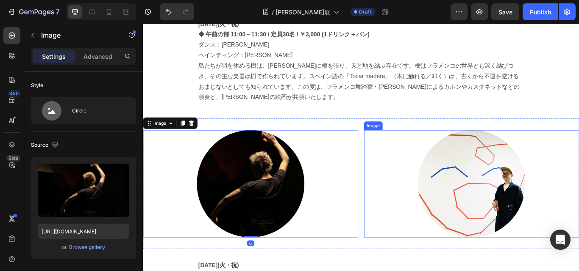
click at [490, 195] on img at bounding box center [525, 210] width 125 height 125
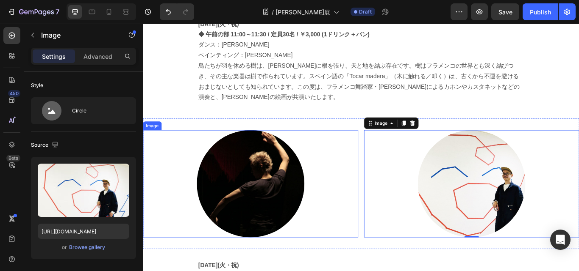
click at [302, 197] on img at bounding box center [267, 210] width 125 height 125
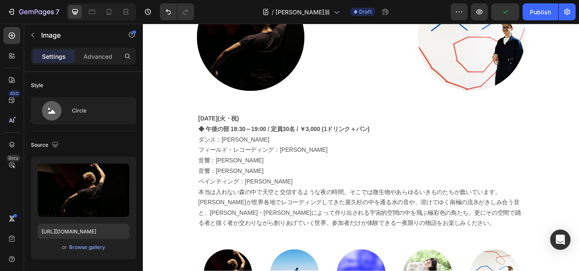
scroll to position [1057, 0]
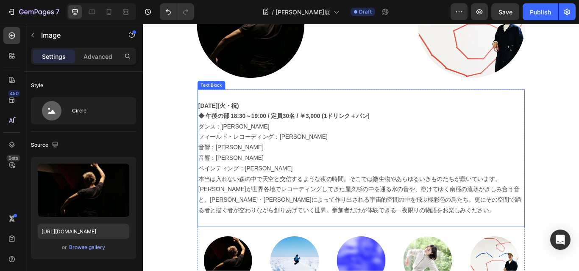
click at [336, 103] on p at bounding box center [397, 108] width 380 height 12
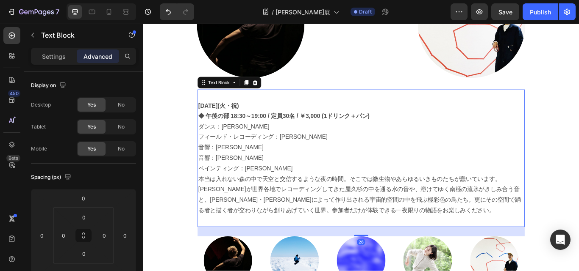
click at [356, 102] on p at bounding box center [397, 108] width 380 height 12
drag, startPoint x: 393, startPoint y: 97, endPoint x: 391, endPoint y: 110, distance: 13.3
click at [396, 101] on div "[DATE](火・祝)　 ◆ 午後の部 18:30～19:00 / 定員30名 / ￥3,000 (1ドリンク＋パン) ダンス：[PERSON_NAME] フ…" at bounding box center [396, 181] width 381 height 160
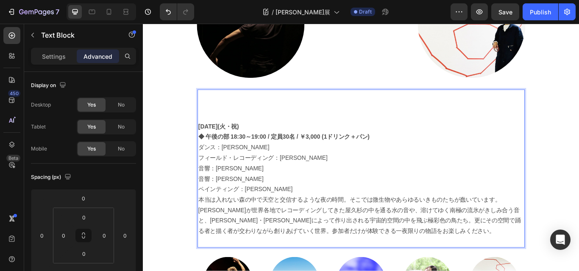
click at [501, 211] on p "ペインティング：[PERSON_NAME]" at bounding box center [397, 217] width 380 height 12
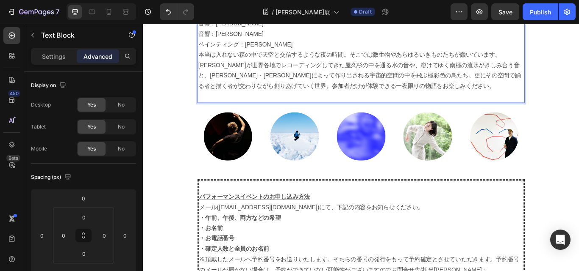
scroll to position [1227, 0]
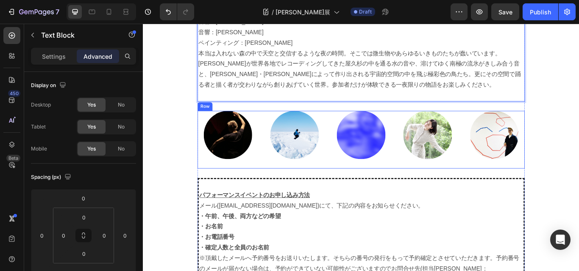
click at [350, 185] on div "Image" at bounding box center [319, 160] width 71 height 68
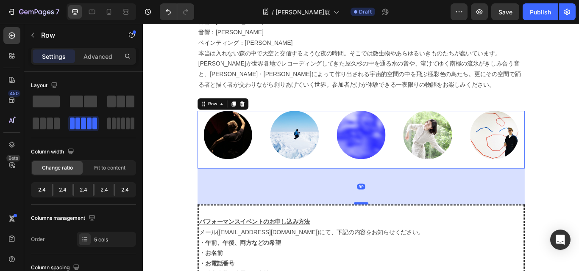
drag, startPoint x: 396, startPoint y: 203, endPoint x: 395, endPoint y: 234, distance: 30.9
click at [395, 234] on div at bounding box center [396, 234] width 17 height 3
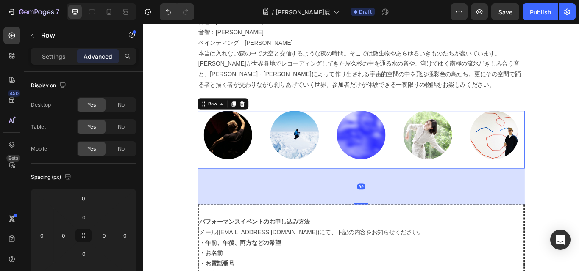
click at [455, 201] on div "99" at bounding box center [396, 214] width 381 height 42
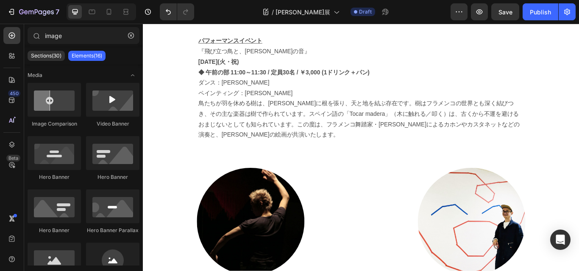
scroll to position [1057, 0]
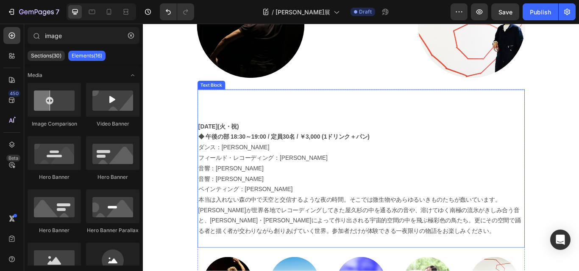
click at [229, 143] on strong "[DATE](火・祝)" at bounding box center [230, 144] width 47 height 7
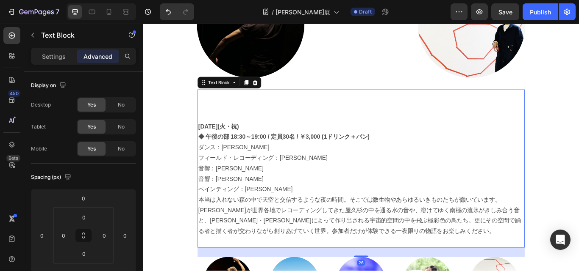
click at [229, 143] on strong "[DATE](火・祝)" at bounding box center [230, 144] width 47 height 7
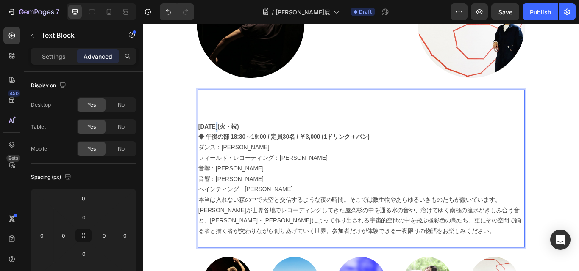
click at [229, 143] on strong "[DATE](火・祝)" at bounding box center [230, 144] width 47 height 7
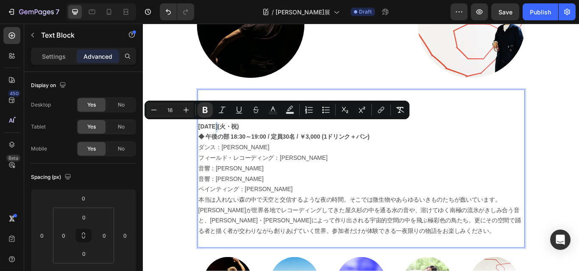
scroll to position [1015, 0]
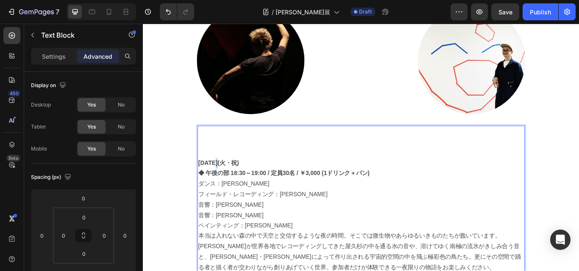
click at [222, 211] on p "ダンス：[PERSON_NAME]" at bounding box center [397, 211] width 380 height 12
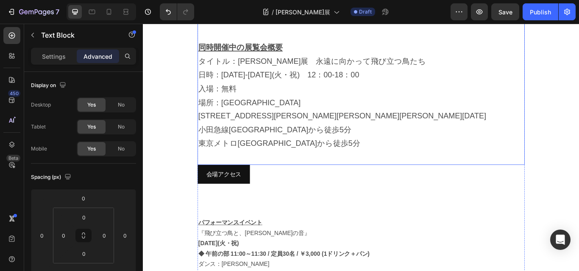
scroll to position [676, 0]
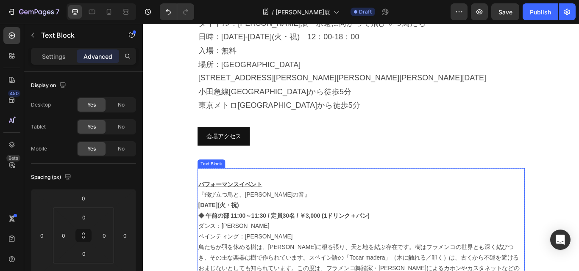
click at [230, 233] on strong "[DATE](火・祝)" at bounding box center [230, 236] width 47 height 7
click at [231, 233] on strong "[DATE](火・祝)" at bounding box center [230, 236] width 47 height 7
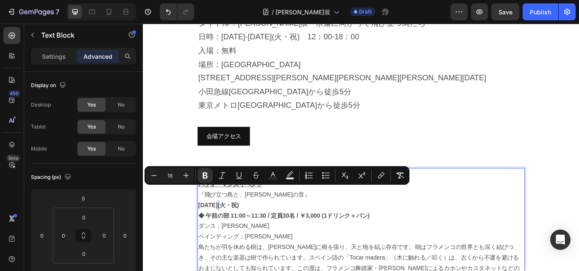
click at [256, 267] on p "ペインティング：[PERSON_NAME]" at bounding box center [397, 273] width 380 height 12
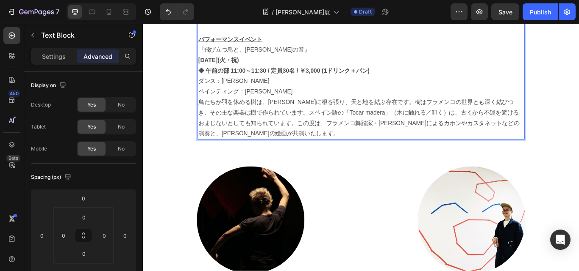
scroll to position [888, 0]
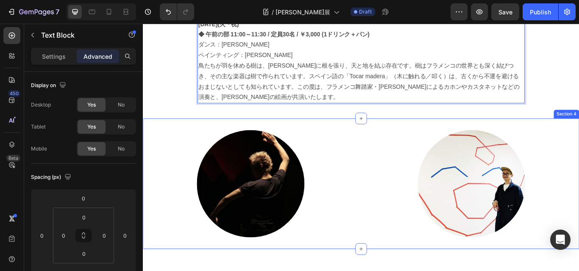
click at [237, 265] on div "Image Image Section 4" at bounding box center [397, 211] width 508 height 152
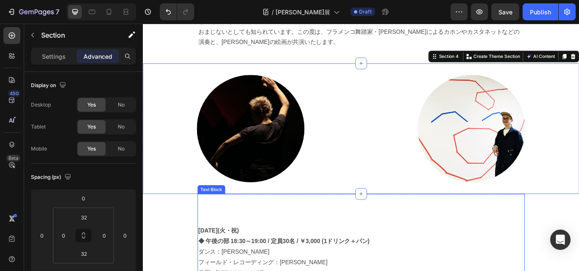
scroll to position [972, 0]
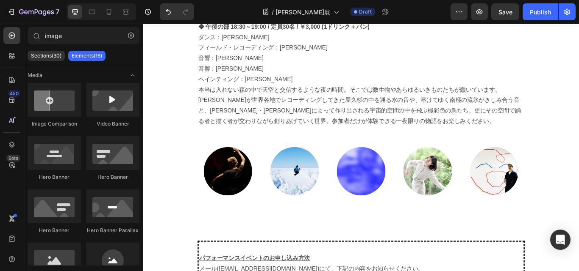
scroll to position [1227, 0]
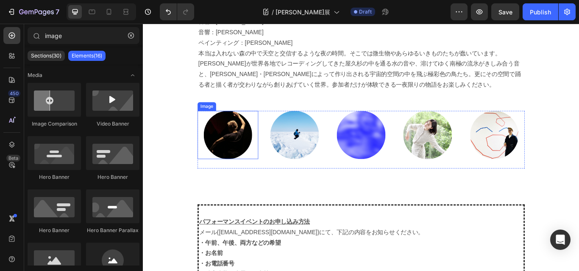
click at [226, 161] on img at bounding box center [241, 154] width 57 height 57
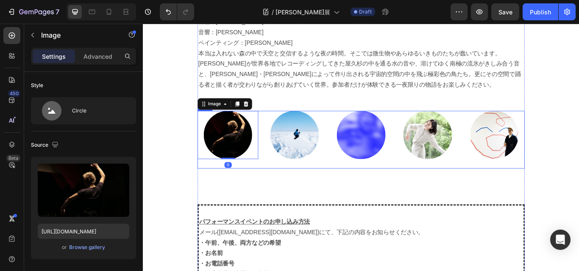
click at [229, 188] on div "Image 0" at bounding box center [241, 160] width 71 height 68
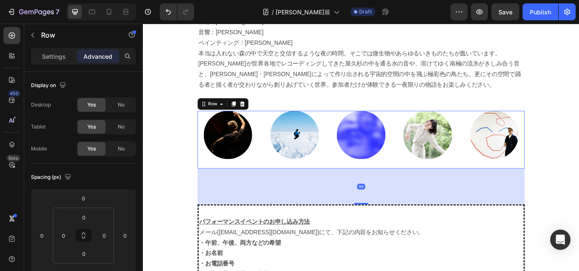
click at [217, 173] on div at bounding box center [241, 154] width 71 height 57
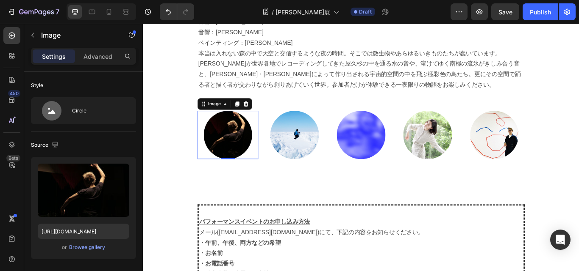
click at [245, 161] on img at bounding box center [241, 154] width 57 height 57
click at [237, 116] on icon at bounding box center [238, 117] width 7 height 7
click at [221, 118] on div "Image" at bounding box center [226, 118] width 18 height 8
click at [211, 121] on div "Image" at bounding box center [225, 118] width 35 height 10
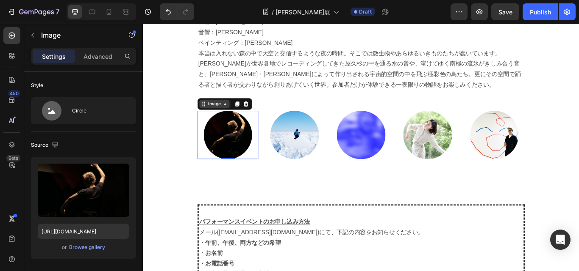
click at [210, 121] on div "Image" at bounding box center [225, 118] width 35 height 10
click at [236, 159] on img at bounding box center [241, 154] width 57 height 57
click at [237, 175] on img at bounding box center [241, 154] width 57 height 57
click at [237, 177] on img at bounding box center [241, 154] width 57 height 57
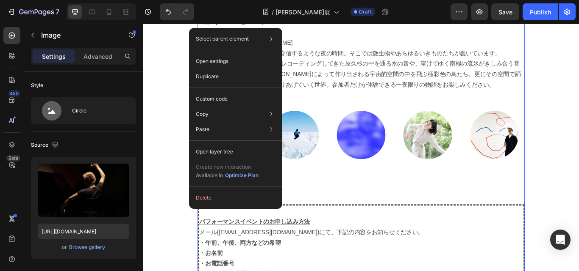
click at [377, 216] on div "8月23日(火・祝)　 ◆ 午後の部 18:30～19:00 / 定員30名 / ￥3,000 (1ドリンク＋パン) ダンス：奥濵春彦 フィールド・レコーディ…" at bounding box center [396, 261] width 381 height 663
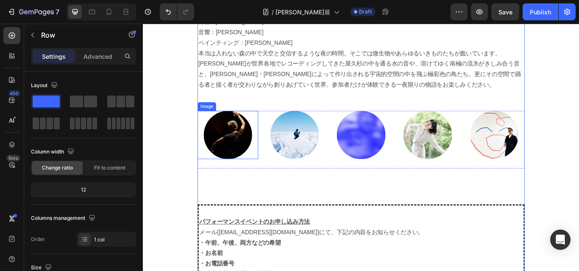
click at [229, 158] on img at bounding box center [241, 154] width 57 height 57
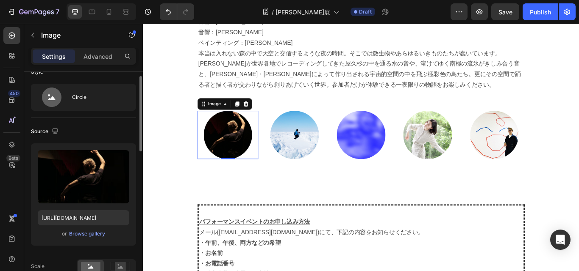
scroll to position [0, 0]
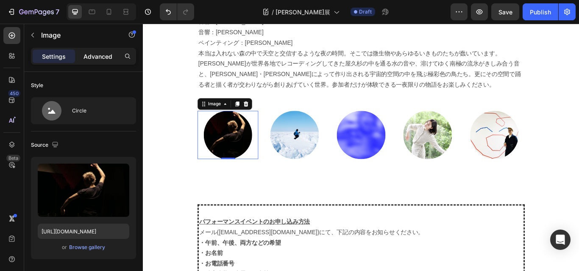
click at [94, 53] on p "Advanced" at bounding box center [97, 56] width 29 height 9
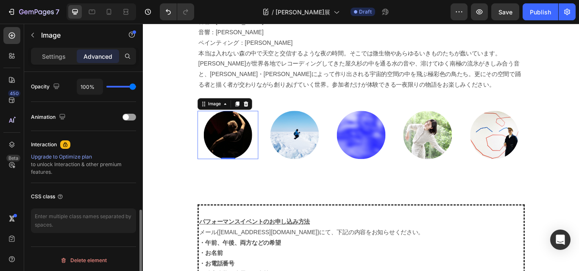
scroll to position [341, 0]
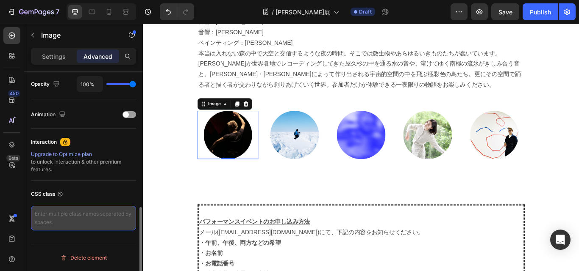
click at [111, 217] on textarea at bounding box center [83, 218] width 105 height 25
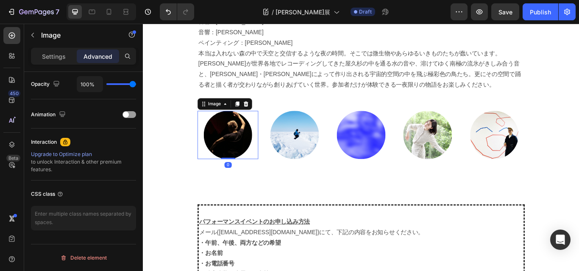
click at [209, 208] on div "8月23日(火・祝)　 ◆ 午後の部 18:30～19:00 / 定員30名 / ￥3,000 (1ドリンク＋パン) ダンス：奥濵春彦 フィールド・レコーディ…" at bounding box center [396, 261] width 381 height 663
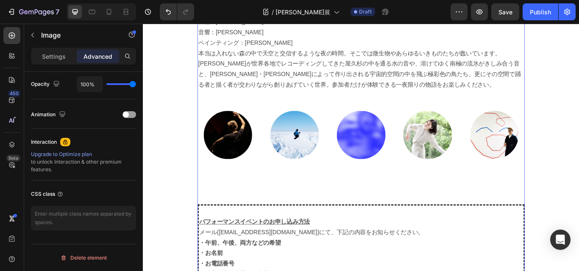
scroll to position [0, 0]
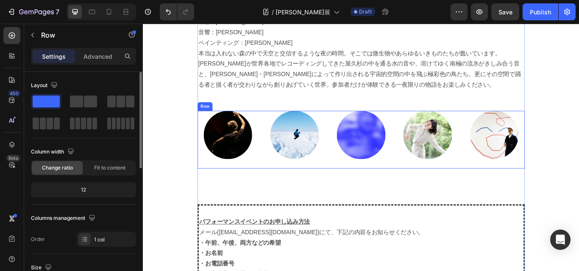
click at [229, 188] on div "Image" at bounding box center [241, 160] width 71 height 68
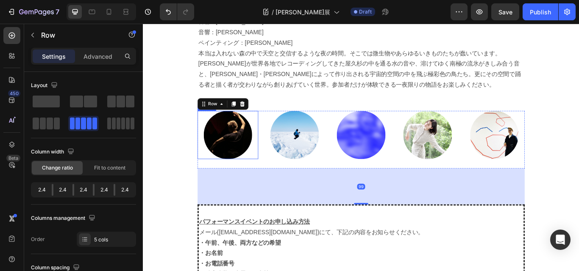
click at [240, 177] on img at bounding box center [241, 154] width 57 height 57
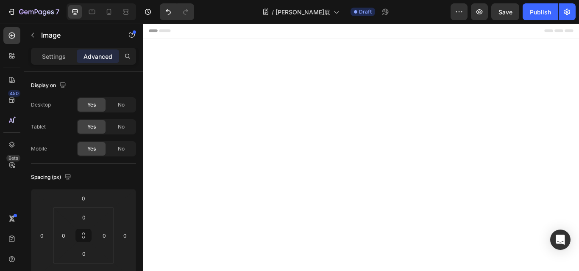
scroll to position [1227, 0]
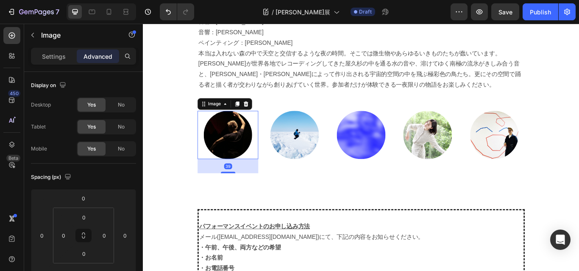
click at [218, 188] on div "39" at bounding box center [241, 190] width 71 height 17
click at [250, 116] on icon at bounding box center [252, 118] width 5 height 6
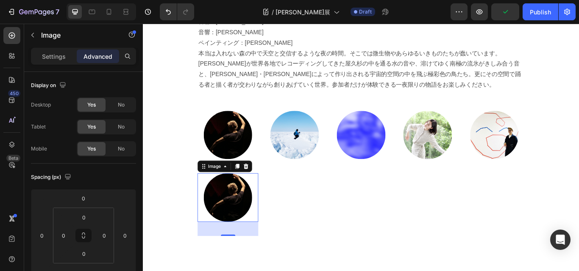
click at [243, 219] on img at bounding box center [241, 227] width 57 height 57
click at [263, 187] on div at bounding box center [263, 191] width 10 height 10
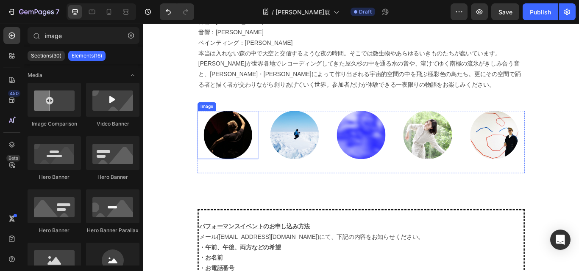
click at [242, 174] on img at bounding box center [241, 154] width 57 height 57
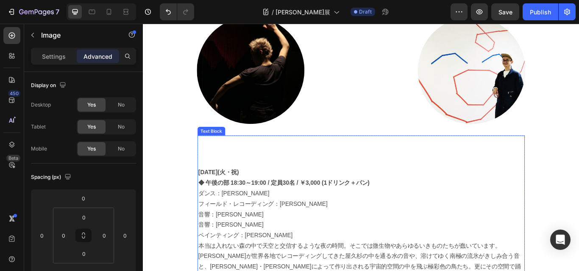
scroll to position [972, 0]
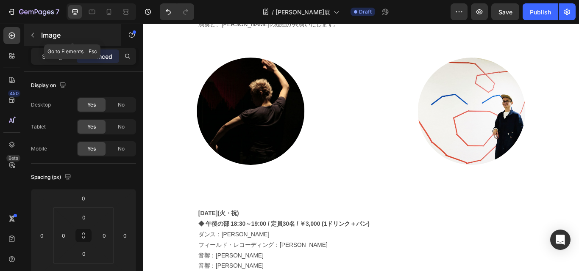
click at [32, 32] on icon "button" at bounding box center [32, 35] width 7 height 7
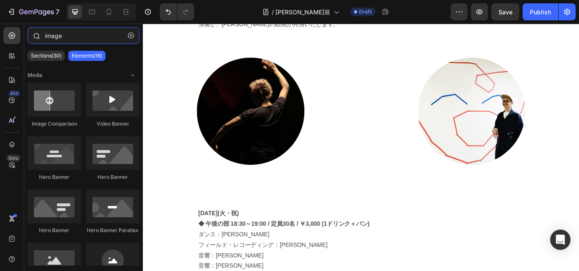
click at [85, 33] on input "image" at bounding box center [84, 35] width 112 height 17
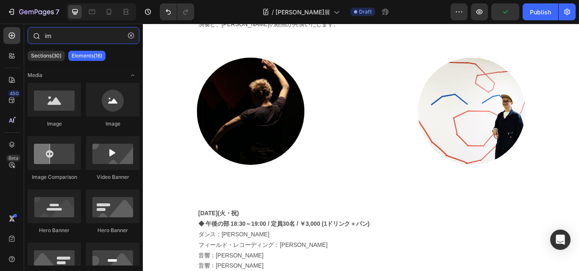
type input "i"
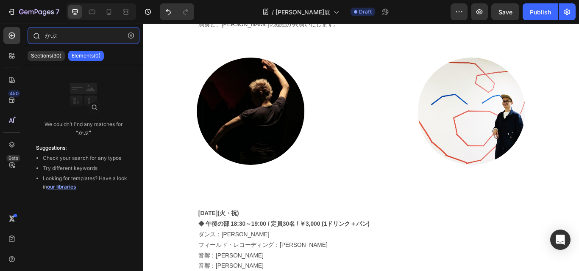
type input "か"
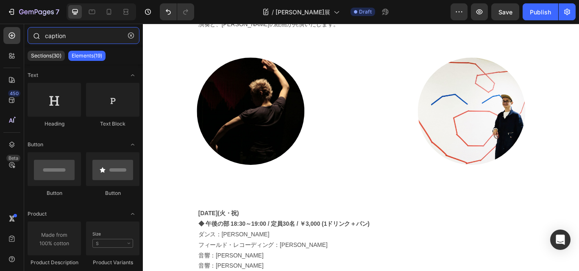
type input "caption"
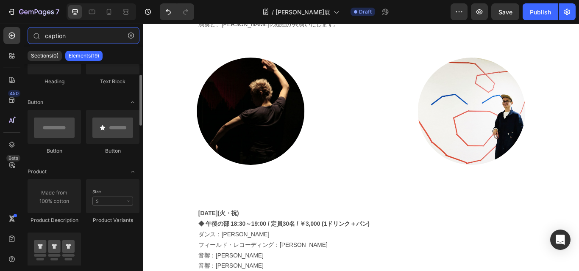
scroll to position [0, 0]
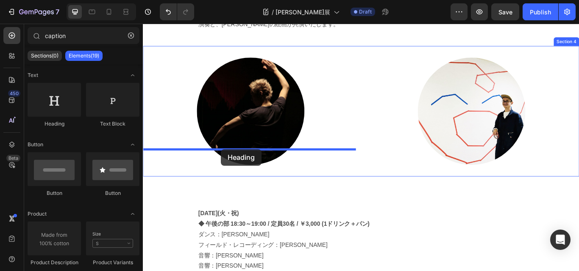
drag, startPoint x: 188, startPoint y: 121, endPoint x: 234, endPoint y: 170, distance: 66.8
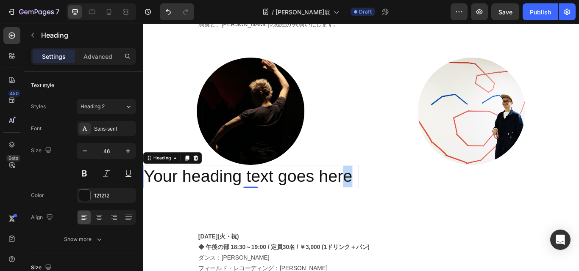
drag, startPoint x: 197, startPoint y: 207, endPoint x: 191, endPoint y: 207, distance: 5.9
click at [194, 207] on p "Your heading text goes here" at bounding box center [268, 202] width 249 height 25
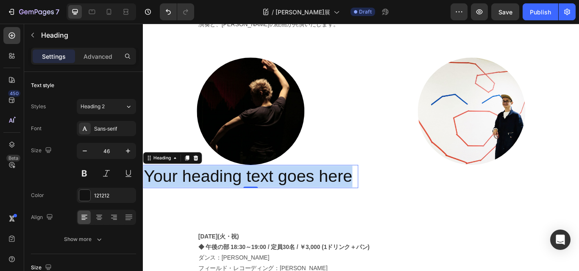
drag, startPoint x: 200, startPoint y: 209, endPoint x: 147, endPoint y: 177, distance: 62.5
click at [147, 190] on p "Your heading text goes here" at bounding box center [268, 202] width 249 height 25
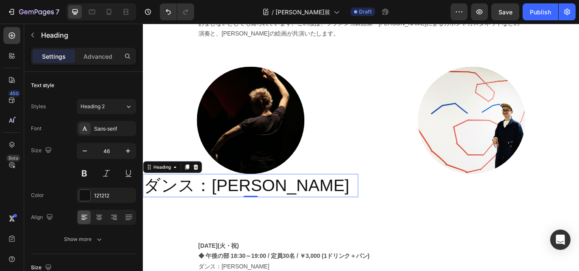
scroll to position [961, 0]
click at [299, 201] on p "ダンス：[PERSON_NAME]" at bounding box center [268, 213] width 249 height 25
click at [181, 188] on icon at bounding box center [180, 191] width 7 height 7
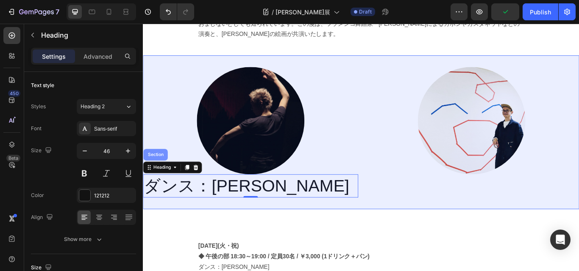
click at [156, 175] on div "Section" at bounding box center [158, 177] width 22 height 5
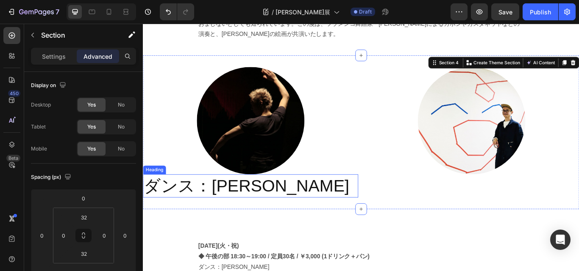
click at [183, 201] on p "ダンス：[PERSON_NAME]" at bounding box center [268, 213] width 249 height 25
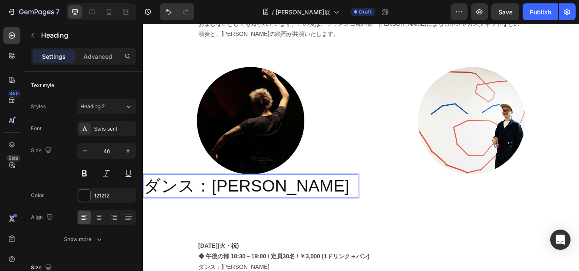
click at [275, 201] on p "ダンス：[PERSON_NAME]" at bounding box center [268, 213] width 249 height 25
click at [260, 201] on p "ダンス：[PERSON_NAME]" at bounding box center [268, 213] width 249 height 25
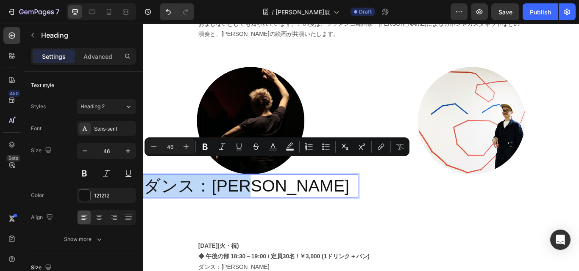
click at [269, 204] on p "ダンス：[PERSON_NAME]" at bounding box center [268, 213] width 249 height 25
drag, startPoint x: 267, startPoint y: 197, endPoint x: 201, endPoint y: 185, distance: 67.1
click at [266, 201] on p "ダンス：[PERSON_NAME]" at bounding box center [268, 213] width 249 height 25
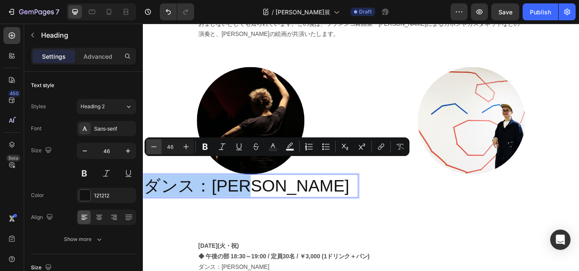
click at [155, 147] on icon "Editor contextual toolbar" at bounding box center [154, 147] width 8 height 8
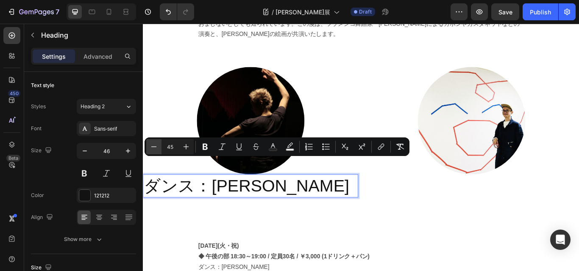
click at [155, 147] on icon "Editor contextual toolbar" at bounding box center [154, 147] width 8 height 8
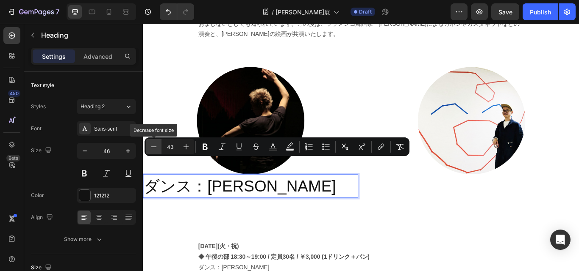
click at [155, 147] on icon "Editor contextual toolbar" at bounding box center [154, 147] width 8 height 8
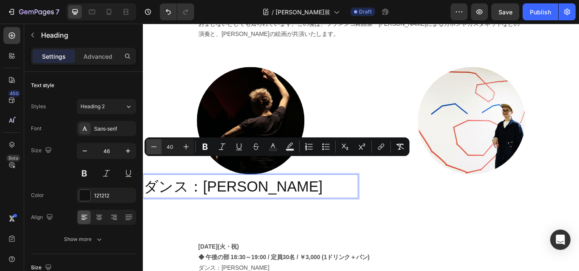
click at [155, 147] on icon "Editor contextual toolbar" at bounding box center [154, 147] width 8 height 8
click at [169, 144] on input "37" at bounding box center [169, 147] width 17 height 10
drag, startPoint x: 175, startPoint y: 145, endPoint x: 158, endPoint y: 147, distance: 17.0
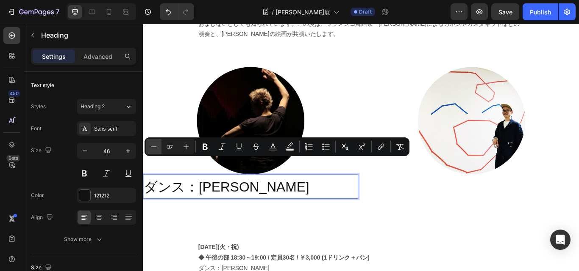
click at [158, 147] on div "Minus 37 Plus" at bounding box center [169, 146] width 47 height 15
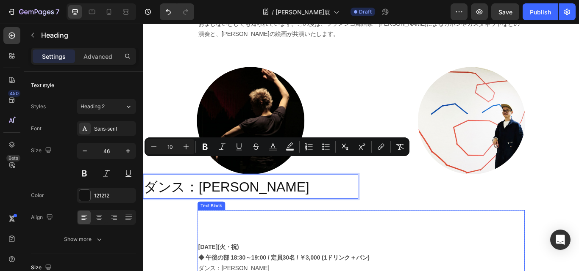
type input "10"
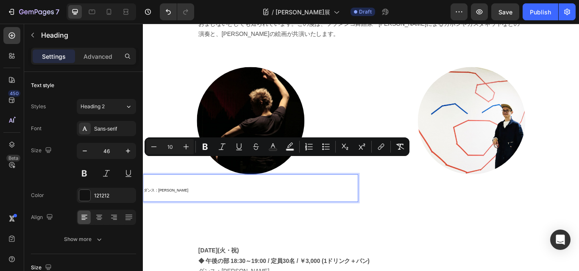
click at [179, 203] on p "ダンス：[PERSON_NAME]" at bounding box center [268, 216] width 249 height 30
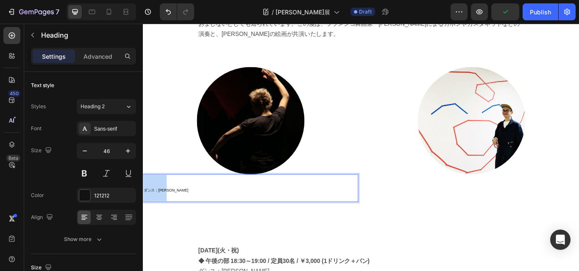
drag, startPoint x: 179, startPoint y: 200, endPoint x: 140, endPoint y: 197, distance: 39.0
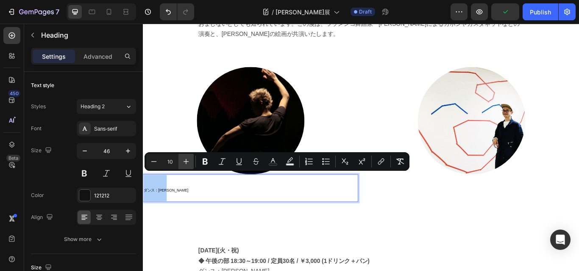
click at [184, 161] on icon "Editor contextual toolbar" at bounding box center [186, 162] width 8 height 8
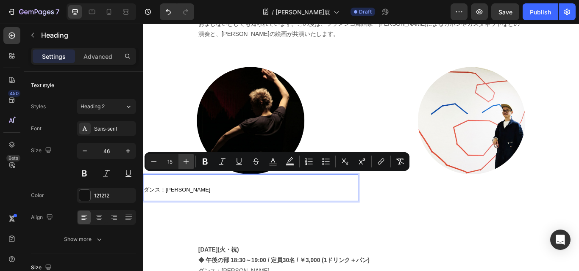
click at [184, 161] on icon "Editor contextual toolbar" at bounding box center [186, 162] width 8 height 8
click at [153, 161] on icon "Editor contextual toolbar" at bounding box center [154, 162] width 8 height 8
type input "15"
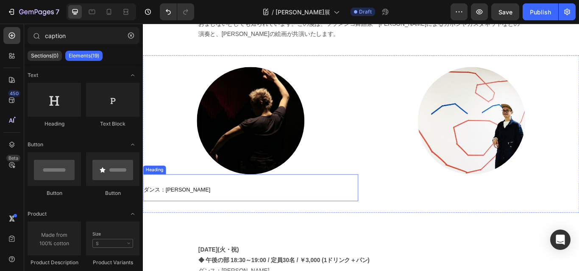
click at [184, 214] on span "ダンス：[PERSON_NAME]" at bounding box center [183, 217] width 78 height 7
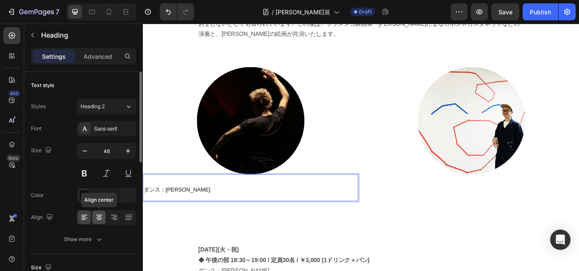
click at [98, 216] on icon at bounding box center [99, 215] width 6 height 1
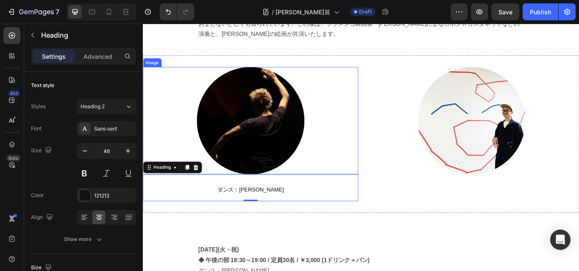
click at [376, 143] on div at bounding box center [268, 137] width 251 height 125
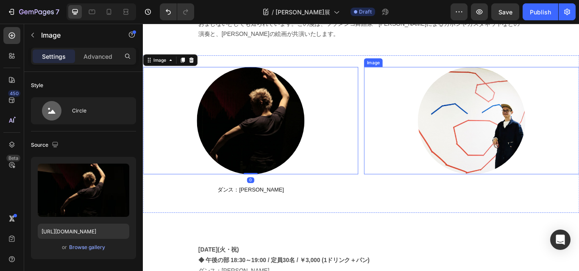
click at [519, 152] on img at bounding box center [525, 137] width 125 height 125
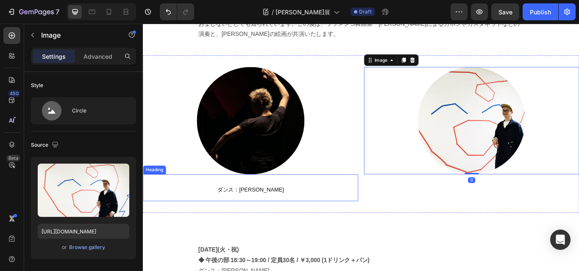
click at [274, 207] on p "⁠⁠⁠⁠⁠⁠⁠ ダンス：奥濵春彦" at bounding box center [268, 216] width 249 height 30
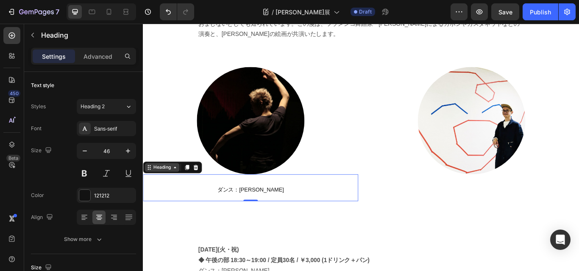
click at [171, 188] on div "Heading" at bounding box center [164, 192] width 23 height 8
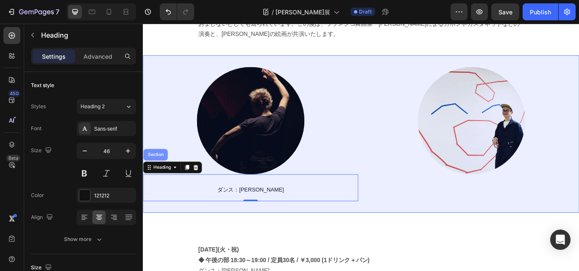
click at [159, 175] on div "Section" at bounding box center [158, 177] width 22 height 5
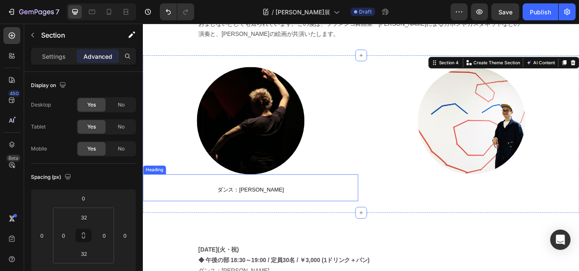
click at [283, 214] on span "ダンス：[PERSON_NAME]" at bounding box center [268, 217] width 78 height 7
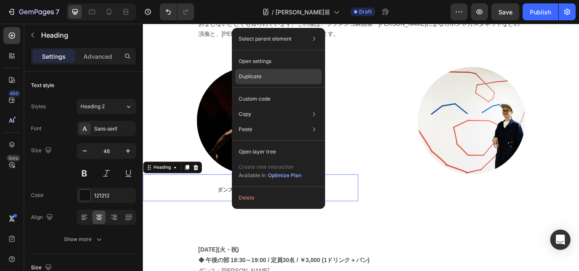
click at [243, 75] on p "Duplicate" at bounding box center [249, 77] width 23 height 8
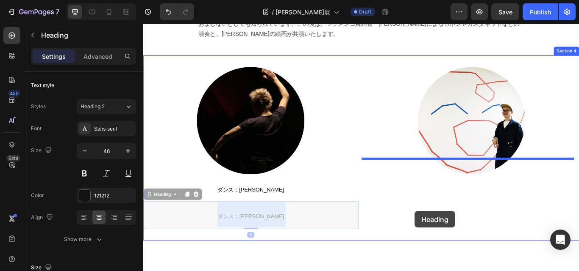
scroll to position [972, 0]
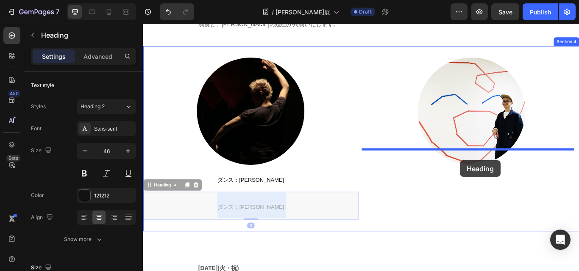
drag, startPoint x: 293, startPoint y: 246, endPoint x: 512, endPoint y: 183, distance: 228.1
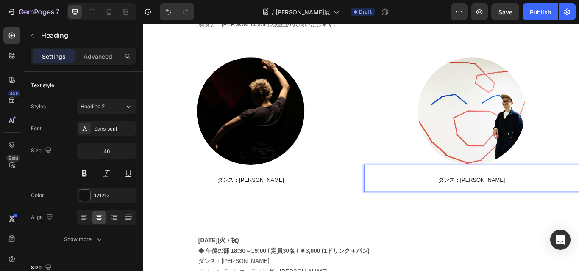
click at [513, 203] on span "ダンス：[PERSON_NAME]" at bounding box center [526, 206] width 78 height 7
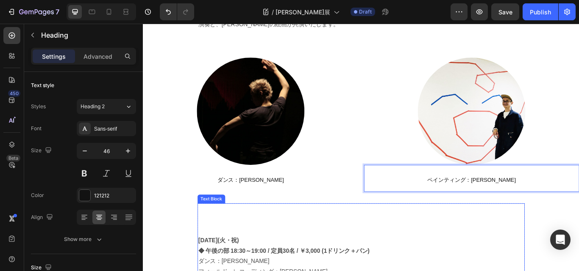
click at [480, 235] on p at bounding box center [397, 241] width 380 height 12
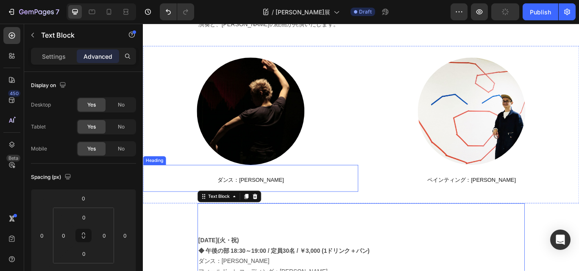
click at [297, 194] on p "⁠⁠⁠⁠⁠⁠⁠ ダンス：奥濵春彦" at bounding box center [268, 205] width 249 height 30
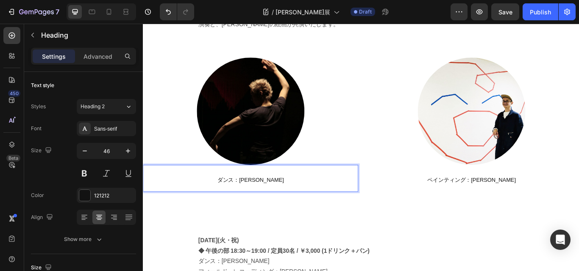
drag, startPoint x: 318, startPoint y: 201, endPoint x: 299, endPoint y: 202, distance: 18.7
click at [298, 203] on div "Image ダンス：奥濵春彦 Heading 0 Image ⁠⁠⁠⁠⁠⁠⁠ ペインティング：石原英介 Heading Section 4" at bounding box center [397, 142] width 508 height 184
click at [249, 202] on h2 "ダンス：[PERSON_NAME]" at bounding box center [268, 204] width 251 height 31
drag, startPoint x: 251, startPoint y: 202, endPoint x: 215, endPoint y: 203, distance: 36.0
click at [215, 203] on h2 "ダンス：[PERSON_NAME]" at bounding box center [268, 204] width 251 height 31
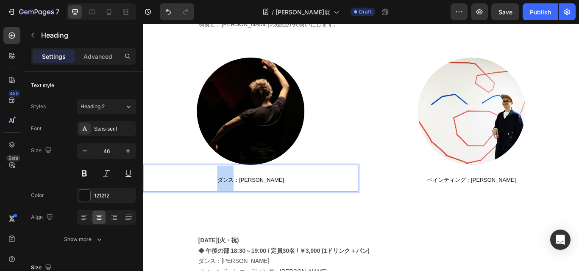
click at [215, 203] on h2 "ダンス：[PERSON_NAME]" at bounding box center [268, 204] width 251 height 31
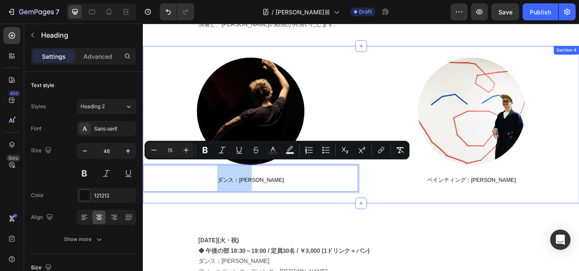
click at [346, 205] on div "Image ダンス：奥濵春彦 Heading 0 Image ⁠⁠⁠⁠⁠⁠⁠ ペインティング：石原英介 Heading Section 4" at bounding box center [397, 142] width 508 height 184
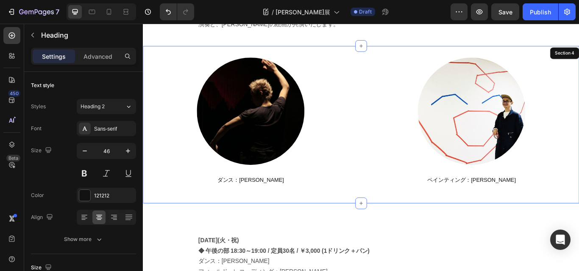
click at [375, 203] on h2 "⁠⁠⁠⁠⁠⁠⁠ ダンス：奥濵春彦" at bounding box center [268, 204] width 251 height 31
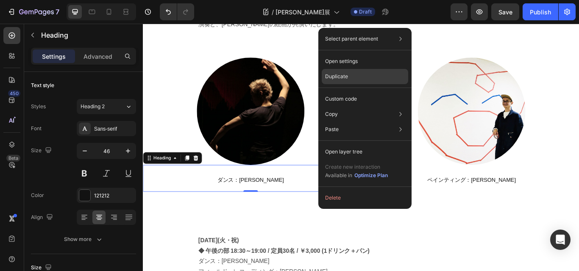
drag, startPoint x: 341, startPoint y: 77, endPoint x: 252, endPoint y: 103, distance: 93.4
click at [341, 77] on p "Duplicate" at bounding box center [336, 77] width 23 height 8
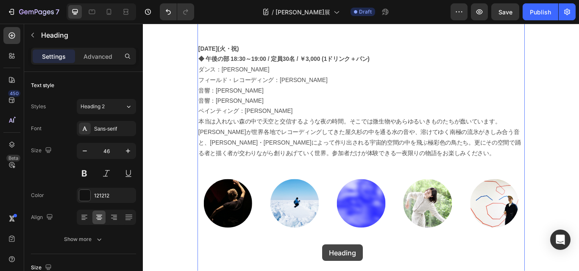
scroll to position [1368, 0]
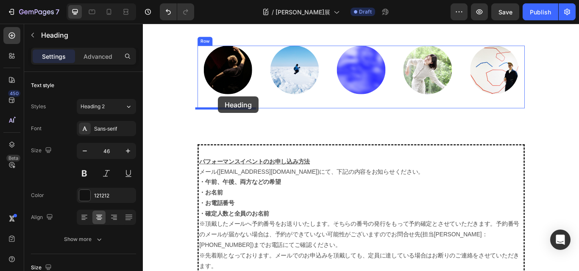
drag, startPoint x: 343, startPoint y: 149, endPoint x: 230, endPoint y: 109, distance: 119.6
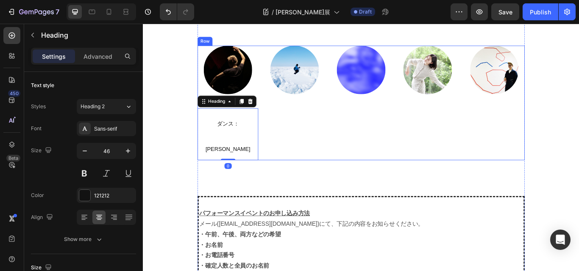
click at [297, 137] on div "Image" at bounding box center [319, 117] width 71 height 134
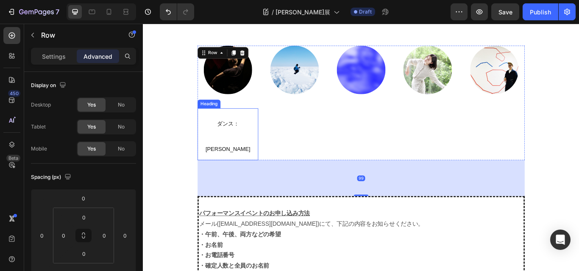
click at [238, 130] on h2 "ダンス：[PERSON_NAME]" at bounding box center [241, 153] width 71 height 61
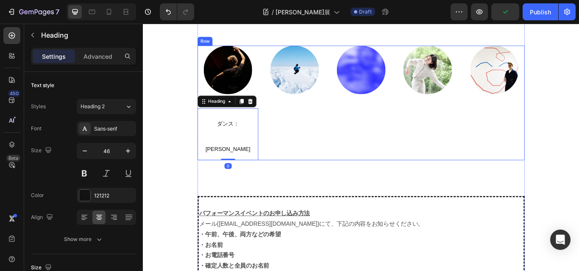
click at [288, 118] on div "Image" at bounding box center [319, 117] width 71 height 134
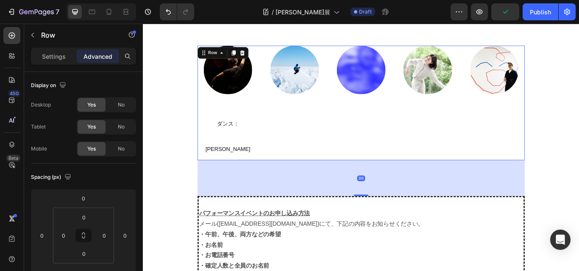
click at [253, 109] on div "Image ダンス：奥濵春彦 Heading" at bounding box center [241, 117] width 71 height 134
click at [230, 115] on div "Image ダンス：奥濵春彦 Heading" at bounding box center [241, 117] width 71 height 134
click at [206, 112] on div "Image ダンス：奥濵春彦 Heading" at bounding box center [241, 117] width 71 height 134
click at [272, 116] on div "Image ダンス：奥濵春彦 Heading" at bounding box center [241, 117] width 71 height 134
click at [271, 138] on h2 "ダンス：[PERSON_NAME]" at bounding box center [241, 153] width 71 height 61
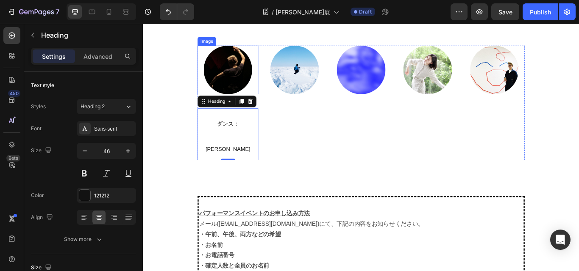
click at [221, 101] on div at bounding box center [241, 78] width 71 height 57
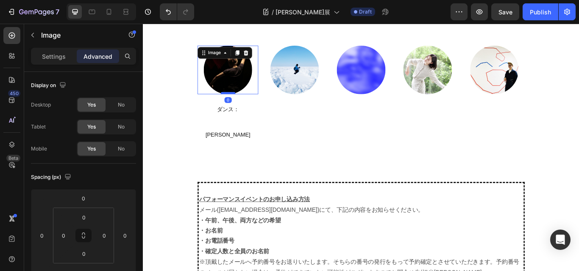
drag, startPoint x: 237, startPoint y: 121, endPoint x: 240, endPoint y: 104, distance: 17.1
click at [240, 104] on div at bounding box center [241, 105] width 17 height 3
type input "0"
click at [242, 124] on span "ダンス：[PERSON_NAME]" at bounding box center [242, 138] width 52 height 37
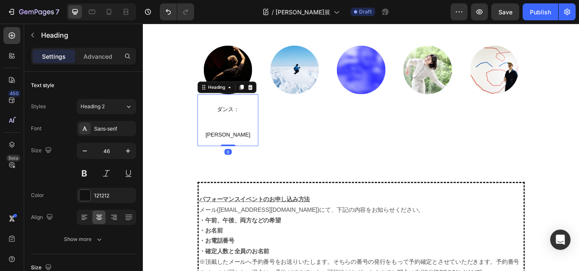
drag, startPoint x: 236, startPoint y: 138, endPoint x: 238, endPoint y: 118, distance: 20.0
click at [238, 118] on div "ダンス：奥濵春彦 Heading 0" at bounding box center [241, 136] width 71 height 61
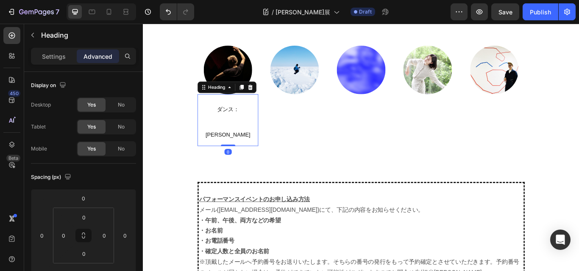
click at [237, 112] on h2 "ダンス：[PERSON_NAME]" at bounding box center [241, 136] width 71 height 61
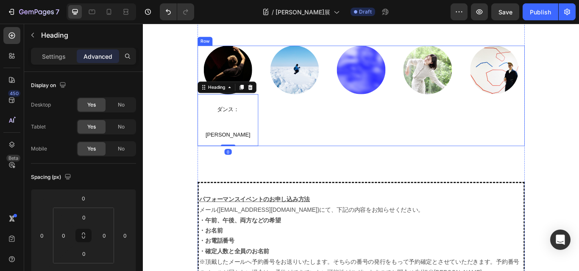
click at [316, 131] on div "Image" at bounding box center [319, 108] width 71 height 117
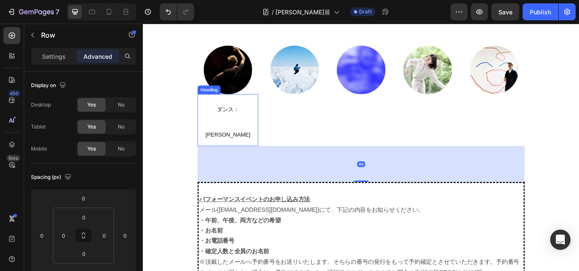
click at [235, 124] on span "ダンス：[PERSON_NAME]" at bounding box center [242, 138] width 52 height 37
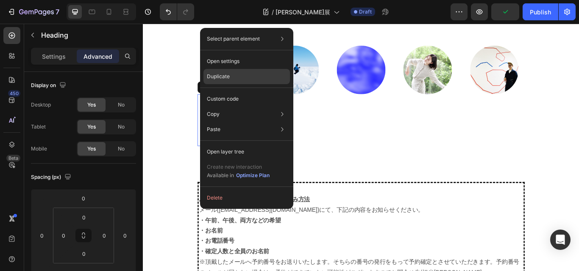
click at [223, 78] on p "Duplicate" at bounding box center [218, 77] width 23 height 8
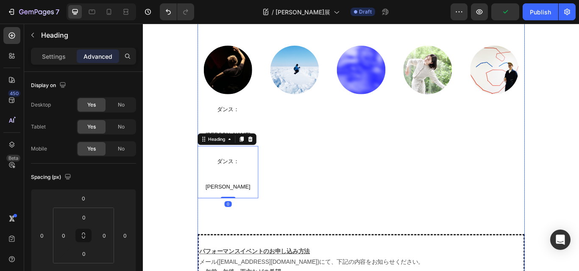
click at [256, 172] on div "8月23日(火・祝)　 ◆ 午後の部 18:30～19:00 / 定員30名 / ￥3,000 (1ドリンク＋パン) ダンス：奥濵春彦 フィールド・レコーディ…" at bounding box center [396, 241] width 381 height 774
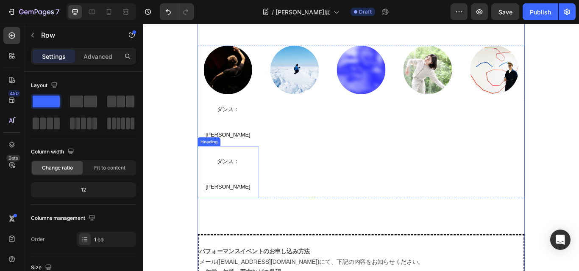
click at [247, 167] on h2 "ダンス：[PERSON_NAME]" at bounding box center [241, 197] width 71 height 61
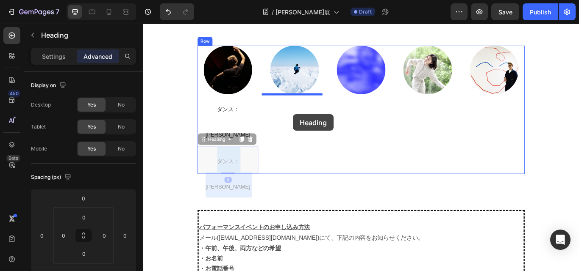
drag, startPoint x: 248, startPoint y: 170, endPoint x: 318, endPoint y: 130, distance: 80.5
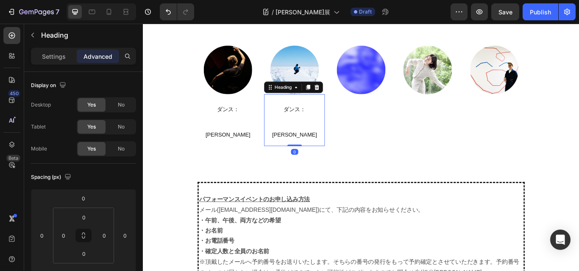
click at [338, 138] on h2 "ダンス：[PERSON_NAME]" at bounding box center [319, 136] width 71 height 61
drag, startPoint x: 338, startPoint y: 138, endPoint x: 324, endPoint y: 134, distance: 13.8
click at [324, 134] on p "ダンス：[PERSON_NAME]" at bounding box center [319, 136] width 69 height 59
click at [324, 137] on p "ダンス：[PERSON_NAME]" at bounding box center [319, 136] width 69 height 59
click at [321, 141] on div "8月23日(火・祝)　 ◆ 午後の部 18:30～19:00 / 定員30名 / ￥3,000 (1ドリンク＋パン) ダンス：奥濵春彦 フィールド・レコーディ…" at bounding box center [396, 210] width 381 height 713
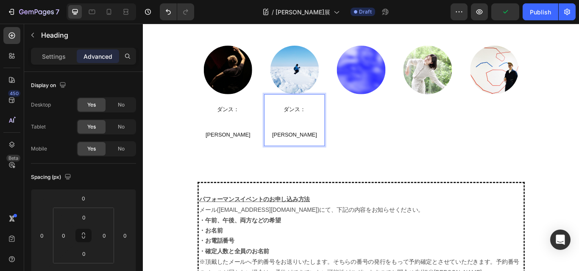
click at [321, 141] on div "8月23日(火・祝)　 ◆ 午後の部 18:30～19:00 / 定員30名 / ￥3,000 (1ドリンク＋パン) ダンス：奥濵春彦 フィールド・レコーディ…" at bounding box center [396, 210] width 381 height 713
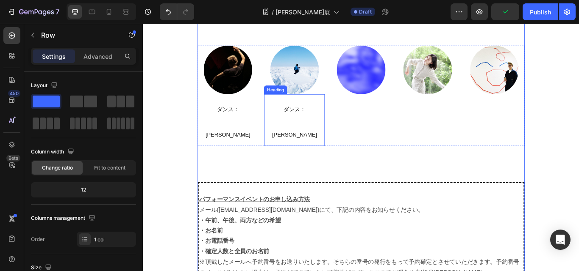
click at [322, 136] on p "⁠⁠⁠⁠⁠⁠⁠ ダンス：奥濵春彦" at bounding box center [319, 136] width 69 height 59
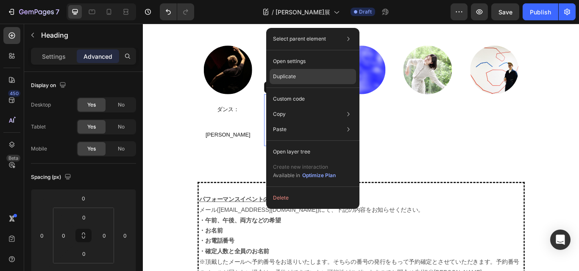
drag, startPoint x: 286, startPoint y: 76, endPoint x: 200, endPoint y: 128, distance: 100.5
click at [286, 76] on p "Duplicate" at bounding box center [284, 77] width 23 height 8
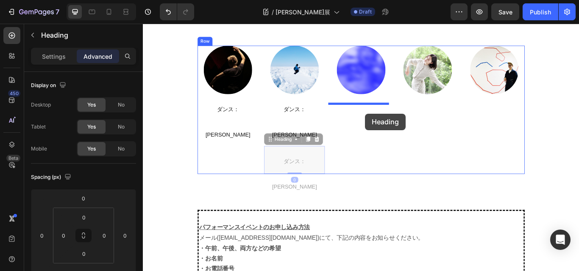
drag, startPoint x: 331, startPoint y: 168, endPoint x: 402, endPoint y: 129, distance: 80.4
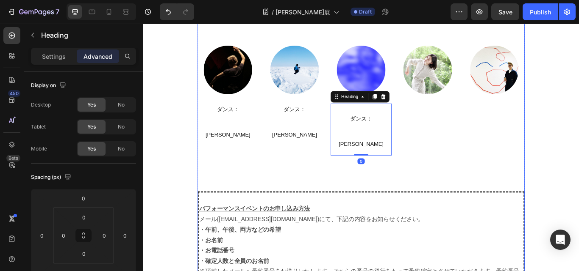
click at [335, 158] on div "8月23日(火・祝)　 ◆ 午後の部 18:30～19:00 / 定員30名 / ￥3,000 (1ドリンク＋パン) ダンス：奥濵春彦 フィールド・レコーディ…" at bounding box center [396, 216] width 381 height 724
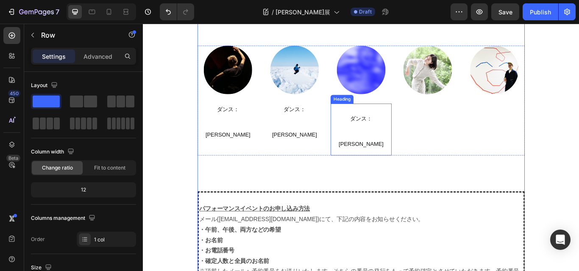
click at [378, 141] on h2 "ダンス：[PERSON_NAME]" at bounding box center [396, 147] width 71 height 61
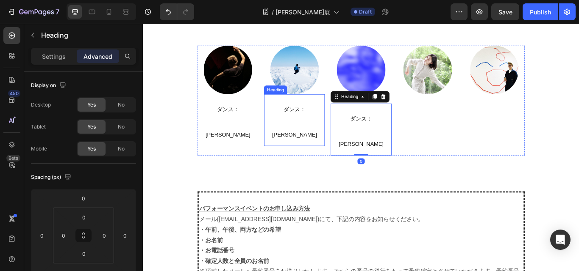
click at [328, 126] on span "ダンス：[PERSON_NAME]" at bounding box center [319, 138] width 52 height 37
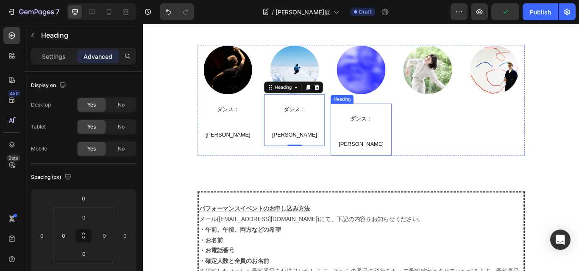
click at [387, 133] on span "ダンス：[PERSON_NAME]" at bounding box center [397, 149] width 52 height 37
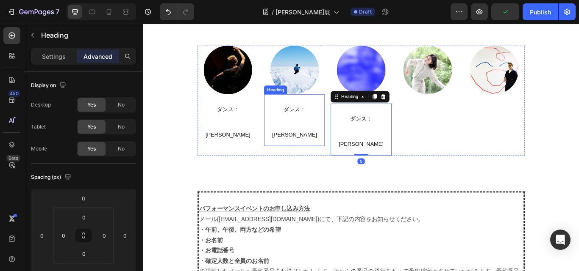
click at [330, 122] on span "ダンス：[PERSON_NAME]" at bounding box center [319, 138] width 52 height 37
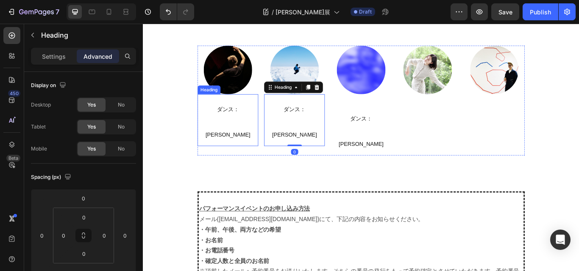
click at [248, 128] on span "ダンス：[PERSON_NAME]" at bounding box center [242, 138] width 52 height 37
drag, startPoint x: 261, startPoint y: 138, endPoint x: 227, endPoint y: 134, distance: 34.1
click at [227, 134] on p "ダンス：[PERSON_NAME]" at bounding box center [241, 136] width 69 height 59
click at [239, 136] on p "ダンス：[PERSON_NAME]" at bounding box center [241, 136] width 69 height 59
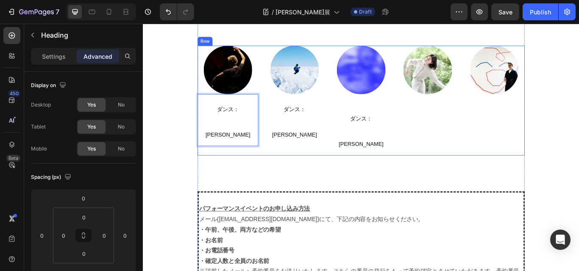
click at [246, 139] on div "Image ダンス：奥濵春彦 Heading 0" at bounding box center [241, 114] width 71 height 128
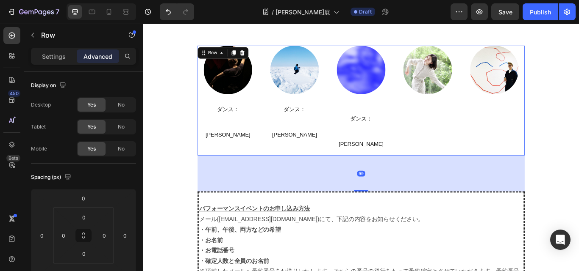
click at [248, 138] on p "⁠⁠⁠⁠⁠⁠⁠ ダンス：奥濵春彦" at bounding box center [241, 136] width 69 height 59
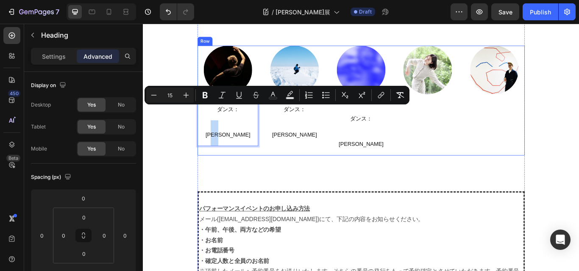
drag, startPoint x: 248, startPoint y: 137, endPoint x: 278, endPoint y: 136, distance: 29.7
click at [274, 132] on div "Image ダンス：奥濵春彦 Heading 0 Image ⁠⁠⁠⁠⁠⁠⁠ ダンス：奥濵春彦 Heading Image ダンス：奥濵春彦 Heading …" at bounding box center [396, 114] width 381 height 128
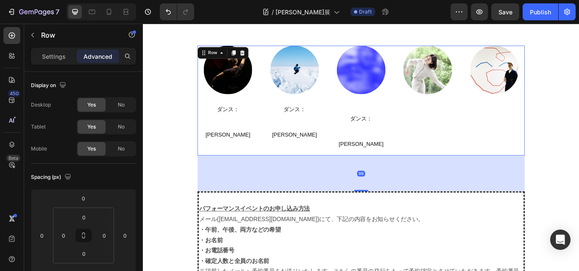
click at [274, 132] on div "Image ⁠⁠⁠⁠⁠⁠⁠ ダンス：奥濵春彦 Heading Image ⁠⁠⁠⁠⁠⁠⁠ ダンス：奥濵春彦 Heading Image ダンス：奥濵春彦 He…" at bounding box center [396, 114] width 381 height 128
drag, startPoint x: 252, startPoint y: 132, endPoint x: 387, endPoint y: 132, distance: 135.1
click at [253, 132] on p "⁠⁠⁠⁠⁠⁠⁠ ダンス：奥濵春彦" at bounding box center [241, 136] width 69 height 59
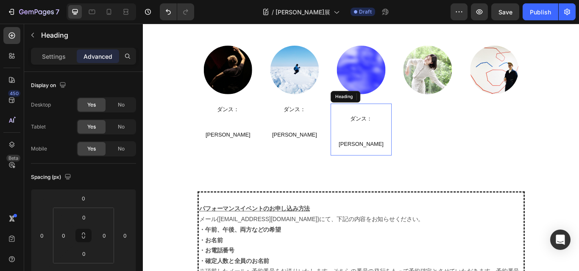
click at [387, 132] on span "ダンス：[PERSON_NAME]" at bounding box center [397, 149] width 52 height 37
click at [420, 108] on icon at bounding box center [423, 109] width 6 height 6
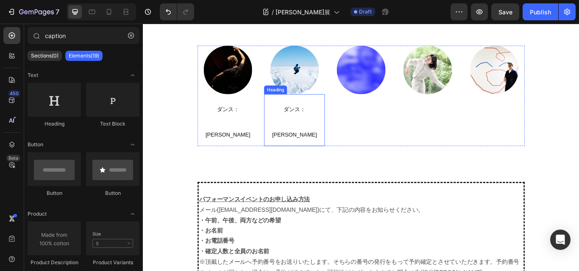
click at [336, 126] on span "ダンス：[PERSON_NAME]" at bounding box center [319, 138] width 52 height 37
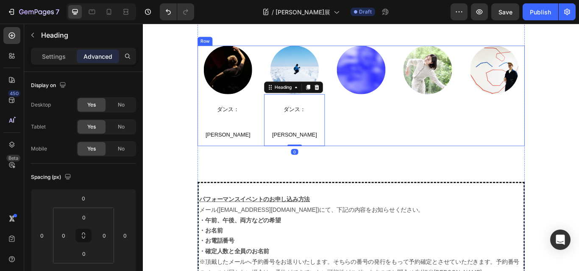
click at [352, 127] on div "Image ⁠⁠⁠⁠⁠⁠⁠ ダンス：奥濵春彦 Heading Image ⁠⁠⁠⁠⁠⁠⁠ ダンス：奥濵春彦 Heading 0 Image Image Ima…" at bounding box center [396, 108] width 381 height 117
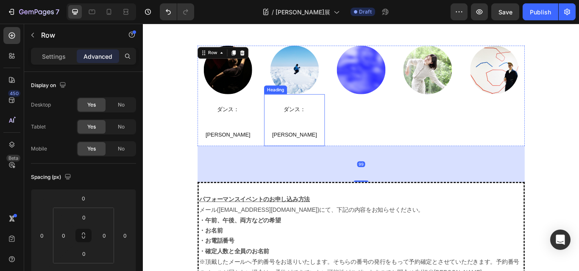
click at [345, 125] on p "⁠⁠⁠⁠⁠⁠⁠ ダンス：奥濵春彦" at bounding box center [319, 136] width 69 height 59
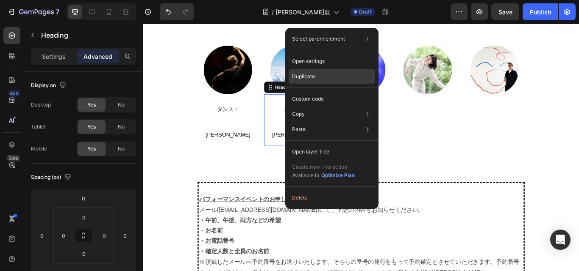
click at [306, 73] on p "Duplicate" at bounding box center [303, 77] width 23 height 8
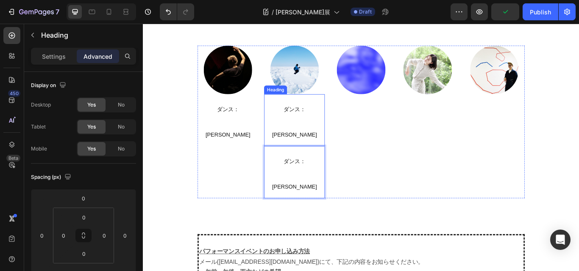
click at [308, 124] on span "ダンス：[PERSON_NAME]" at bounding box center [319, 138] width 52 height 37
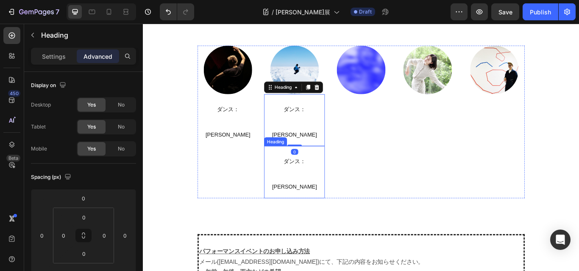
click at [316, 181] on span "ダンス：[PERSON_NAME]" at bounding box center [319, 199] width 52 height 37
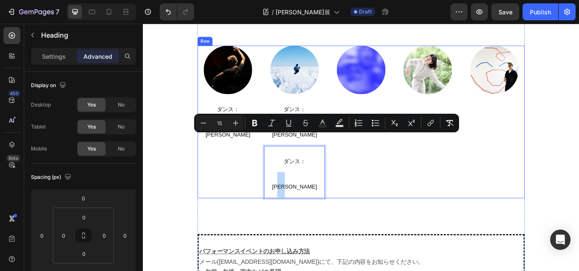
drag, startPoint x: 331, startPoint y: 170, endPoint x: 372, endPoint y: 156, distance: 43.1
click at [352, 163] on div "Image ⁠⁠⁠⁠⁠⁠⁠ ダンス：奥濵春彦 Heading Image ⁠⁠⁠⁠⁠⁠⁠ ダンス：奥濵春彦 Heading ダンス：奥濵春彦 Heading …" at bounding box center [396, 139] width 381 height 178
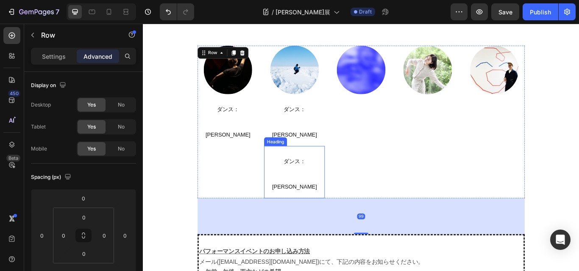
click at [310, 168] on p "⁠⁠⁠⁠⁠⁠⁠ ダンス：奥濵春彦" at bounding box center [319, 197] width 69 height 59
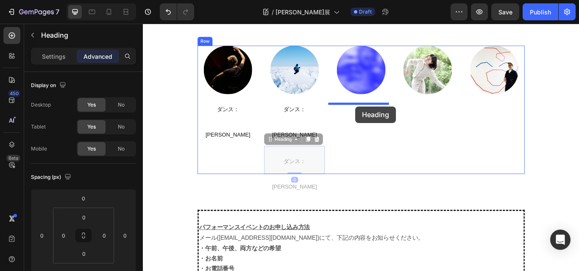
drag, startPoint x: 313, startPoint y: 139, endPoint x: 390, endPoint y: 120, distance: 79.2
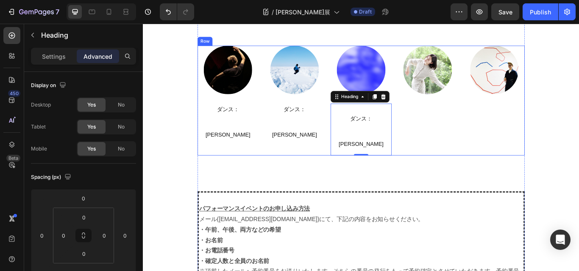
click at [483, 106] on div "Image" at bounding box center [474, 114] width 71 height 128
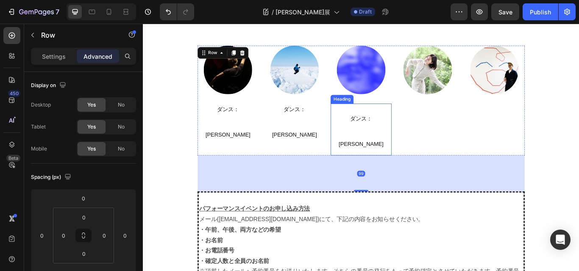
click at [363, 141] on h2 "ダンス：[PERSON_NAME]" at bounding box center [396, 147] width 71 height 61
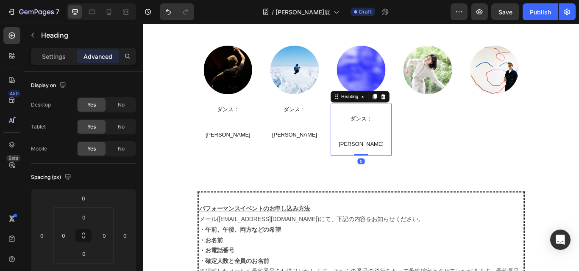
click at [367, 137] on h2 "ダンス：[PERSON_NAME]" at bounding box center [396, 147] width 71 height 61
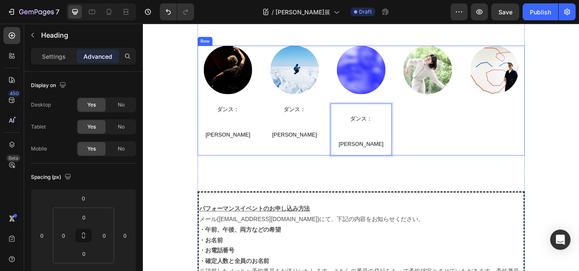
click at [397, 99] on img at bounding box center [396, 78] width 57 height 57
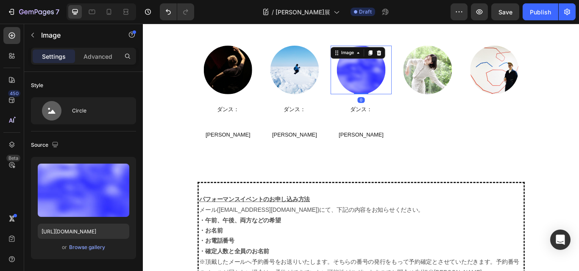
drag, startPoint x: 402, startPoint y: 115, endPoint x: 402, endPoint y: 102, distance: 13.6
click at [402, 102] on div "Image 0" at bounding box center [396, 78] width 71 height 57
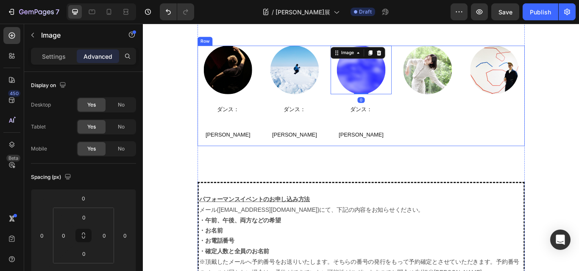
click at [472, 111] on div "Image" at bounding box center [474, 108] width 71 height 117
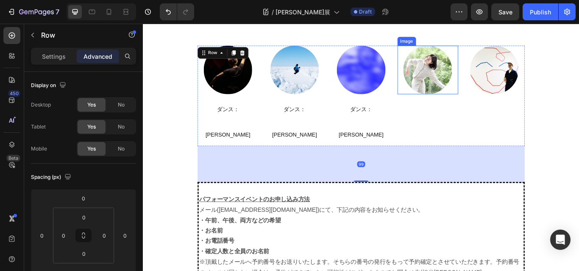
click at [470, 103] on img at bounding box center [474, 78] width 57 height 57
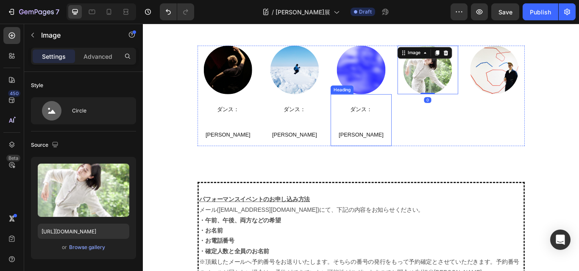
click at [414, 127] on span "ダンス：[PERSON_NAME]" at bounding box center [397, 138] width 52 height 37
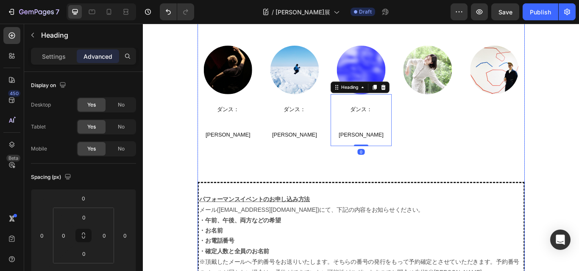
click at [411, 139] on div "8月23日(火・祝)　 ◆ 午後の部 18:30～19:00 / 定員30名 / ￥3,000 (1ドリンク＋パン) ダンス：奥濵春彦 フィールド・レコーディ…" at bounding box center [396, 210] width 381 height 713
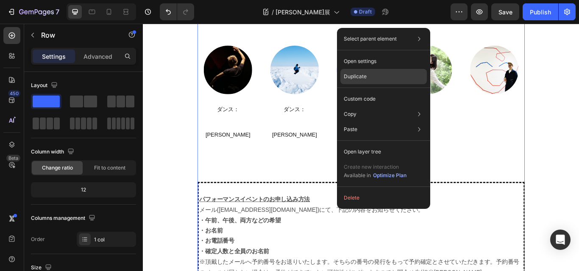
click at [357, 76] on p "Duplicate" at bounding box center [355, 77] width 23 height 8
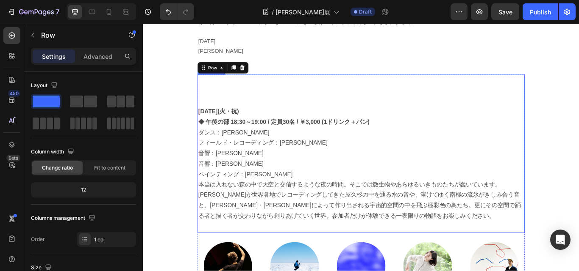
scroll to position [1853, 0]
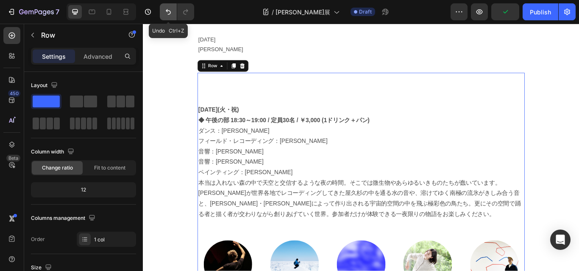
click at [169, 13] on icon "Undo/Redo" at bounding box center [168, 12] width 8 height 8
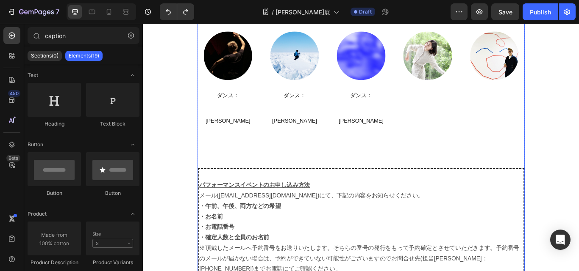
scroll to position [1388, 0]
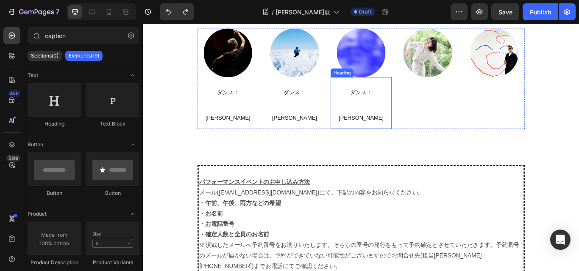
click at [406, 103] on span "ダンス：[PERSON_NAME]" at bounding box center [397, 118] width 52 height 37
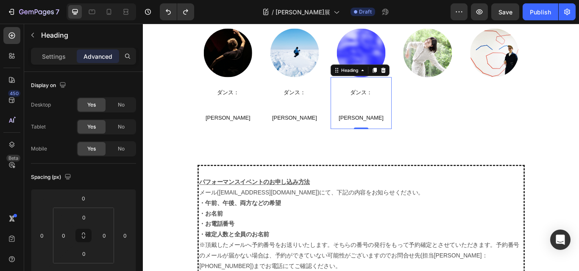
click at [429, 103] on h2 "⁠⁠⁠⁠⁠⁠⁠ ダンス：奥濵春彦" at bounding box center [396, 116] width 71 height 61
click at [429, 103] on h2 "ダンス：[PERSON_NAME]" at bounding box center [396, 116] width 71 height 61
click at [431, 101] on div "Image ⁠⁠⁠⁠⁠⁠⁠ ダンス：奥濵春彦 Heading Image ⁠⁠⁠⁠⁠⁠⁠ ダンス：奥濵春彦 Heading Image ダンス：奥濵春彦 He…" at bounding box center [396, 88] width 381 height 117
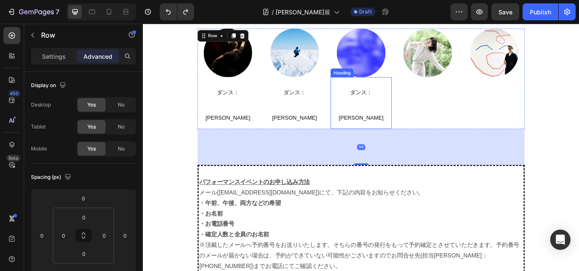
click at [428, 103] on p "⁠⁠⁠⁠⁠⁠⁠ ダンス：奥濵春彦" at bounding box center [396, 116] width 69 height 59
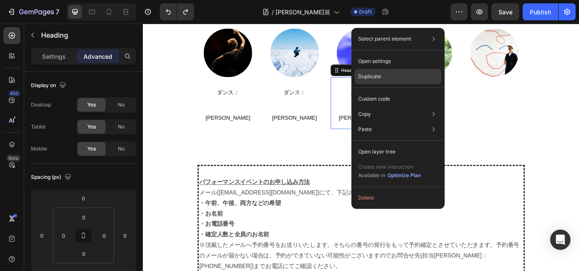
drag, startPoint x: 373, startPoint y: 76, endPoint x: 285, endPoint y: 109, distance: 94.5
click at [373, 76] on p "Duplicate" at bounding box center [369, 77] width 23 height 8
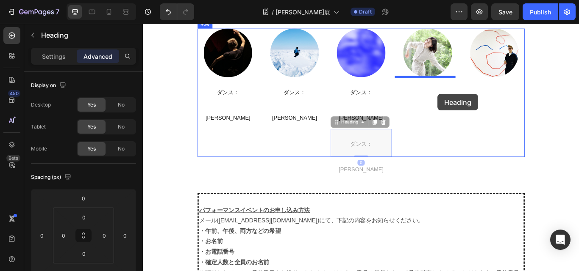
drag, startPoint x: 427, startPoint y: 135, endPoint x: 486, endPoint y: 106, distance: 66.1
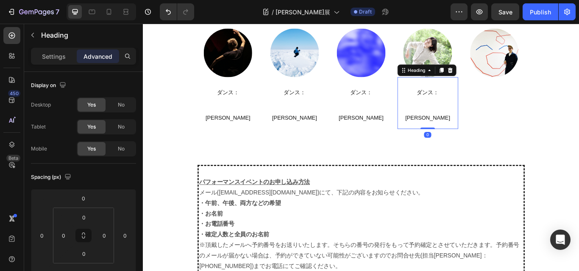
click at [505, 105] on h2 "ダンス：[PERSON_NAME]" at bounding box center [474, 116] width 71 height 61
drag, startPoint x: 505, startPoint y: 105, endPoint x: 463, endPoint y: 124, distance: 46.6
click at [457, 145] on div "8月23日(火・祝)　 ◆ 午後の部 18:30～19:00 / 定員30名 / ￥3,000 (1ドリンク＋パン) ダンス：奥濵春彦 フィールド・レコーディ…" at bounding box center [396, 190] width 381 height 713
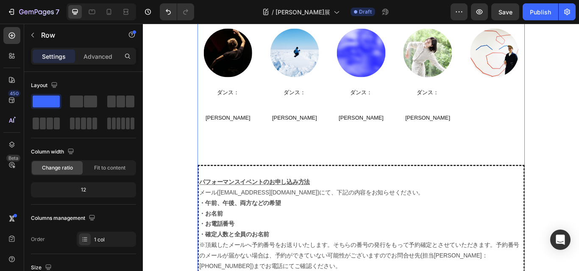
click at [462, 119] on div "8月23日(火・祝)　 ◆ 午後の部 18:30～19:00 / 定員30名 / ￥3,000 (1ドリンク＋パン) ダンス：奥濵春彦 フィールド・レコーディ…" at bounding box center [396, 190] width 381 height 713
click at [463, 115] on p "⁠⁠⁠⁠⁠⁠⁠ ダンス：奥濵春彦" at bounding box center [474, 116] width 69 height 59
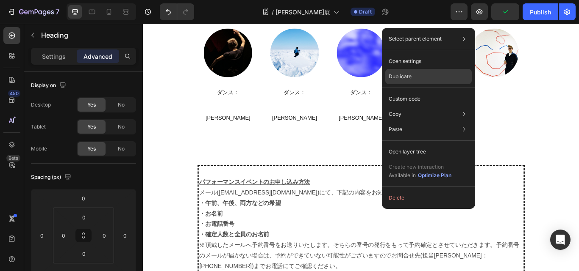
drag, startPoint x: 405, startPoint y: 75, endPoint x: 328, endPoint y: 94, distance: 79.8
click at [405, 74] on p "Duplicate" at bounding box center [399, 77] width 23 height 8
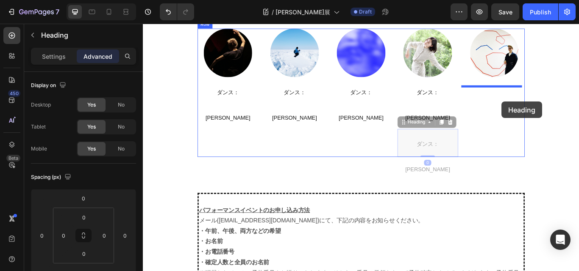
drag, startPoint x: 488, startPoint y: 150, endPoint x: 561, endPoint y: 115, distance: 80.9
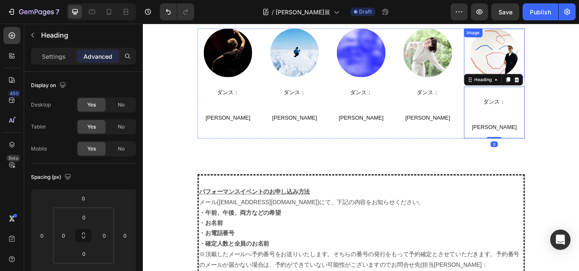
click at [549, 73] on img at bounding box center [552, 58] width 57 height 57
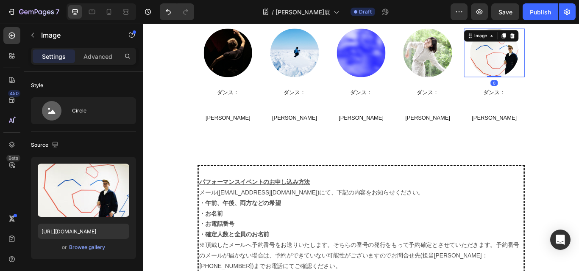
drag, startPoint x: 551, startPoint y: 95, endPoint x: 553, endPoint y: 82, distance: 13.2
click at [553, 82] on div "Image 0" at bounding box center [552, 58] width 71 height 57
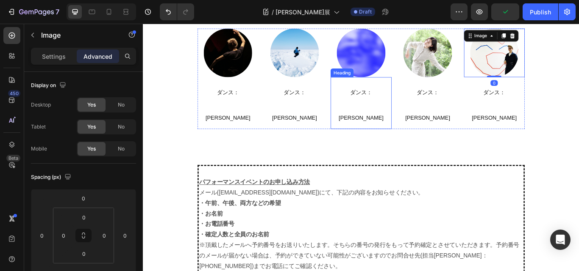
click at [382, 102] on span "ダンス：[PERSON_NAME]" at bounding box center [397, 118] width 52 height 37
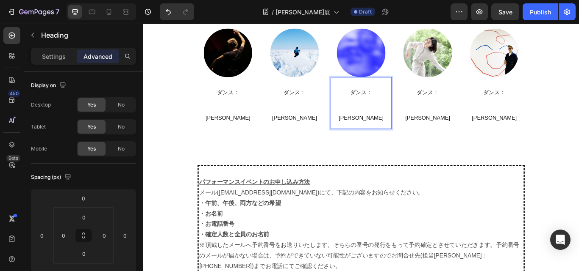
click at [420, 103] on p "ダンス：[PERSON_NAME]" at bounding box center [396, 116] width 69 height 59
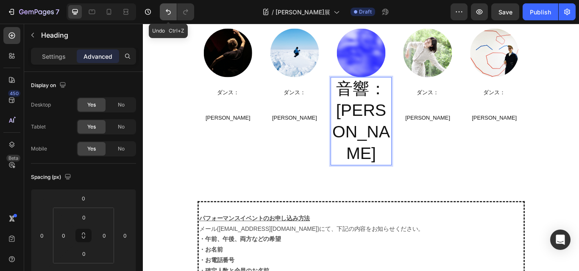
click at [168, 11] on icon "Undo/Redo" at bounding box center [168, 12] width 5 height 6
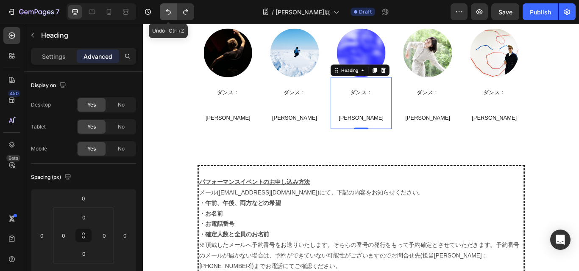
scroll to position [0, 0]
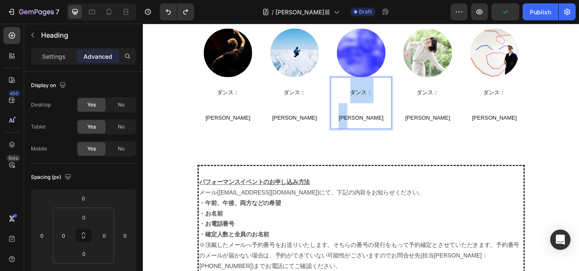
drag, startPoint x: 417, startPoint y: 104, endPoint x: 373, endPoint y: 105, distance: 44.1
click at [373, 105] on p "ダンス：奥濵春" at bounding box center [396, 116] width 69 height 59
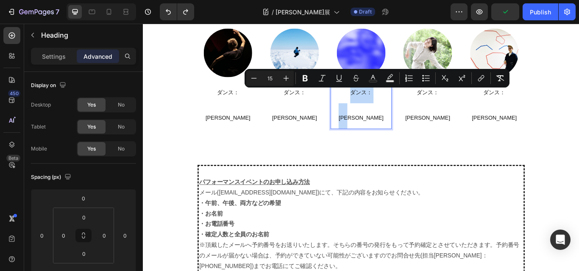
click at [388, 102] on span "ダンス：奥濵春" at bounding box center [397, 118] width 52 height 37
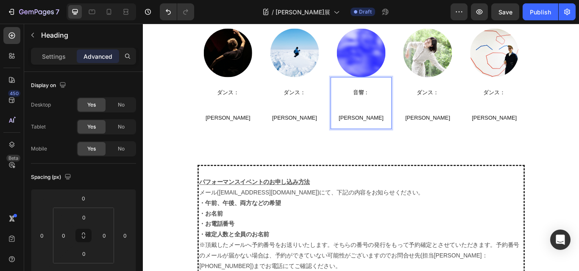
drag, startPoint x: 408, startPoint y: 104, endPoint x: 417, endPoint y: 107, distance: 9.0
click at [409, 105] on span "音響：奥濵春" at bounding box center [397, 118] width 52 height 37
click at [414, 107] on p "音響：奥濵春" at bounding box center [396, 116] width 69 height 59
click at [450, 106] on span "ダンス：[PERSON_NAME]" at bounding box center [475, 118] width 52 height 37
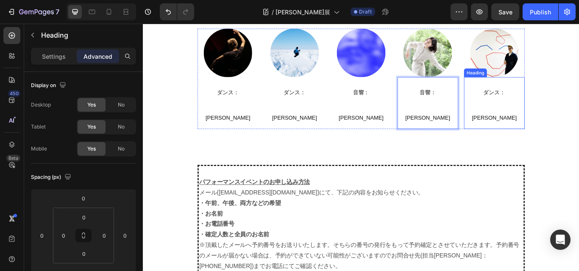
click at [542, 100] on span "ダンス：[PERSON_NAME]" at bounding box center [552, 118] width 52 height 37
click at [542, 105] on span "ダンス：[PERSON_NAME]" at bounding box center [552, 118] width 52 height 37
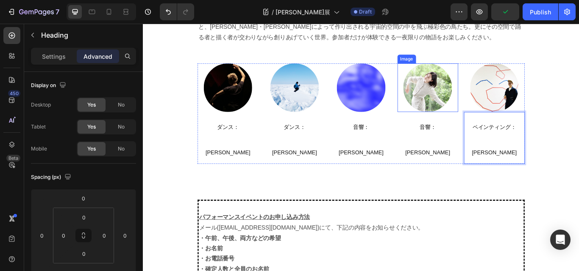
scroll to position [1345, 0]
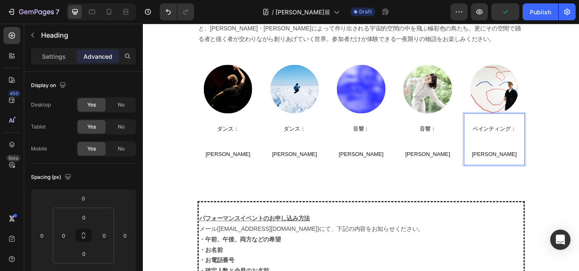
click at [548, 156] on p "ペインティング：[PERSON_NAME]" at bounding box center [552, 159] width 69 height 59
click at [549, 169] on p "ペインティング：[PERSON_NAME]" at bounding box center [552, 159] width 69 height 59
click at [569, 144] on span "ペインティング：[PERSON_NAME]" at bounding box center [552, 161] width 52 height 37
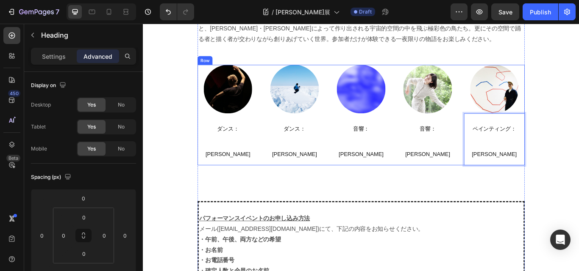
click at [497, 172] on div "Image ⁠⁠⁠⁠⁠⁠⁠ 音響：酒井幸菜 Heading" at bounding box center [474, 130] width 71 height 117
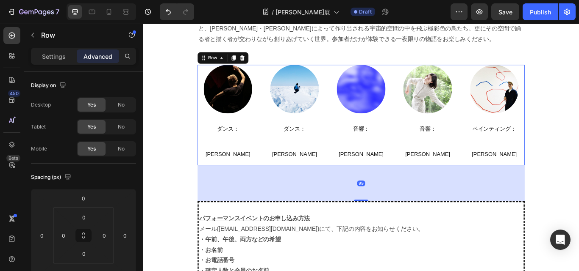
click at [532, 168] on p "⁠⁠⁠⁠⁠⁠⁠ ペインティング： 石原英介" at bounding box center [552, 159] width 69 height 59
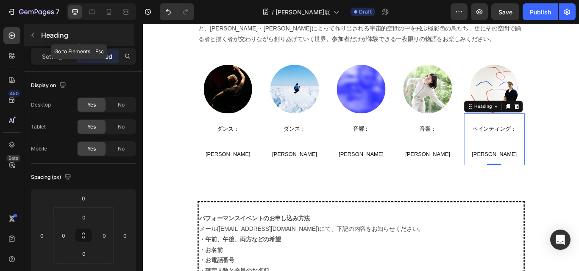
click at [31, 32] on icon "button" at bounding box center [32, 35] width 7 height 7
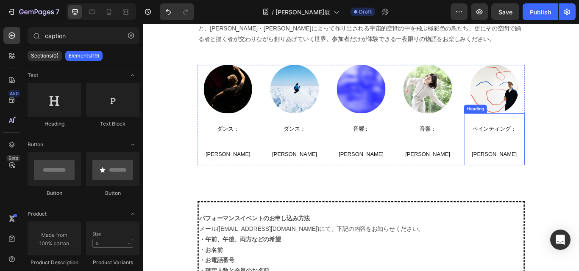
click at [560, 170] on p "⁠⁠⁠⁠⁠⁠⁠ ペインティング： 石原英介" at bounding box center [552, 159] width 69 height 59
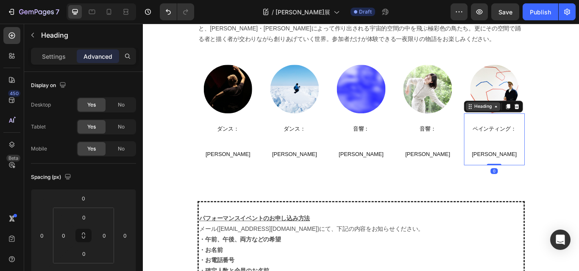
drag, startPoint x: 519, startPoint y: 119, endPoint x: 525, endPoint y: 123, distance: 7.6
click at [521, 120] on icon at bounding box center [524, 120] width 7 height 7
click at [527, 123] on div "Heading" at bounding box center [538, 121] width 23 height 8
click at [541, 123] on div "Heading" at bounding box center [538, 121] width 23 height 8
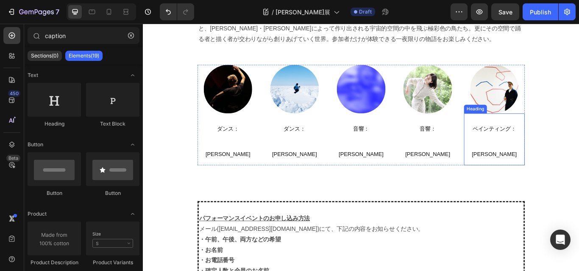
click at [578, 156] on p "⁠⁠⁠⁠⁠⁠⁠ ペインティング： 石原英介" at bounding box center [552, 159] width 69 height 59
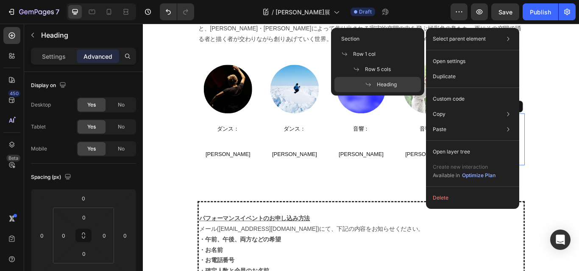
click at [456, 36] on p "Select parent element" at bounding box center [458, 39] width 53 height 8
click at [457, 36] on p "Select parent element" at bounding box center [458, 39] width 53 height 8
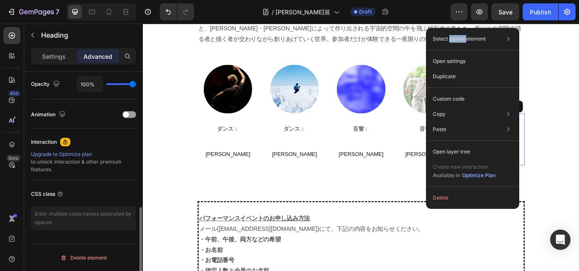
scroll to position [214, 0]
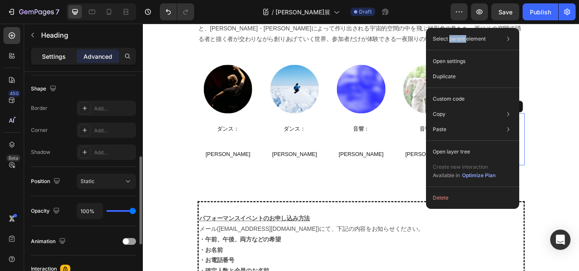
click at [53, 56] on p "Settings" at bounding box center [54, 56] width 24 height 9
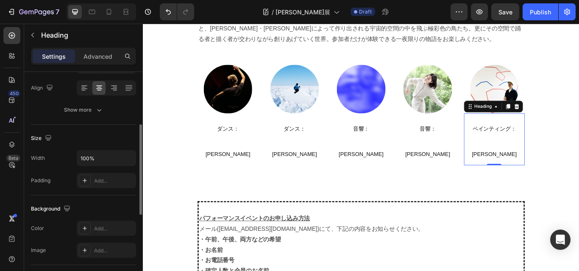
scroll to position [0, 0]
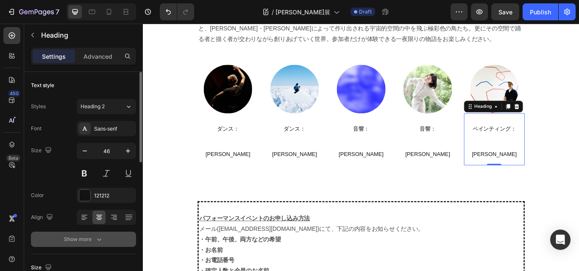
click at [84, 243] on div "Show more" at bounding box center [83, 239] width 39 height 8
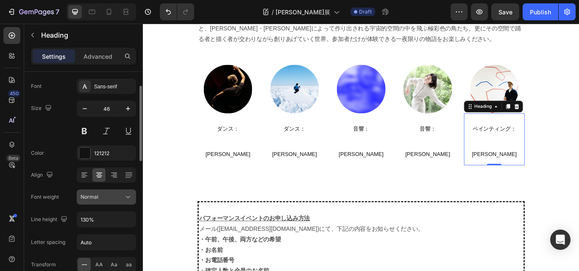
scroll to position [85, 0]
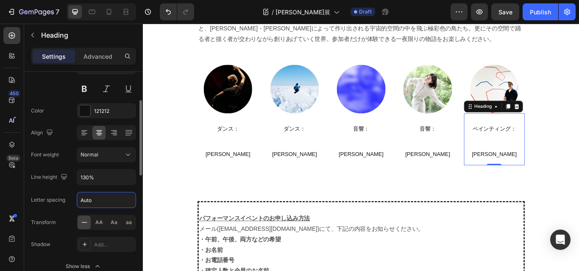
click at [95, 199] on input "Auto" at bounding box center [106, 200] width 58 height 15
click at [108, 203] on input "Auto" at bounding box center [106, 200] width 58 height 15
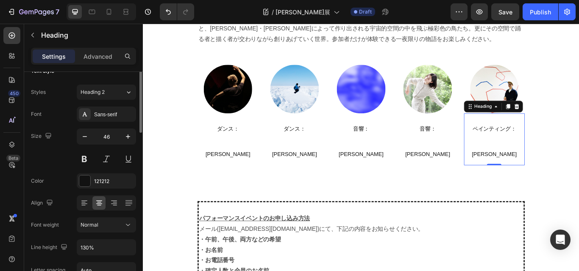
scroll to position [0, 0]
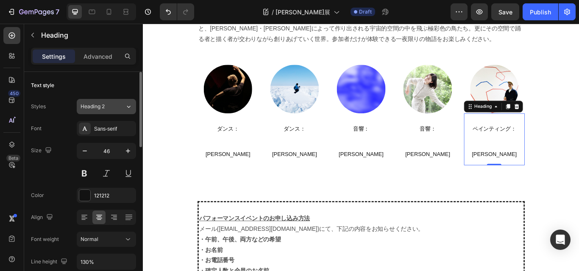
click at [127, 106] on icon at bounding box center [128, 107] width 7 height 8
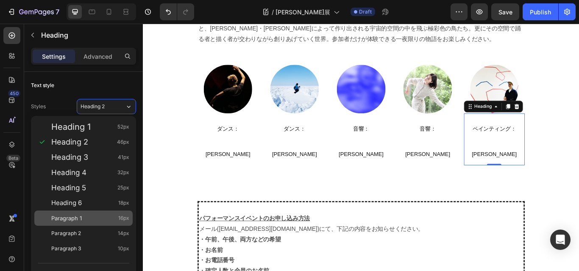
click at [101, 213] on div "Paragraph 1 16px" at bounding box center [83, 218] width 98 height 15
type input "16"
type input "180%"
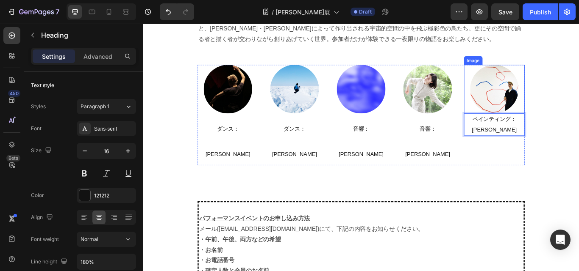
click at [558, 106] on img at bounding box center [552, 100] width 57 height 57
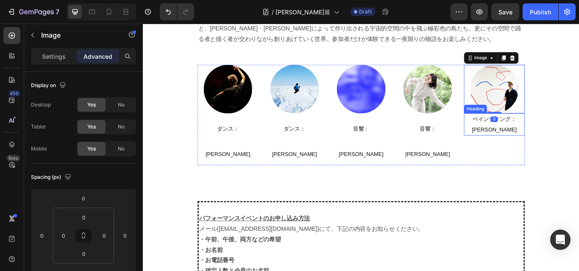
click at [528, 134] on span "ペインティング：" at bounding box center [551, 135] width 51 height 7
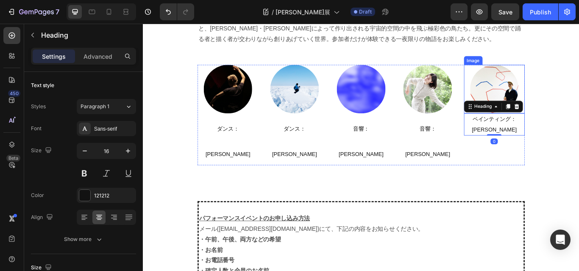
click at [549, 128] on div "Image" at bounding box center [552, 100] width 71 height 57
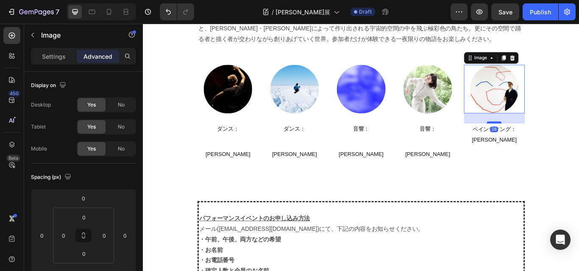
drag, startPoint x: 549, startPoint y: 128, endPoint x: 550, endPoint y: 140, distance: 11.9
click at [550, 140] on div at bounding box center [551, 139] width 17 height 3
type input "28"
click at [468, 179] on div "8月23日(火・祝)　 ◆ 午後の部 18:30～19:00 / 定員30名 / ￥3,000 (1ドリンク＋パン) ダンス：奥濵春彦 フィールド・レコーディ…" at bounding box center [396, 232] width 381 height 713
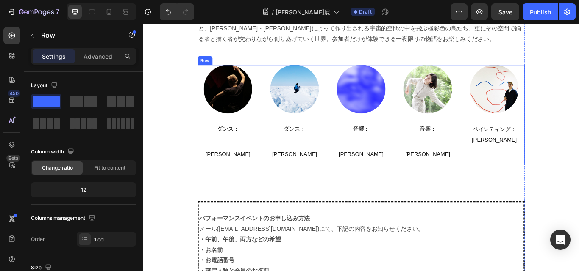
click at [551, 132] on div "Image ⁠⁠⁠⁠⁠⁠⁠ ペインティング： 石原英介 Heading" at bounding box center [552, 130] width 71 height 117
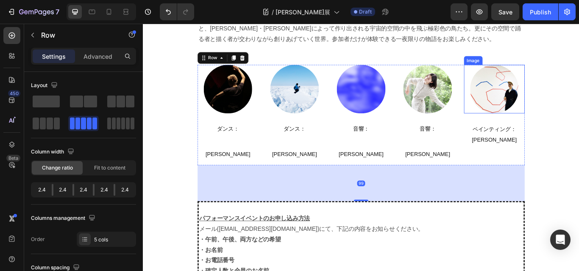
click at [554, 125] on img at bounding box center [552, 100] width 57 height 57
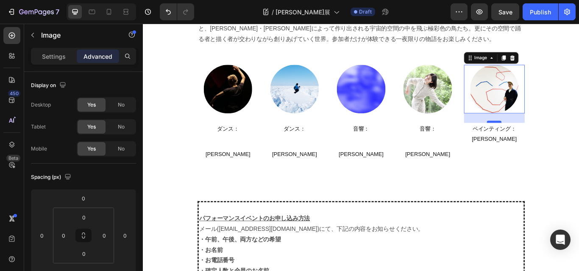
click at [548, 138] on div at bounding box center [551, 138] width 17 height 3
type input "26"
click at [486, 178] on div "8月23日(火・祝)　 ◆ 午後の部 18:30～19:00 / 定員30名 / ￥3,000 (1ドリンク＋パン) ダンス：奥濵春彦 フィールド・レコーディ…" at bounding box center [396, 232] width 381 height 713
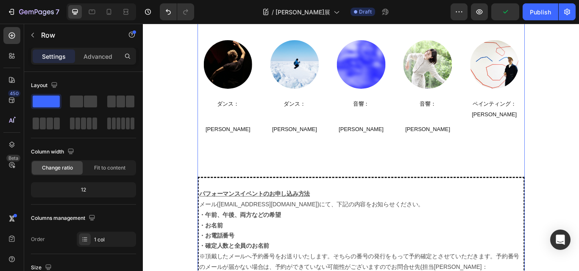
scroll to position [1345, 0]
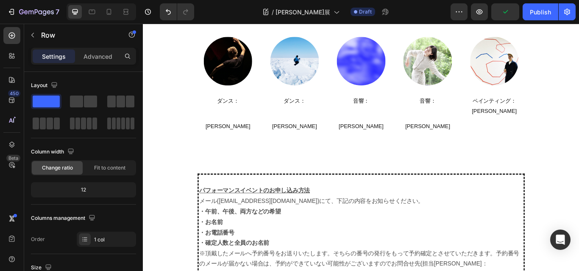
click at [174, 200] on div "8月23日(火・祝)　 ◆ 午後の部 18:30～19:00 / 定員30名 / ￥3,000 (1ドリンク＋パン) ダンス：奥濵春彦 フィールド・レコーディ…" at bounding box center [397, 126] width 508 height 2861
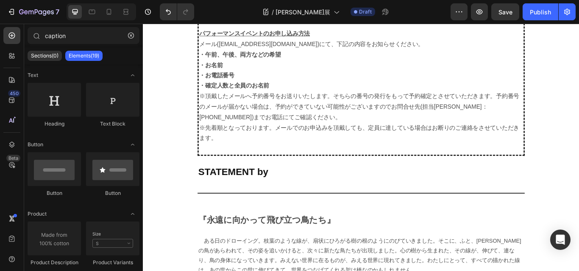
scroll to position [1557, 0]
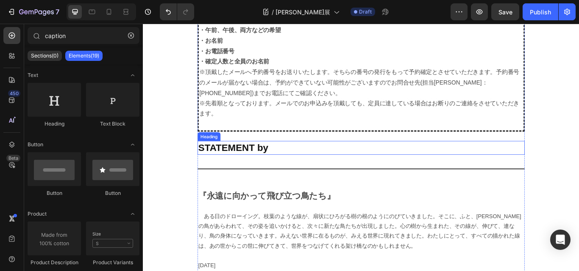
click at [296, 161] on h2 "STATEMENT by" at bounding box center [396, 169] width 381 height 16
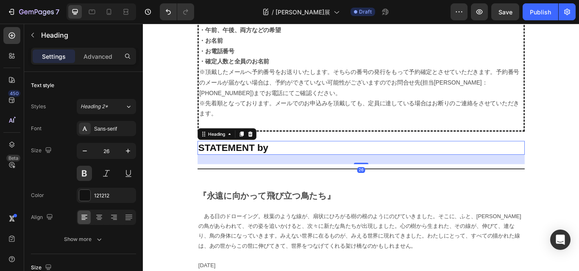
click at [341, 161] on h2 "STATEMENT by" at bounding box center [396, 169] width 381 height 16
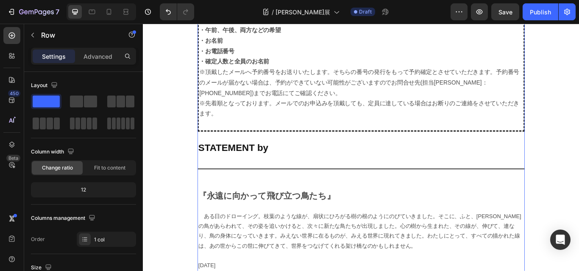
click at [393, 136] on p at bounding box center [396, 142] width 377 height 12
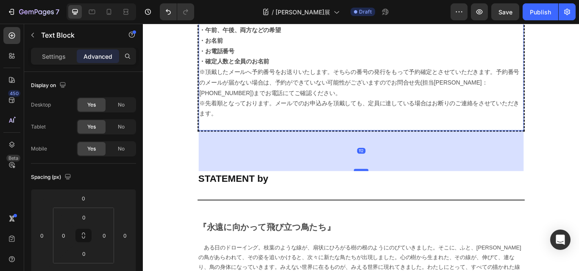
drag, startPoint x: 396, startPoint y: 136, endPoint x: 396, endPoint y: 172, distance: 36.4
click at [396, 194] on div at bounding box center [396, 195] width 17 height 3
type input "112"
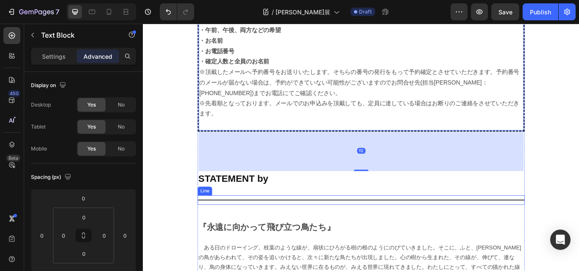
click at [391, 230] on div at bounding box center [396, 230] width 381 height 1
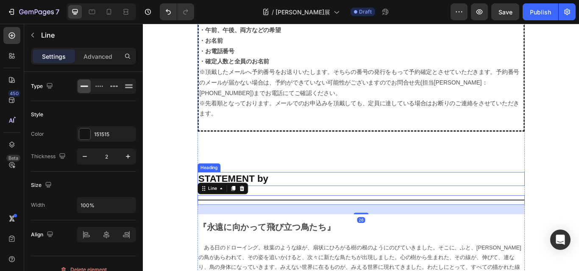
click at [286, 198] on p "STATEMENT by" at bounding box center [397, 205] width 380 height 14
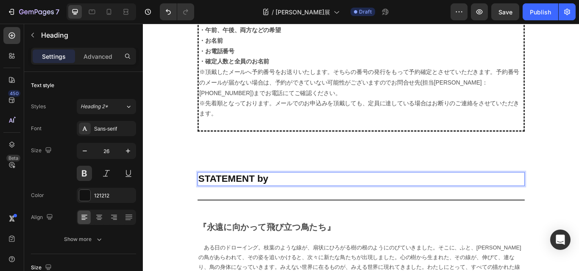
click at [281, 198] on p "STATEMENT by" at bounding box center [397, 205] width 380 height 14
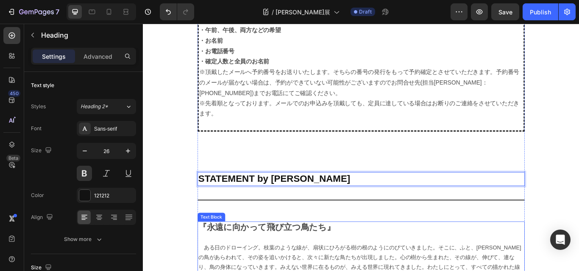
click at [416, 256] on p "『永遠に向かって飛び立つ鳥たち』" at bounding box center [397, 262] width 380 height 12
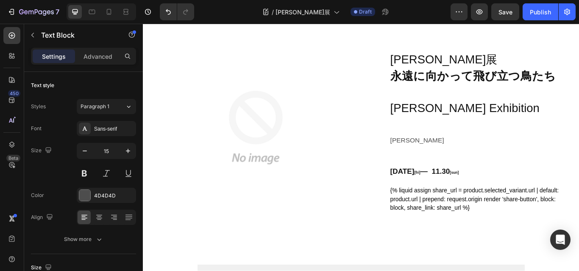
scroll to position [0, 0]
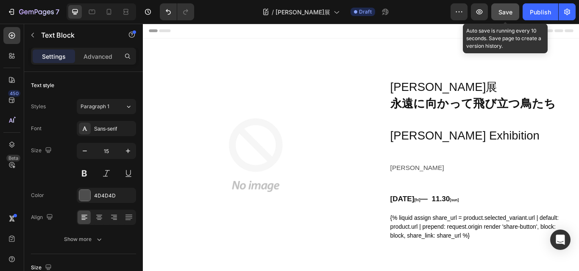
click at [504, 10] on span "Save" at bounding box center [505, 11] width 14 height 7
